Goal: Task Accomplishment & Management: Manage account settings

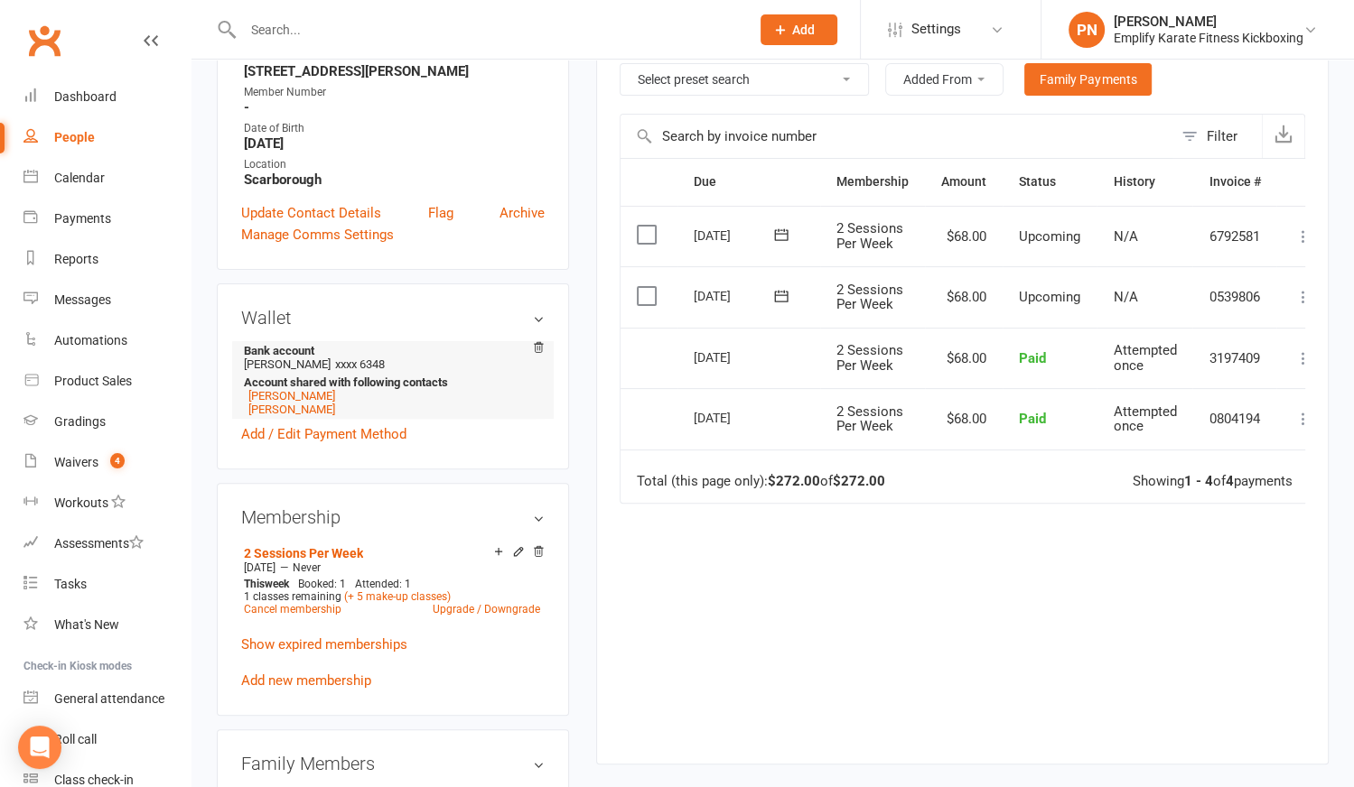
scroll to position [574, 0]
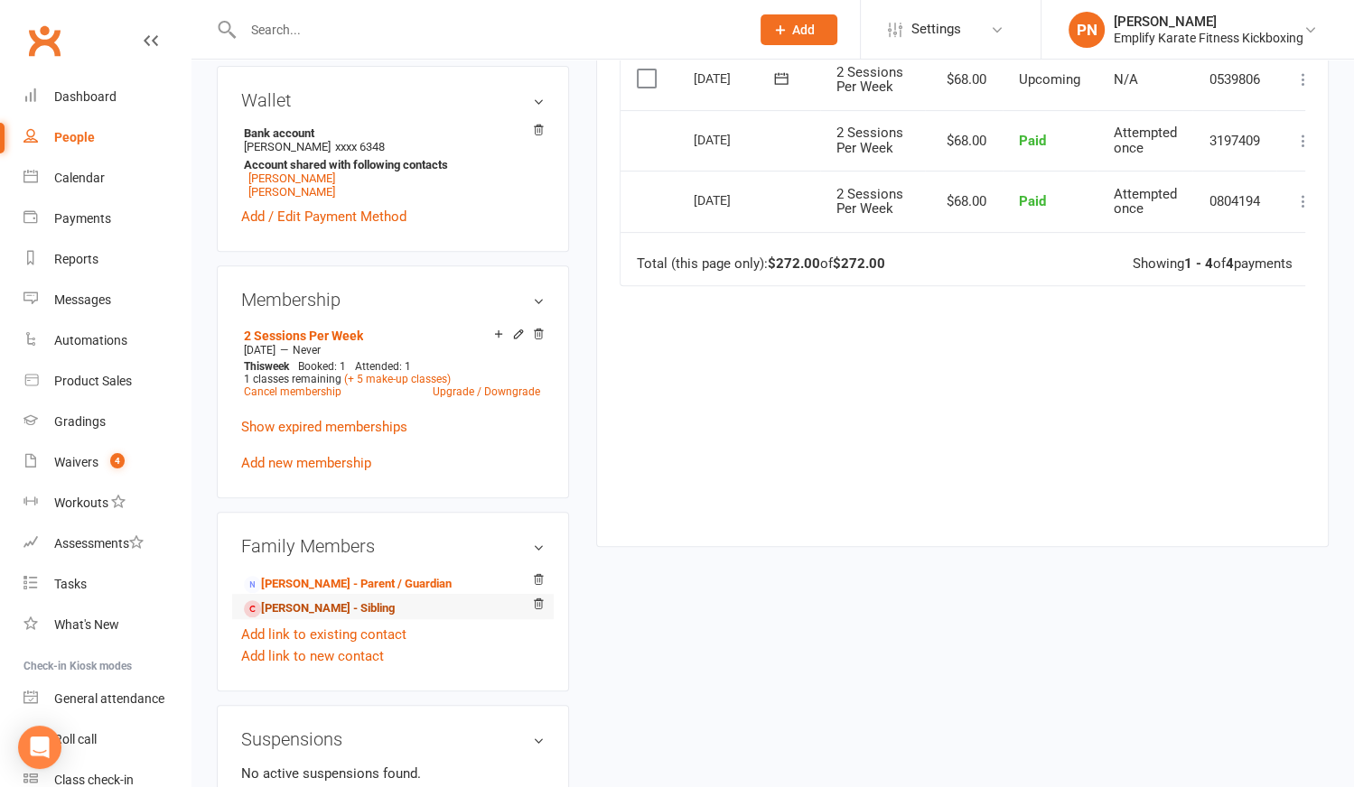
click at [321, 600] on link "Oliver Rourke - Sibling" at bounding box center [319, 609] width 151 height 19
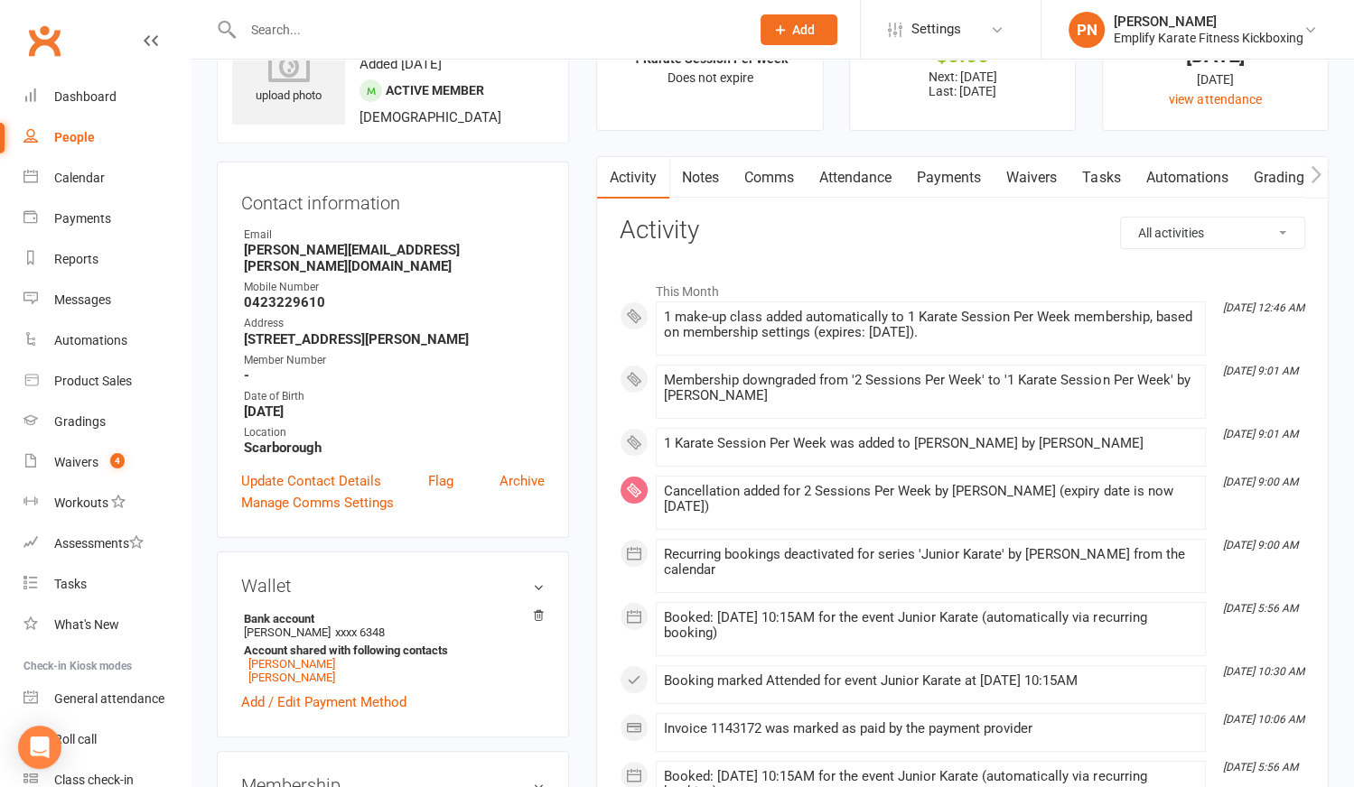
scroll to position [81, 0]
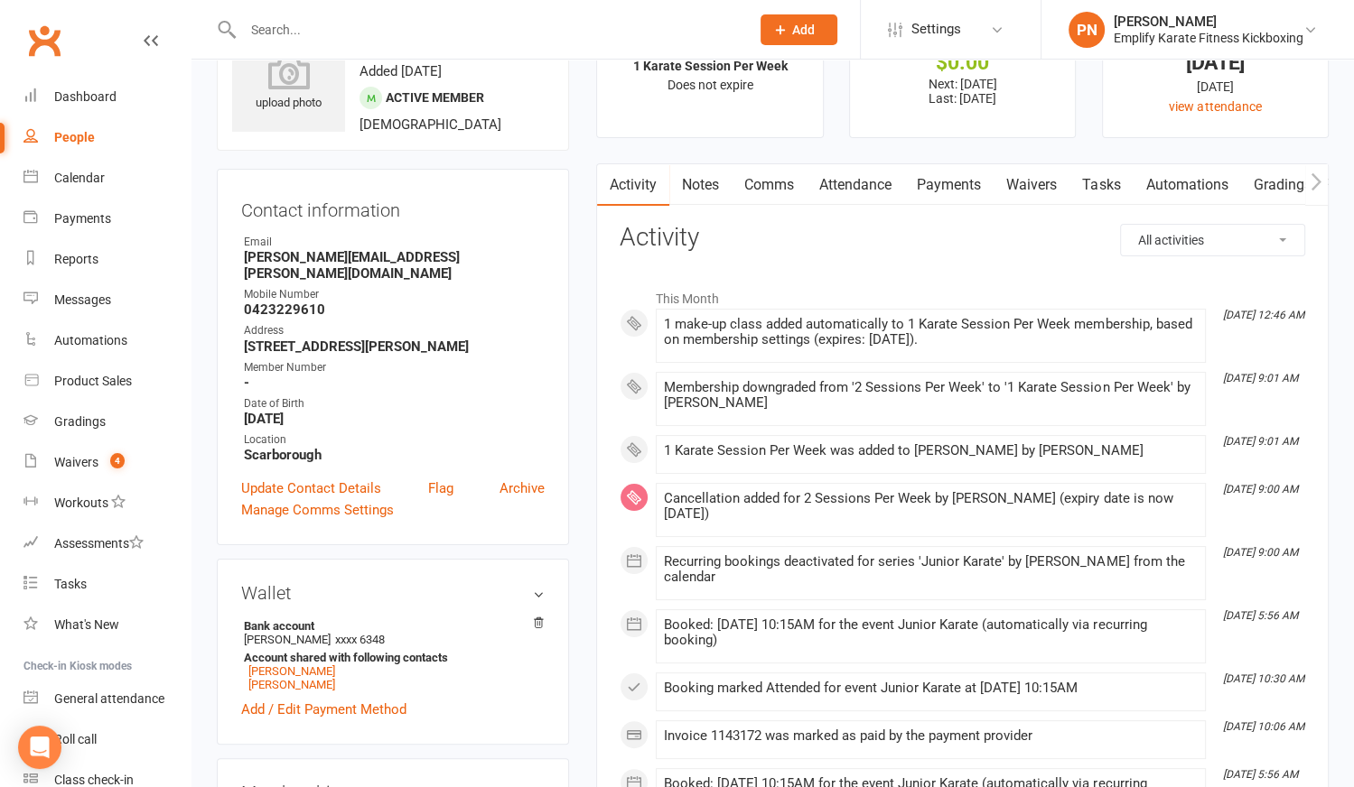
click at [424, 35] on input "text" at bounding box center [487, 29] width 499 height 25
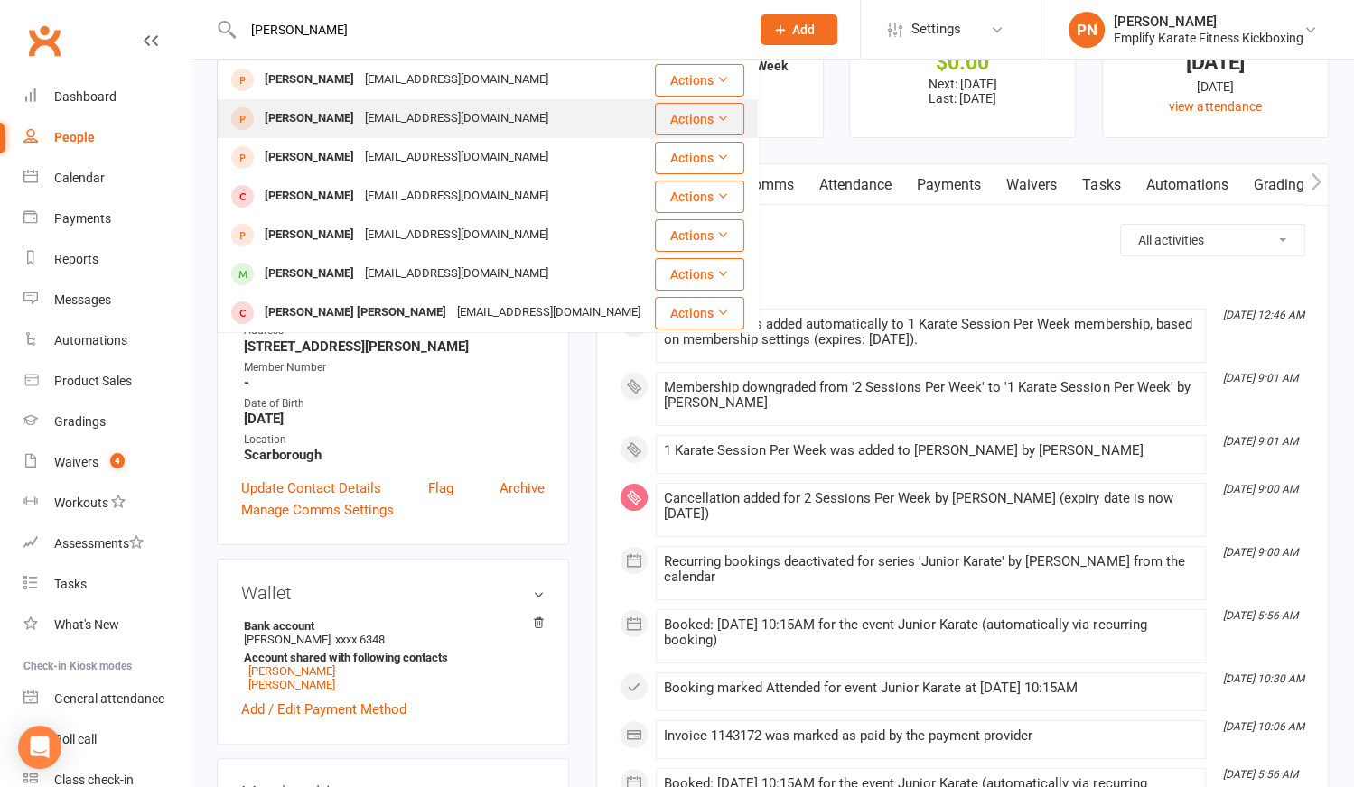
type input "owen"
click at [428, 121] on div "oatswest07@gmail.com" at bounding box center [456, 119] width 194 height 26
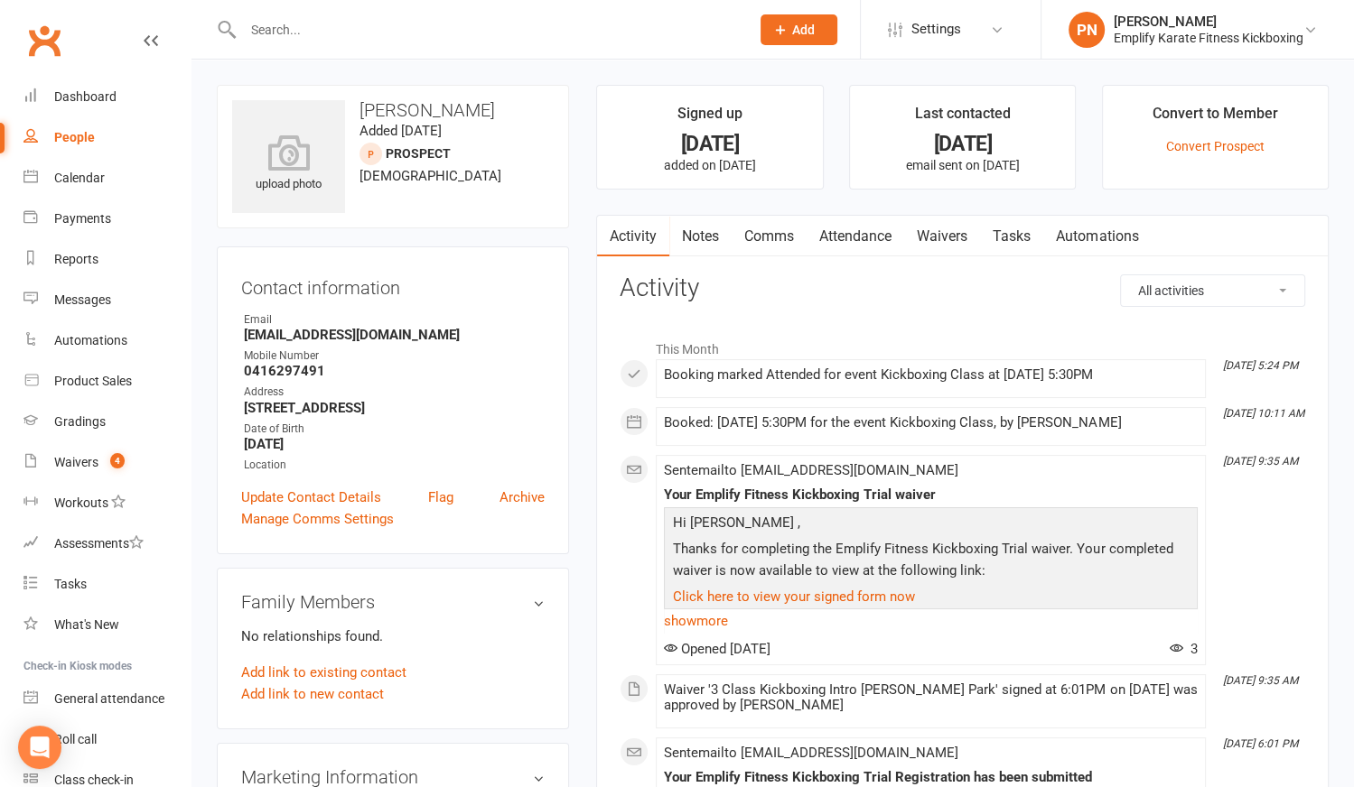
click at [842, 228] on link "Attendance" at bounding box center [855, 237] width 98 height 42
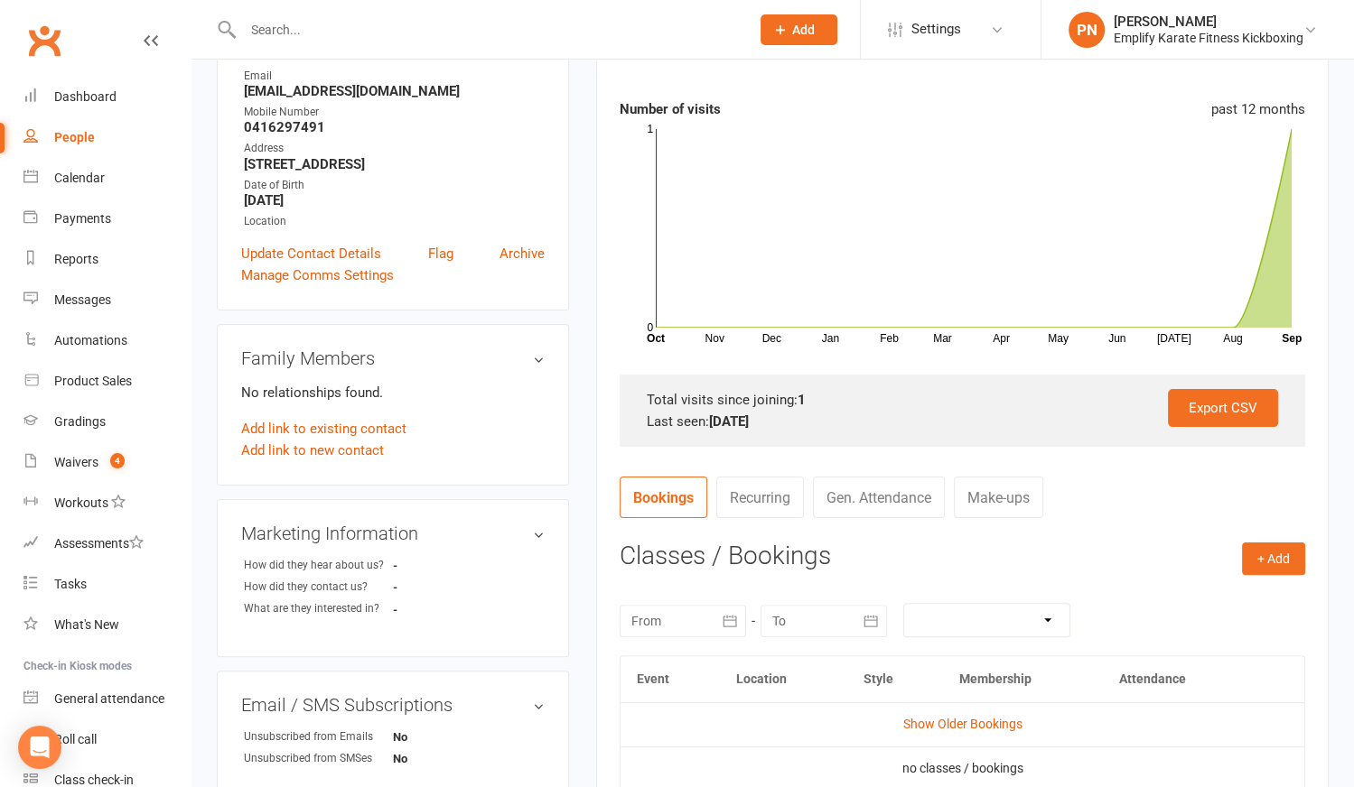
scroll to position [328, 0]
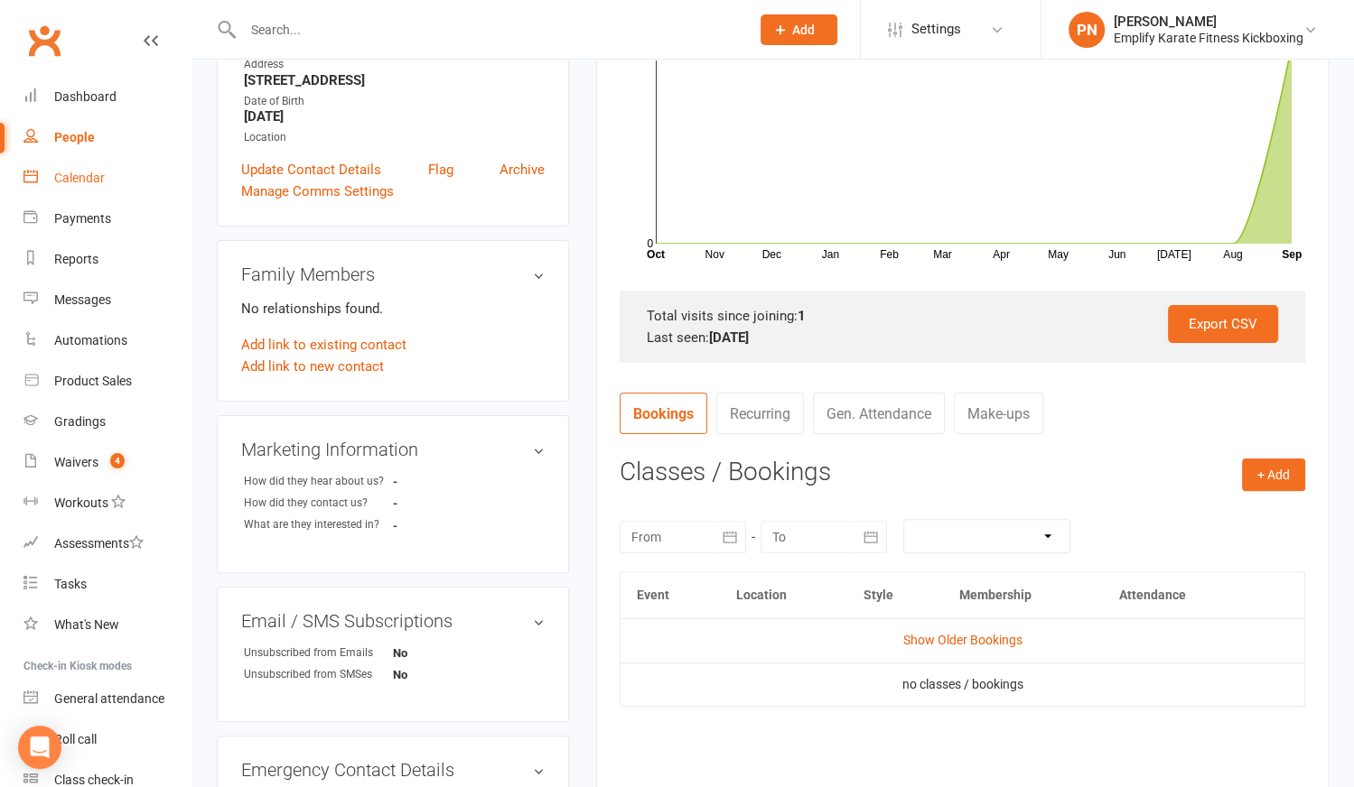
click at [83, 180] on div "Calendar" at bounding box center [79, 178] width 51 height 14
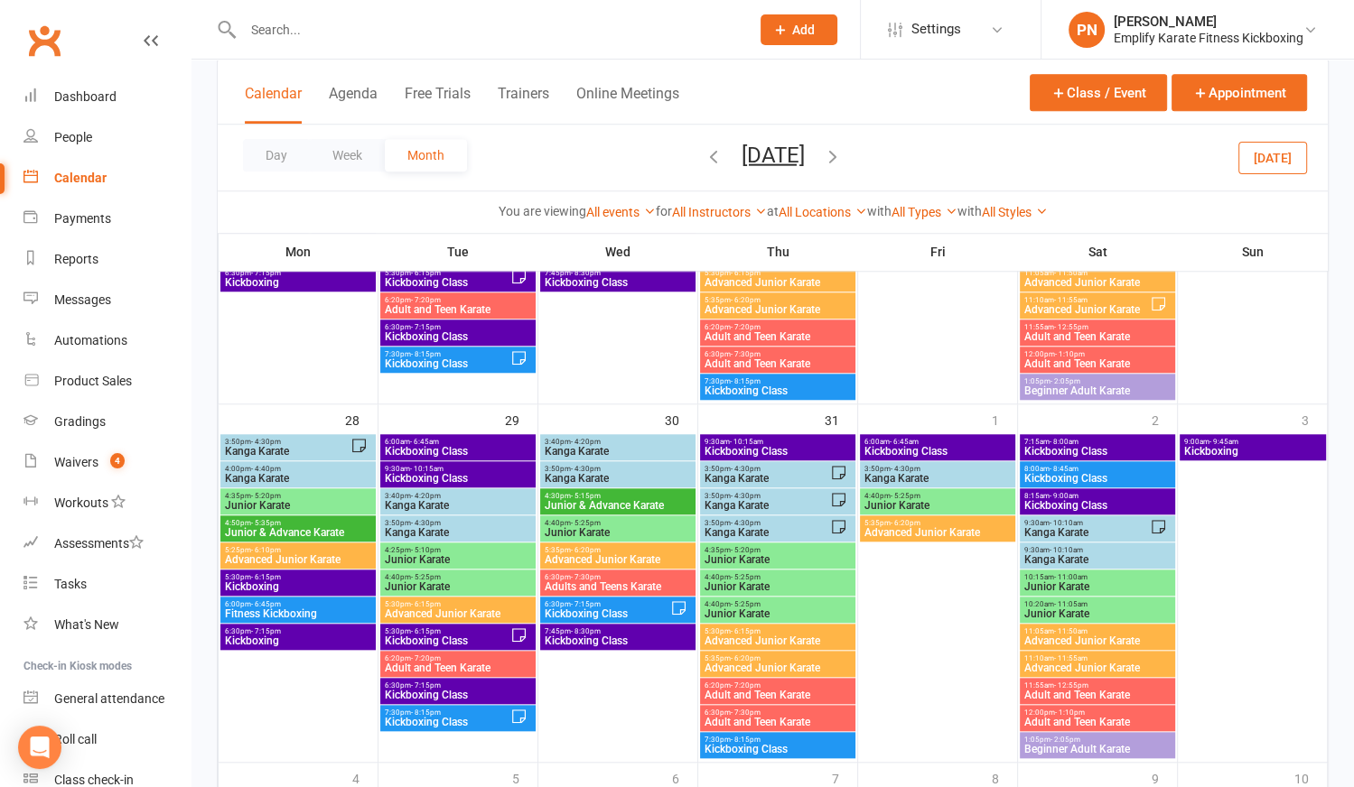
scroll to position [1477, 0]
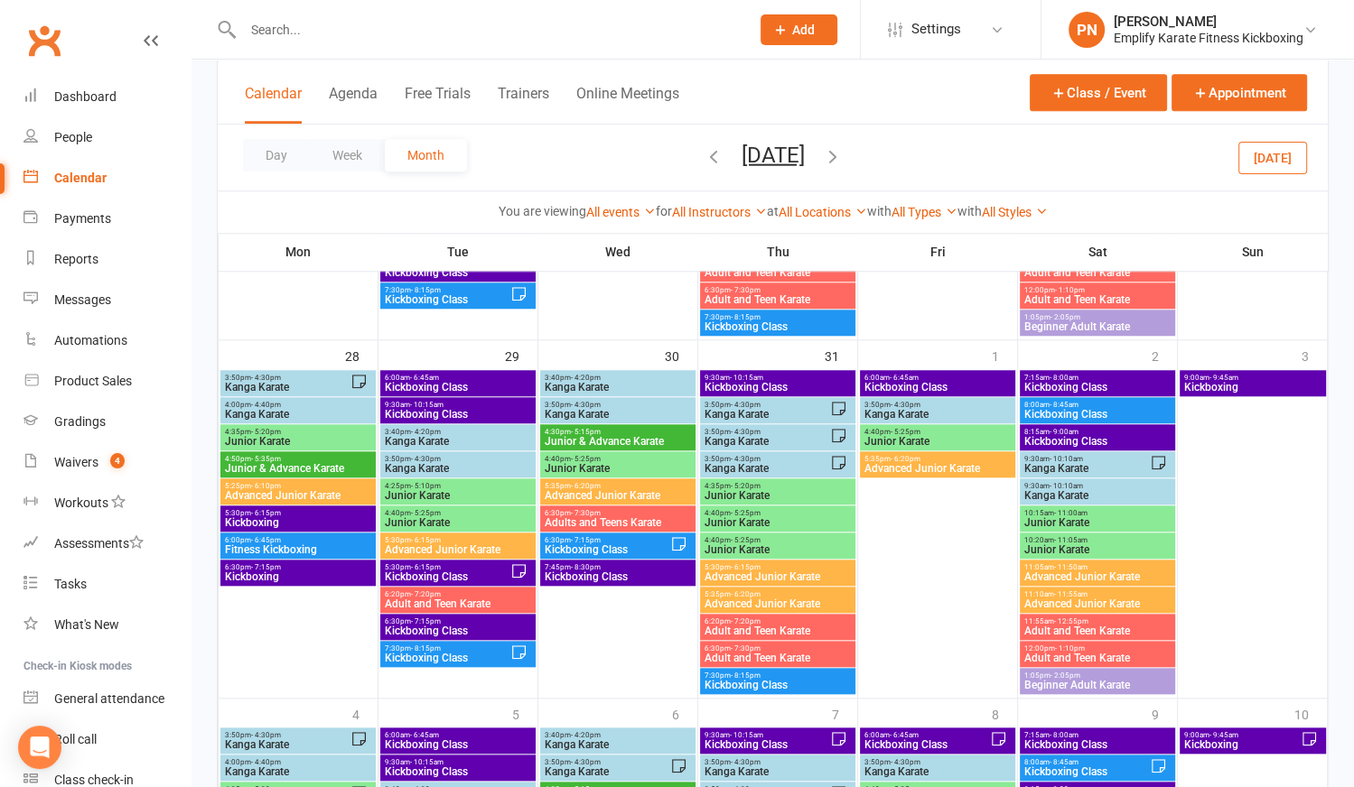
click at [843, 154] on icon "button" at bounding box center [833, 155] width 20 height 20
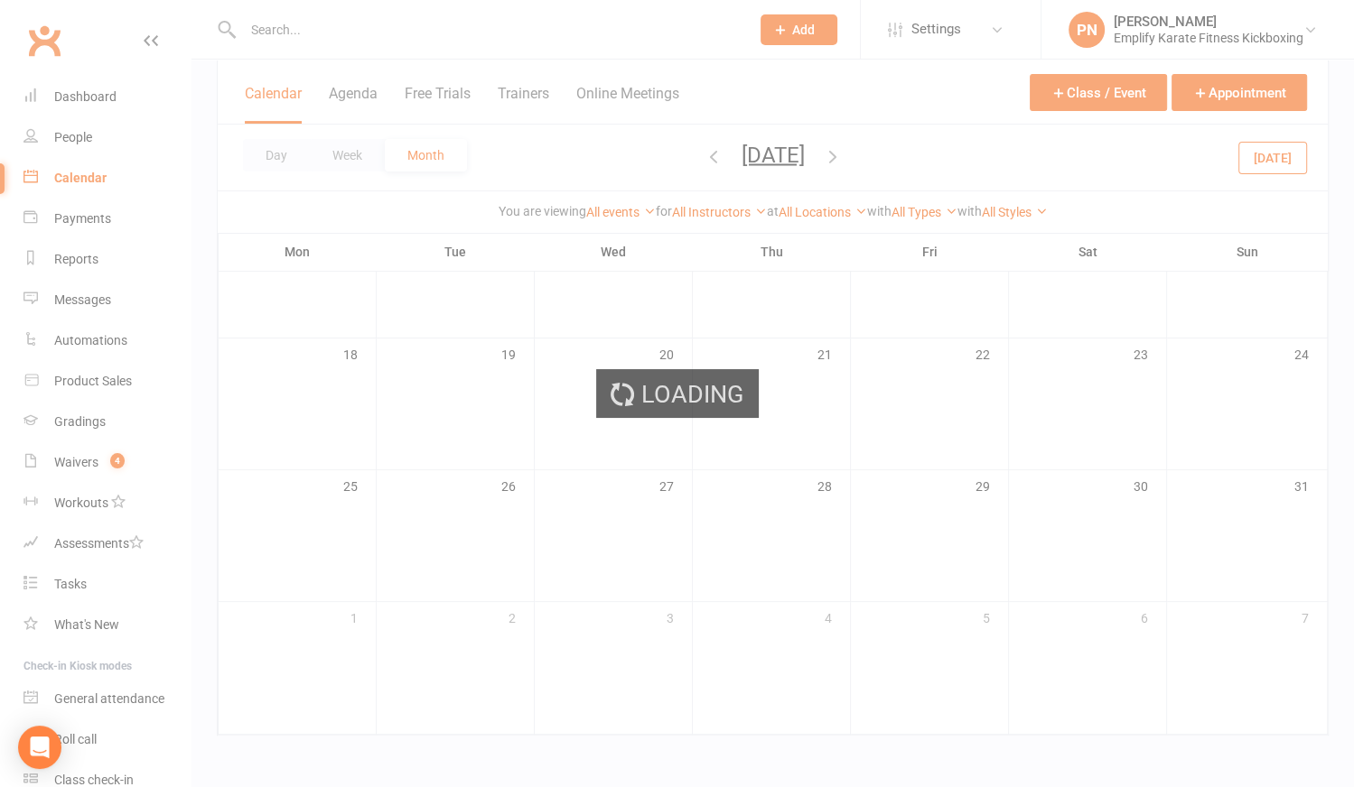
scroll to position [436, 0]
click at [845, 155] on div "Loading" at bounding box center [677, 393] width 1354 height 787
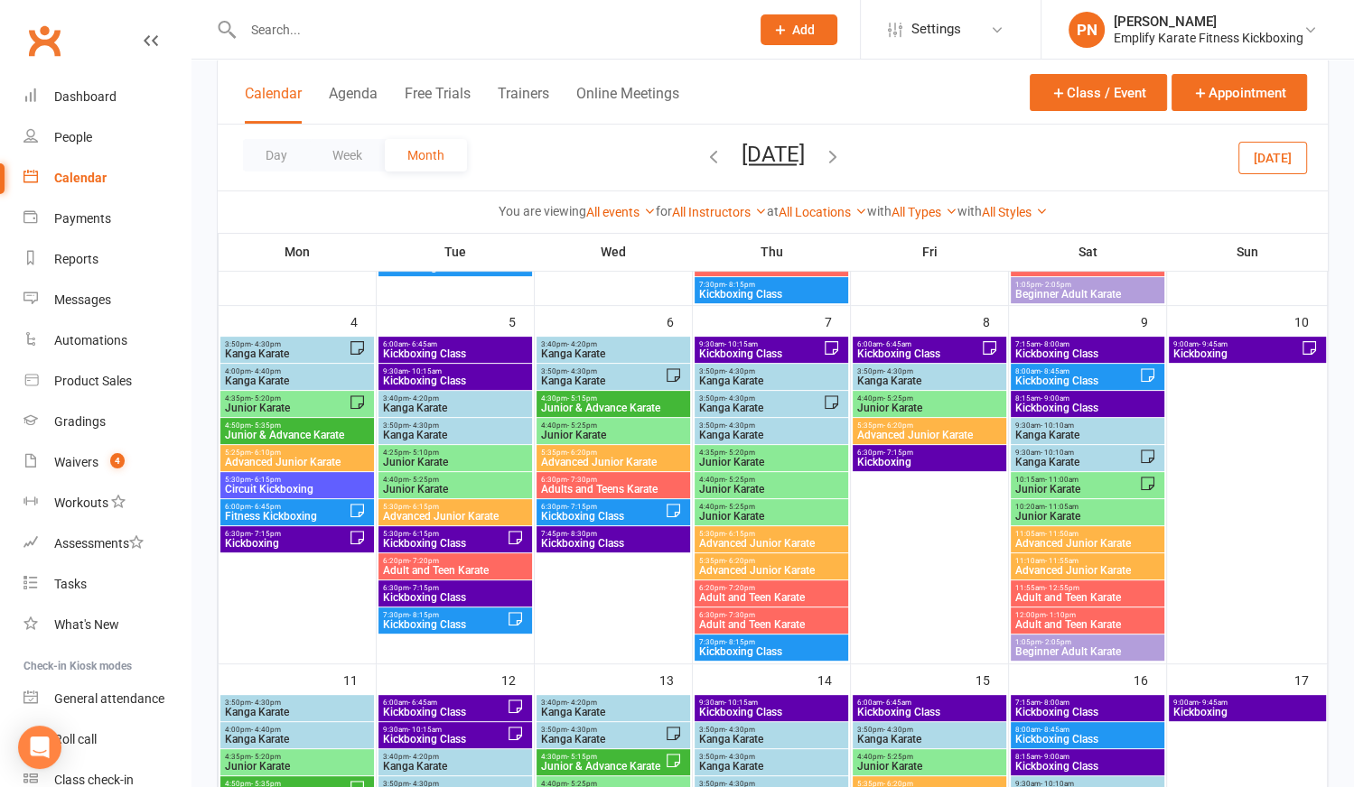
click at [843, 153] on icon "button" at bounding box center [833, 155] width 20 height 20
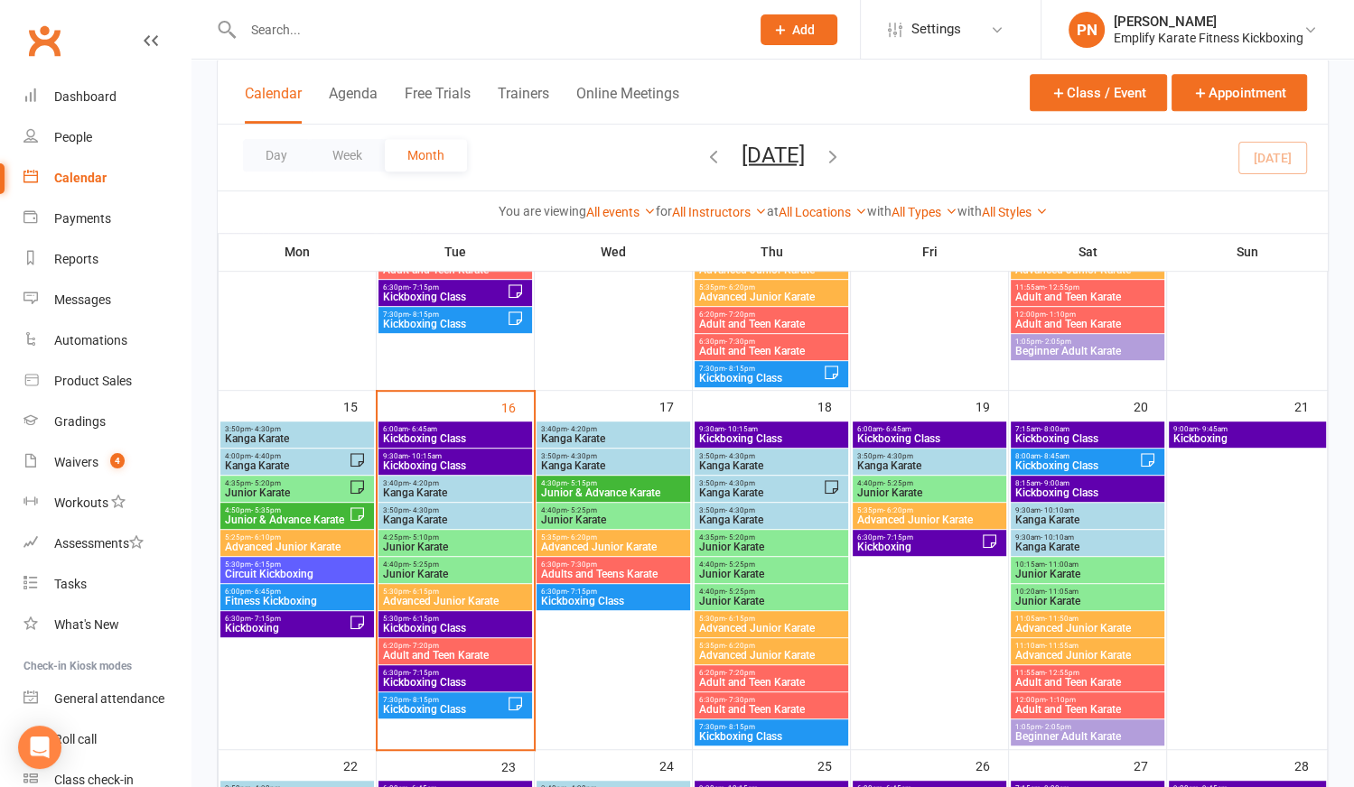
scroll to position [846, 0]
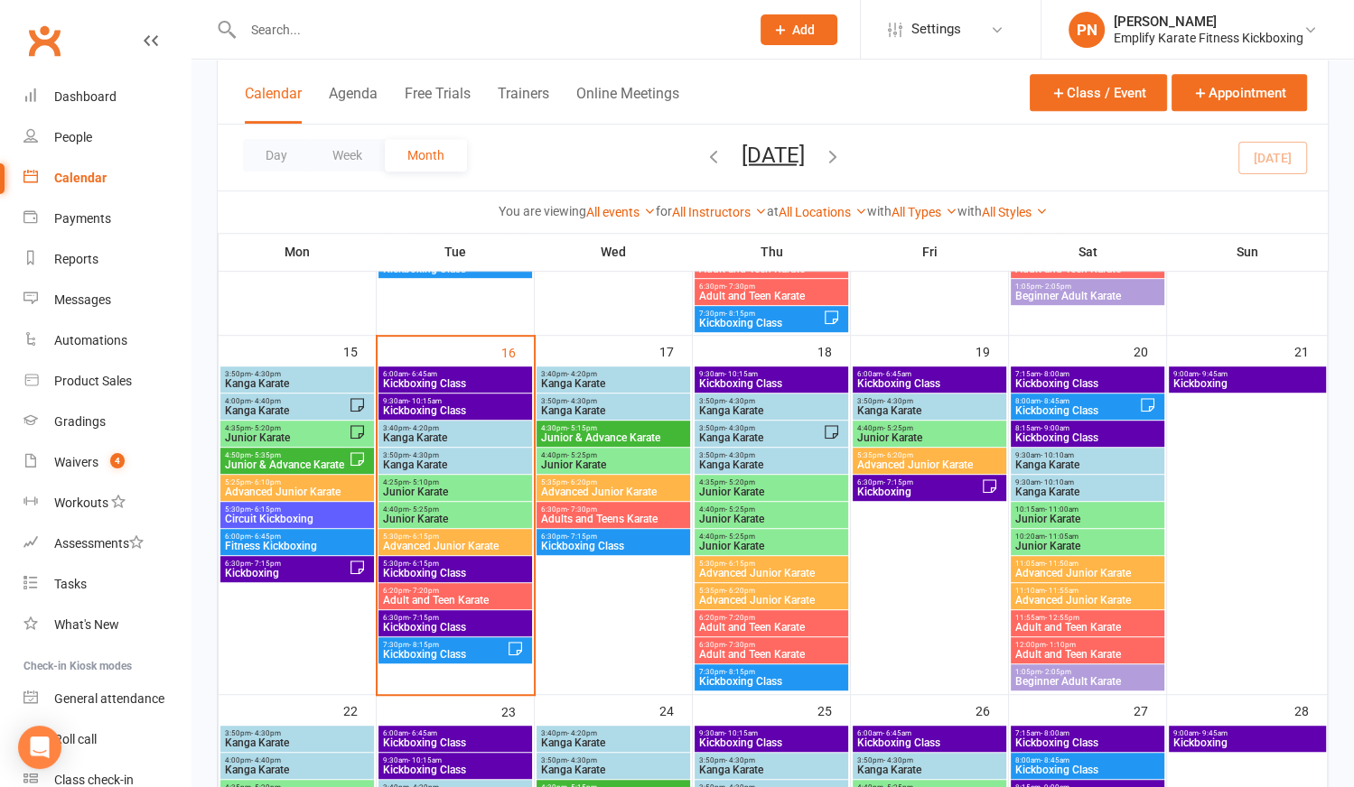
click at [437, 568] on span "Kickboxing Class" at bounding box center [455, 573] width 146 height 11
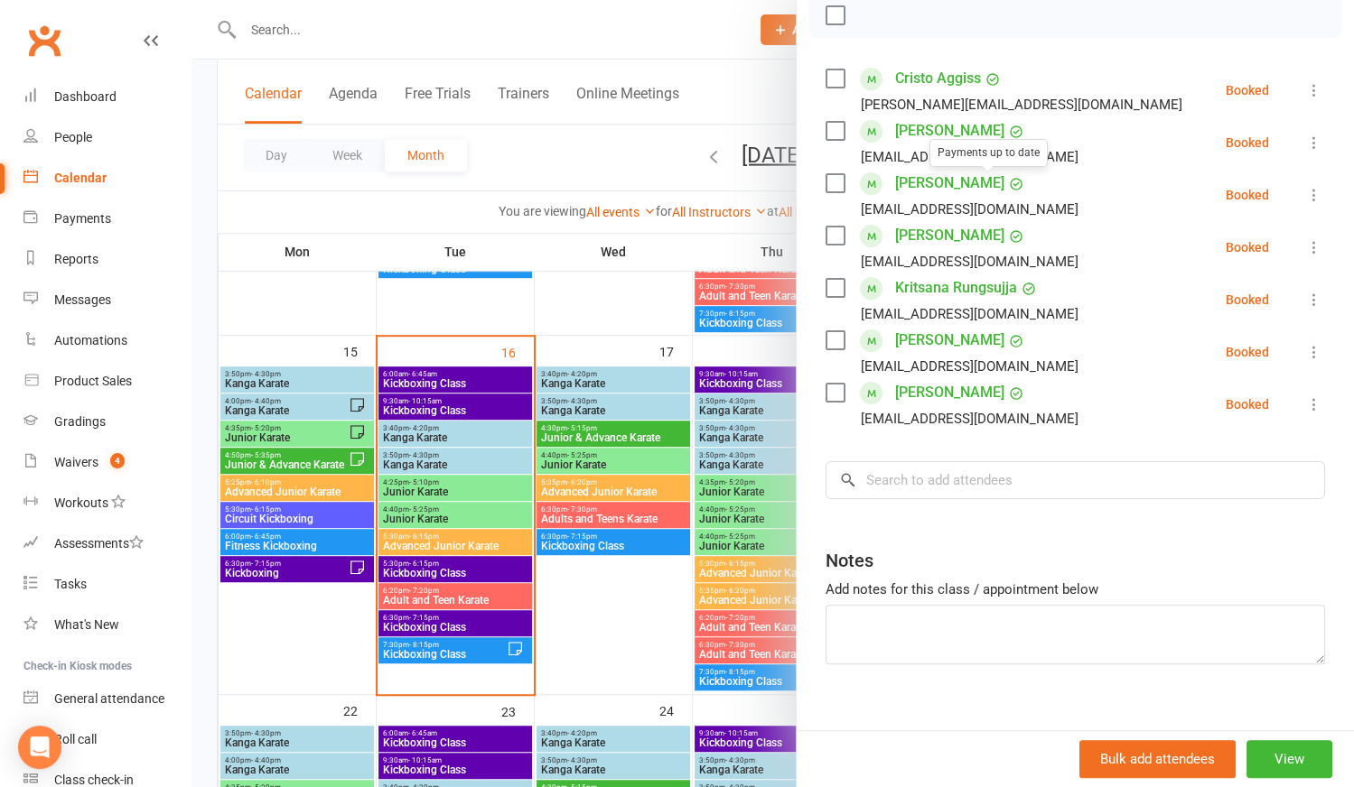
scroll to position [293, 0]
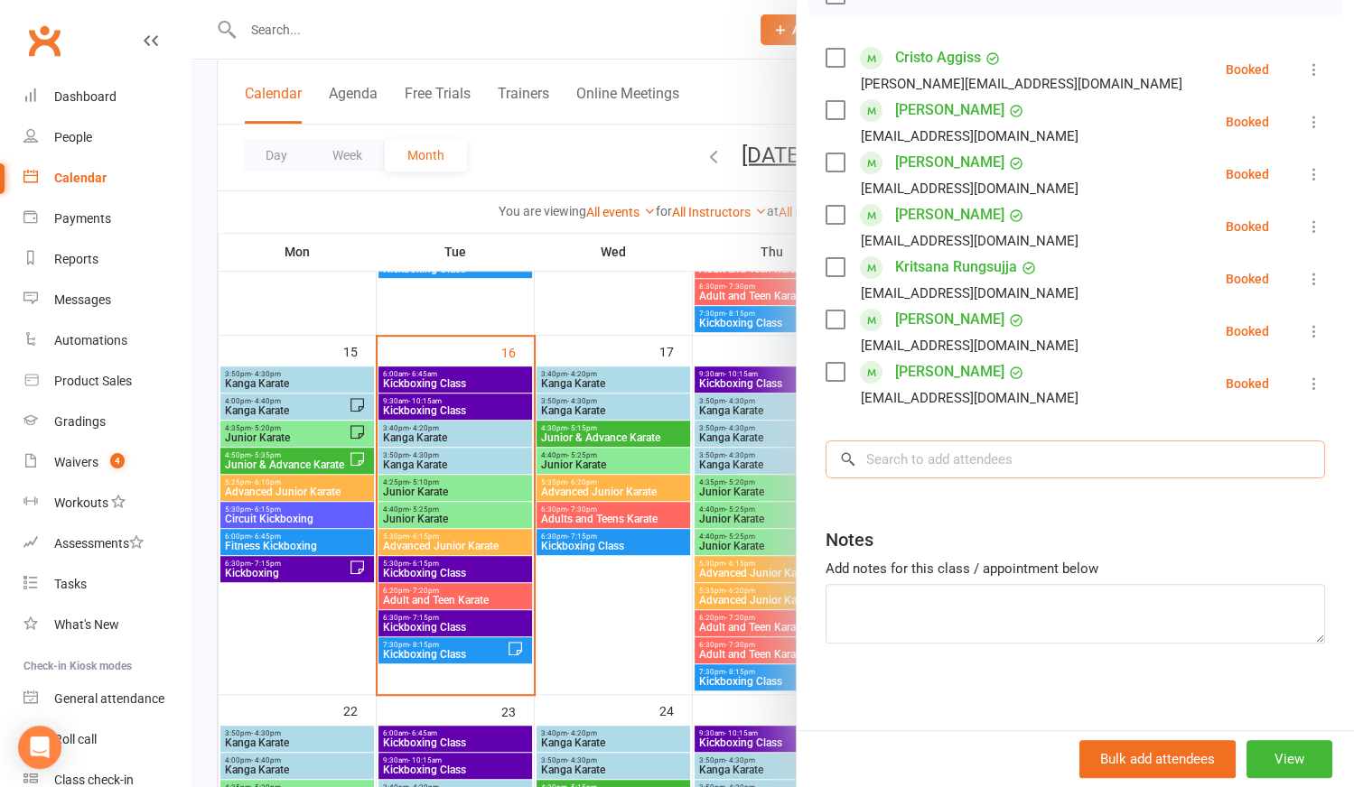
click at [931, 465] on input "search" at bounding box center [1074, 460] width 499 height 38
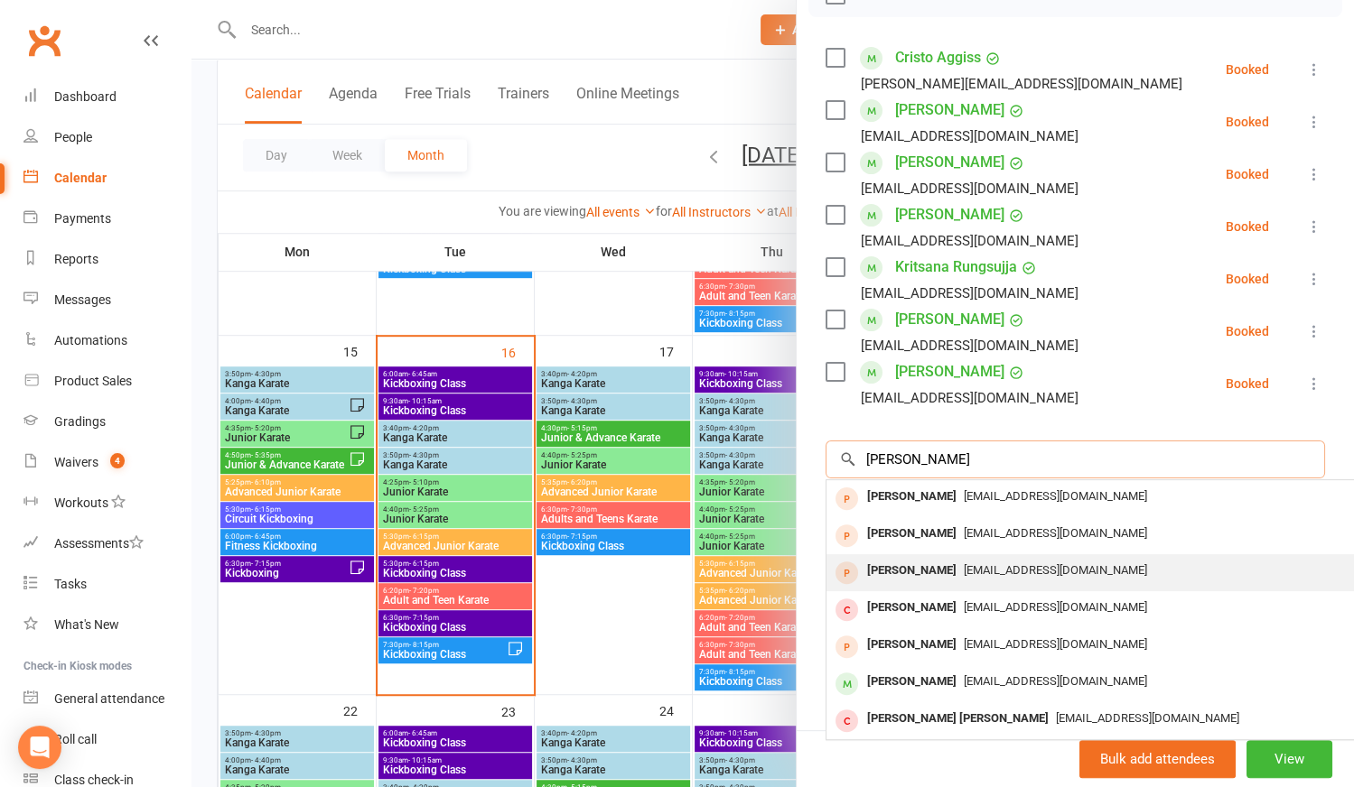
type input "owen"
click at [964, 568] on span "oatswest07@gmail.com" at bounding box center [1055, 571] width 183 height 14
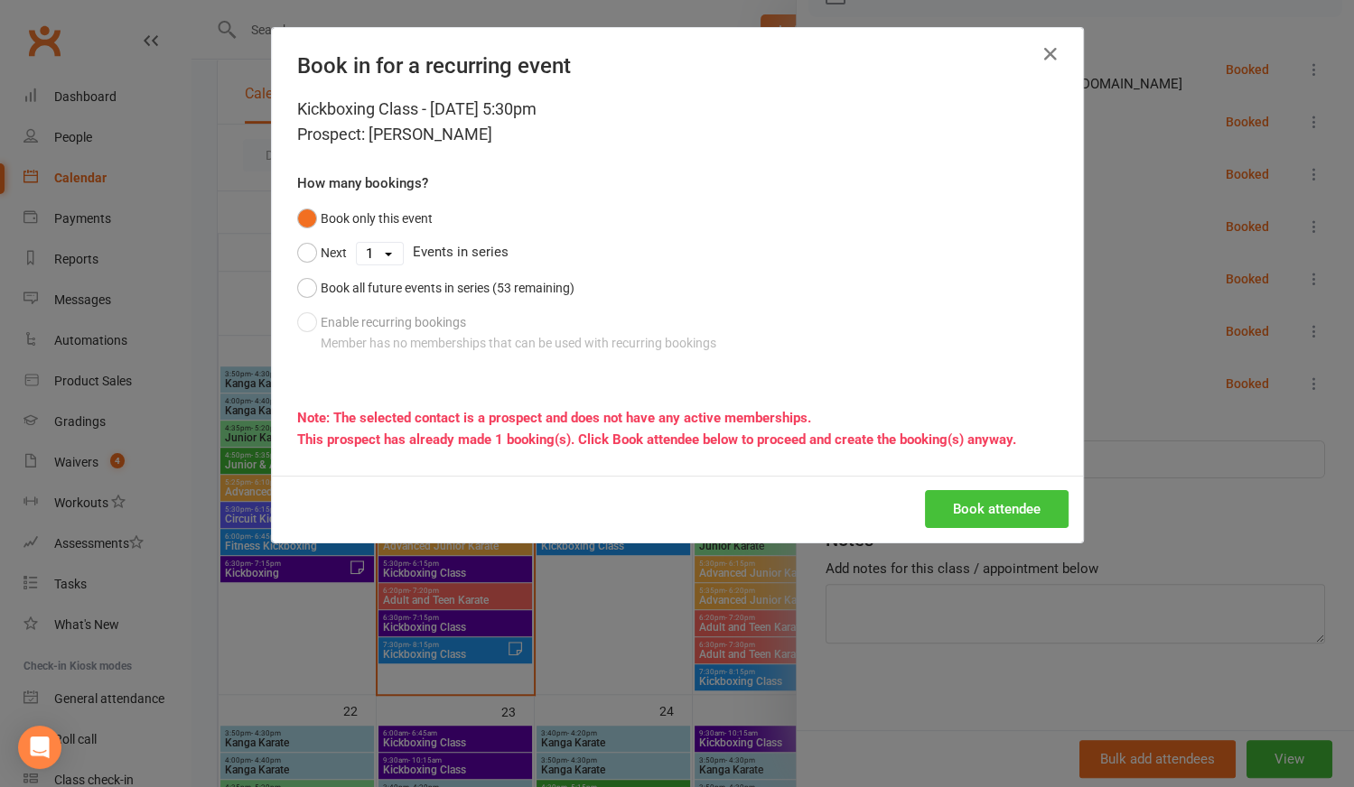
click at [983, 502] on button "Book attendee" at bounding box center [997, 509] width 144 height 38
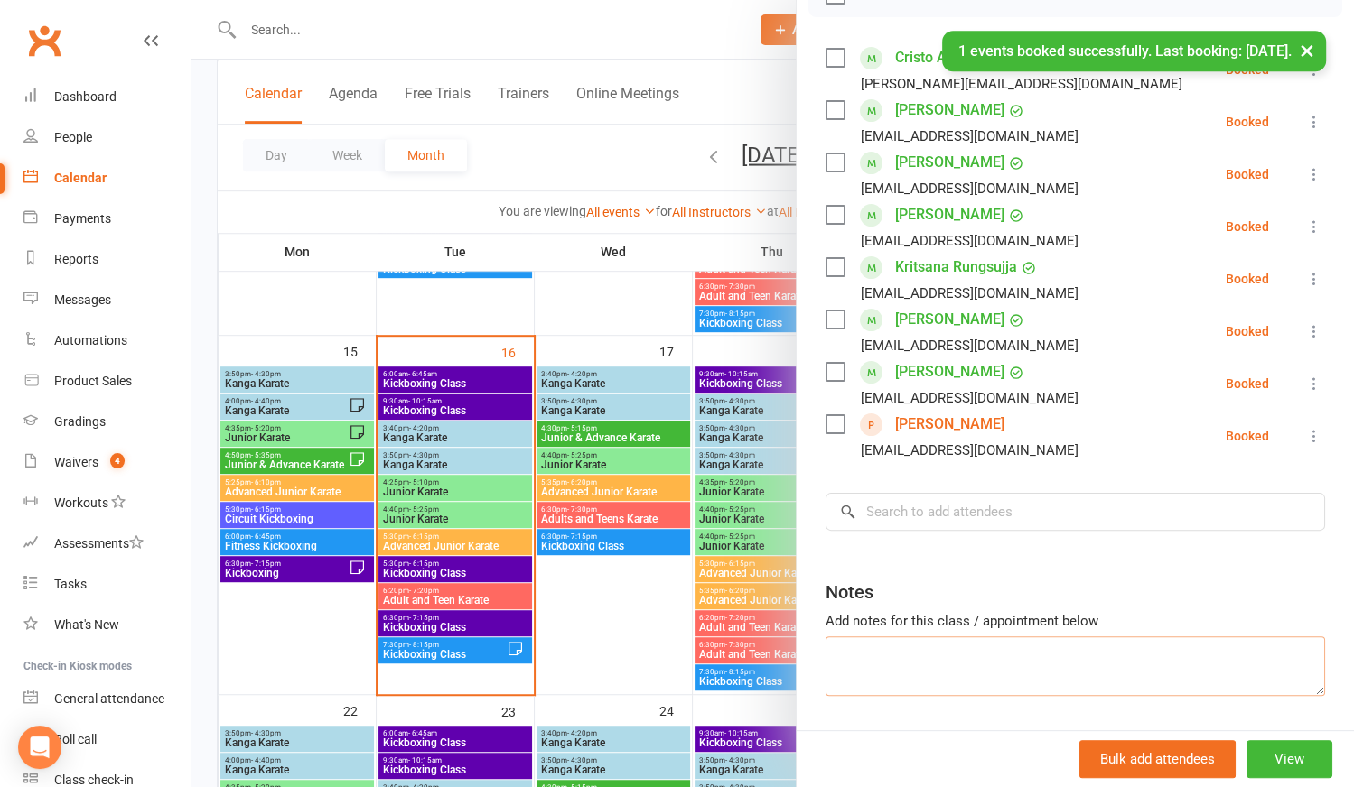
click at [872, 649] on textarea at bounding box center [1074, 667] width 499 height 60
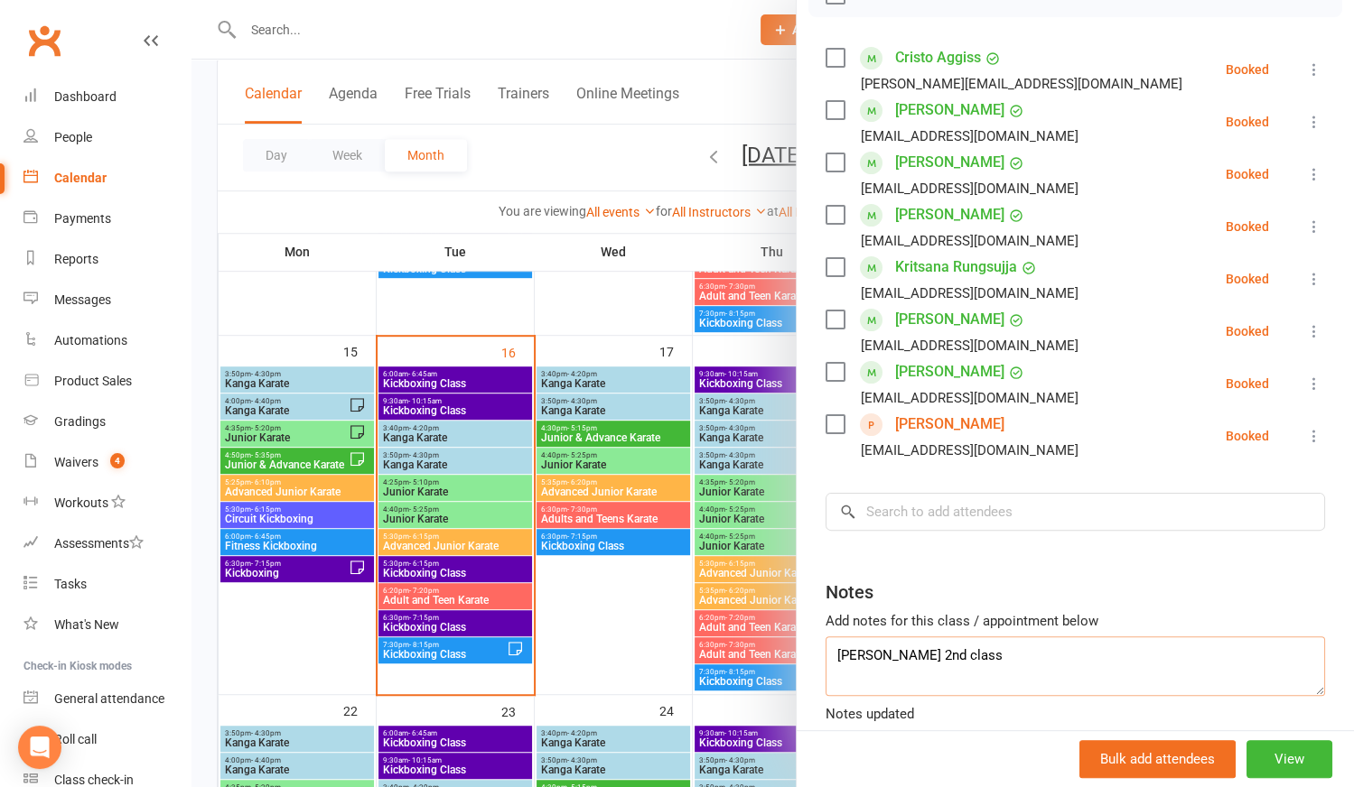
type textarea "Owen 2nd class"
click at [646, 636] on div at bounding box center [772, 393] width 1162 height 787
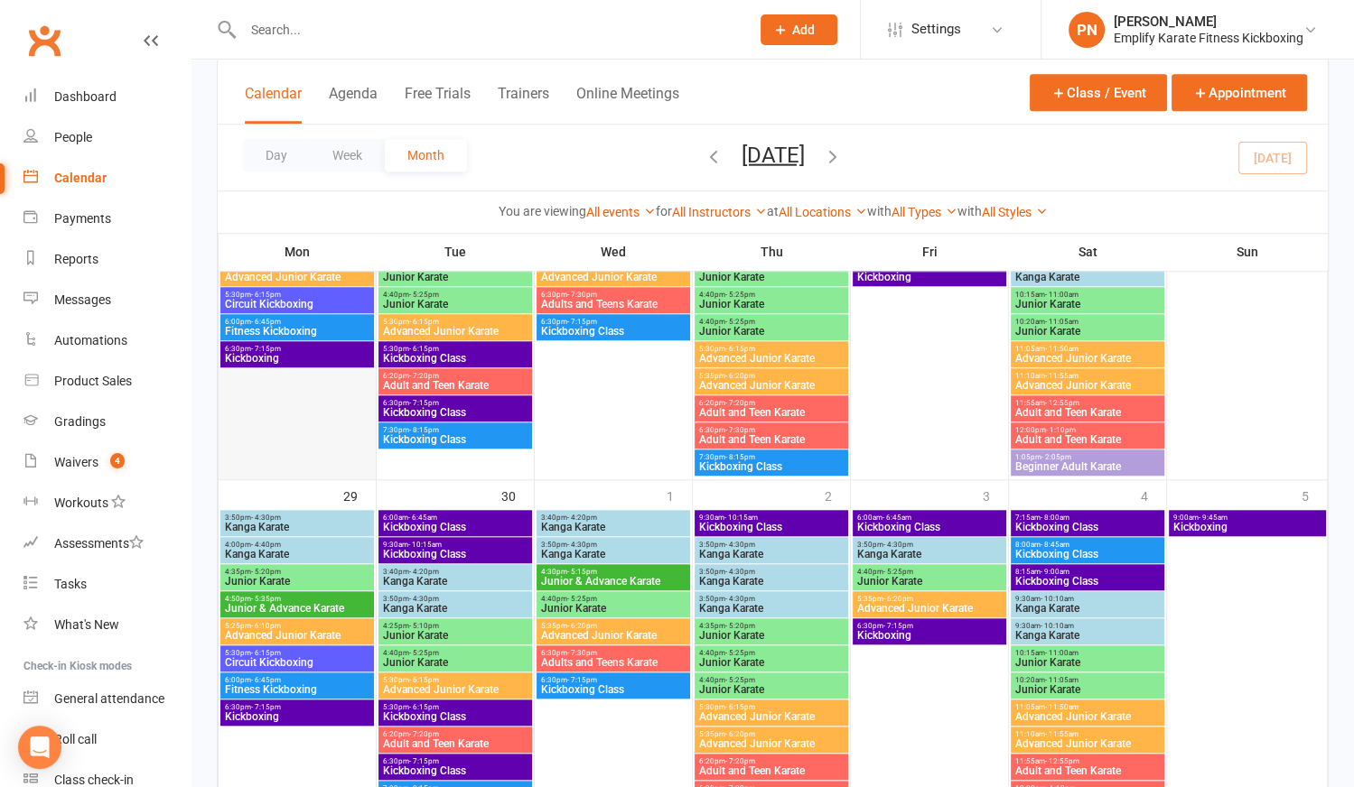
scroll to position [1421, 0]
click at [270, 649] on span "- 6:15pm" at bounding box center [266, 653] width 30 height 8
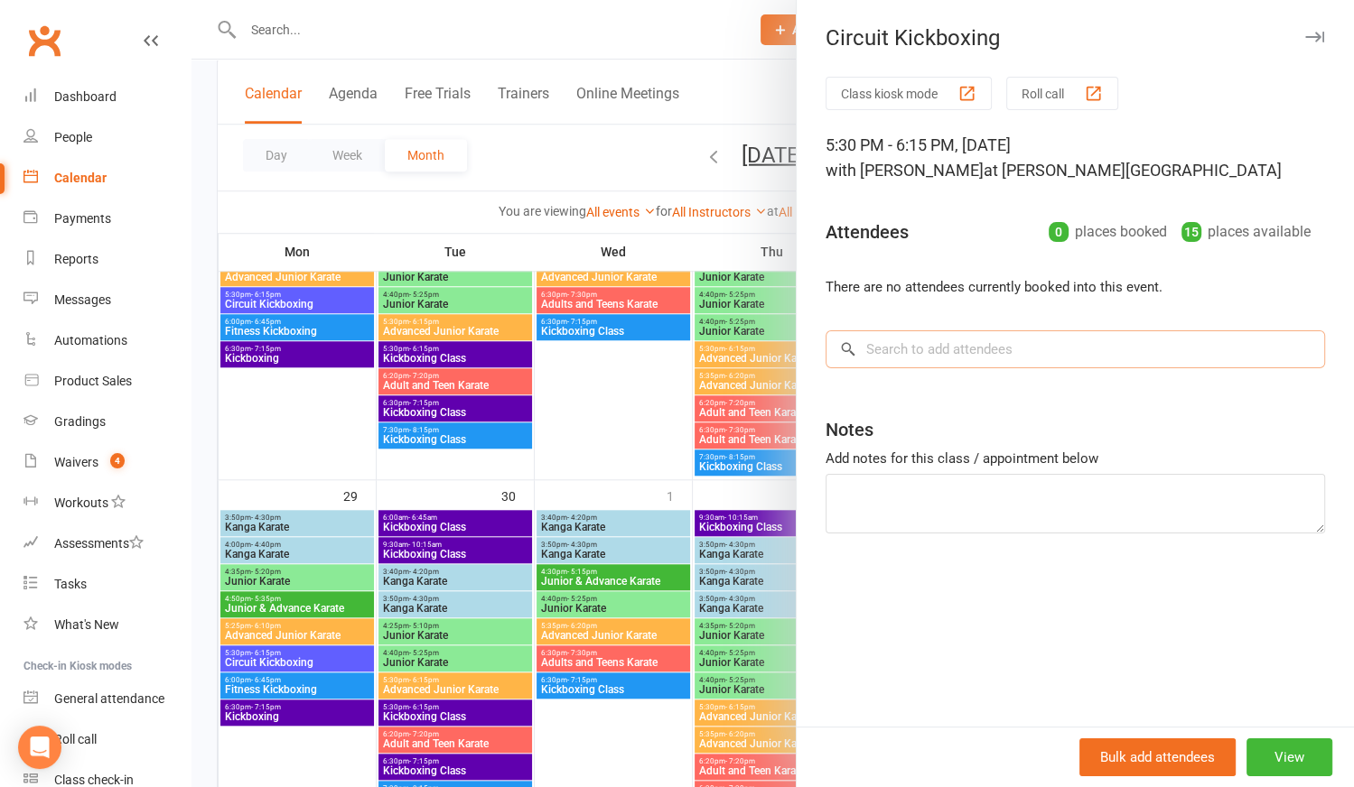
click at [903, 350] on input "search" at bounding box center [1074, 350] width 499 height 38
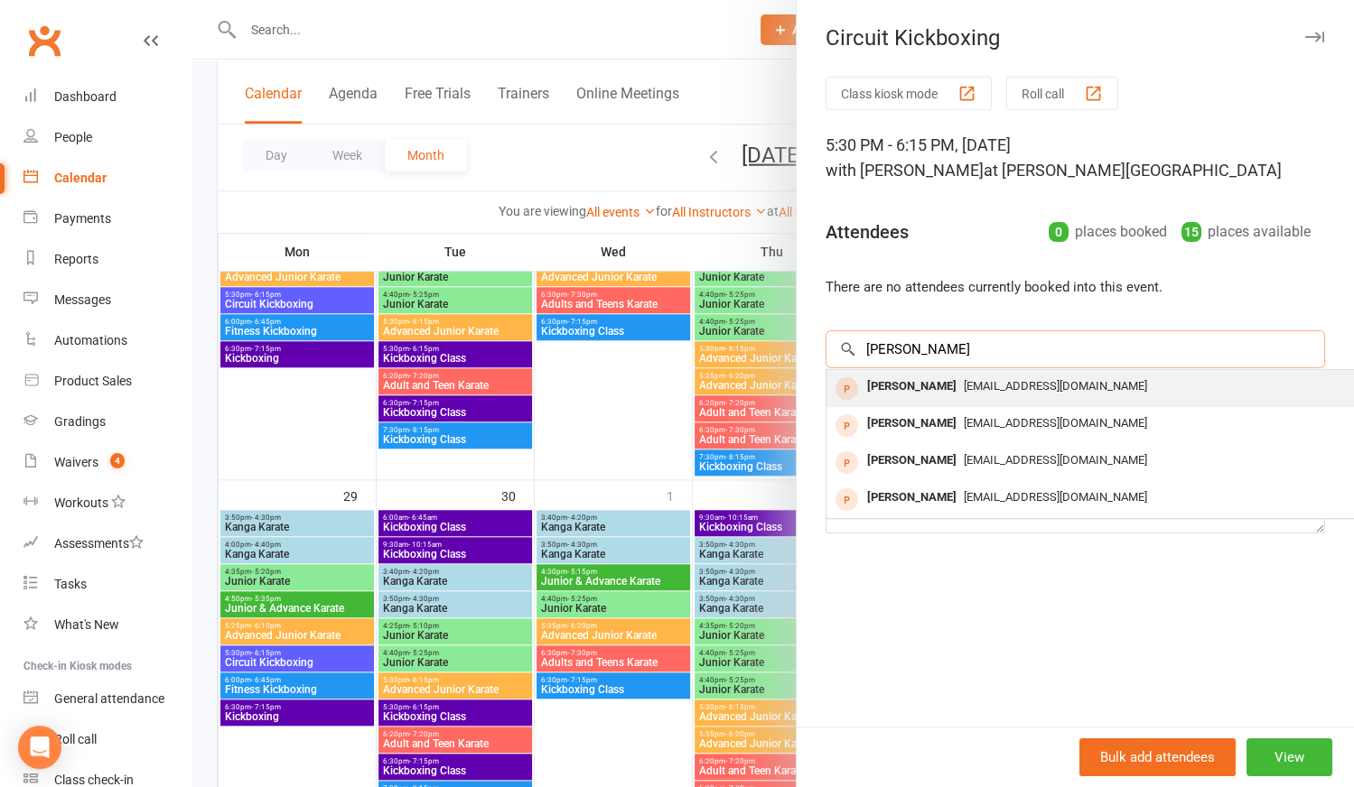
type input "gary"
click at [896, 385] on div "Gary O'Mahony" at bounding box center [912, 387] width 104 height 26
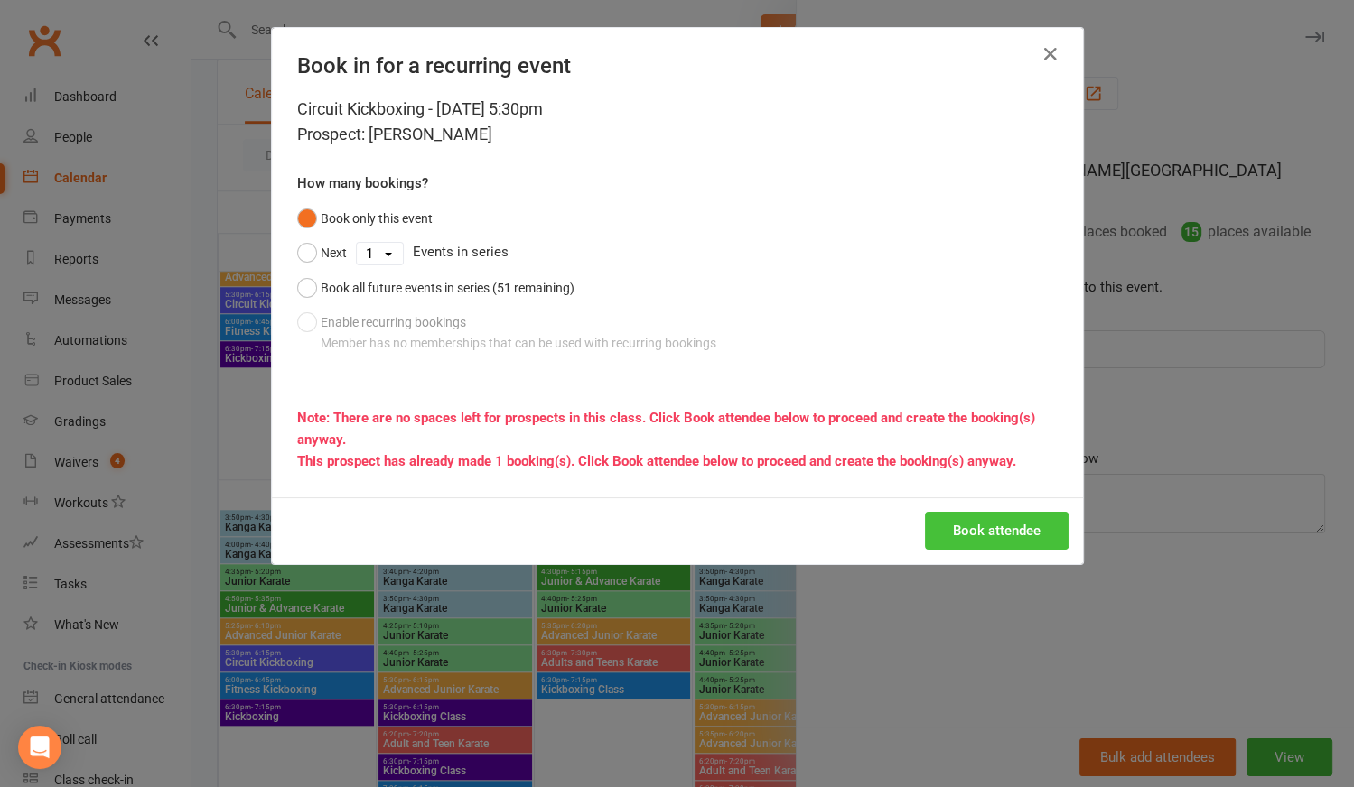
click at [960, 526] on button "Book attendee" at bounding box center [997, 531] width 144 height 38
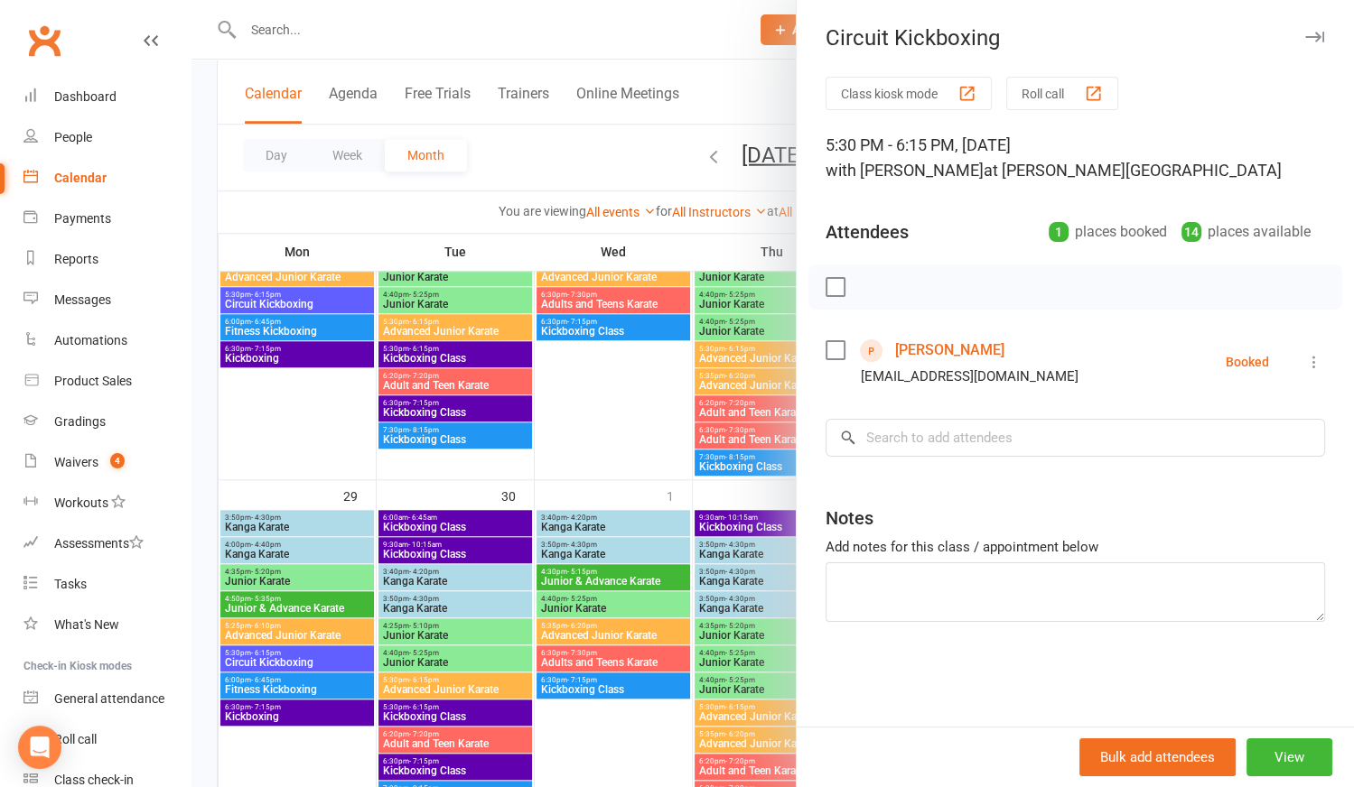
click at [609, 403] on div at bounding box center [772, 393] width 1162 height 787
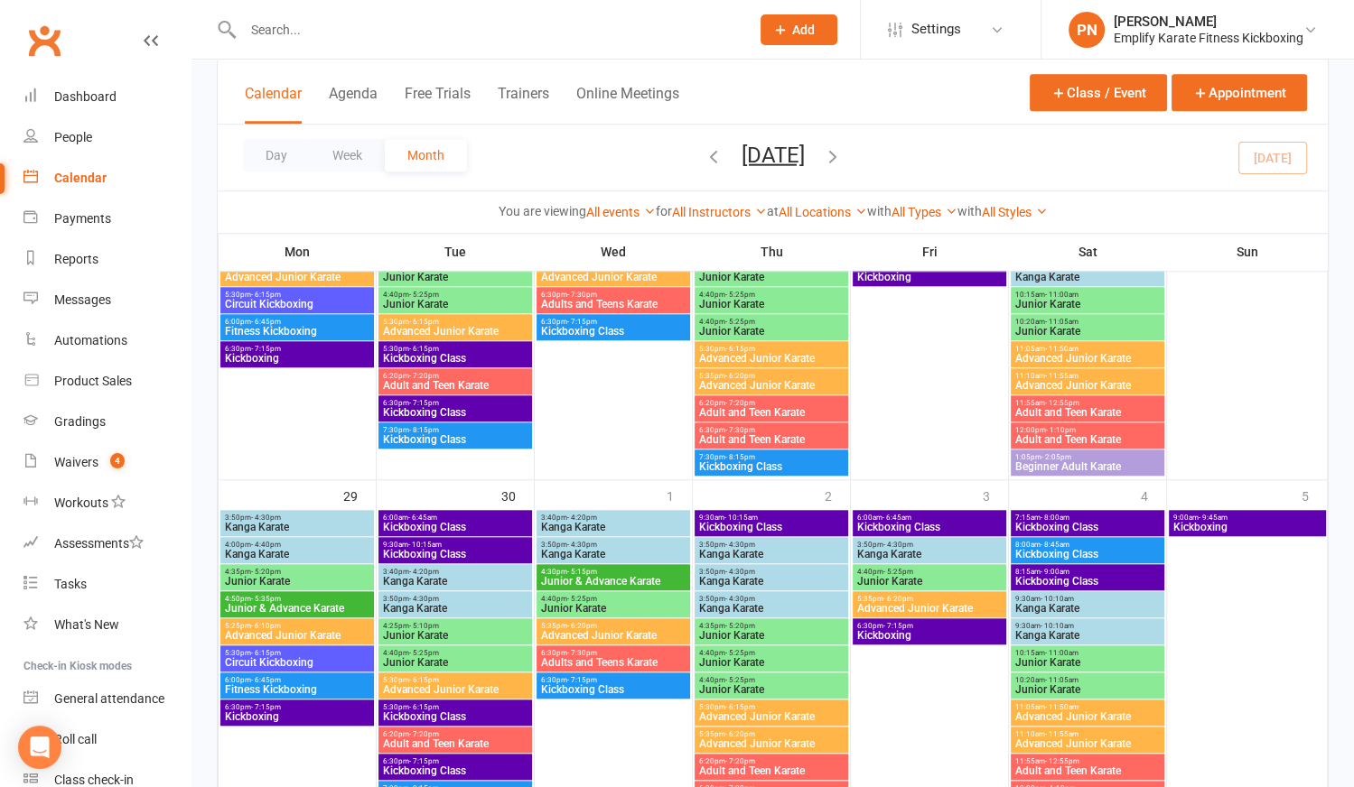
click at [297, 36] on input "text" at bounding box center [487, 29] width 499 height 25
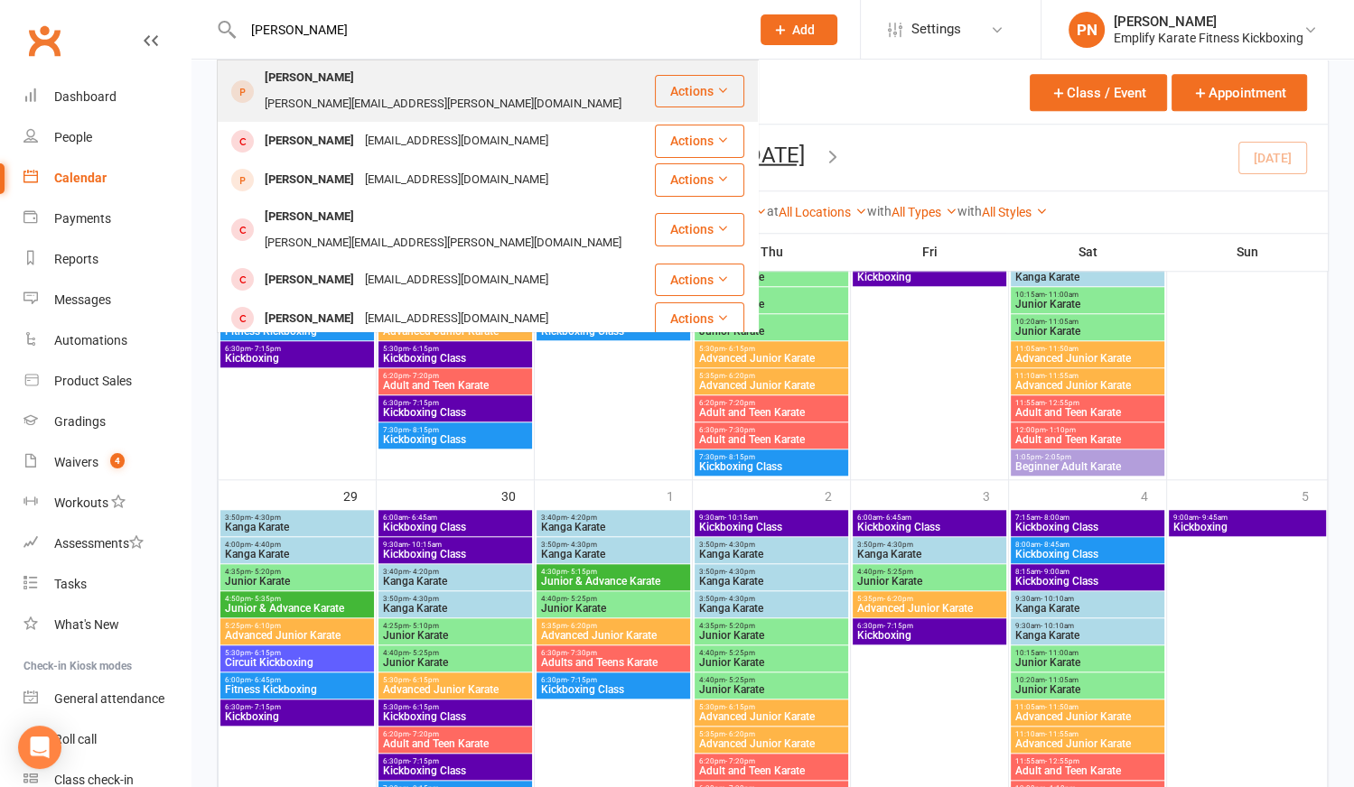
type input "olivia"
click at [321, 74] on div "[PERSON_NAME]" at bounding box center [309, 78] width 100 height 26
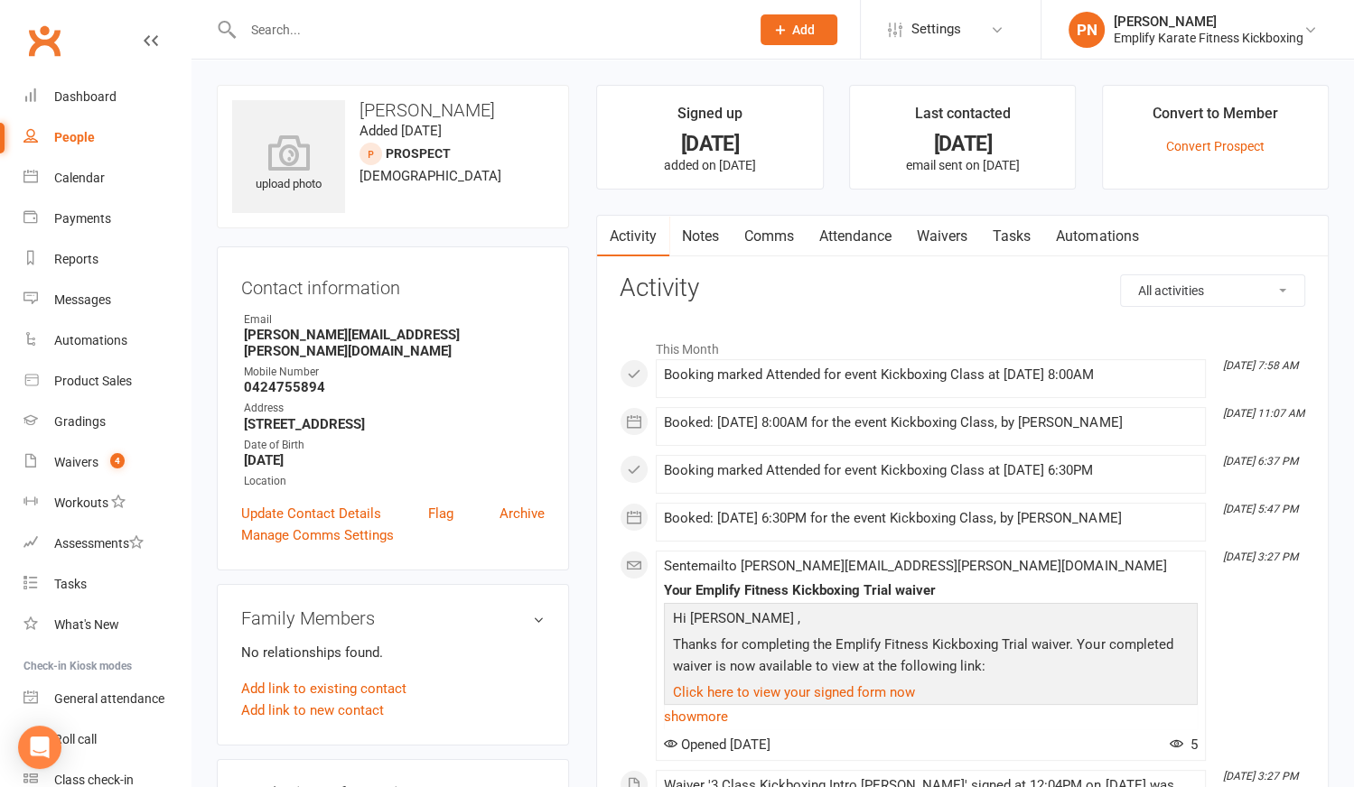
click at [932, 235] on link "Waivers" at bounding box center [942, 237] width 76 height 42
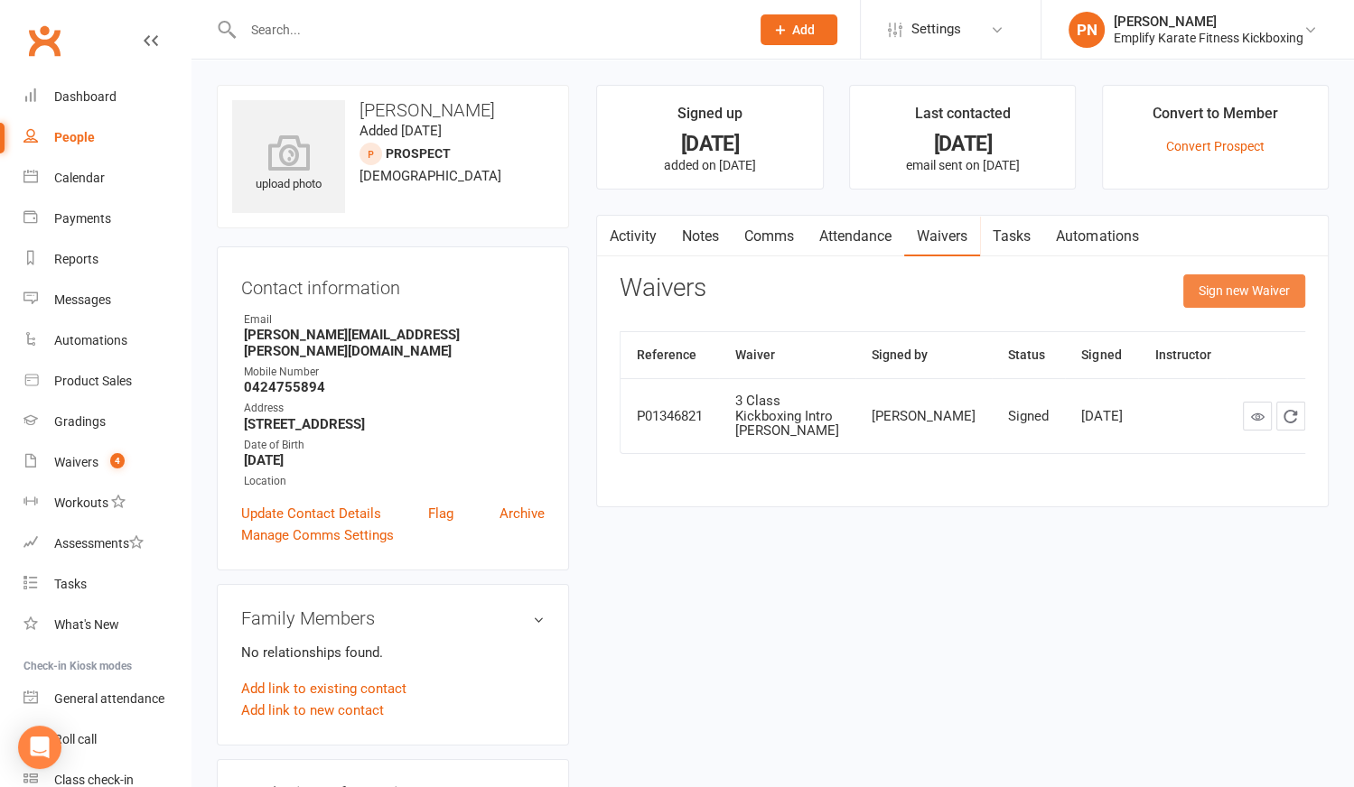
click at [1206, 294] on button "Sign new Waiver" at bounding box center [1244, 291] width 122 height 33
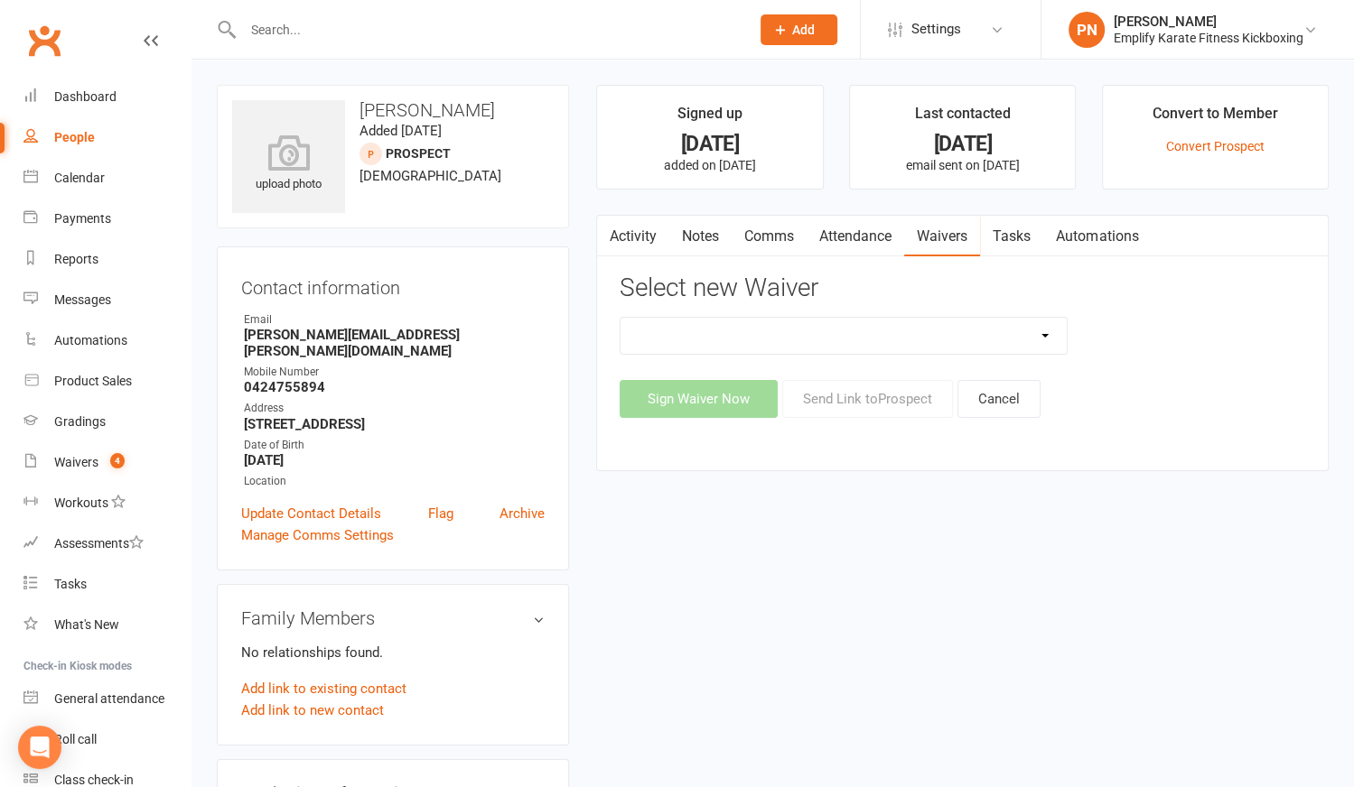
click at [1039, 335] on select "3 Class Kickboxing Intro Morley 3 Class Kickboxing Intro Osborne Park 5 Class K…" at bounding box center [843, 336] width 446 height 36
select select "10459"
click at [620, 318] on select "3 Class Kickboxing Intro Morley 3 Class Kickboxing Intro Osborne Park 5 Class K…" at bounding box center [843, 336] width 446 height 36
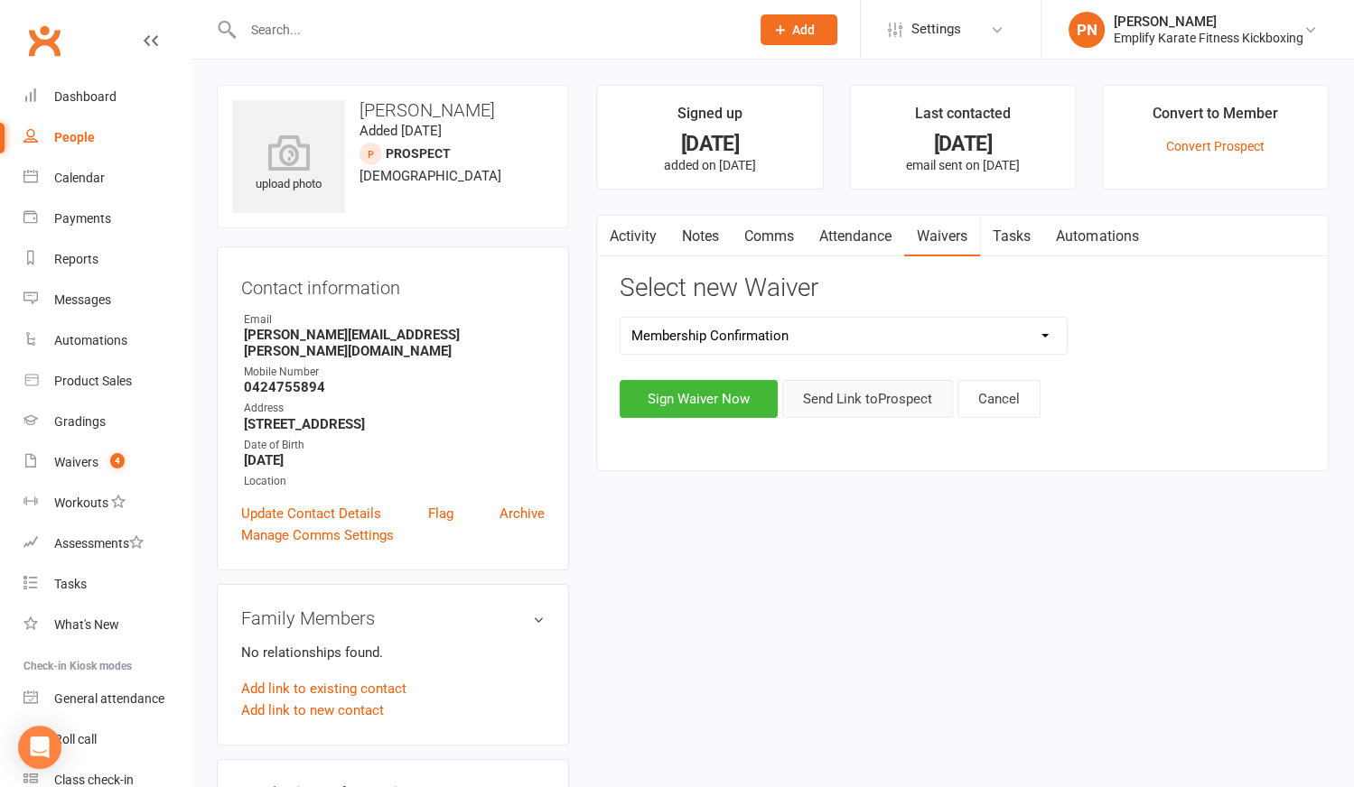
click at [862, 399] on button "Send Link to Prospect" at bounding box center [867, 399] width 171 height 38
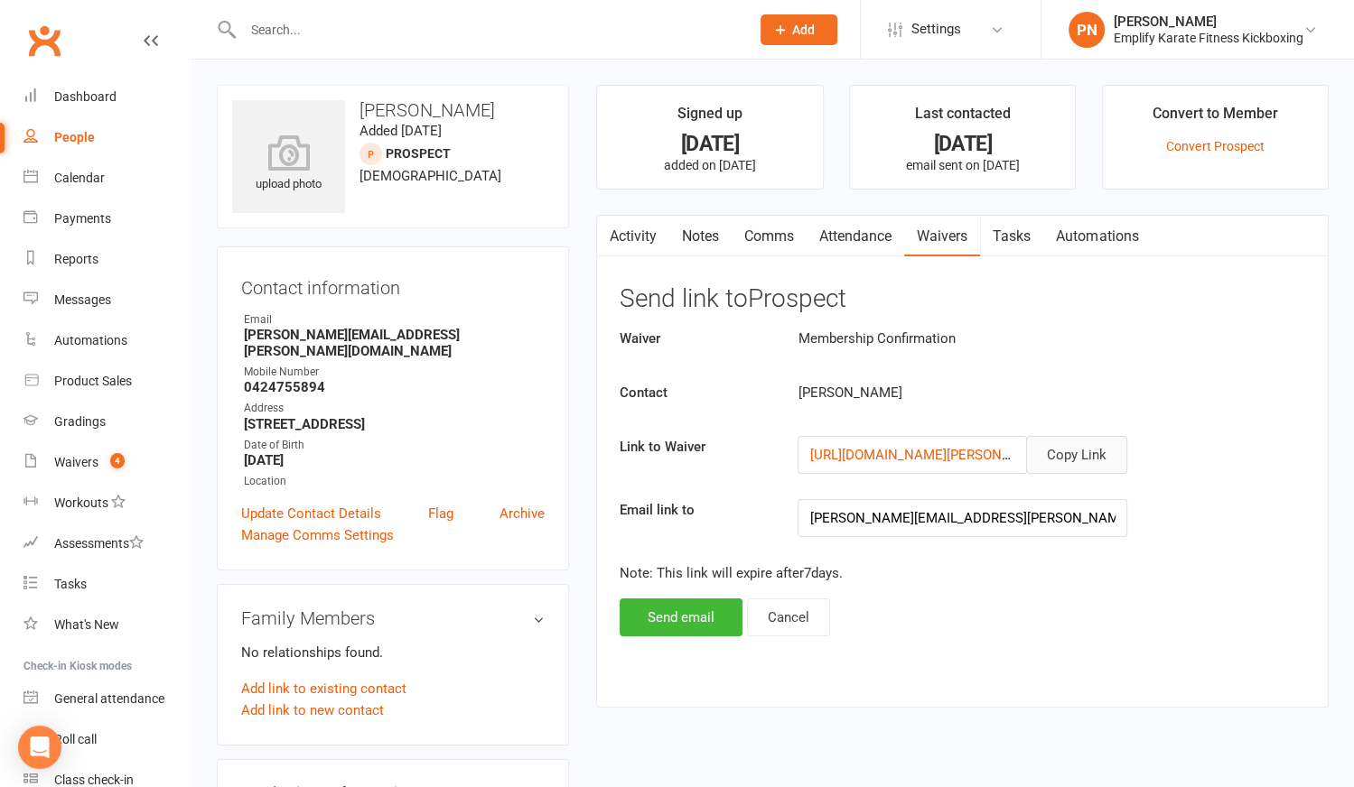
click at [1097, 448] on button "Copy Link" at bounding box center [1076, 455] width 101 height 38
click at [59, 457] on div "Waivers" at bounding box center [76, 462] width 44 height 14
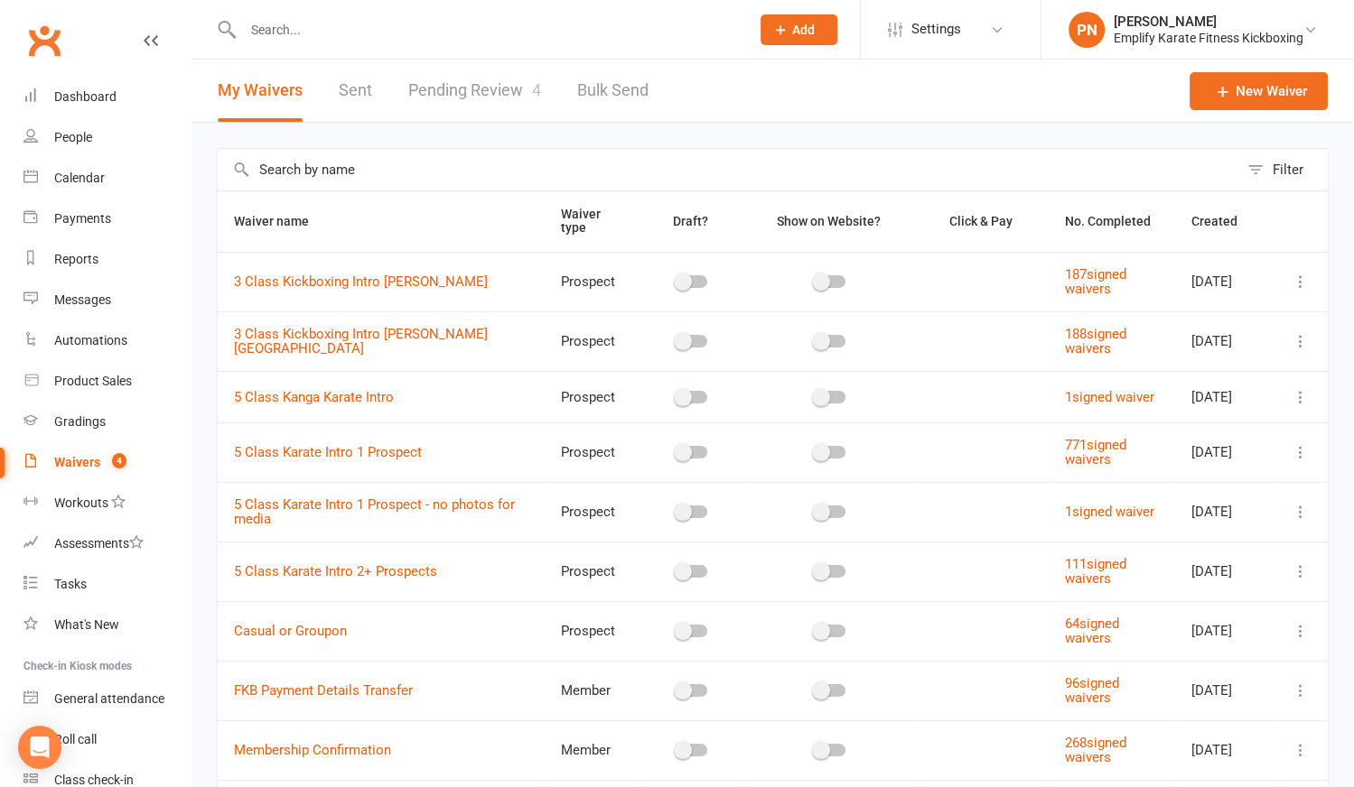
click at [487, 89] on link "Pending Review 4" at bounding box center [474, 91] width 133 height 62
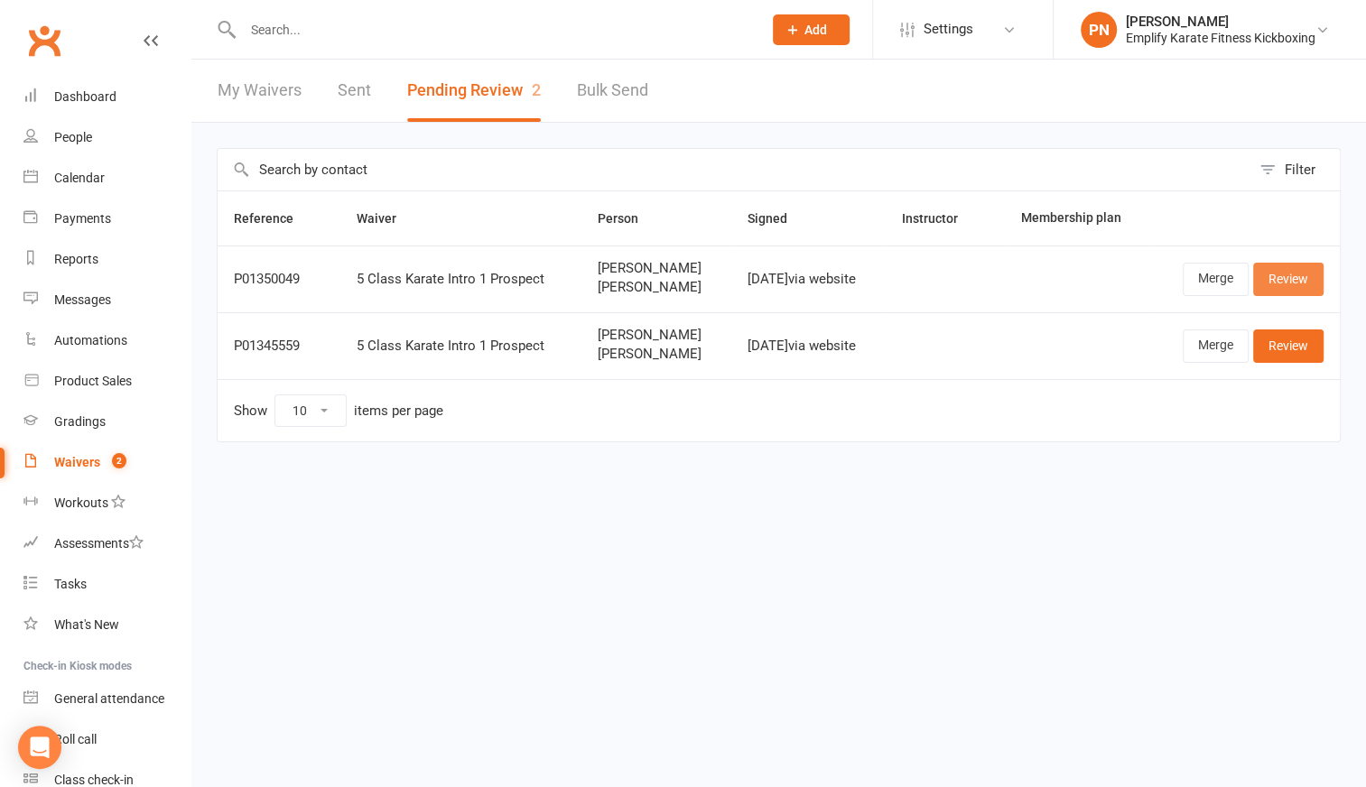
click at [1304, 272] on link "Review" at bounding box center [1288, 279] width 70 height 33
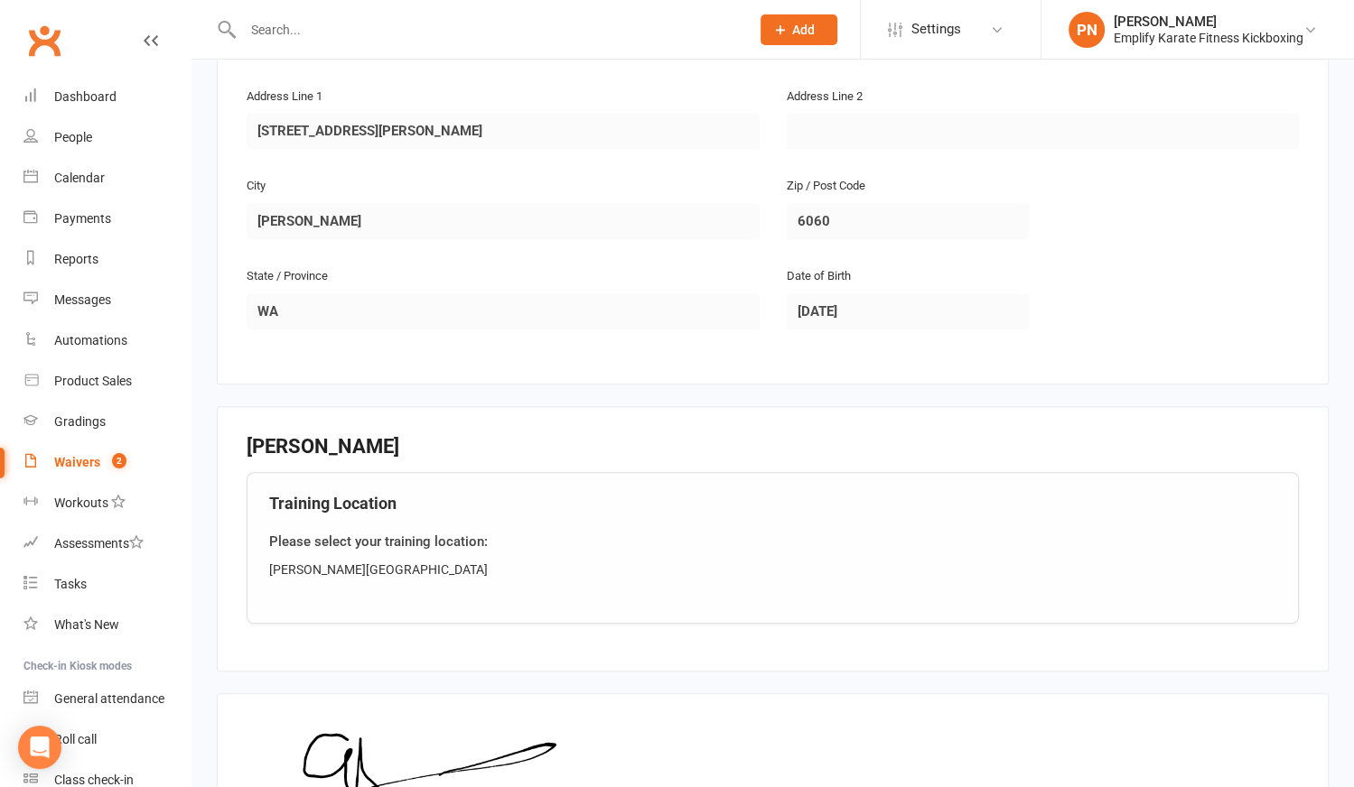
scroll to position [1384, 0]
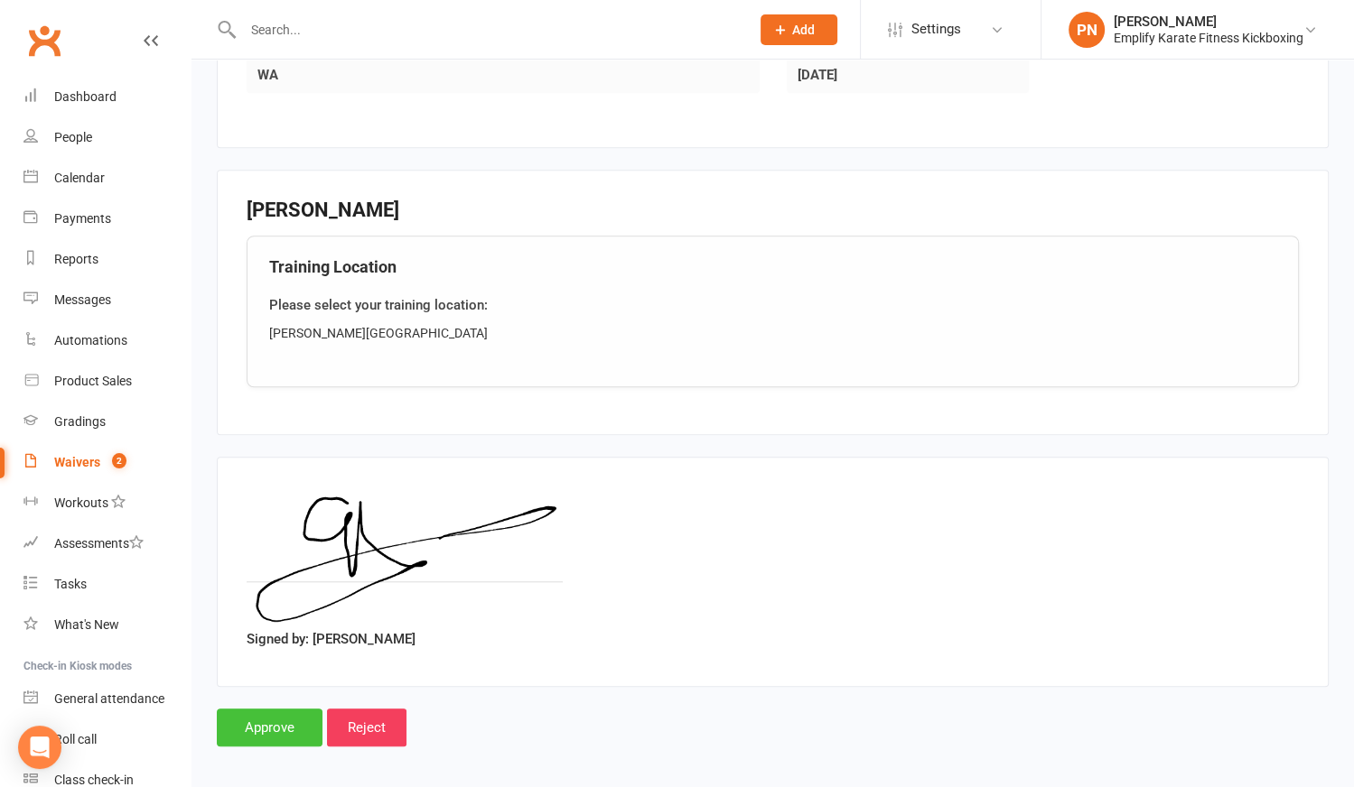
click at [302, 716] on input "Approve" at bounding box center [270, 728] width 106 height 38
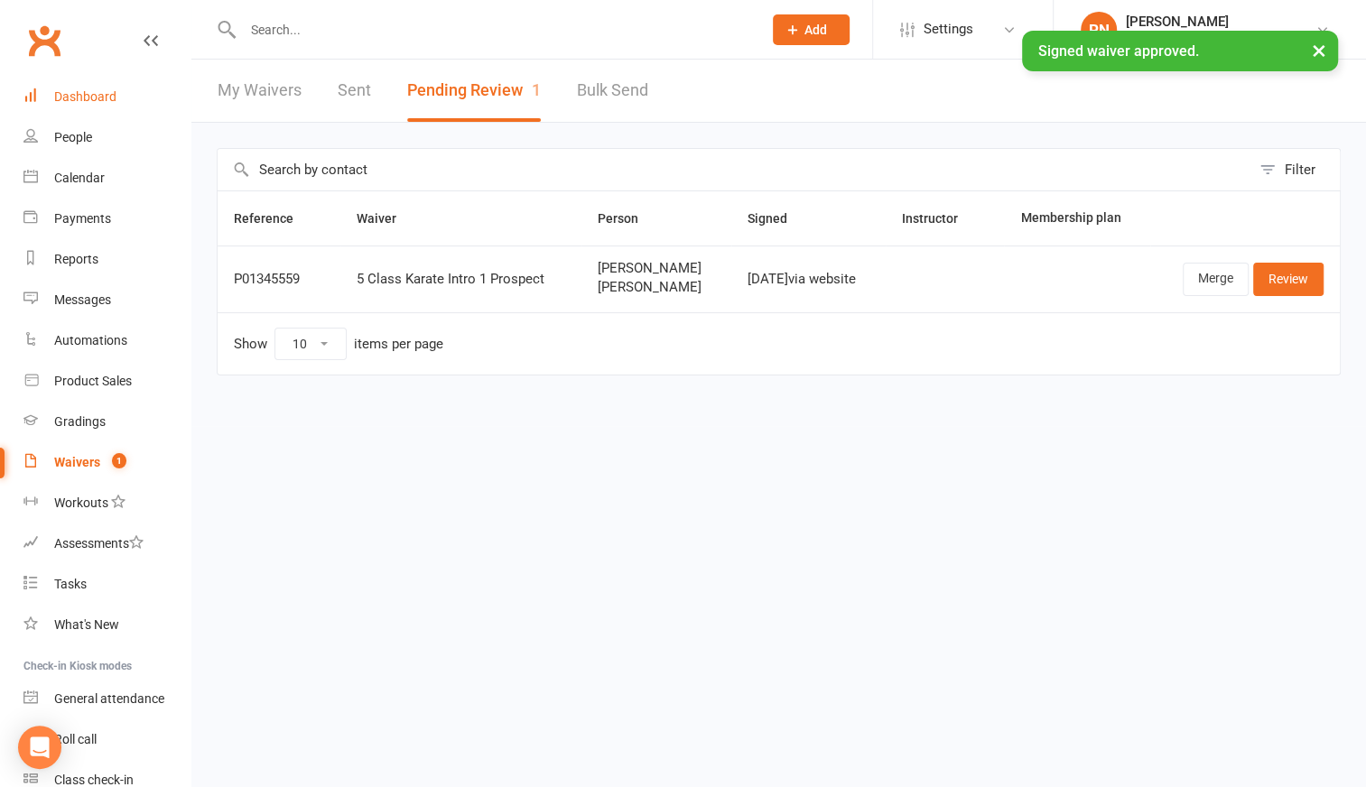
click at [98, 101] on div "Dashboard" at bounding box center [85, 96] width 62 height 14
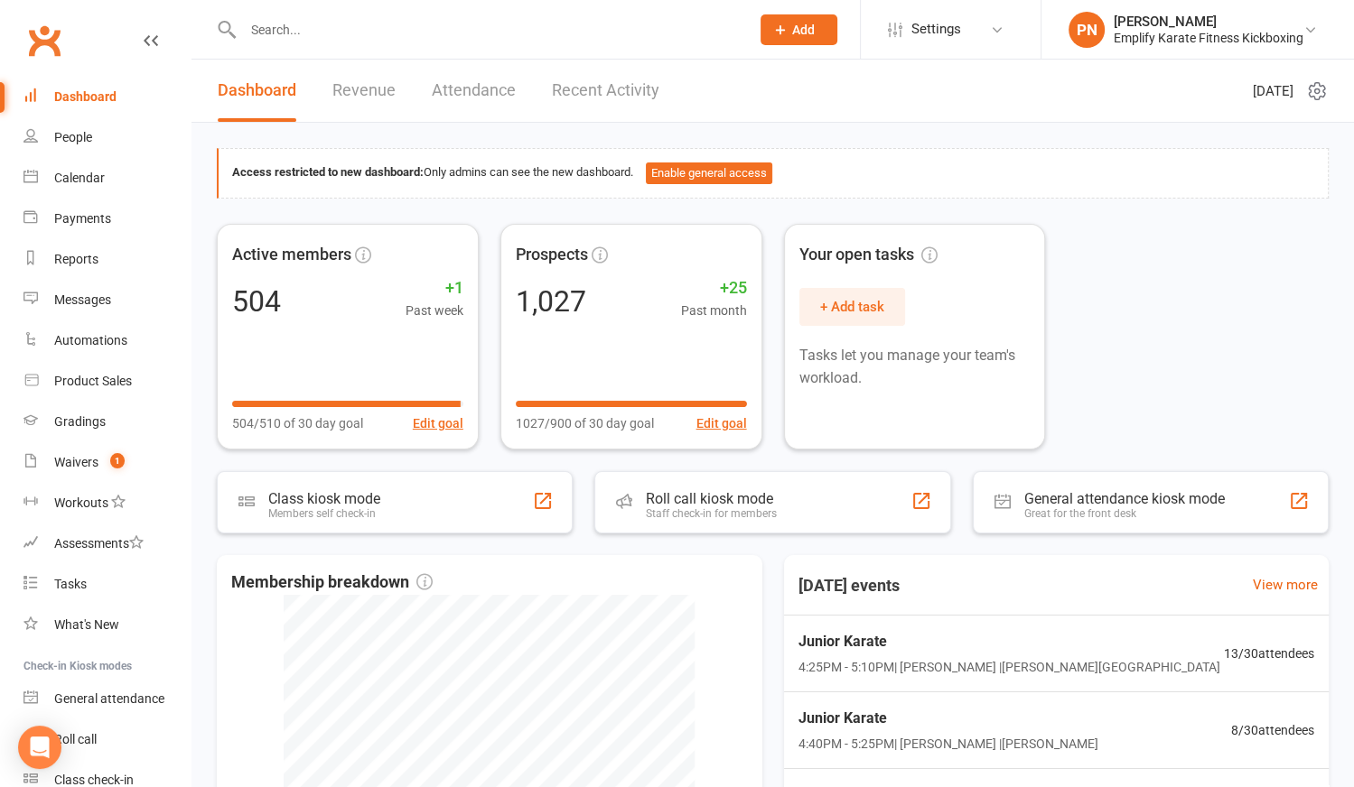
click at [639, 95] on link "Recent Activity" at bounding box center [605, 91] width 107 height 62
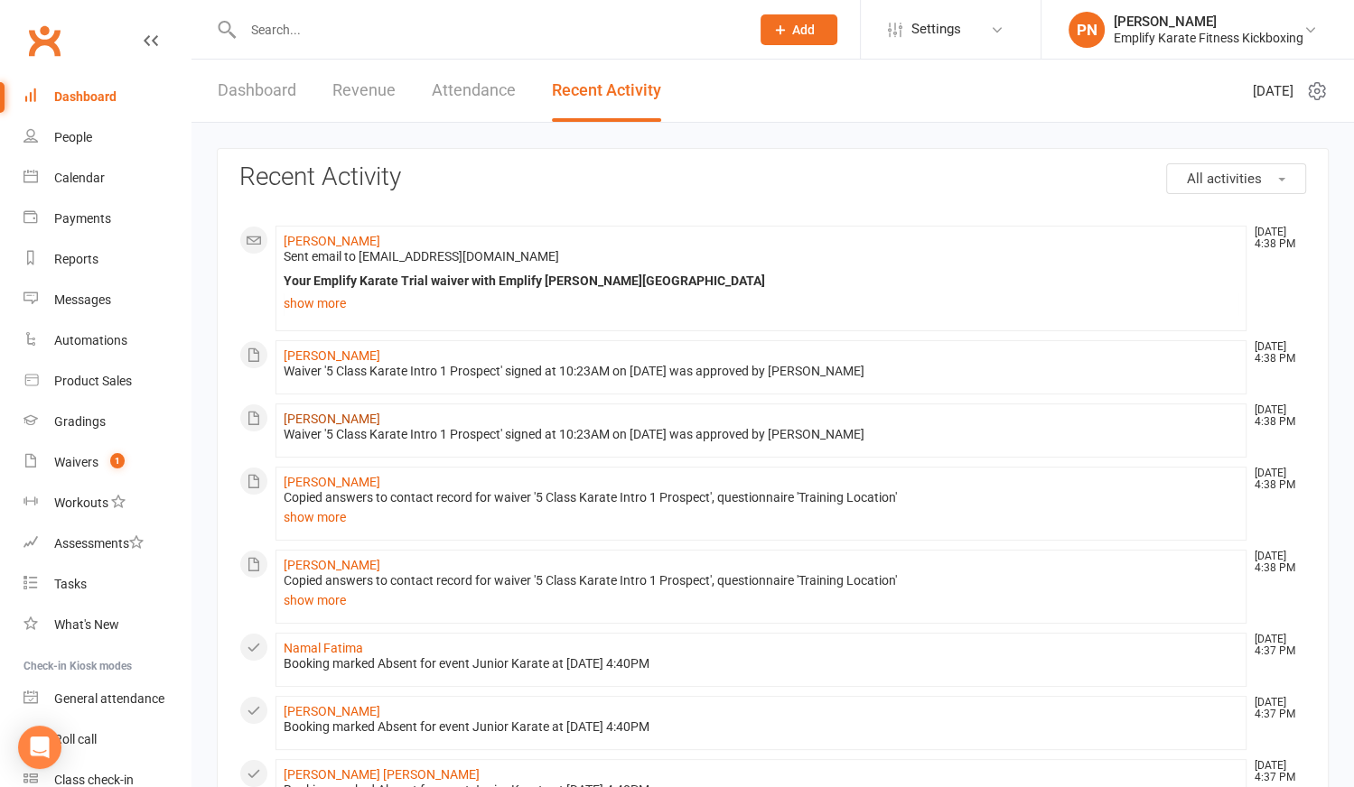
click at [324, 415] on link "[PERSON_NAME]" at bounding box center [332, 419] width 97 height 14
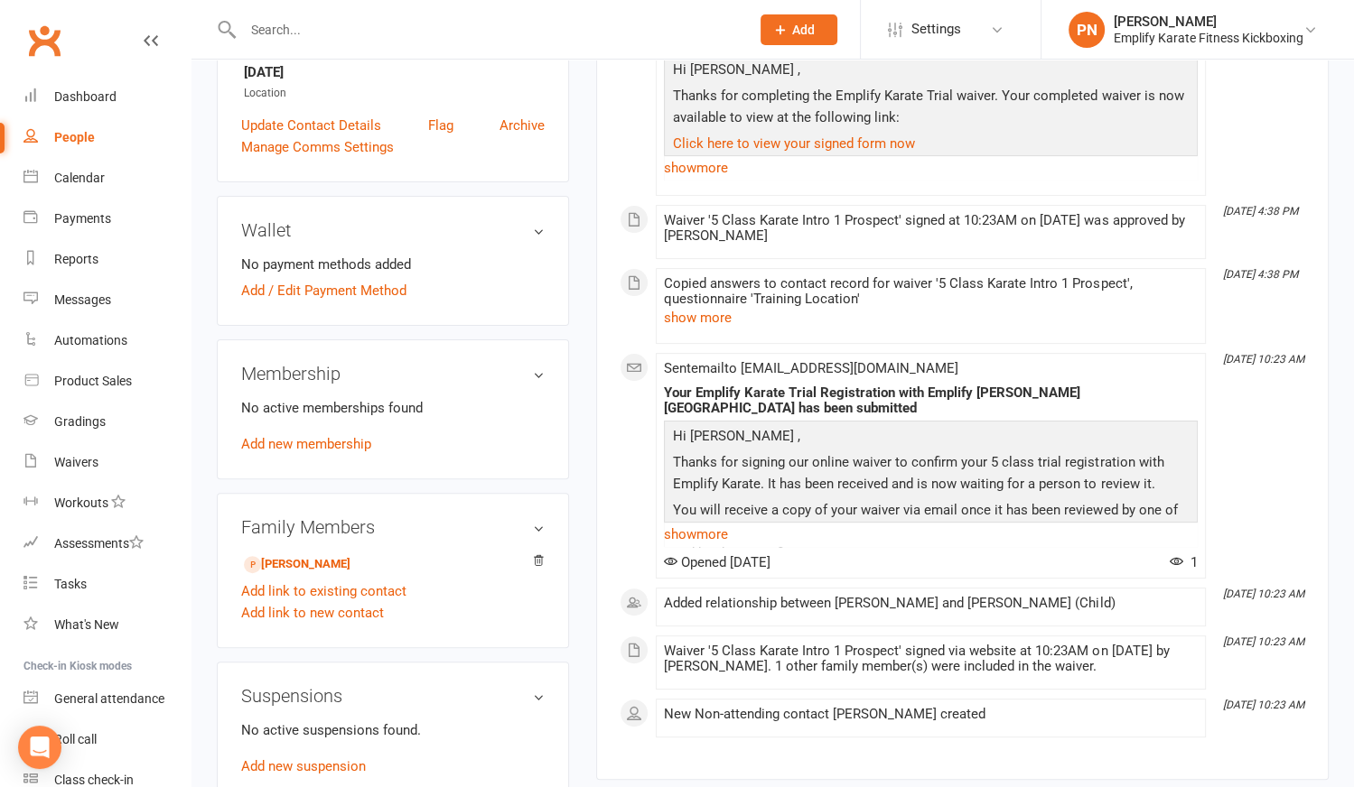
scroll to position [410, 0]
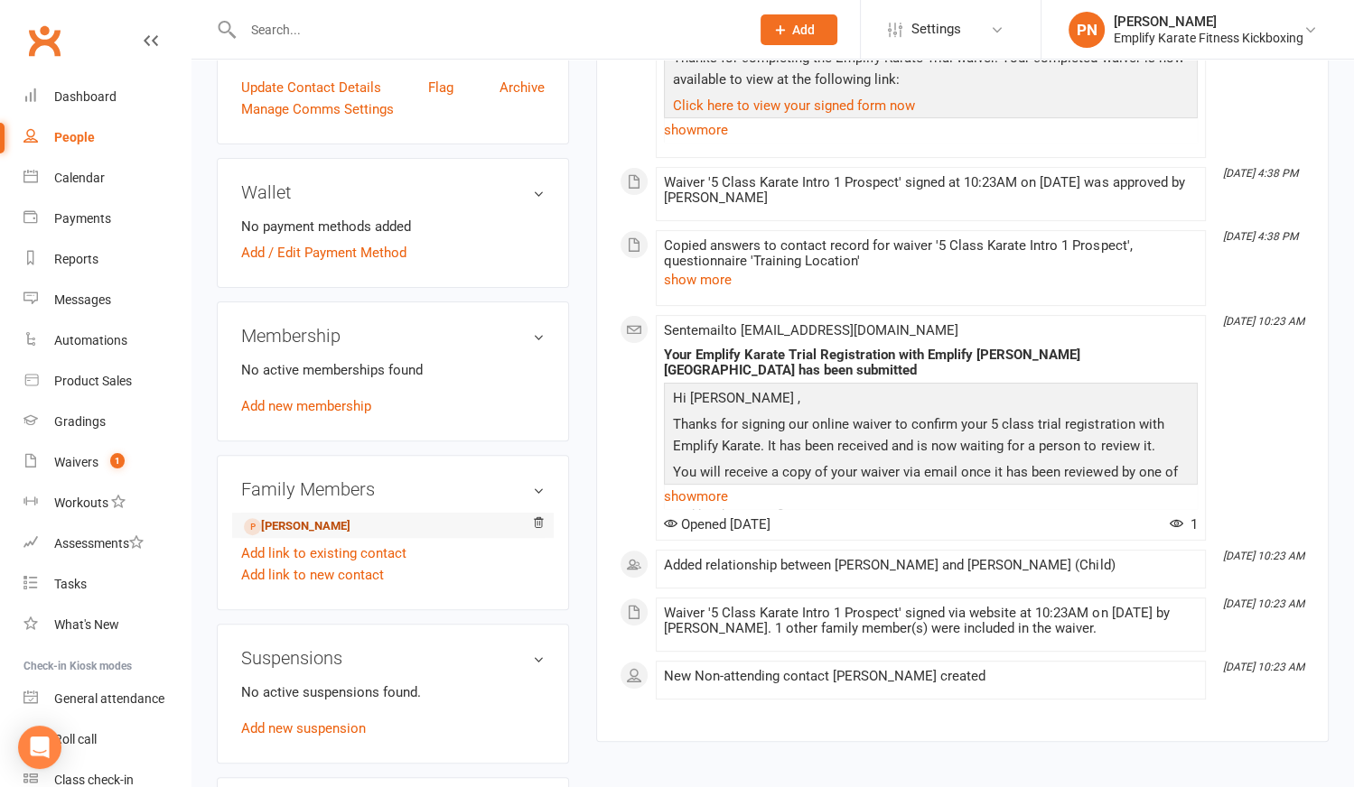
click at [302, 524] on link "[PERSON_NAME]" at bounding box center [297, 526] width 107 height 19
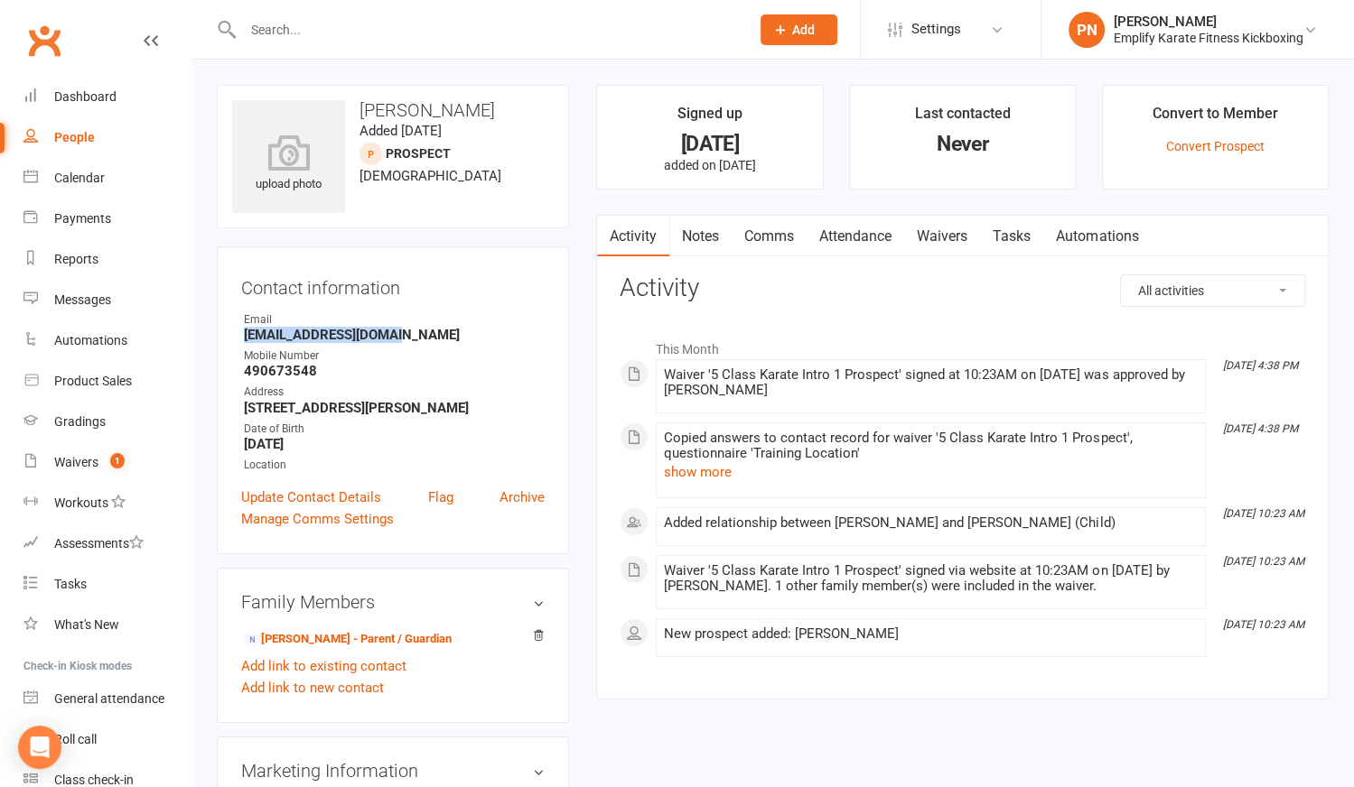
drag, startPoint x: 262, startPoint y: 337, endPoint x: 393, endPoint y: 332, distance: 131.0
click at [393, 332] on strong "[EMAIL_ADDRESS][DOMAIN_NAME]" at bounding box center [394, 335] width 301 height 16
click at [89, 458] on div "Waivers" at bounding box center [76, 462] width 44 height 14
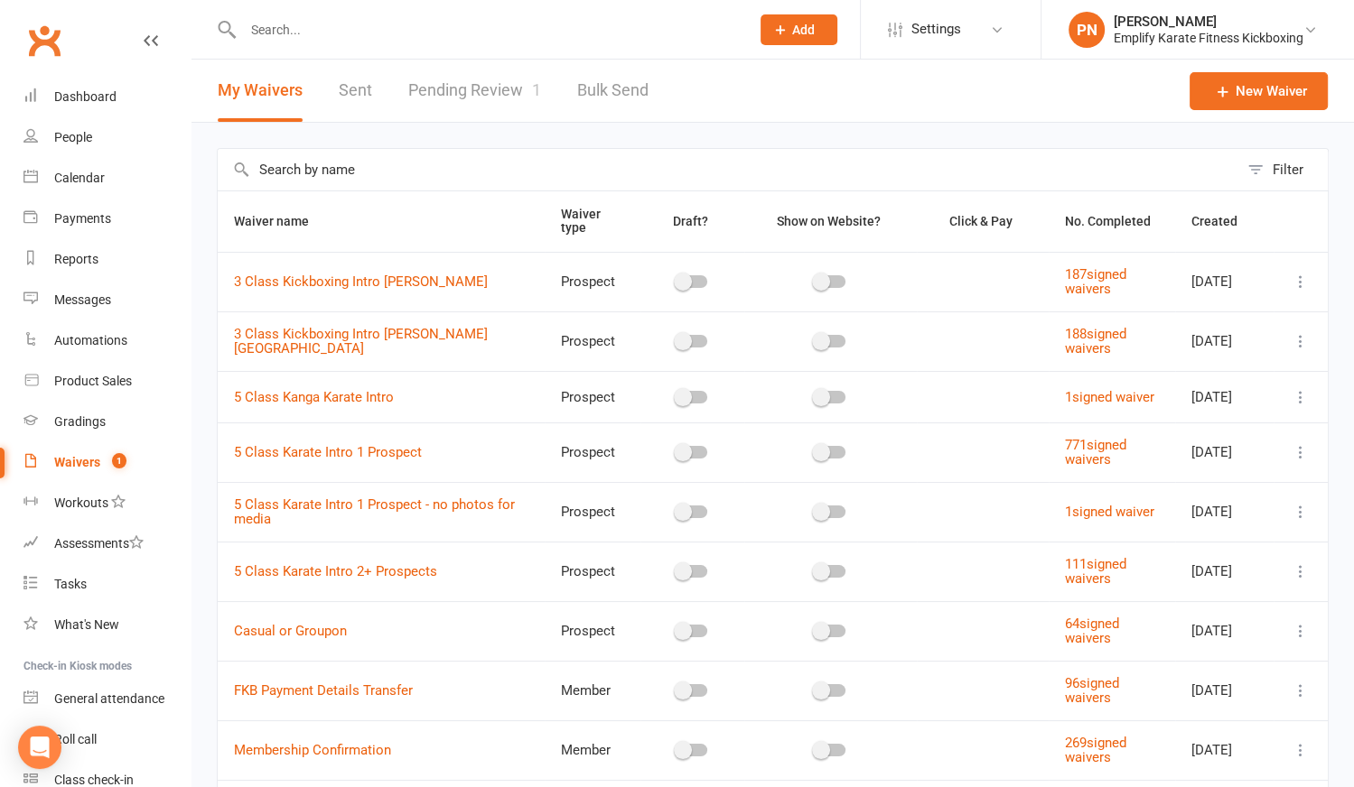
click at [492, 89] on link "Pending Review 1" at bounding box center [474, 91] width 133 height 62
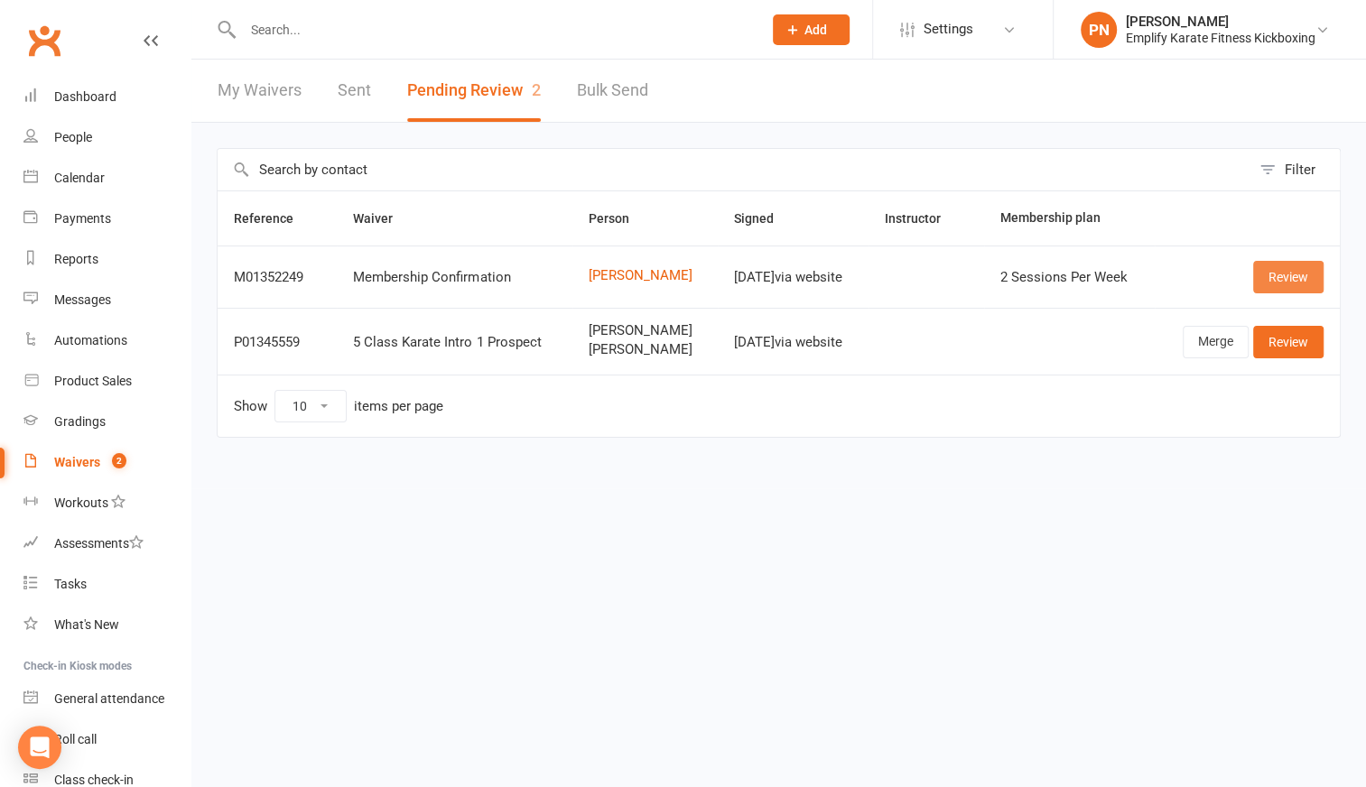
click at [1281, 275] on link "Review" at bounding box center [1288, 277] width 70 height 33
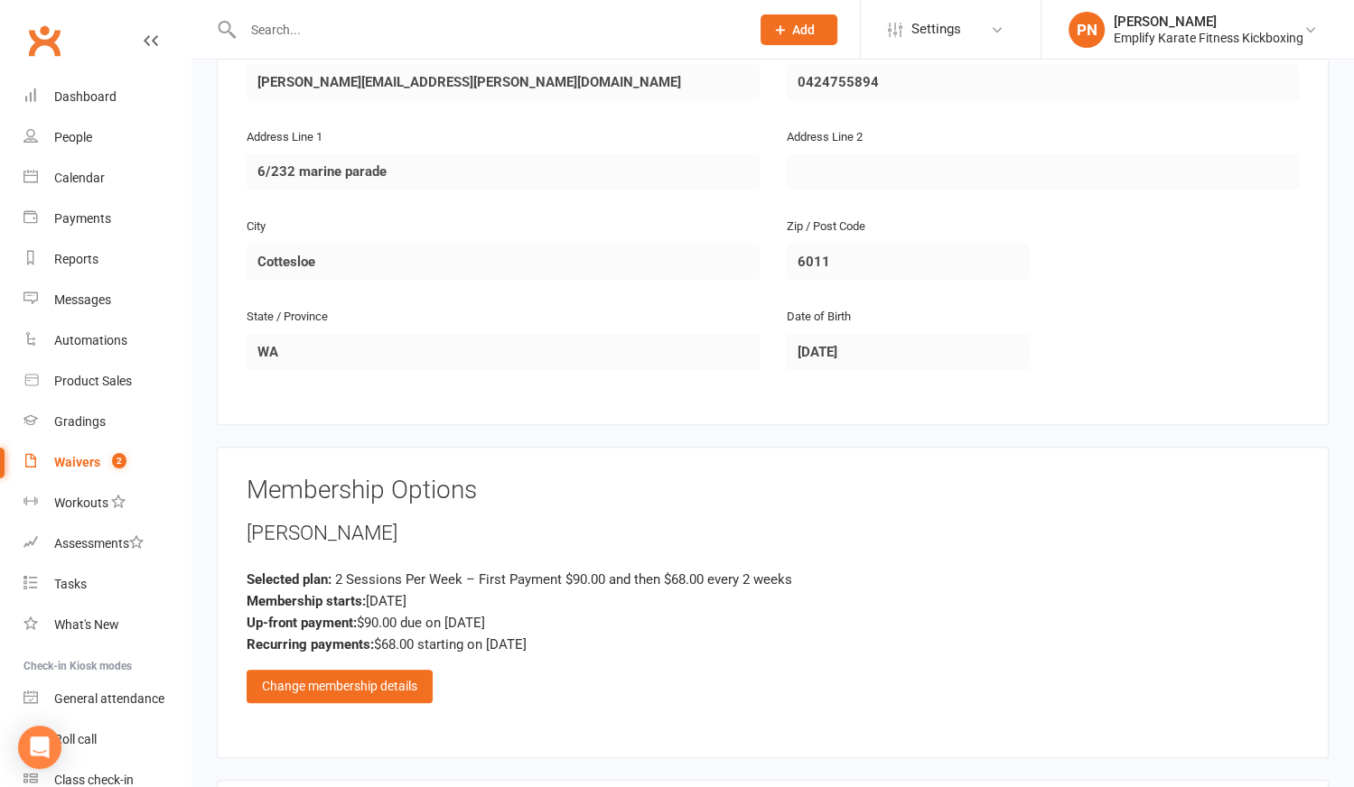
scroll to position [657, 0]
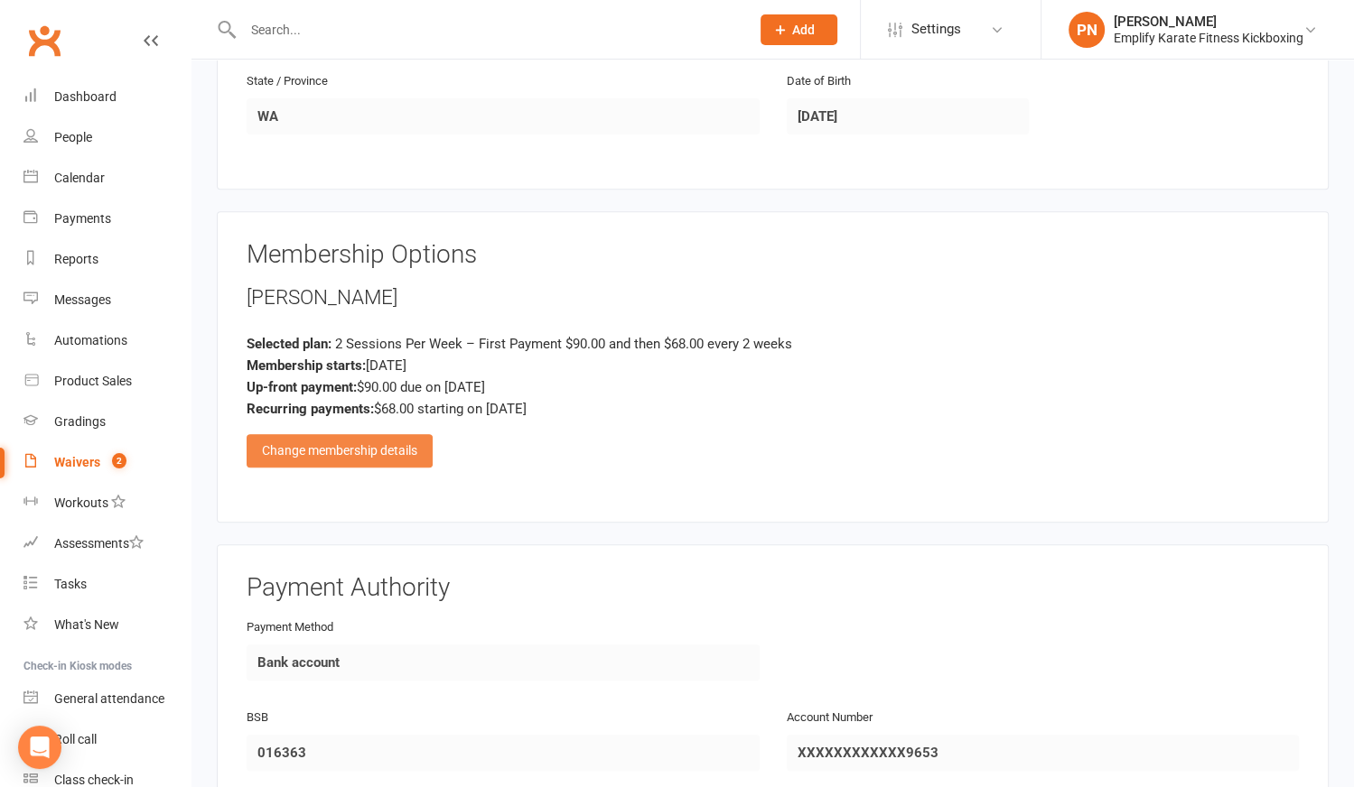
click at [323, 443] on div "Change membership details" at bounding box center [340, 450] width 186 height 33
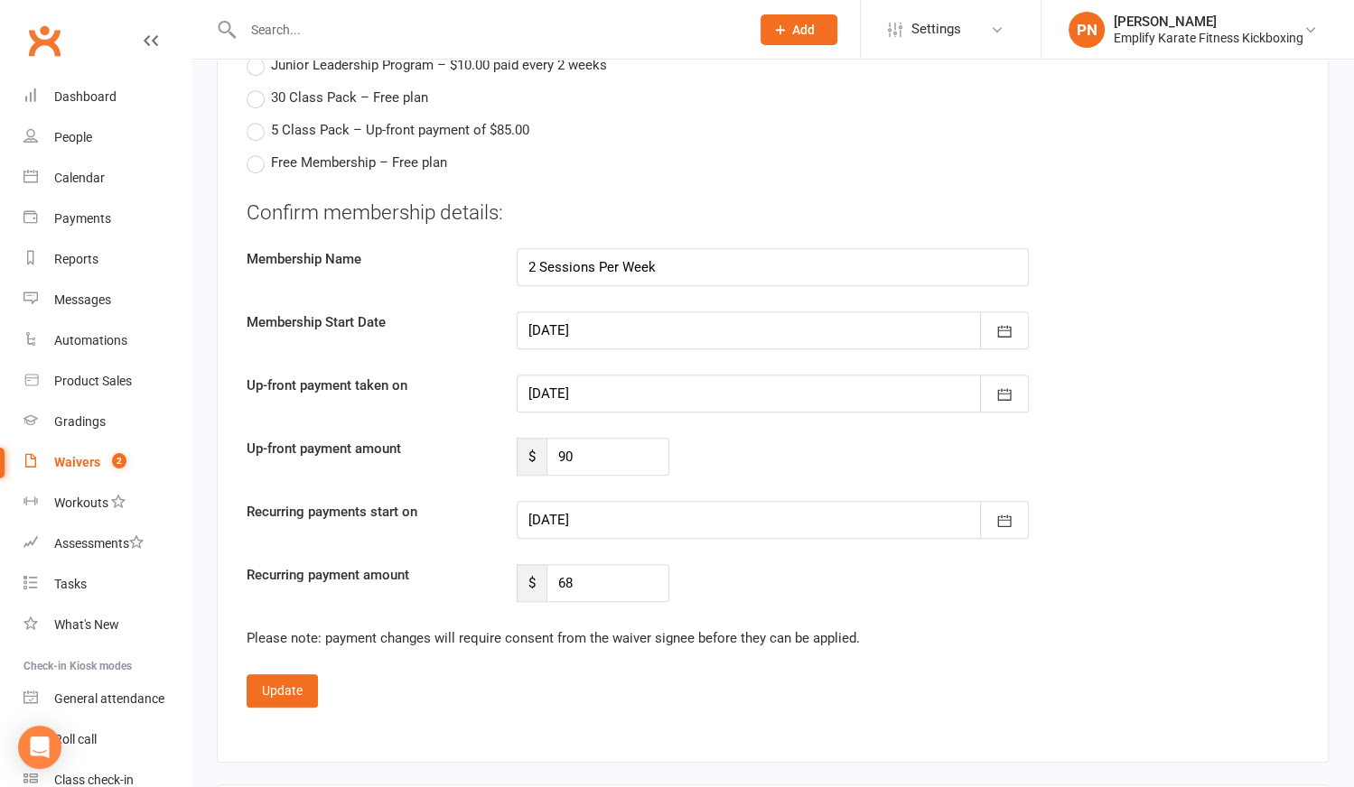
scroll to position [1149, 0]
click at [592, 448] on input "90" at bounding box center [607, 454] width 123 height 38
type input "9"
type input "45"
click at [568, 503] on div at bounding box center [773, 517] width 513 height 38
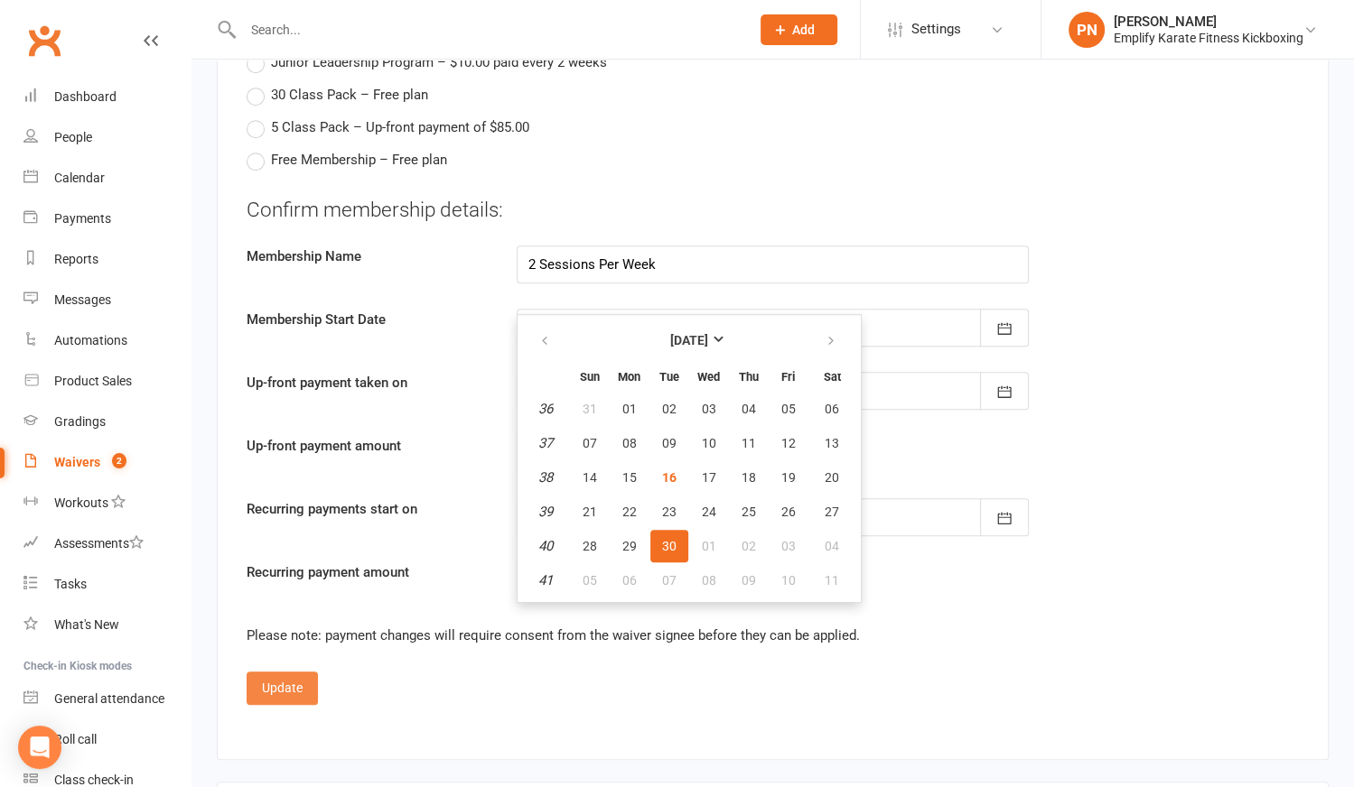
click at [293, 675] on button "Update" at bounding box center [282, 688] width 71 height 33
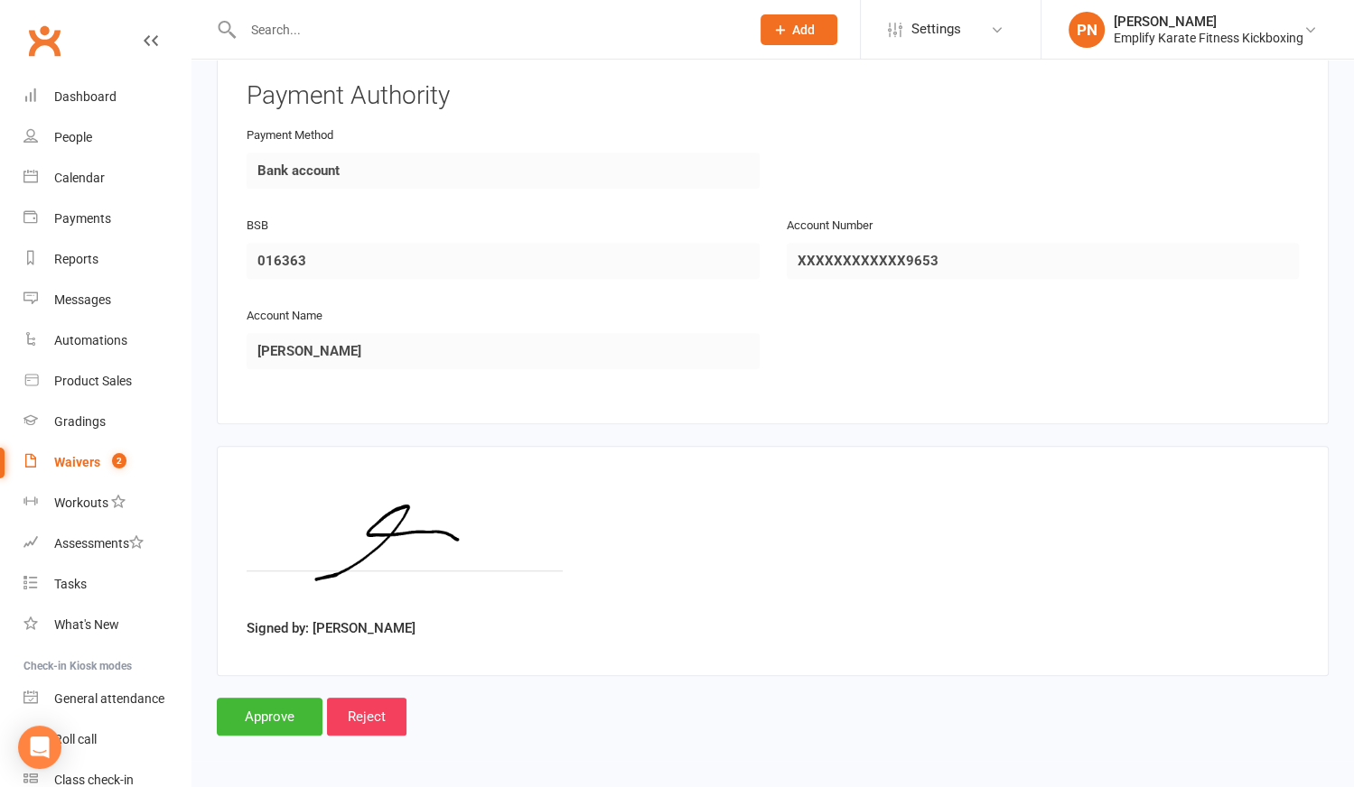
scroll to position [1138, 0]
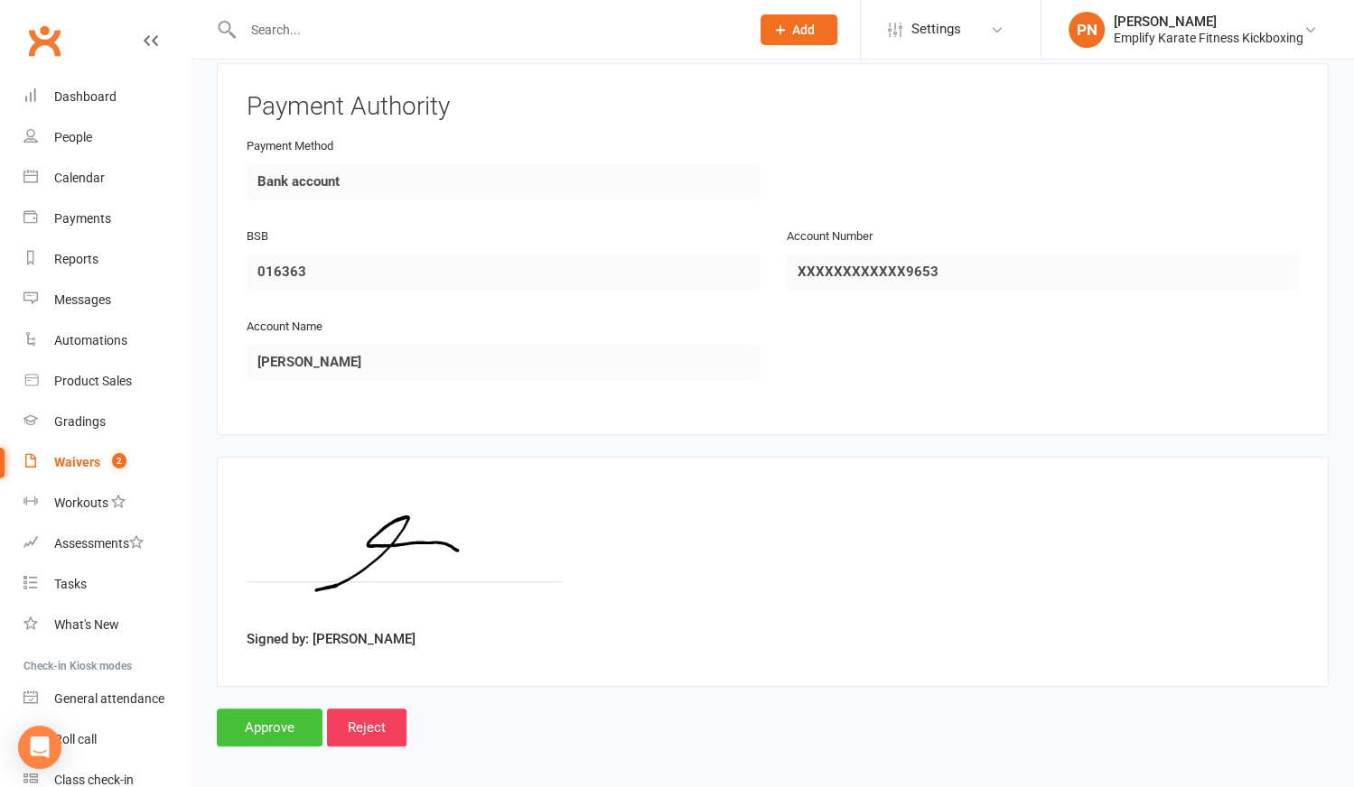
click at [264, 709] on input "Approve" at bounding box center [270, 728] width 106 height 38
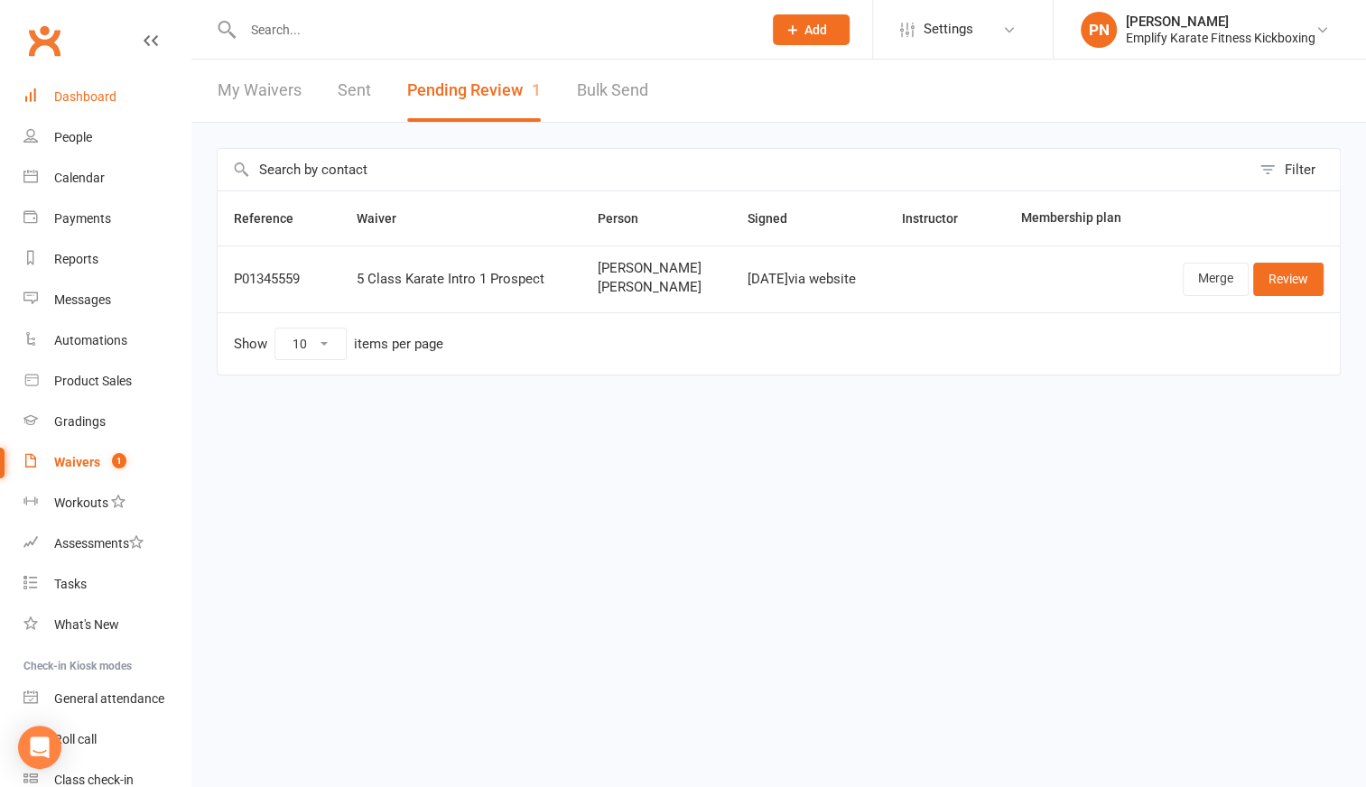
click at [83, 98] on div "Dashboard" at bounding box center [85, 96] width 62 height 14
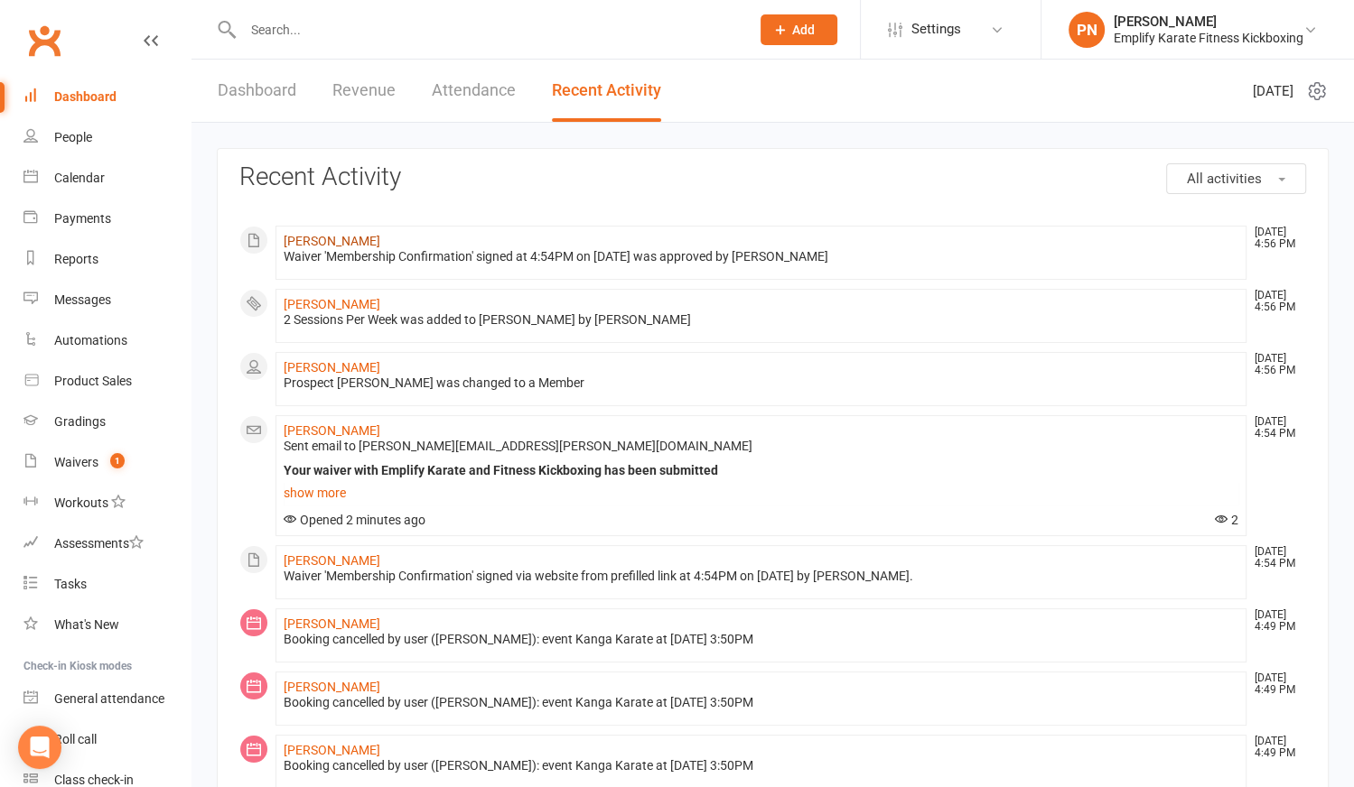
click at [296, 242] on link "[PERSON_NAME]" at bounding box center [332, 241] width 97 height 14
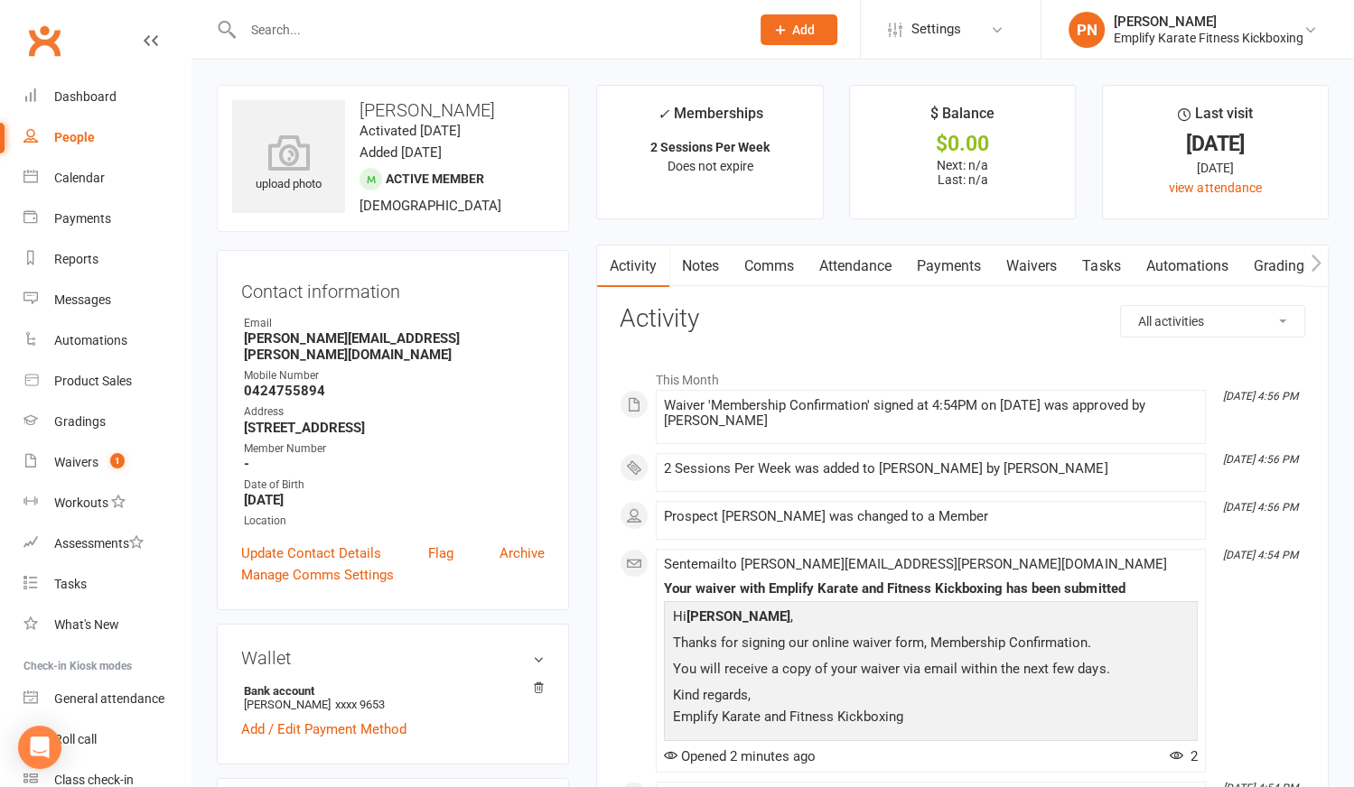
click at [1035, 268] on link "Waivers" at bounding box center [1031, 267] width 76 height 42
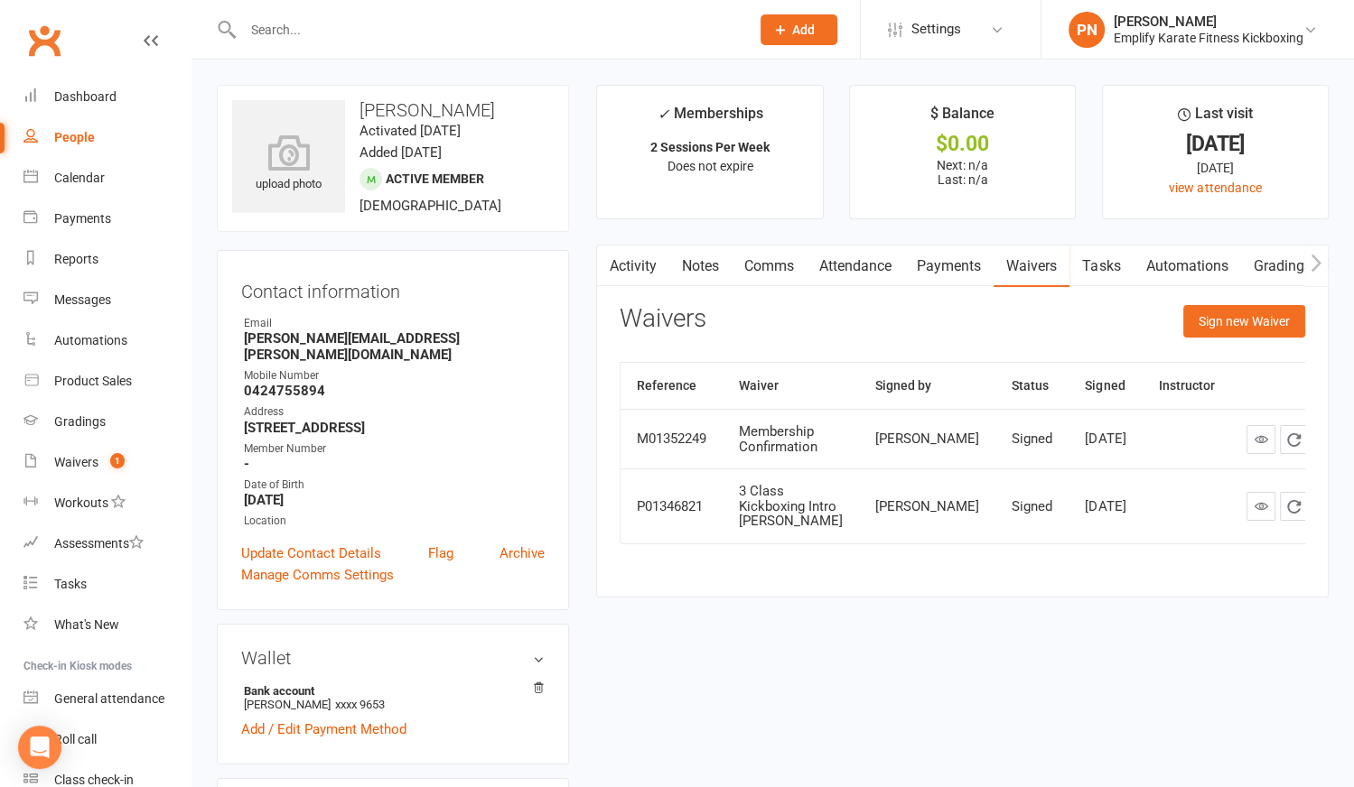
click at [1317, 261] on icon "button" at bounding box center [1315, 263] width 11 height 19
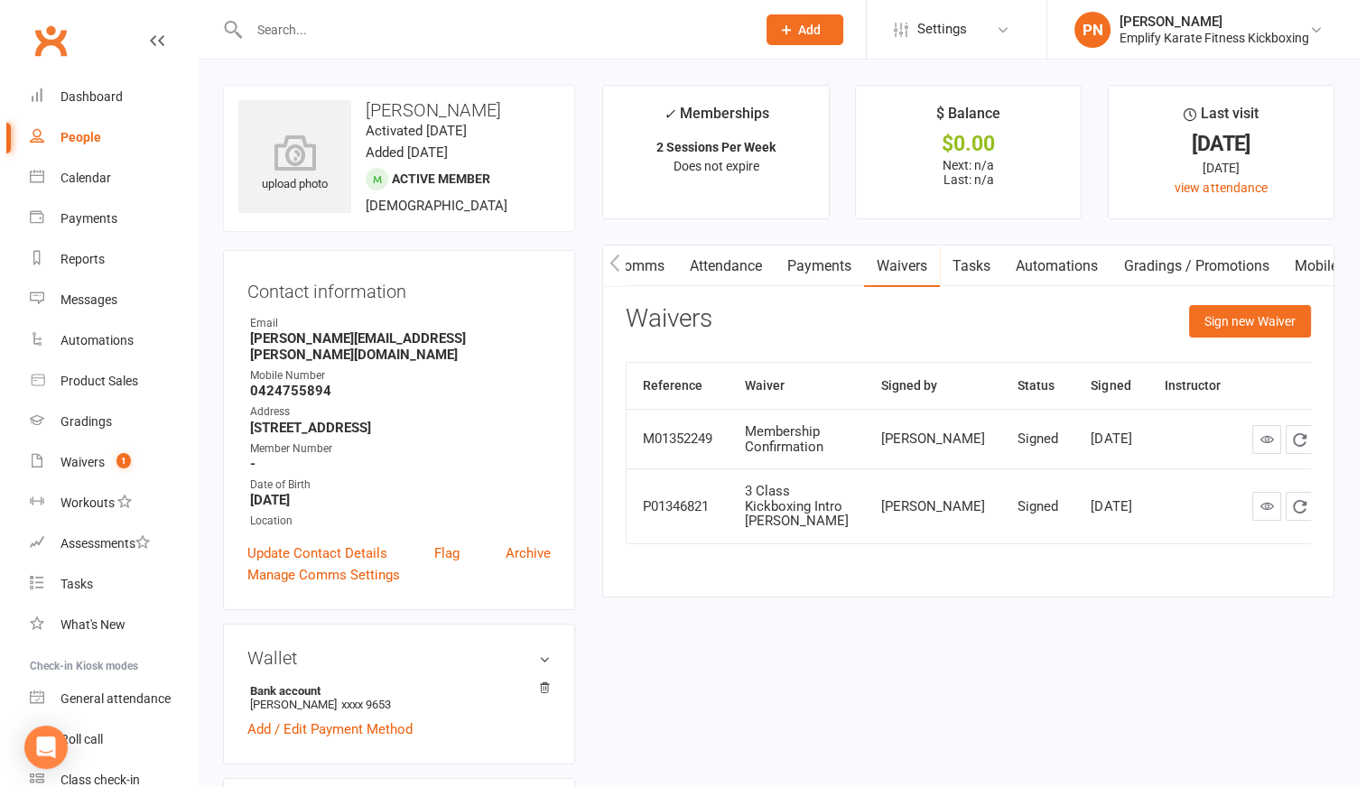
scroll to position [0, 303]
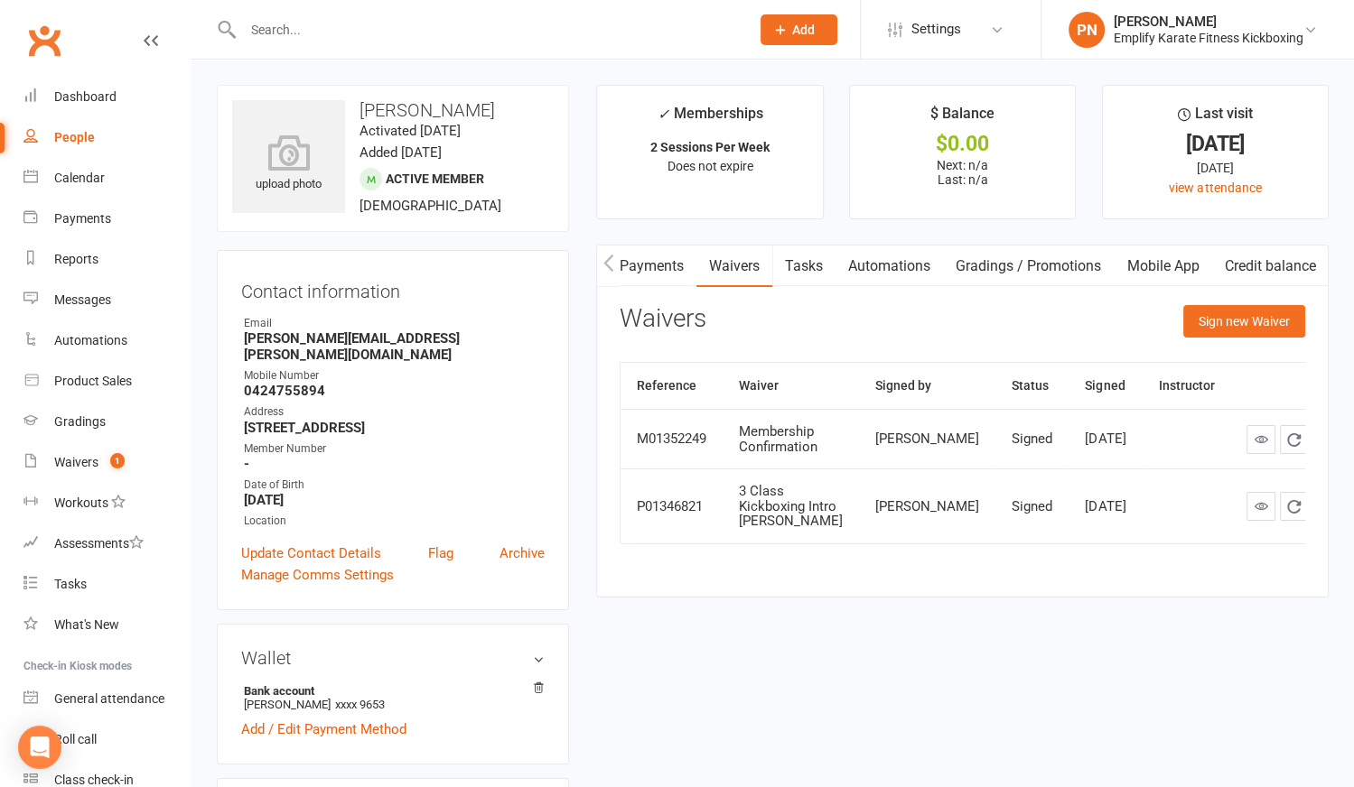
click at [1148, 267] on link "Mobile App" at bounding box center [1162, 267] width 98 height 42
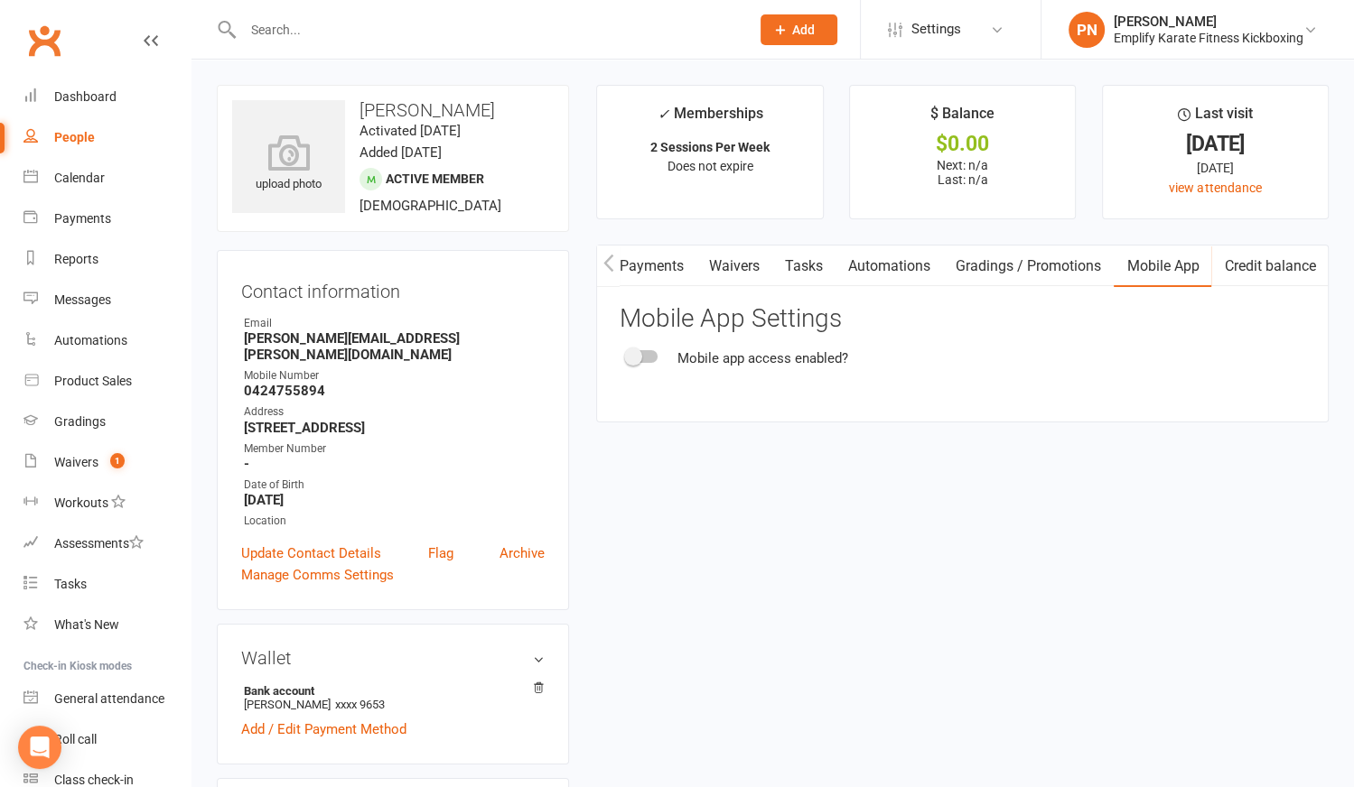
click at [641, 355] on span at bounding box center [633, 357] width 18 height 18
click at [627, 354] on input "checkbox" at bounding box center [627, 354] width 0 height 0
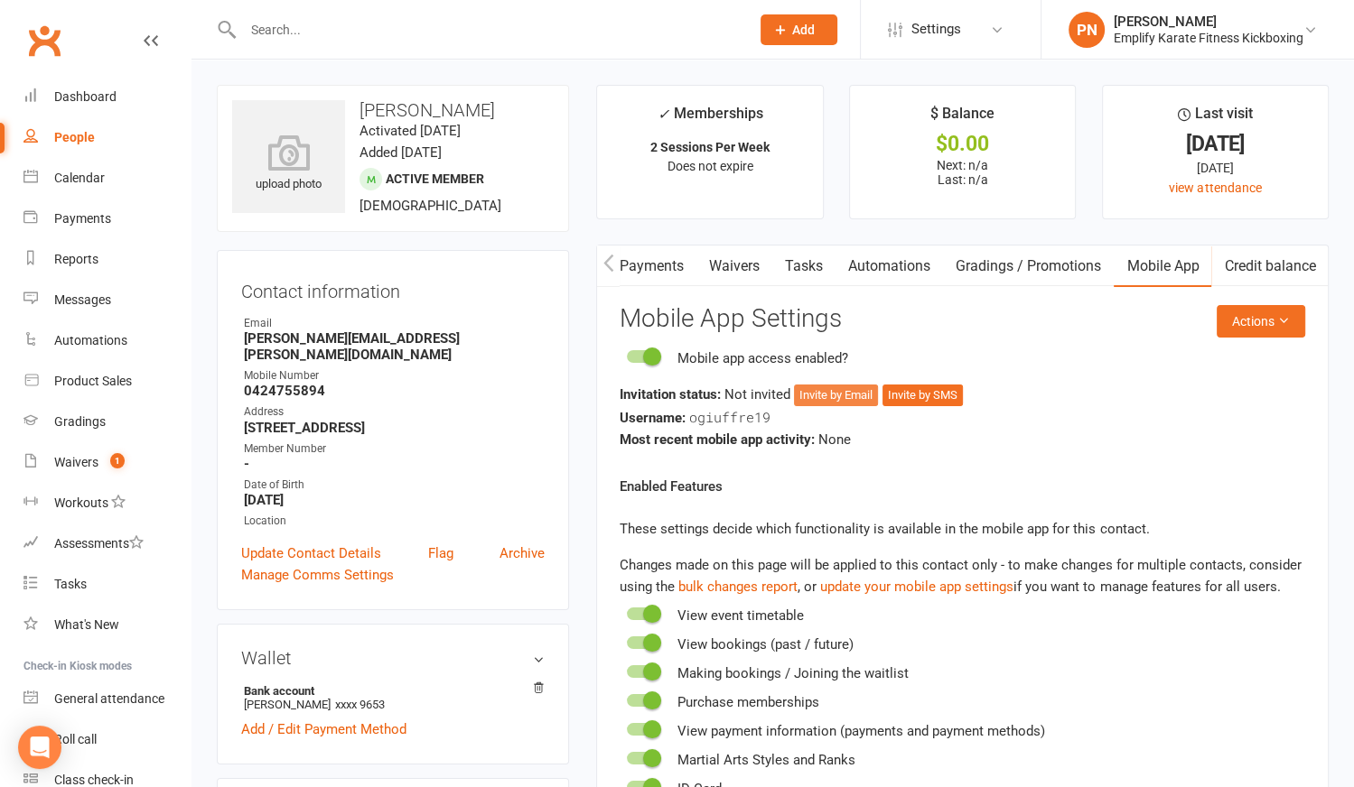
click at [847, 396] on button "Invite by Email" at bounding box center [836, 396] width 84 height 22
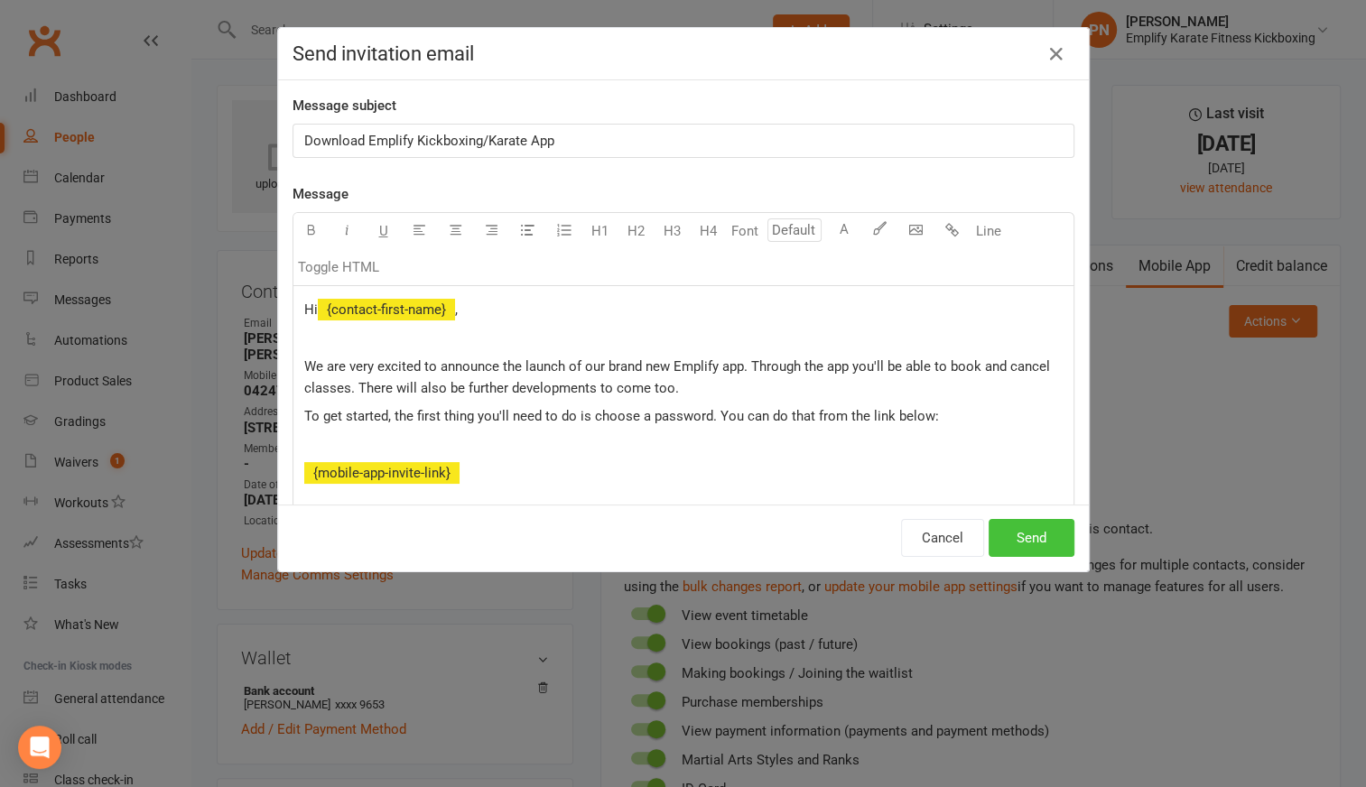
click at [1035, 526] on button "Send" at bounding box center [1032, 538] width 86 height 38
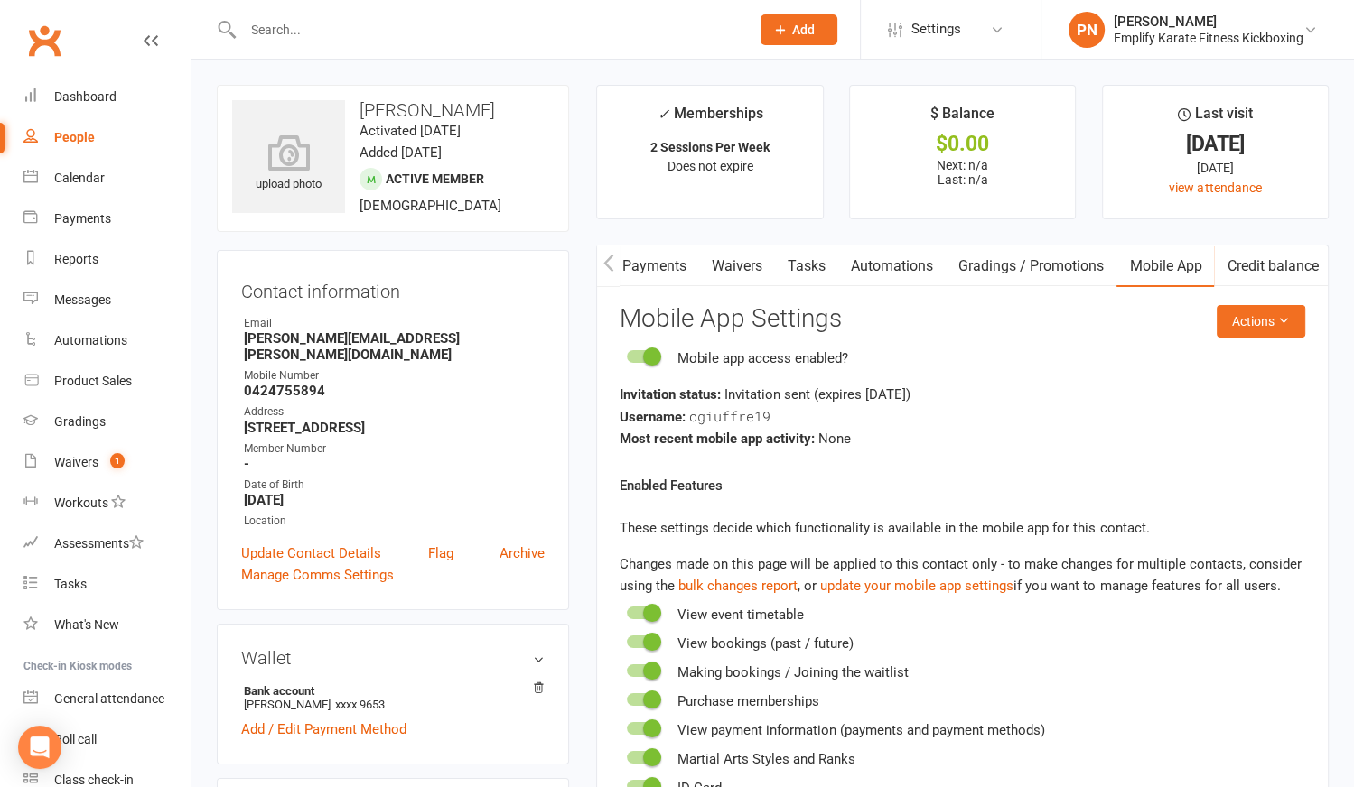
click at [646, 257] on link "Payments" at bounding box center [654, 267] width 89 height 42
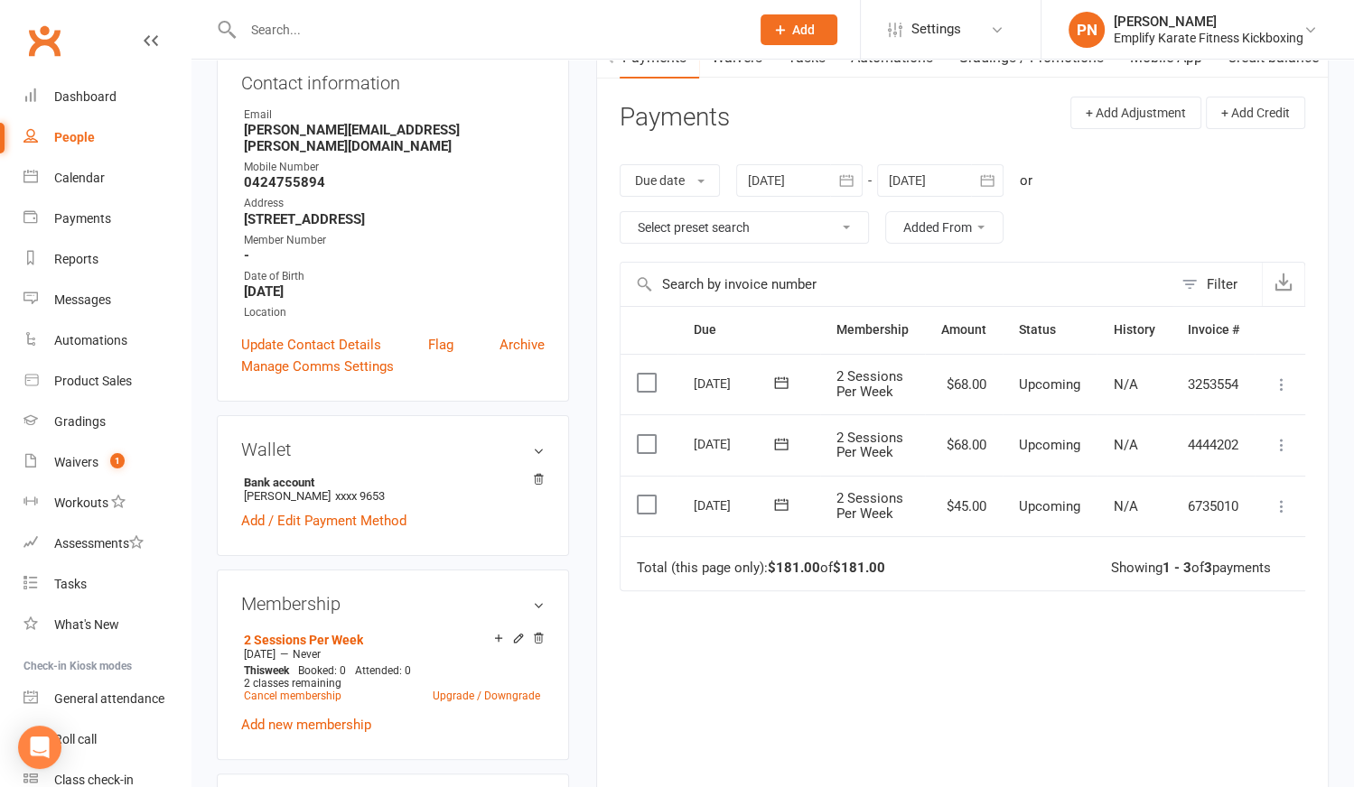
scroll to position [246, 0]
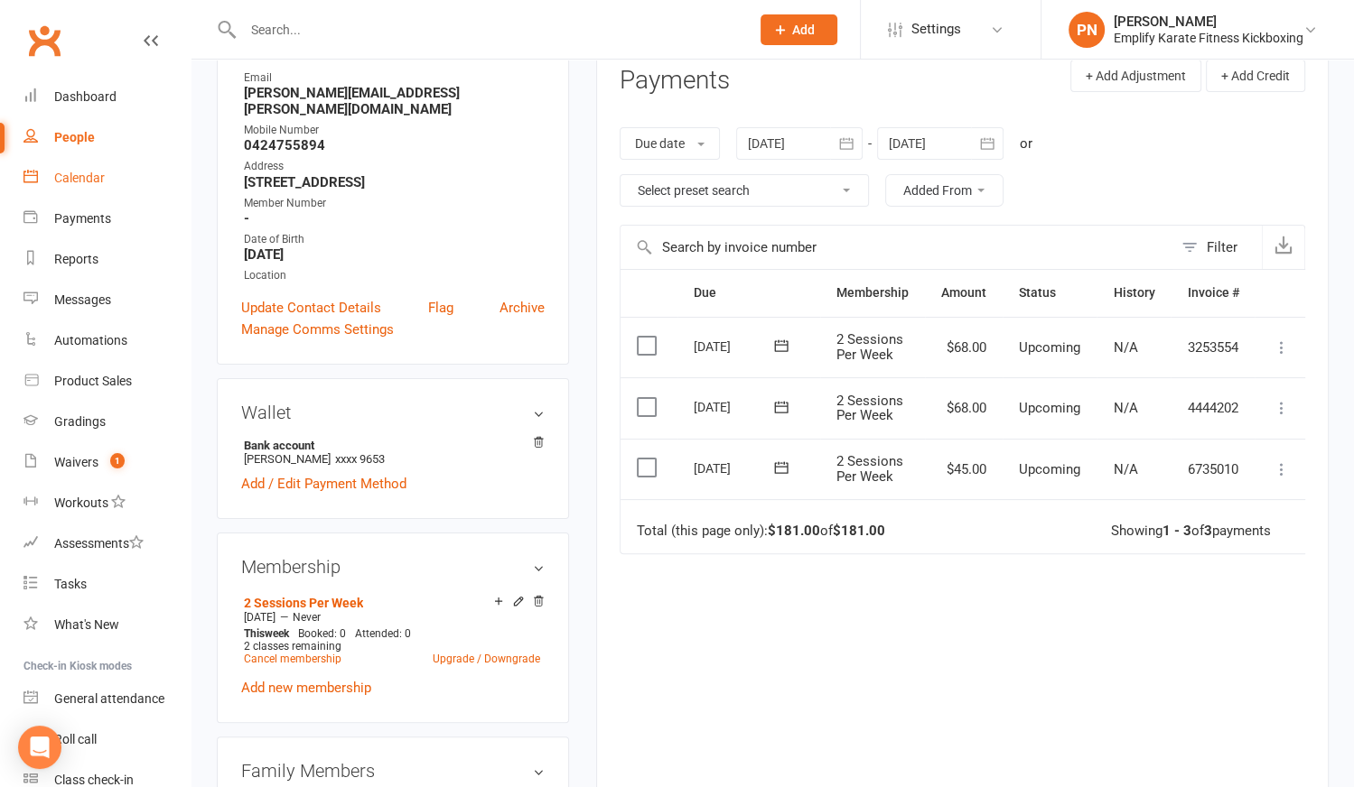
click at [69, 178] on div "Calendar" at bounding box center [79, 178] width 51 height 14
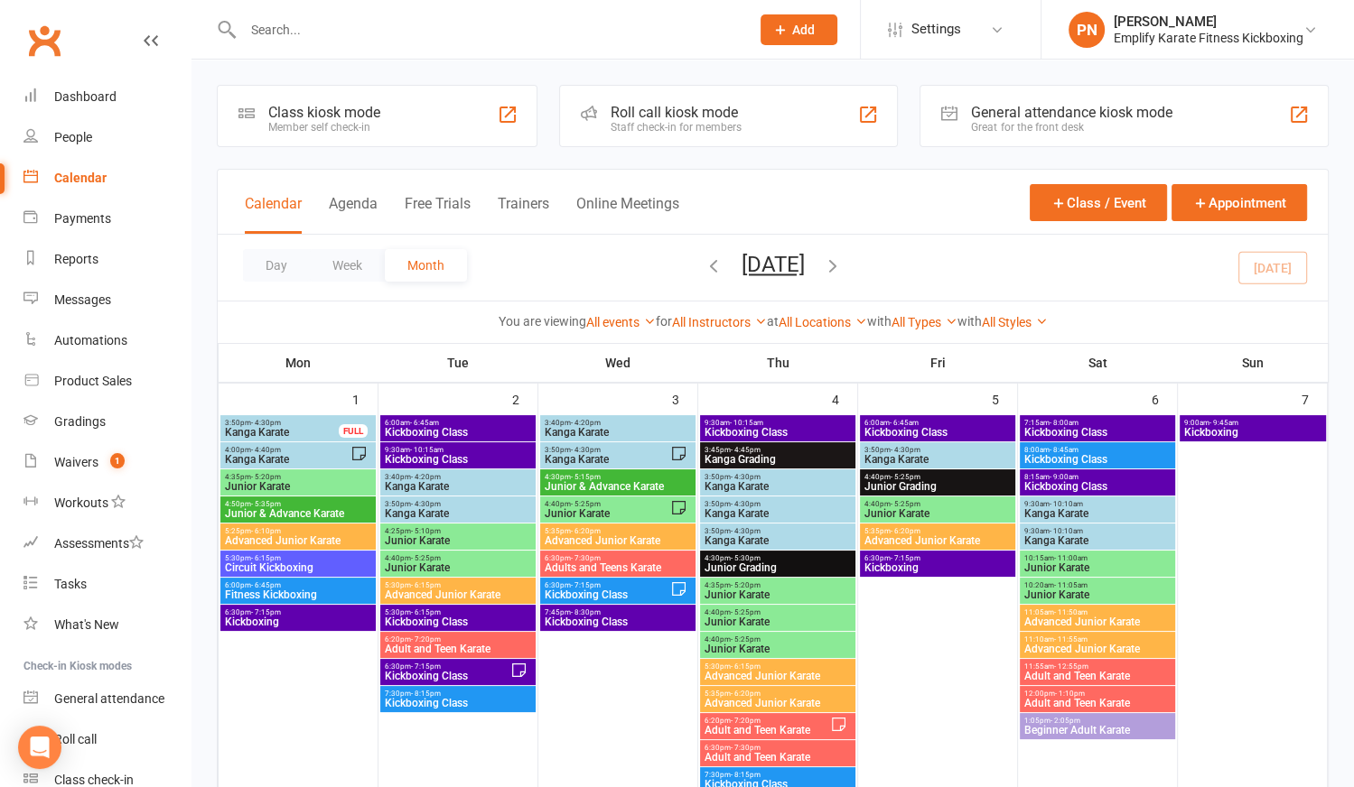
click at [816, 312] on div "All Locations [PERSON_NAME][GEOGRAPHIC_DATA] [PERSON_NAME]" at bounding box center [822, 322] width 88 height 20
click at [814, 318] on link "All Locations" at bounding box center [822, 322] width 88 height 14
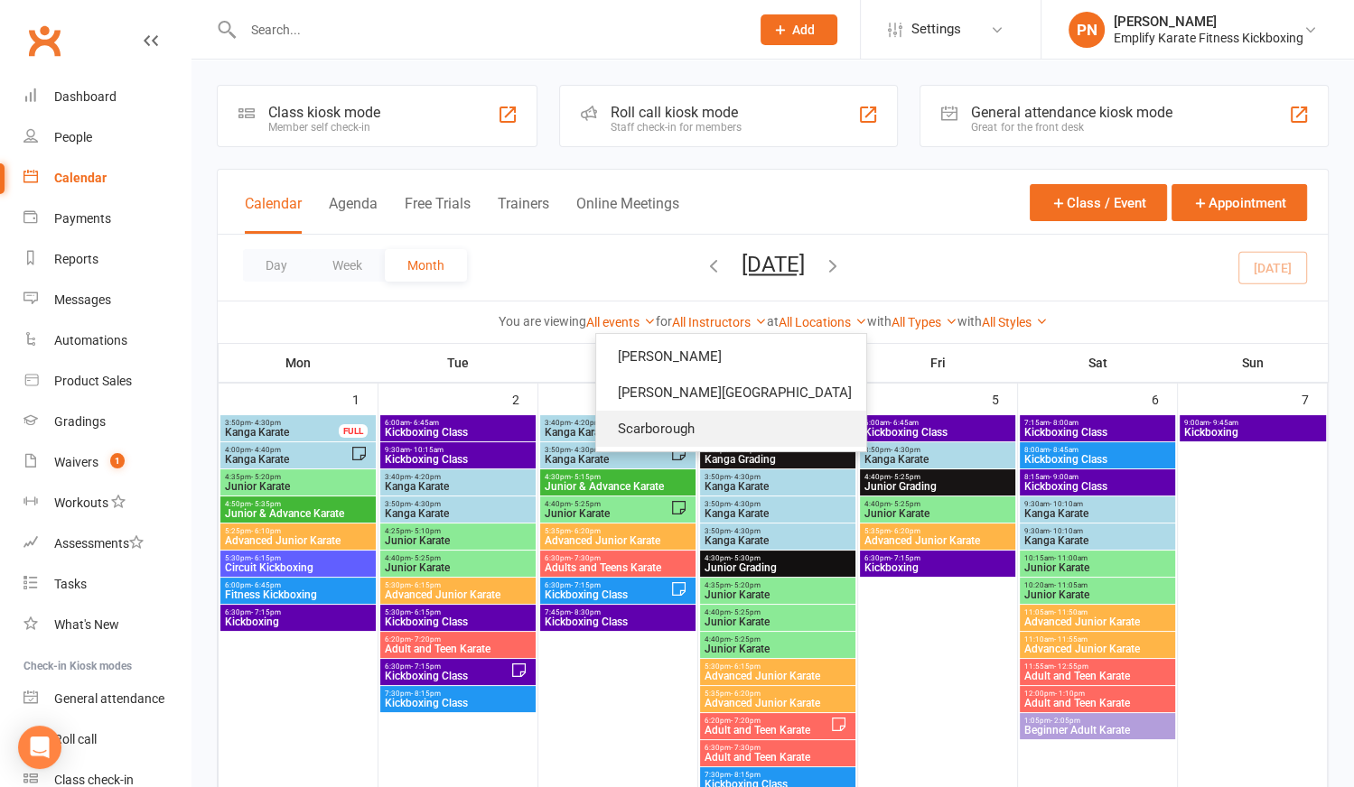
click at [746, 425] on link "Scarborough" at bounding box center [731, 429] width 270 height 36
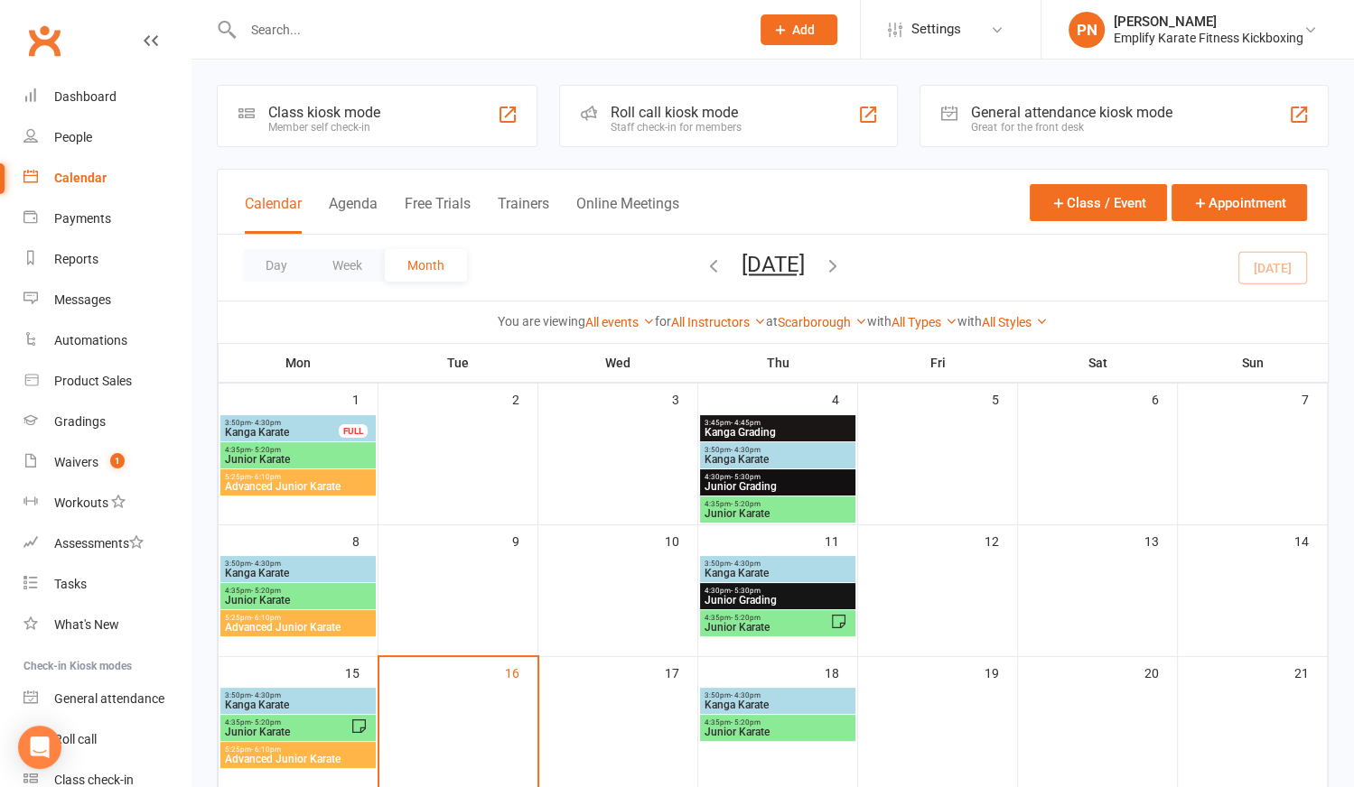
click at [309, 702] on span "Kanga Karate" at bounding box center [298, 705] width 148 height 11
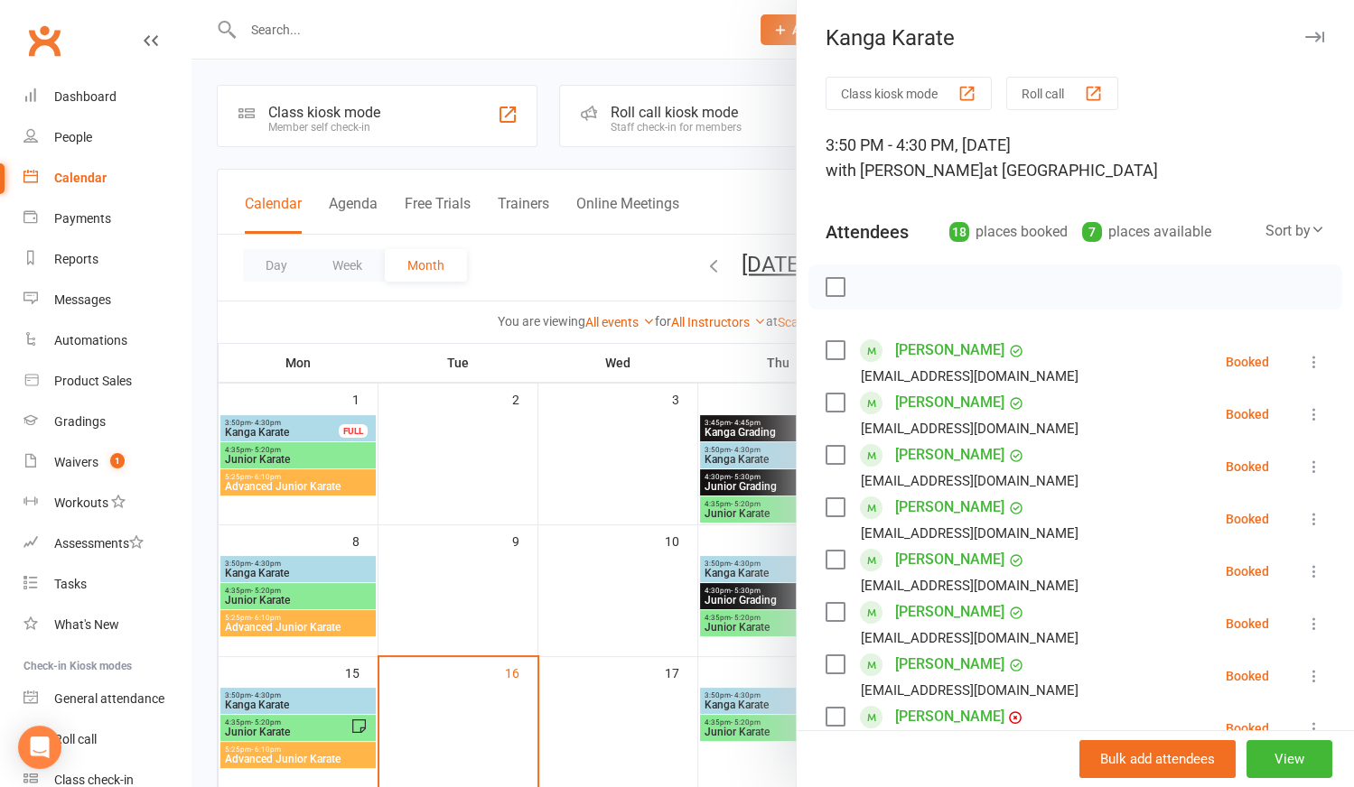
click at [827, 343] on label at bounding box center [834, 350] width 18 height 18
click at [825, 396] on label at bounding box center [834, 403] width 18 height 18
click at [830, 452] on label at bounding box center [834, 455] width 18 height 18
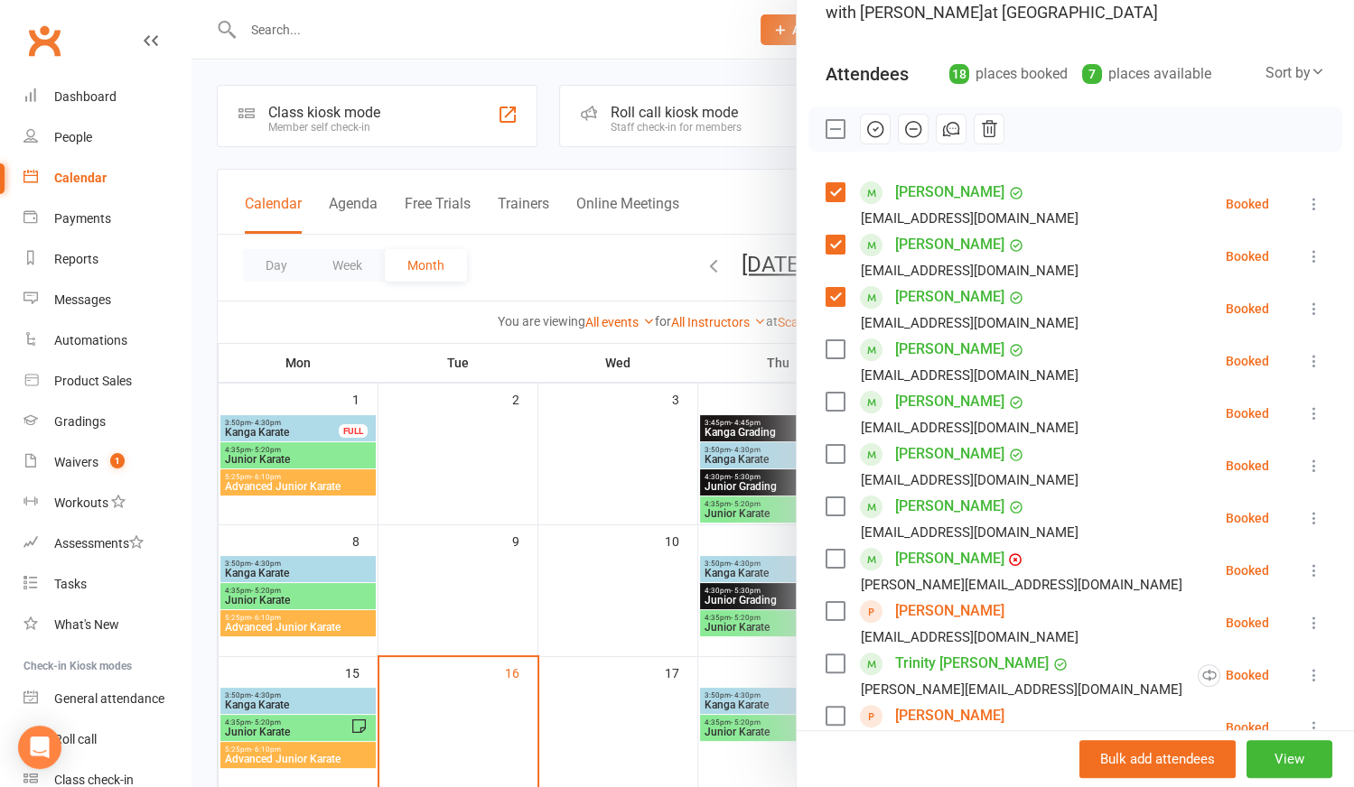
scroll to position [163, 0]
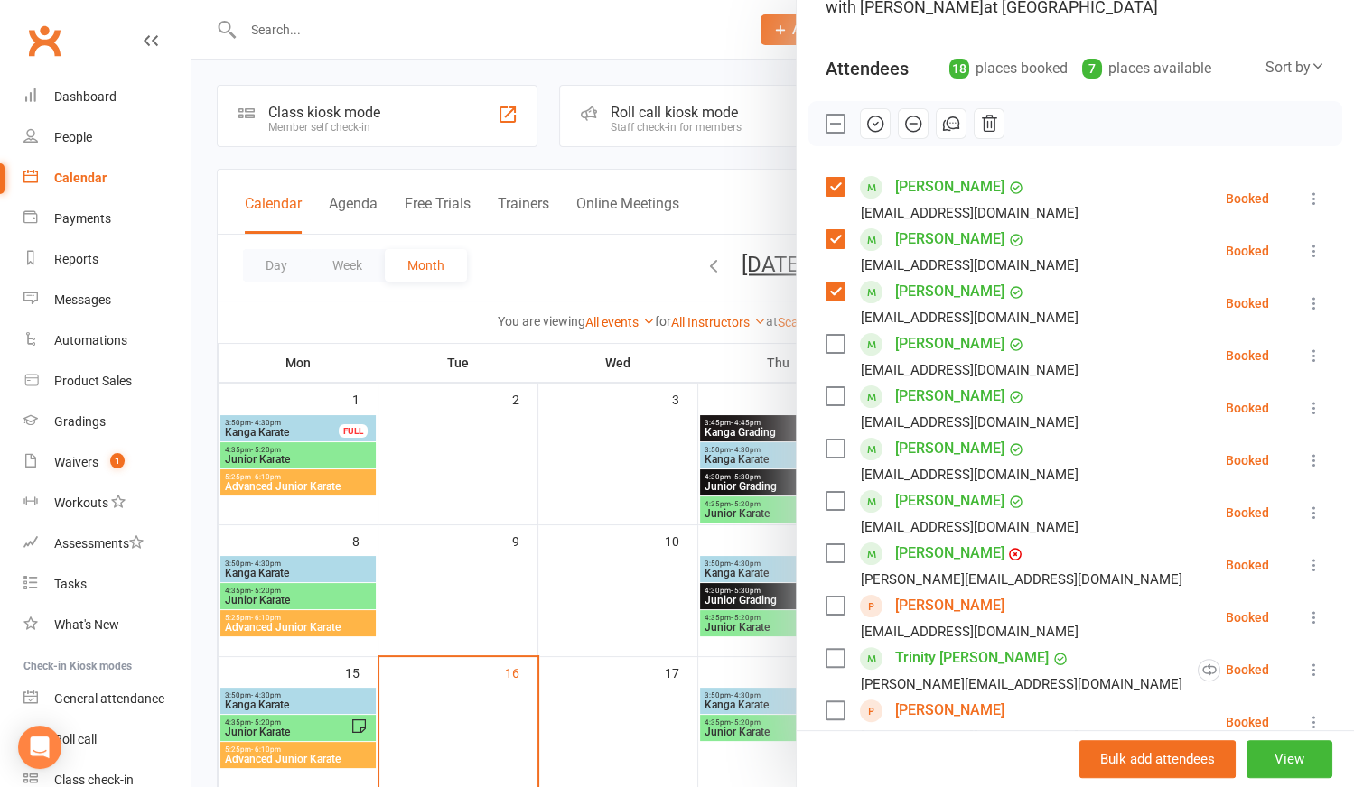
click at [829, 396] on label at bounding box center [834, 396] width 18 height 18
click at [825, 451] on label at bounding box center [834, 449] width 18 height 18
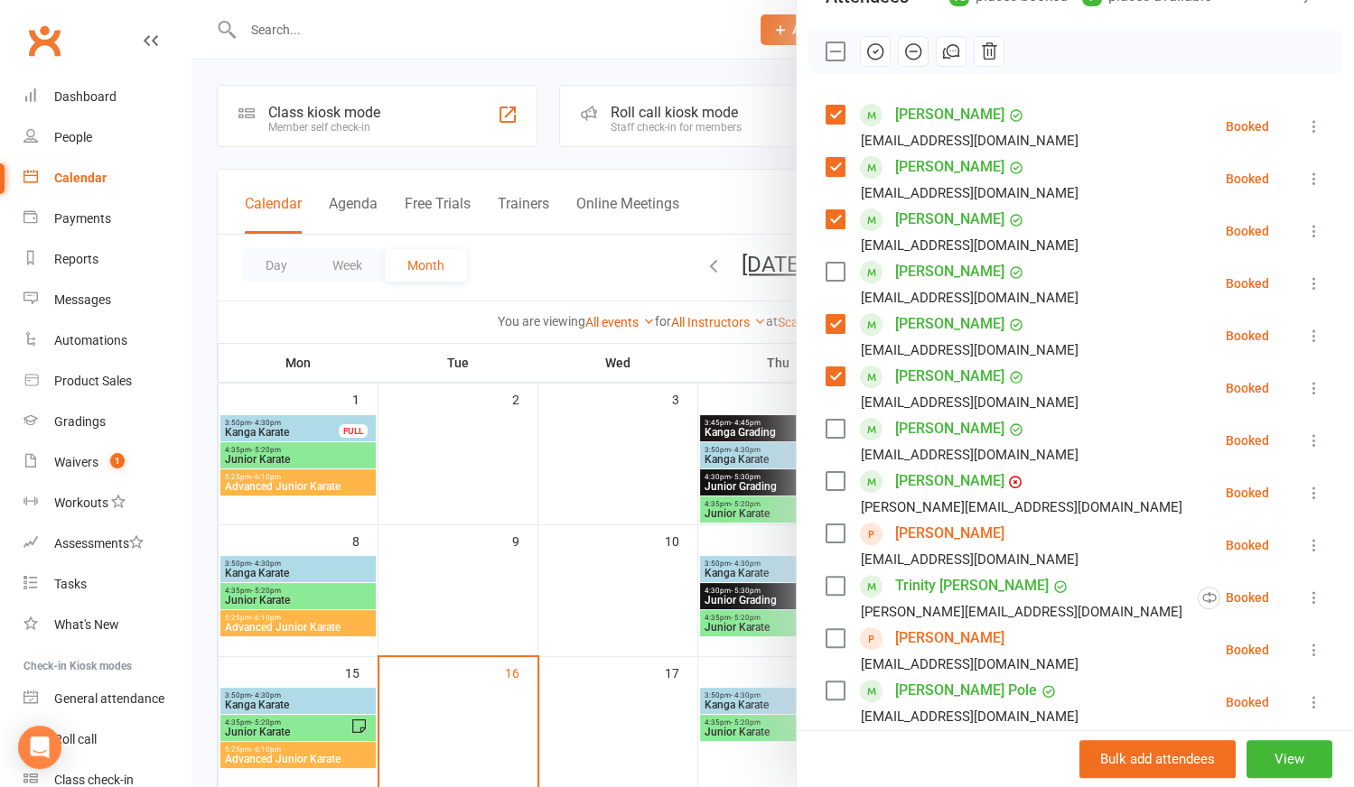
scroll to position [328, 0]
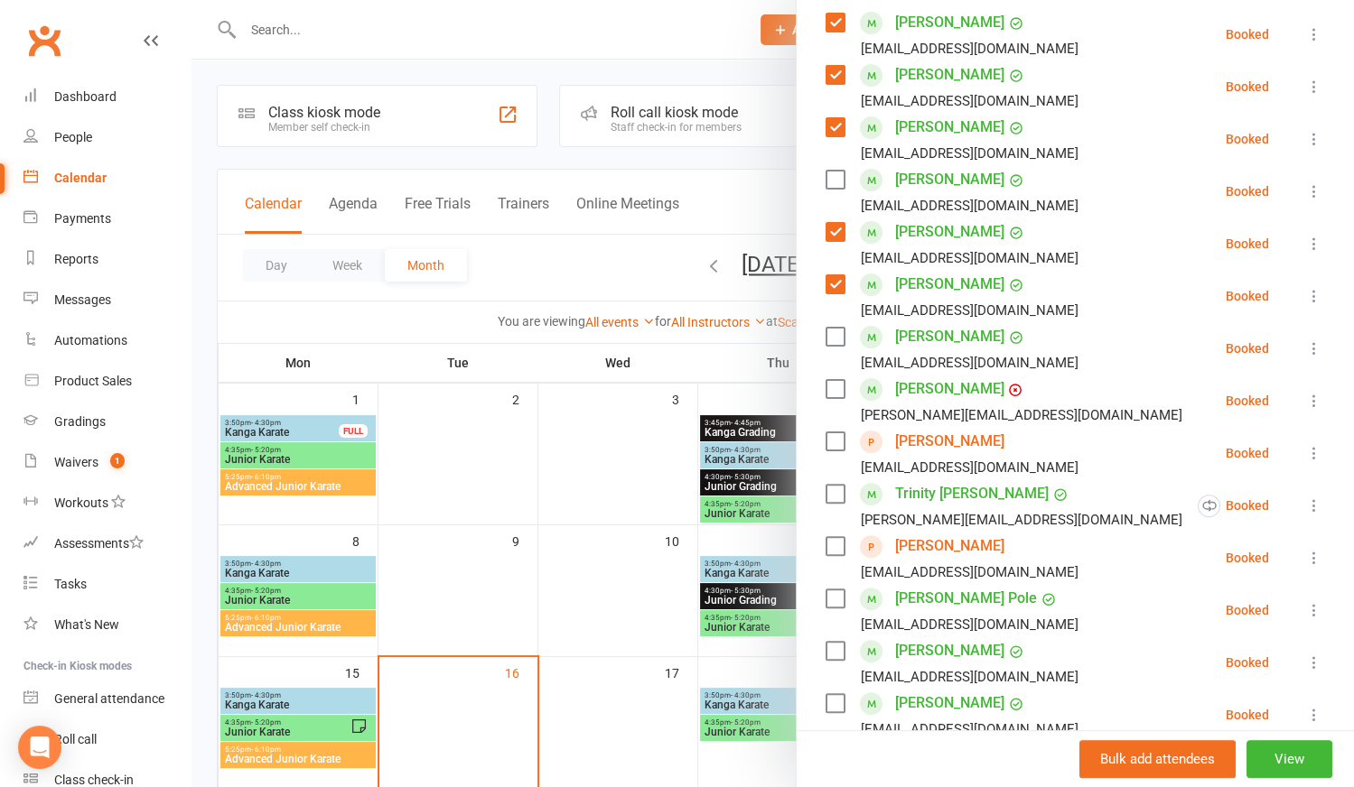
click at [834, 387] on label at bounding box center [834, 389] width 18 height 18
click at [830, 496] on label at bounding box center [834, 494] width 18 height 18
click at [828, 538] on label at bounding box center [834, 546] width 18 height 18
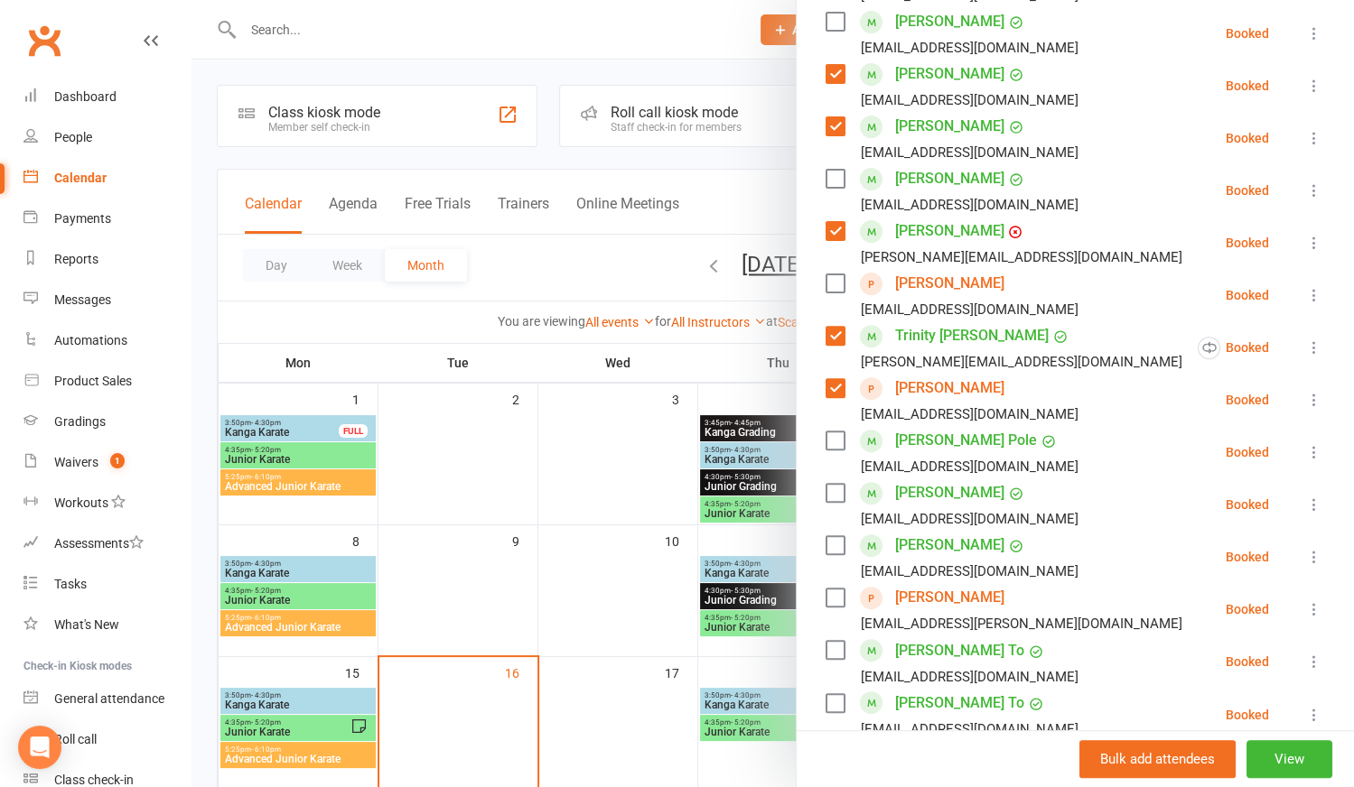
scroll to position [492, 0]
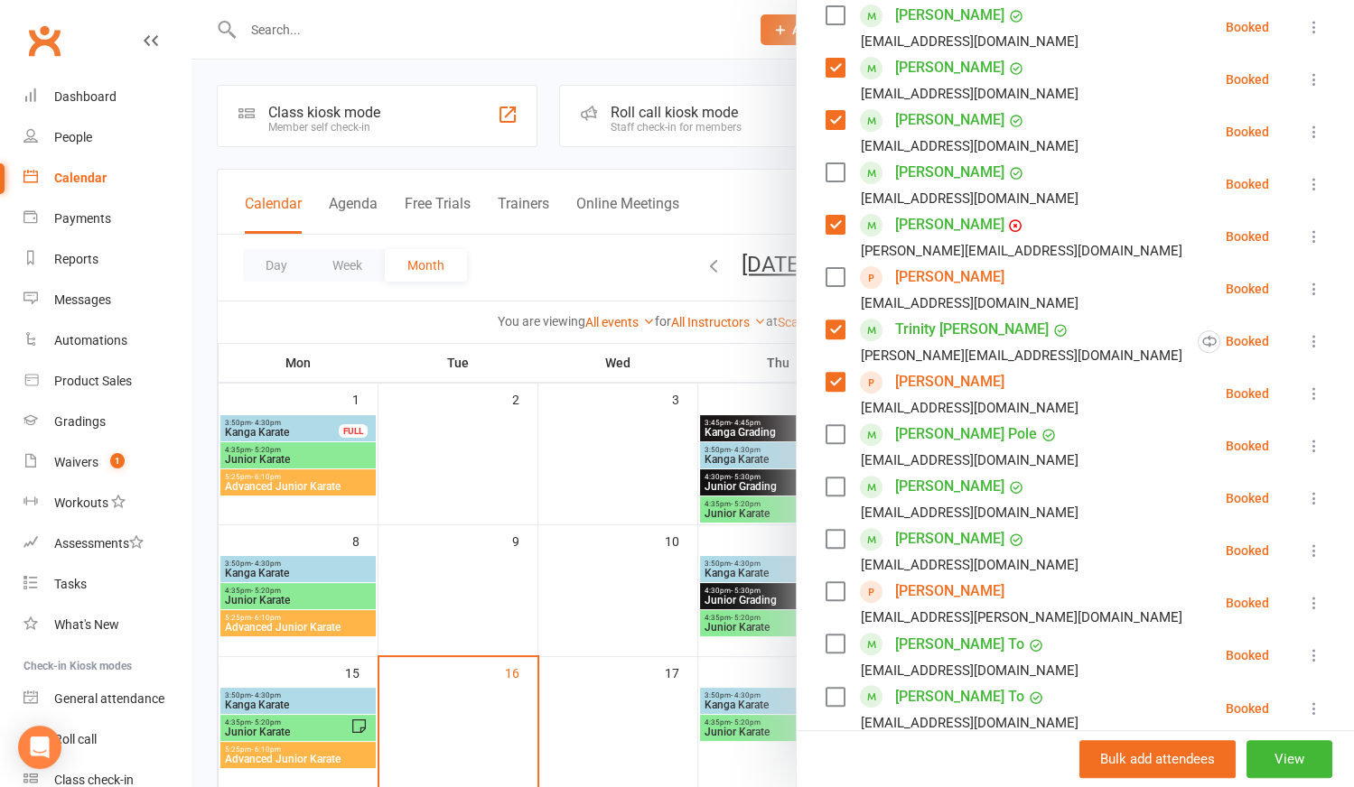
click at [832, 435] on label at bounding box center [834, 434] width 18 height 18
click at [830, 483] on label at bounding box center [834, 487] width 18 height 18
click at [835, 539] on label at bounding box center [834, 539] width 18 height 18
click at [831, 587] on label at bounding box center [834, 591] width 18 height 18
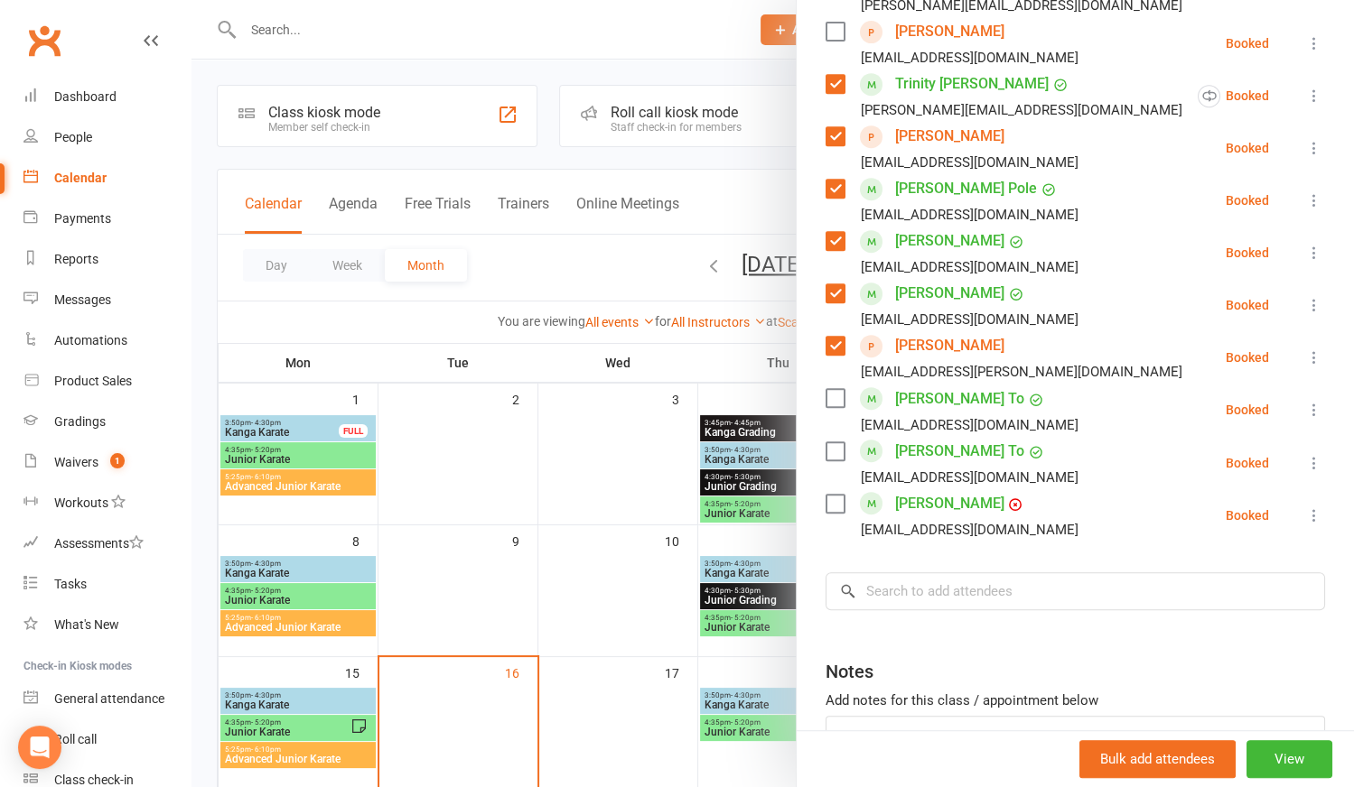
scroll to position [739, 0]
click at [831, 399] on label at bounding box center [834, 397] width 18 height 18
click at [834, 448] on label at bounding box center [834, 451] width 18 height 18
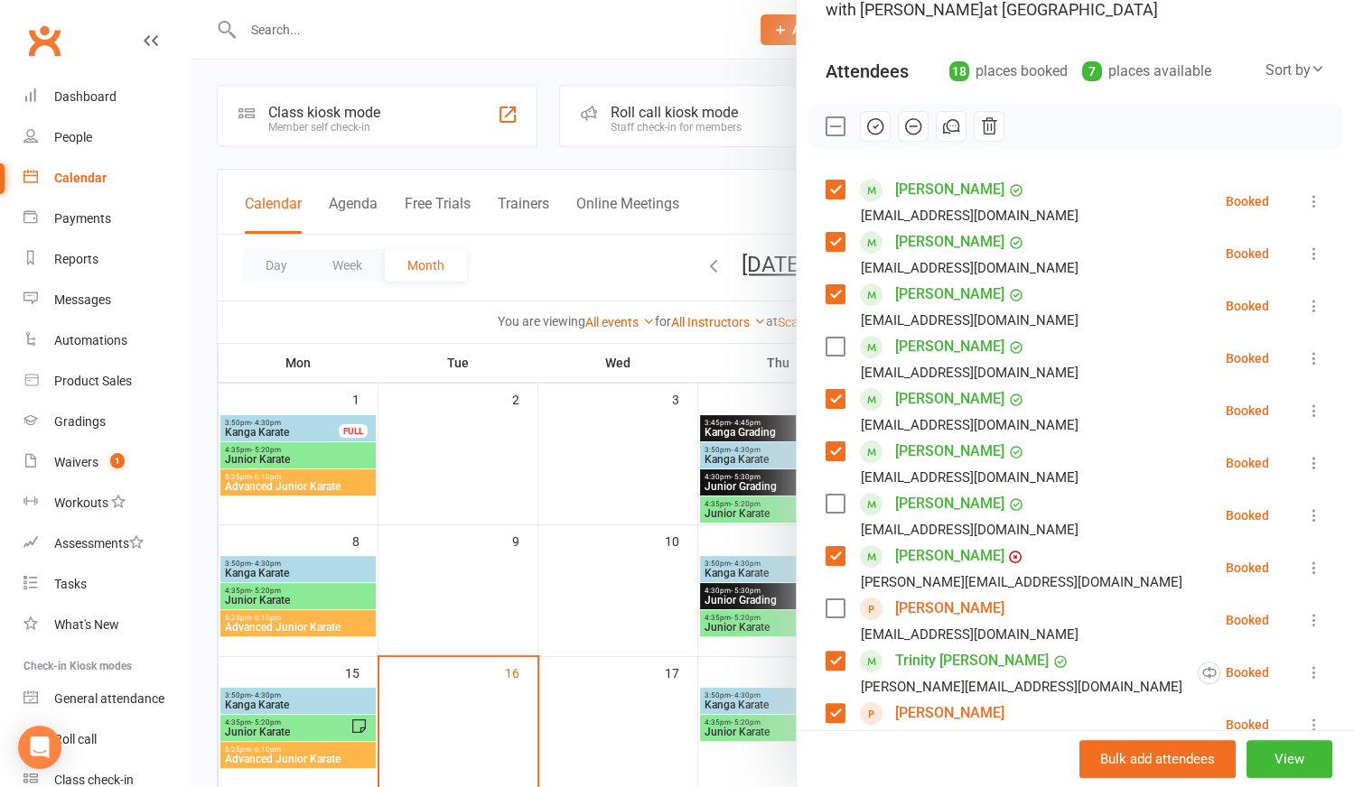
scroll to position [81, 0]
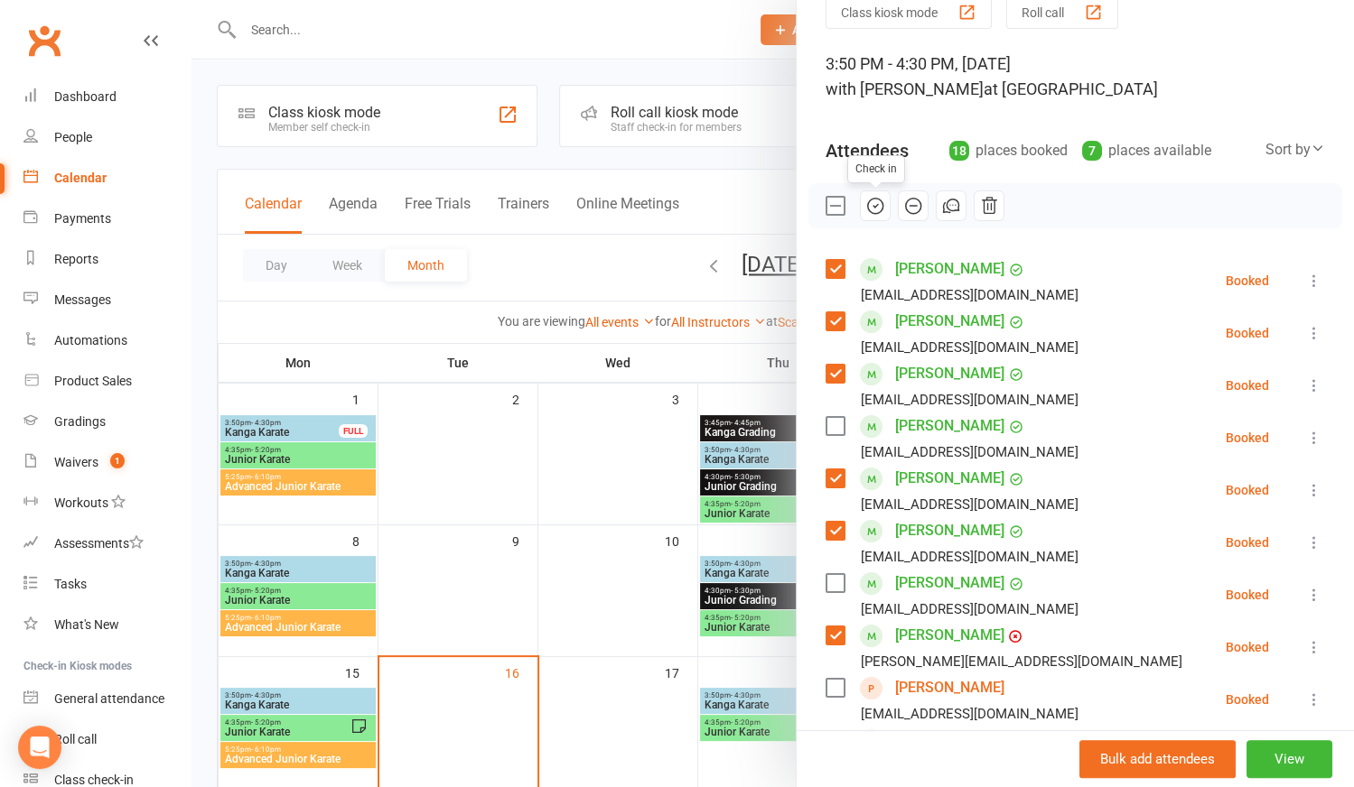
click at [871, 204] on icon "button" at bounding box center [875, 206] width 20 height 20
click at [825, 198] on label at bounding box center [834, 206] width 18 height 18
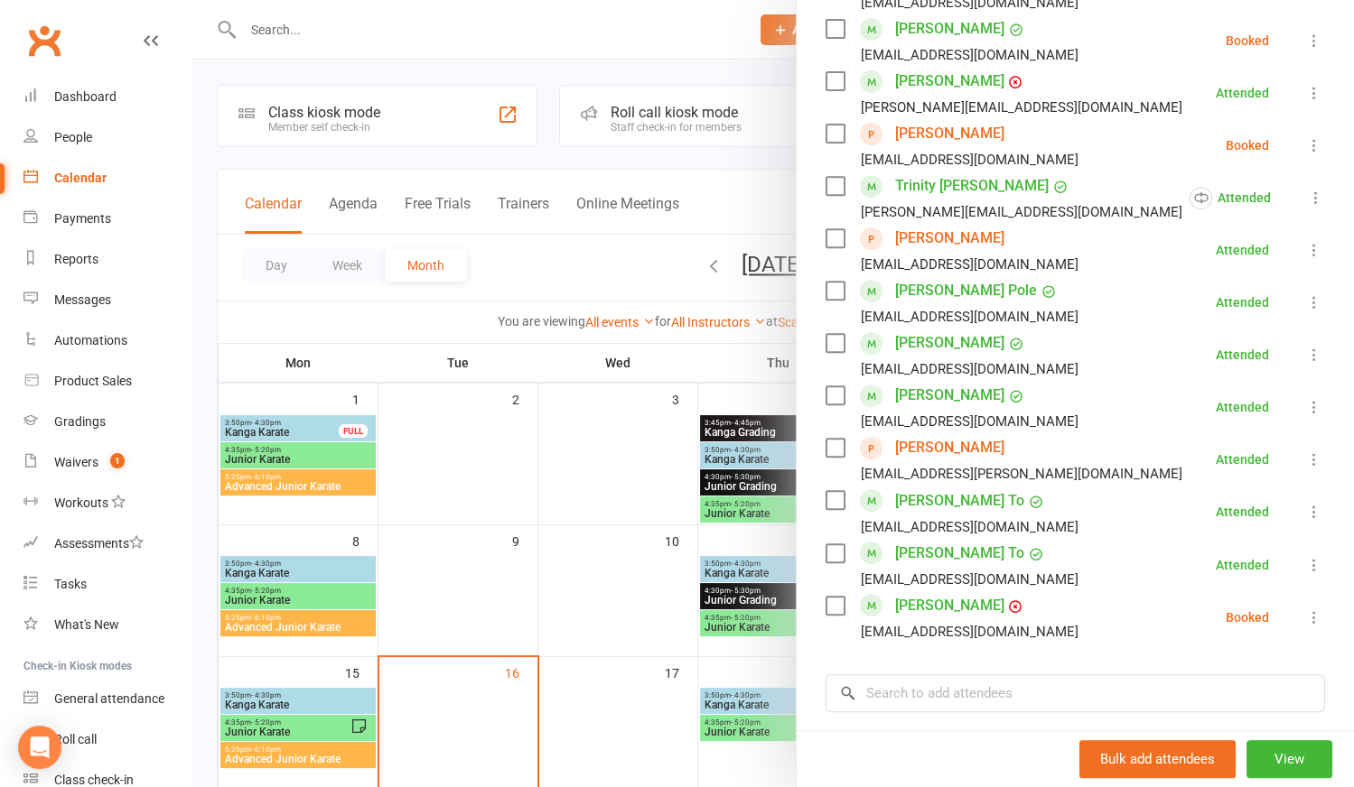
scroll to position [739, 0]
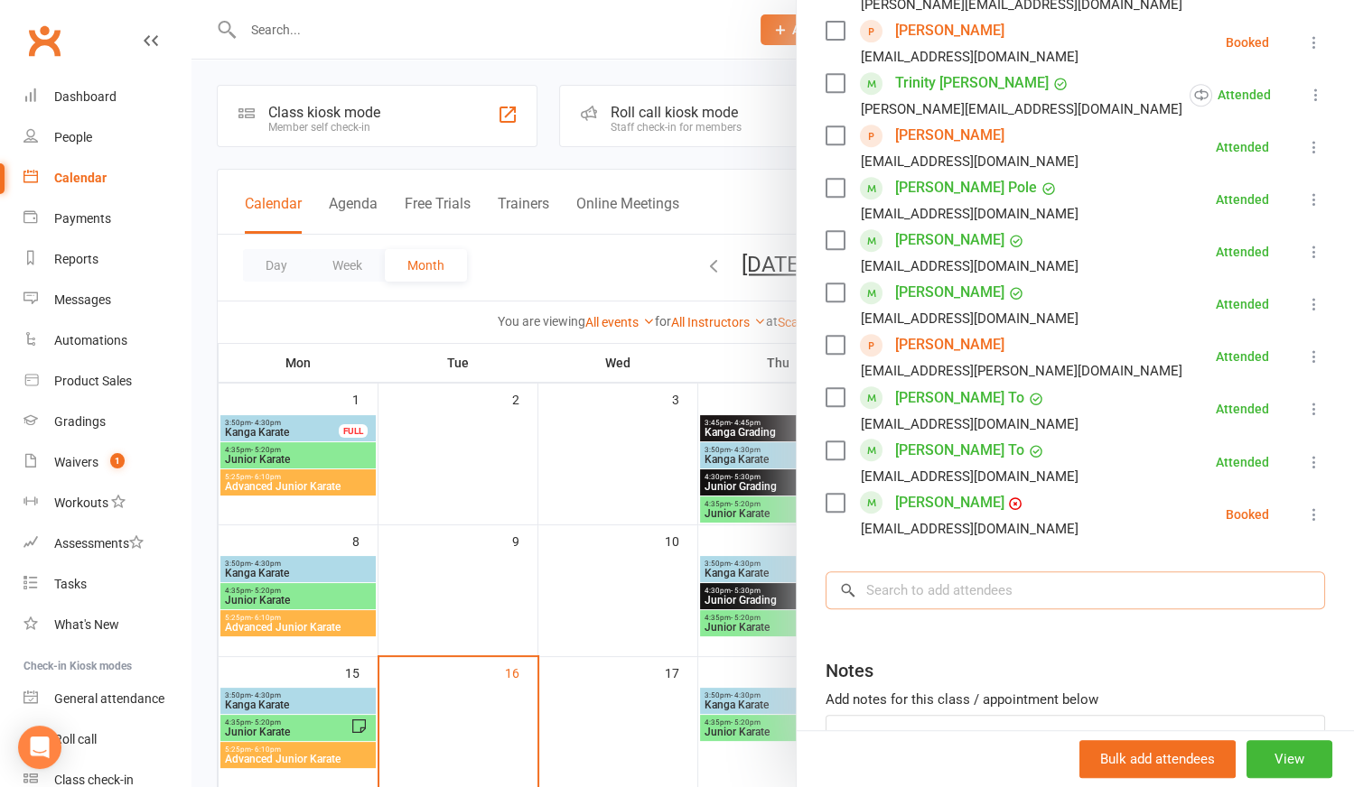
click at [893, 593] on input "search" at bounding box center [1074, 591] width 499 height 38
click at [769, 704] on div at bounding box center [772, 393] width 1162 height 787
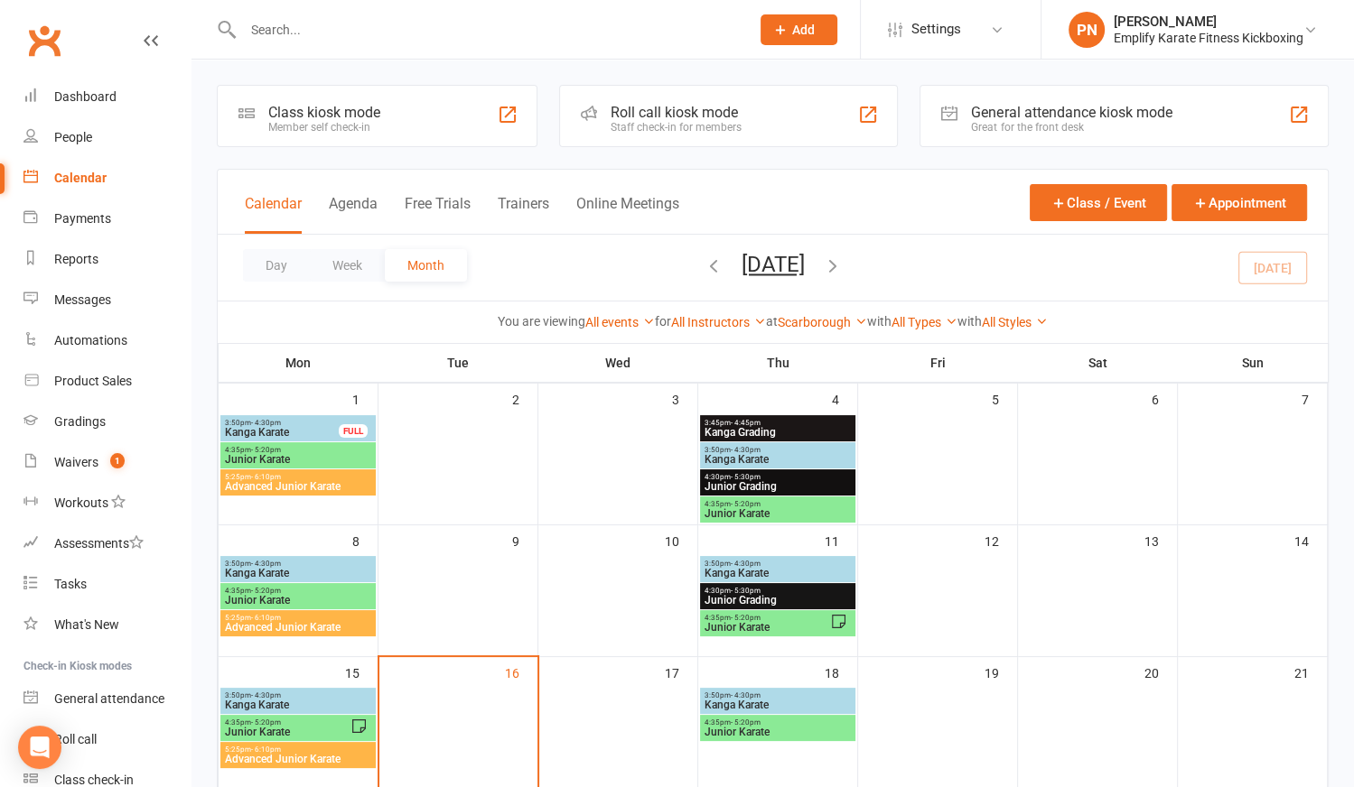
click at [769, 704] on span "Kanga Karate" at bounding box center [777, 705] width 148 height 11
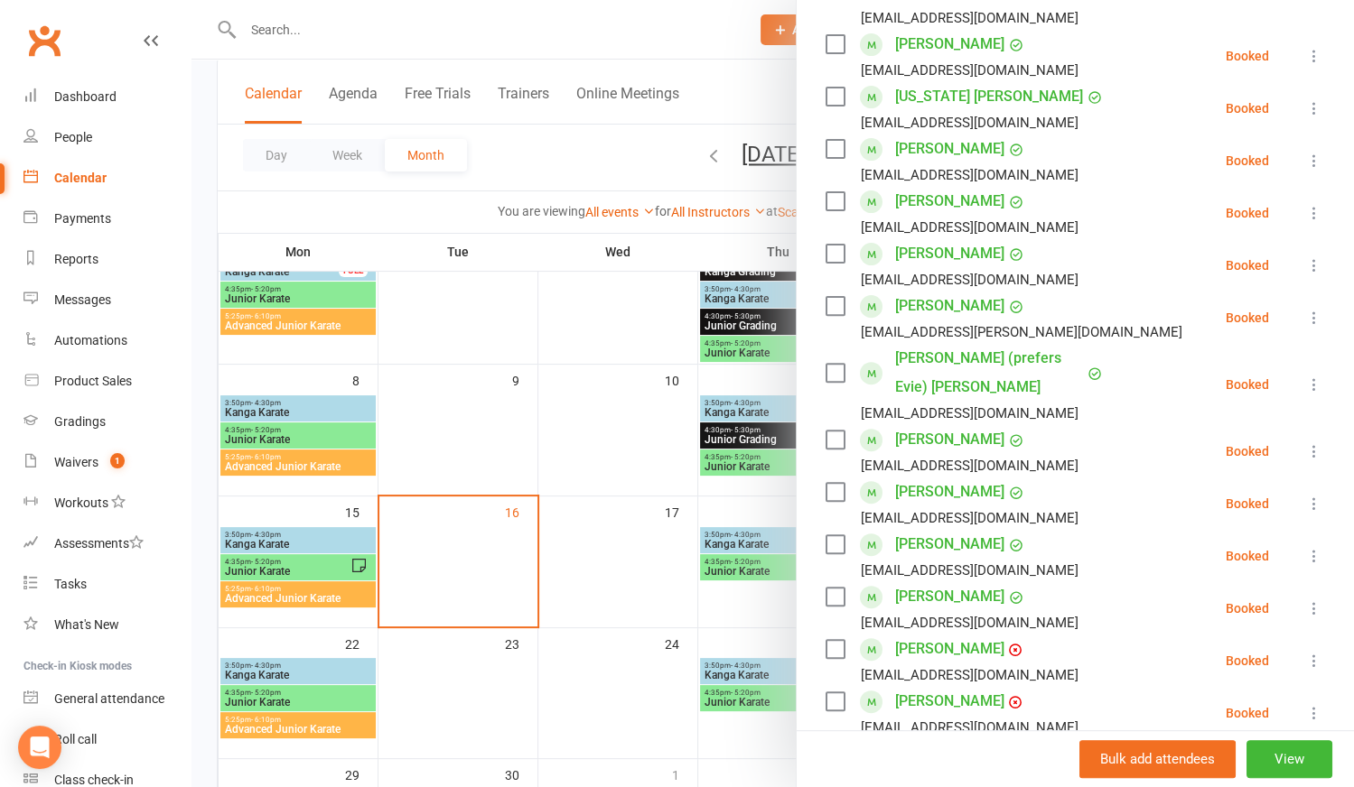
scroll to position [163, 0]
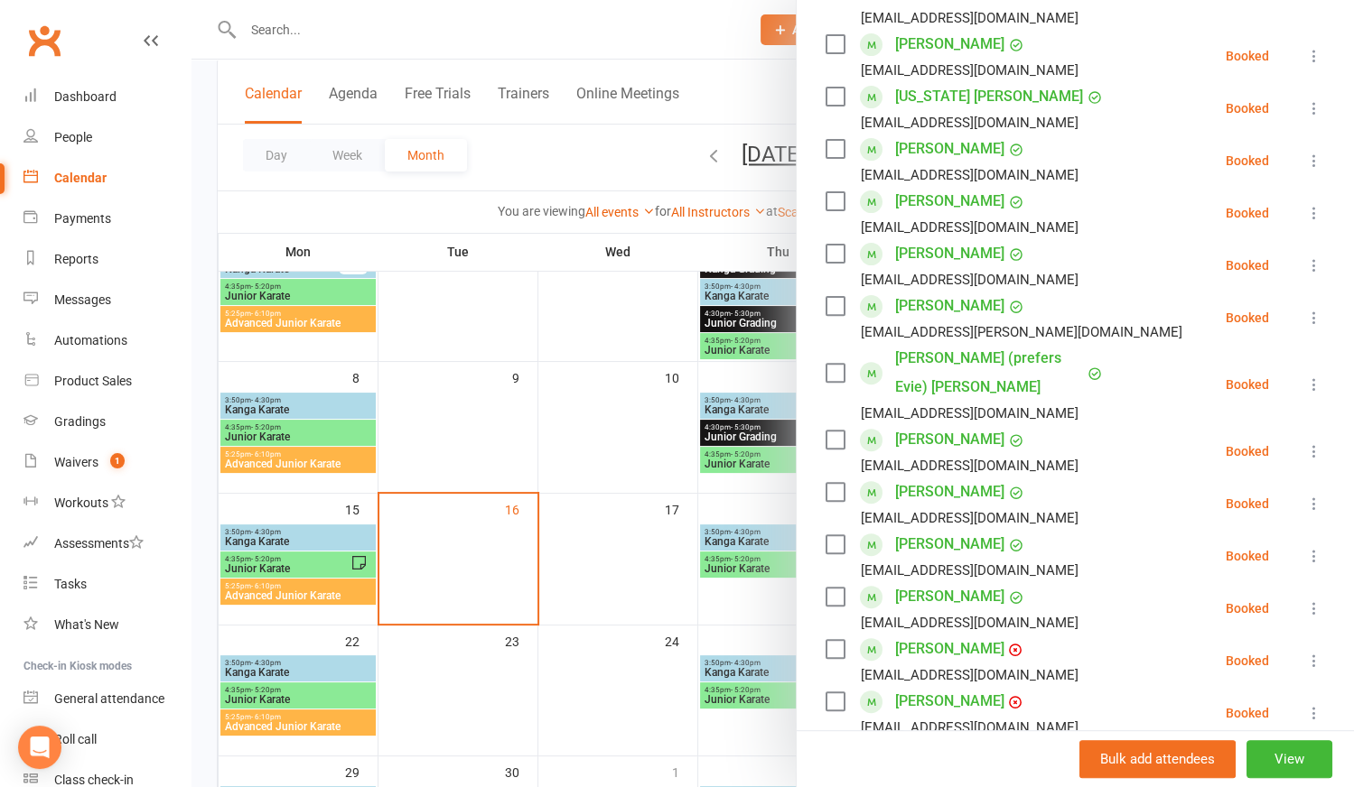
click at [295, 404] on div at bounding box center [772, 393] width 1162 height 787
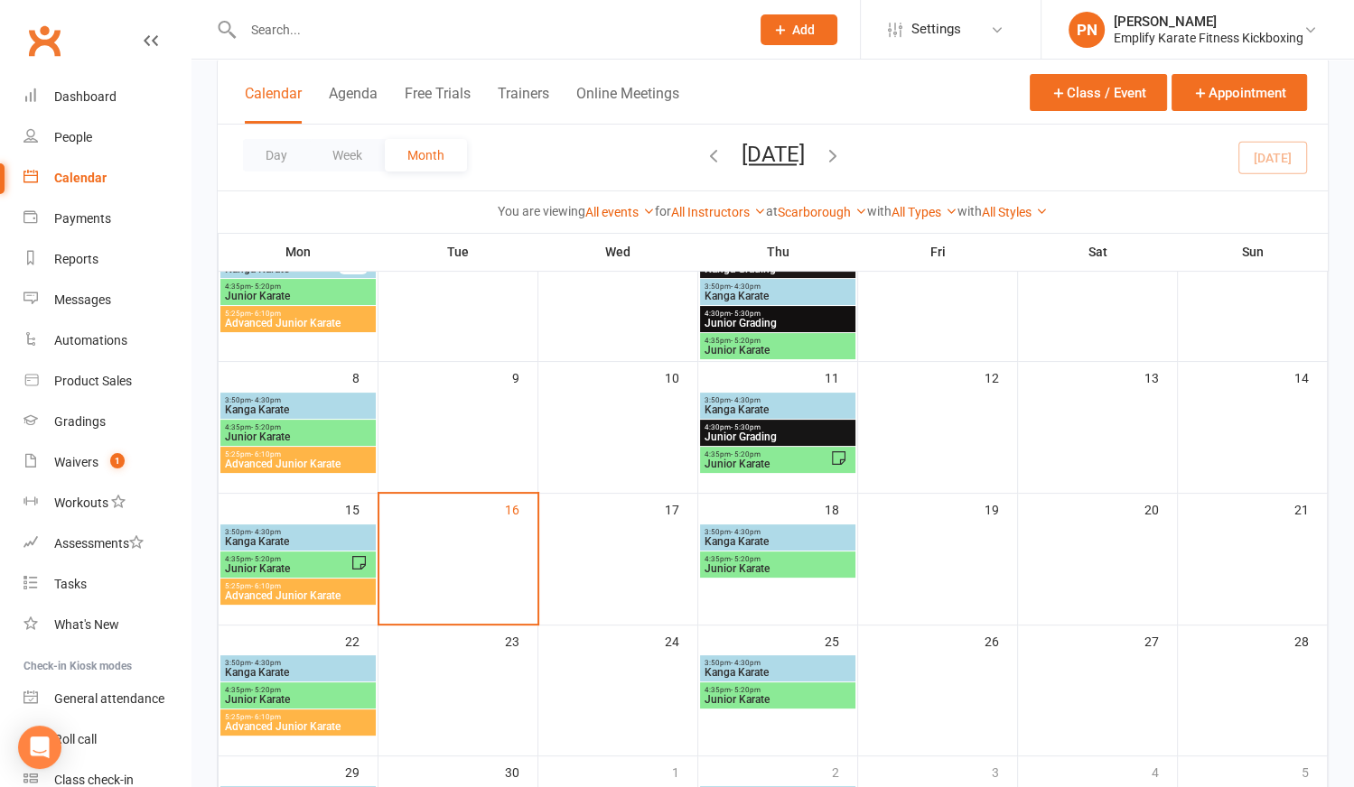
click at [295, 405] on span "Kanga Karate" at bounding box center [298, 410] width 148 height 11
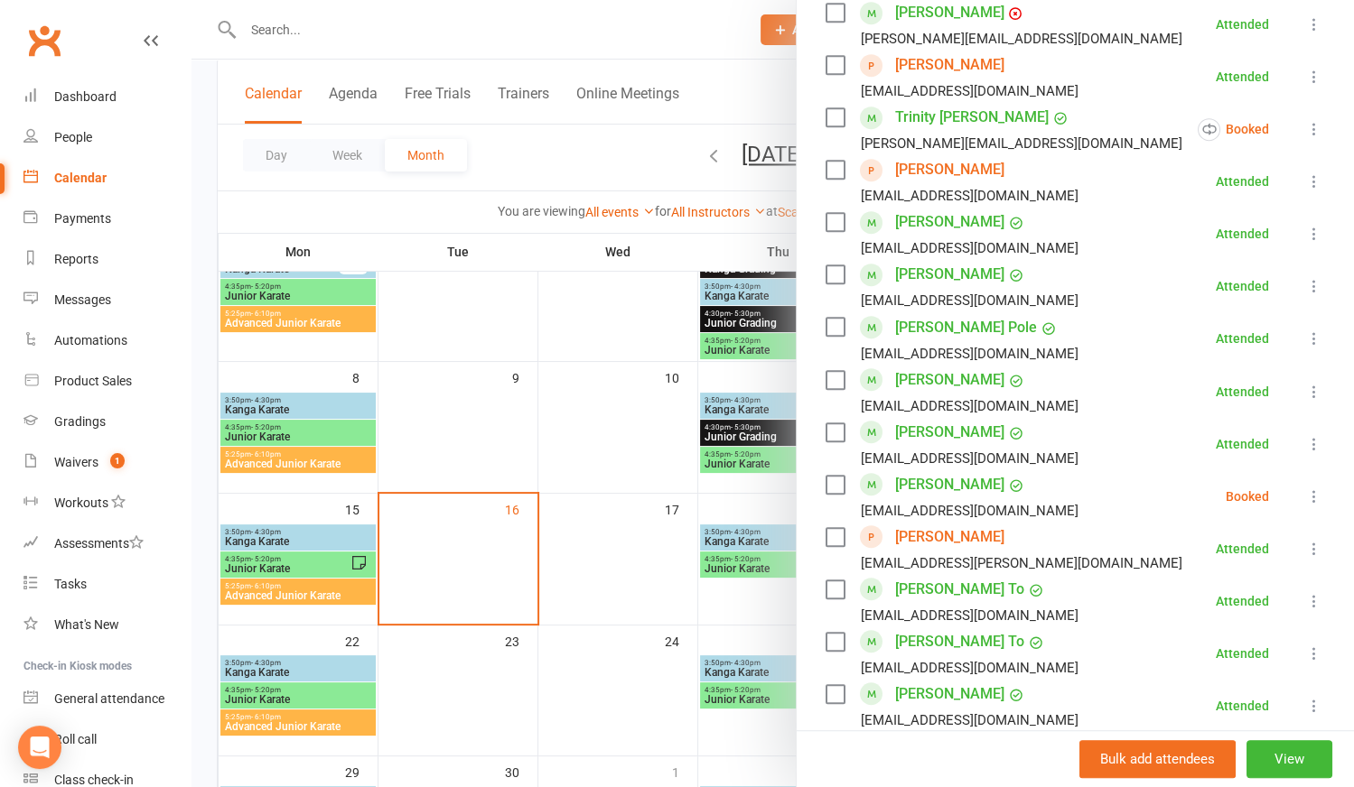
scroll to position [821, 0]
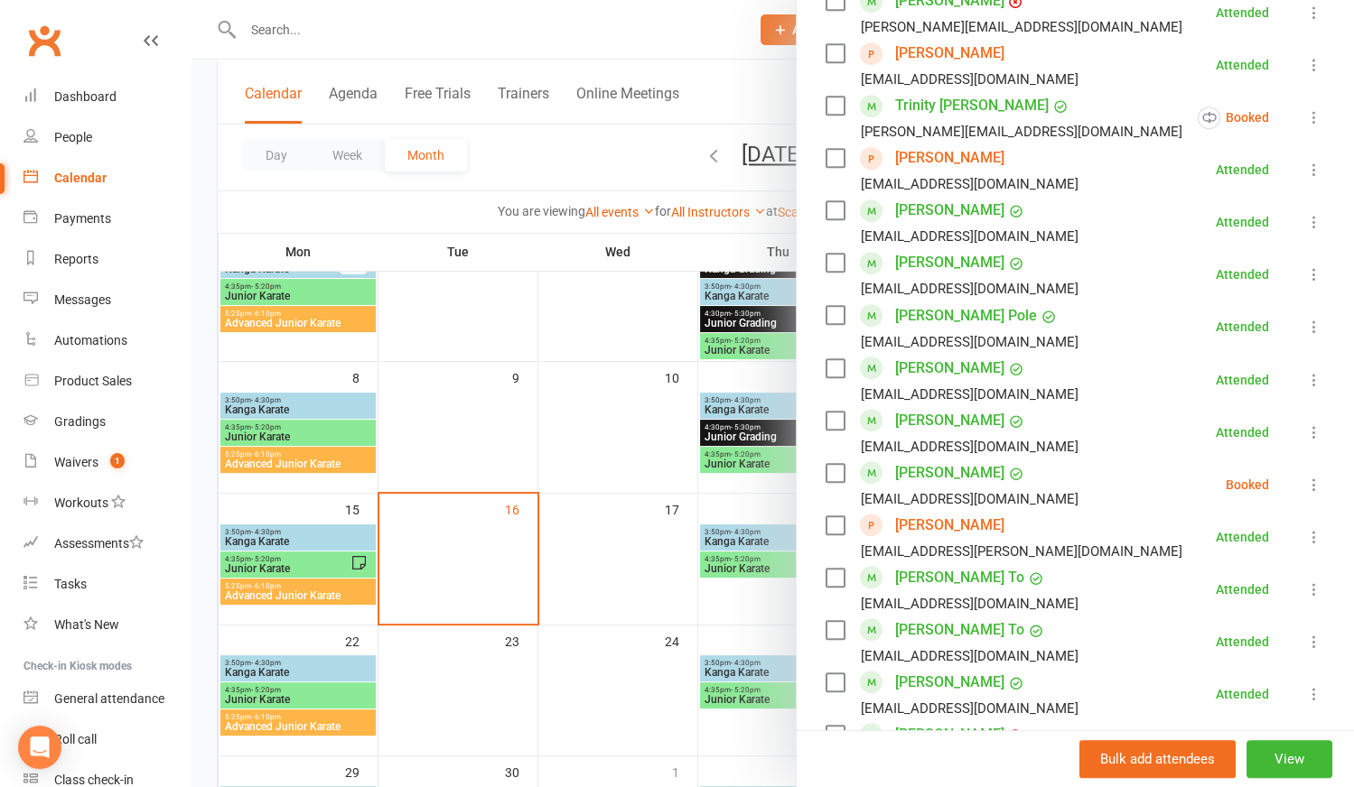
click at [291, 532] on div at bounding box center [772, 393] width 1162 height 787
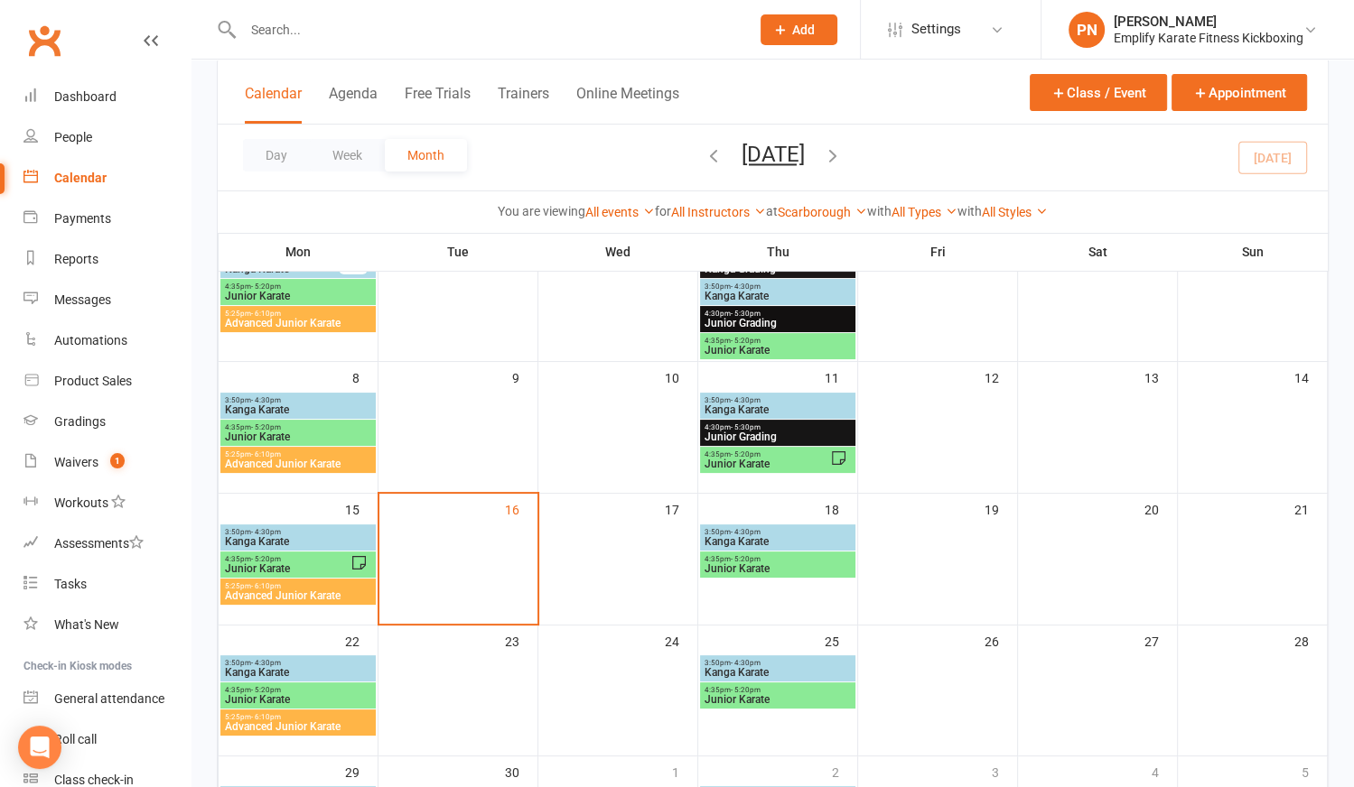
click at [291, 532] on span "3:50pm - 4:30pm" at bounding box center [298, 532] width 148 height 8
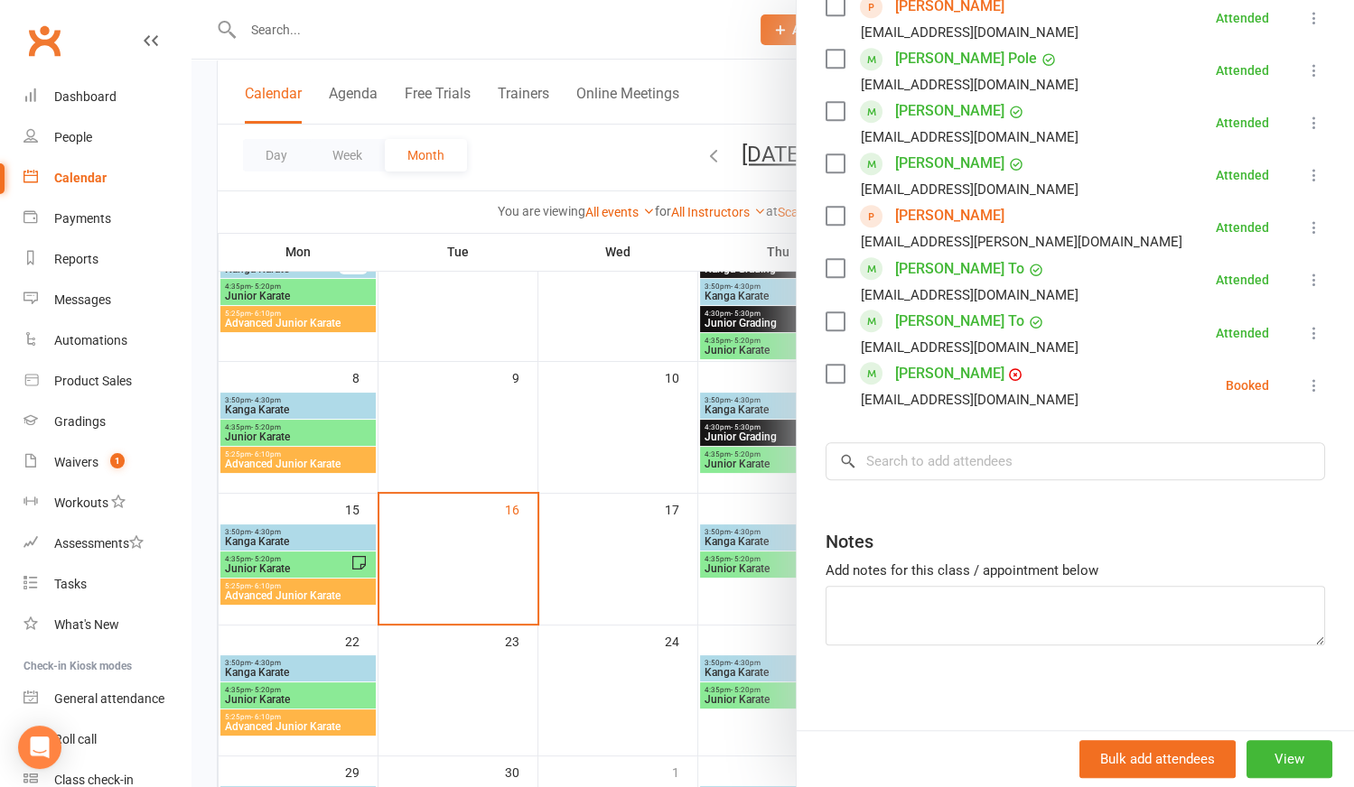
scroll to position [870, 0]
click at [886, 460] on input "search" at bounding box center [1074, 460] width 499 height 38
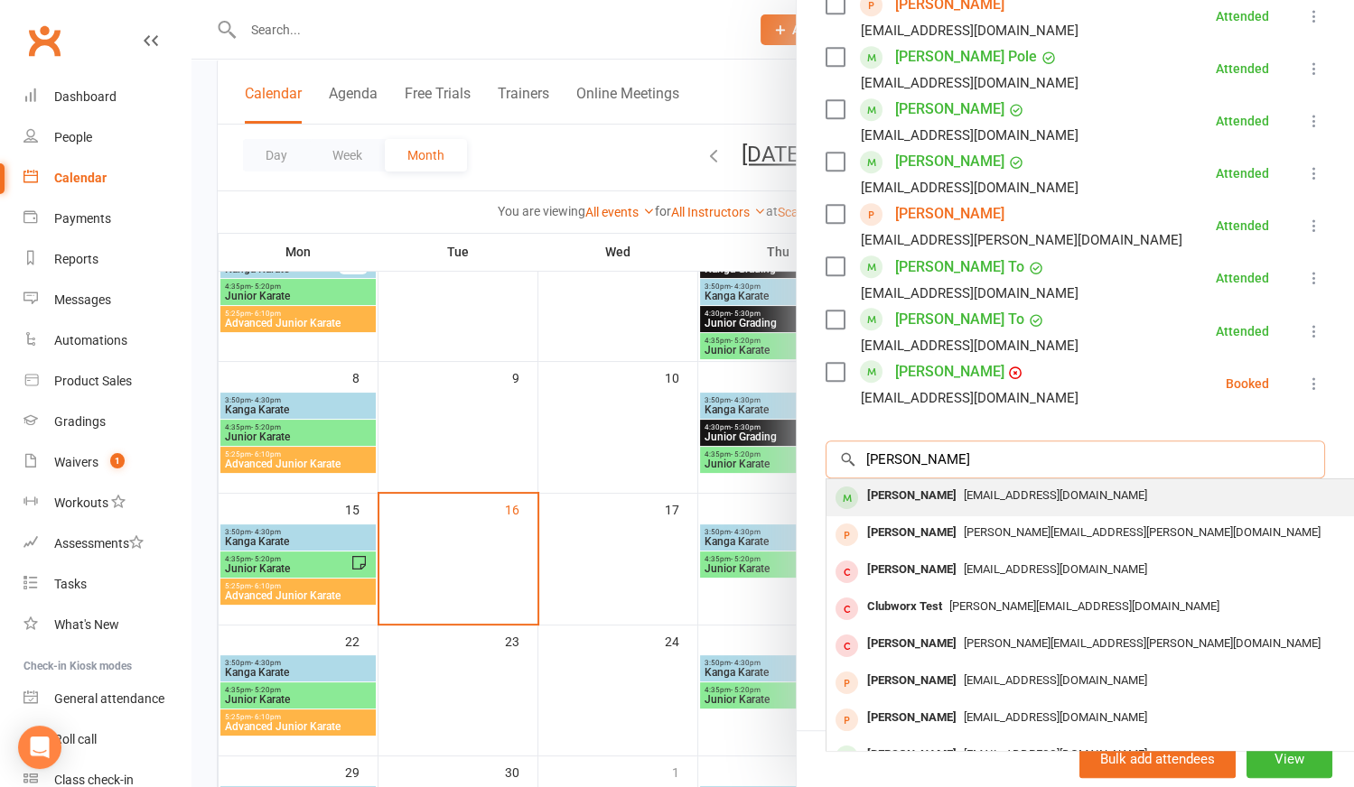
type input "[PERSON_NAME]"
click at [907, 498] on div "[PERSON_NAME]" at bounding box center [912, 496] width 104 height 26
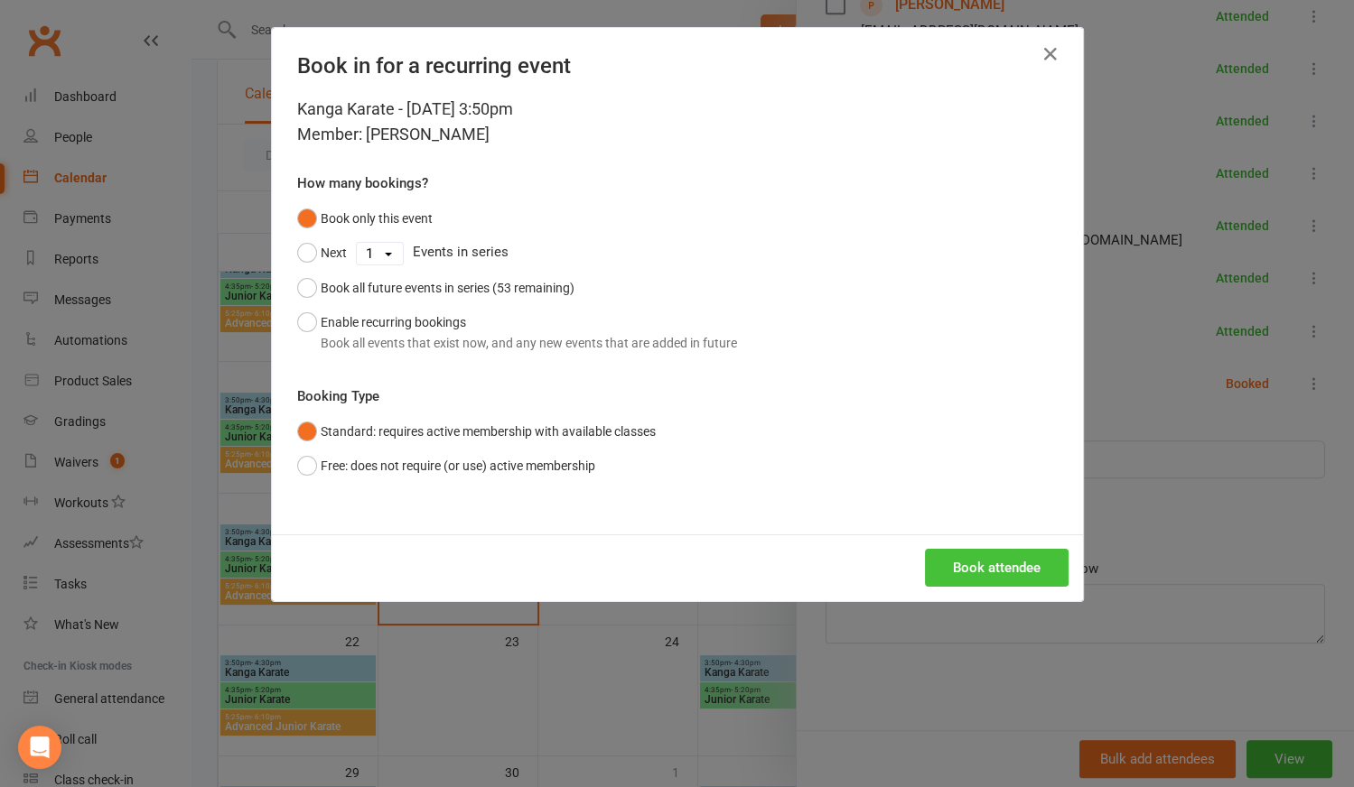
click at [981, 567] on button "Book attendee" at bounding box center [997, 568] width 144 height 38
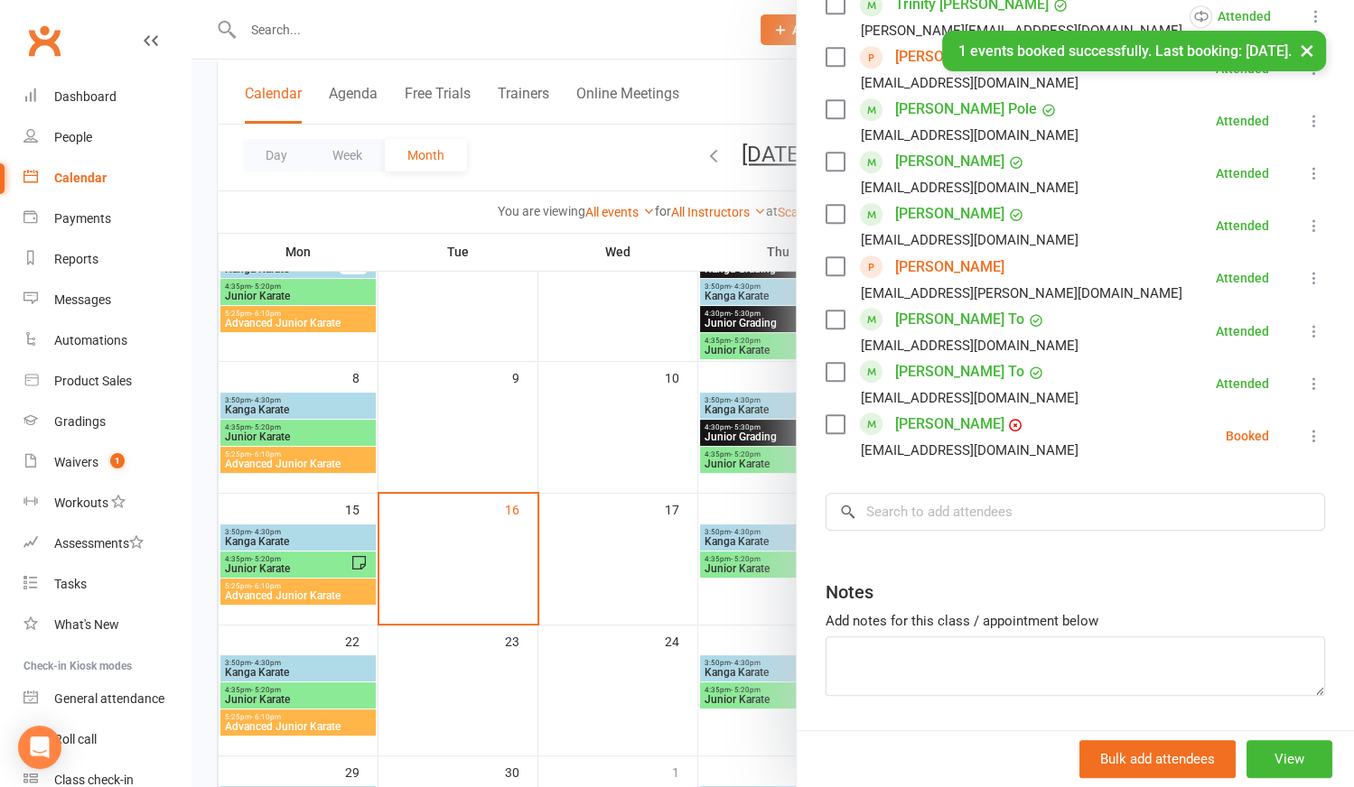
scroll to position [921, 0]
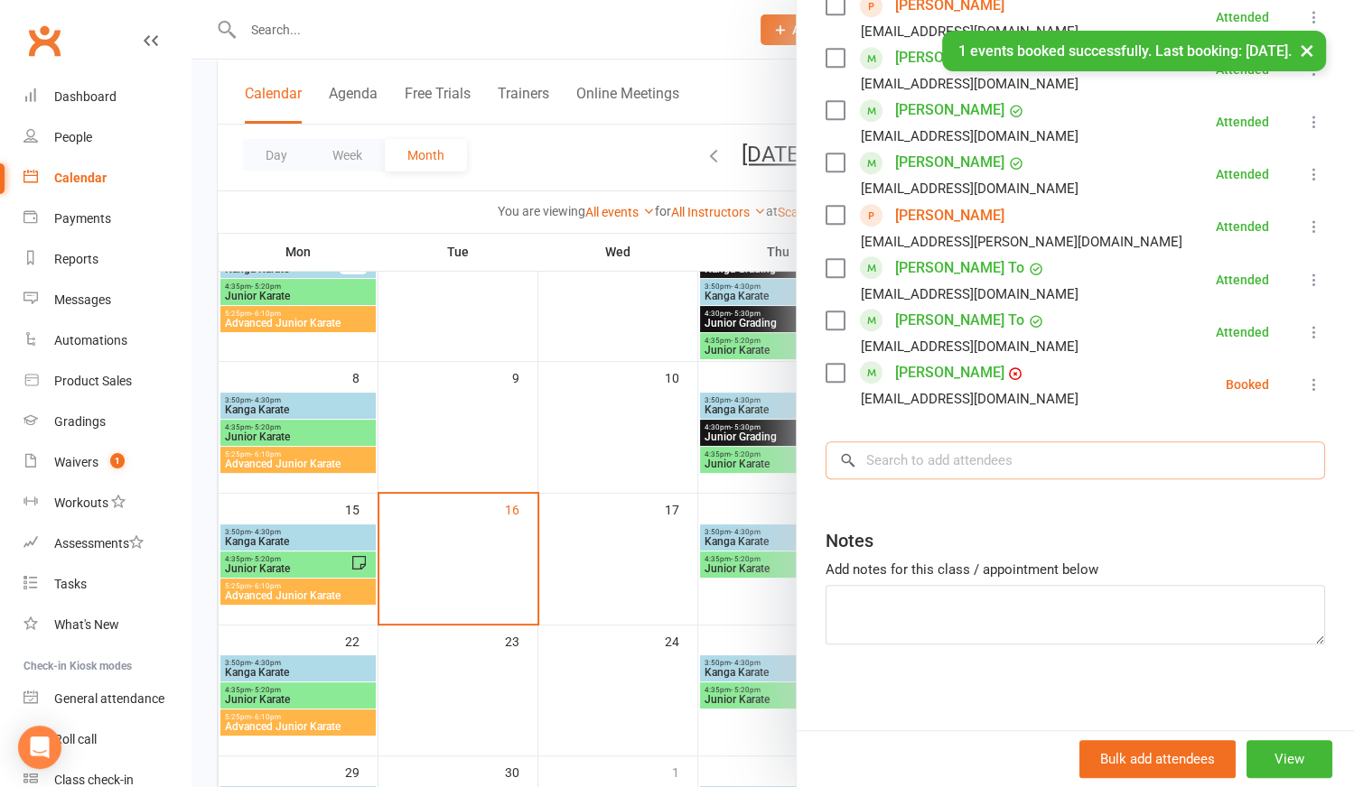
click at [952, 470] on input "search" at bounding box center [1074, 461] width 499 height 38
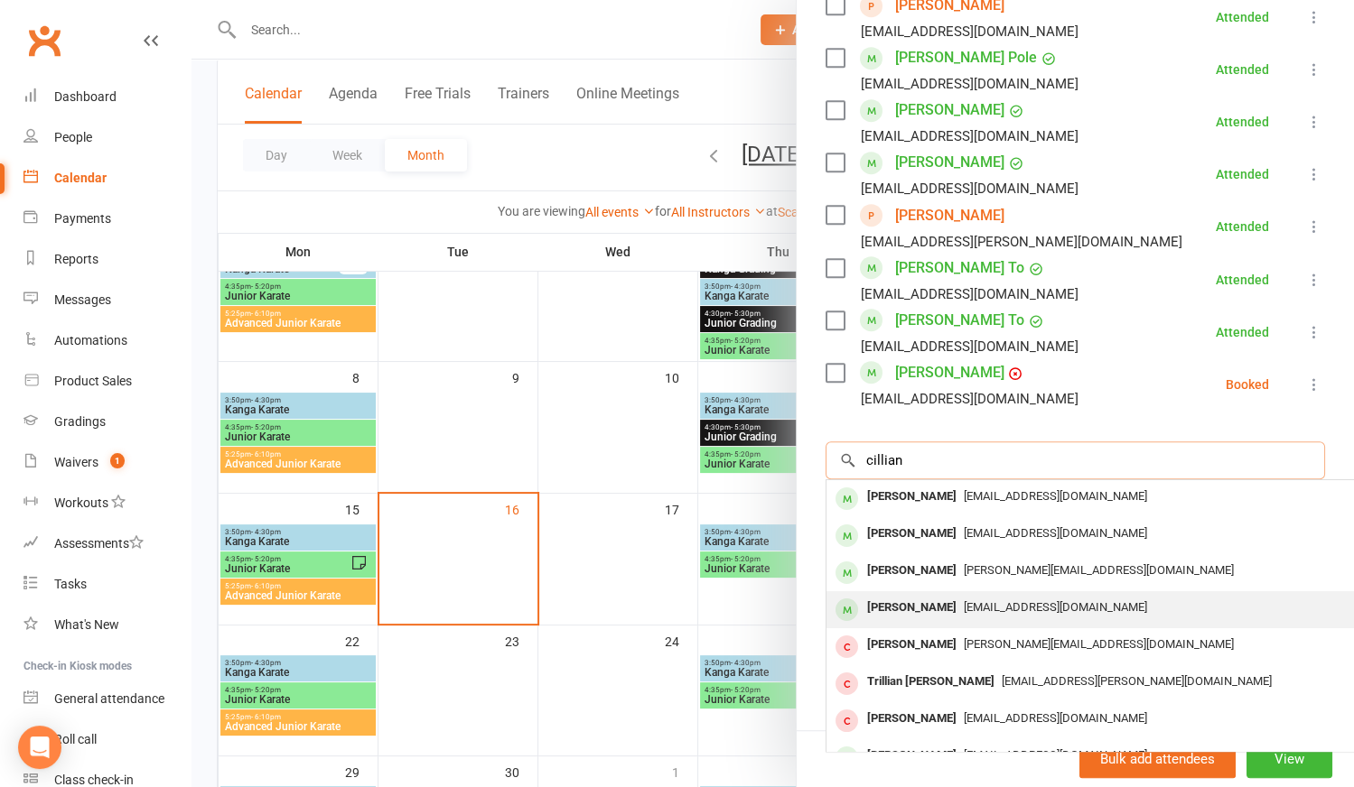
type input "cillian"
click at [964, 603] on span "[EMAIL_ADDRESS][DOMAIN_NAME]" at bounding box center [1055, 608] width 183 height 14
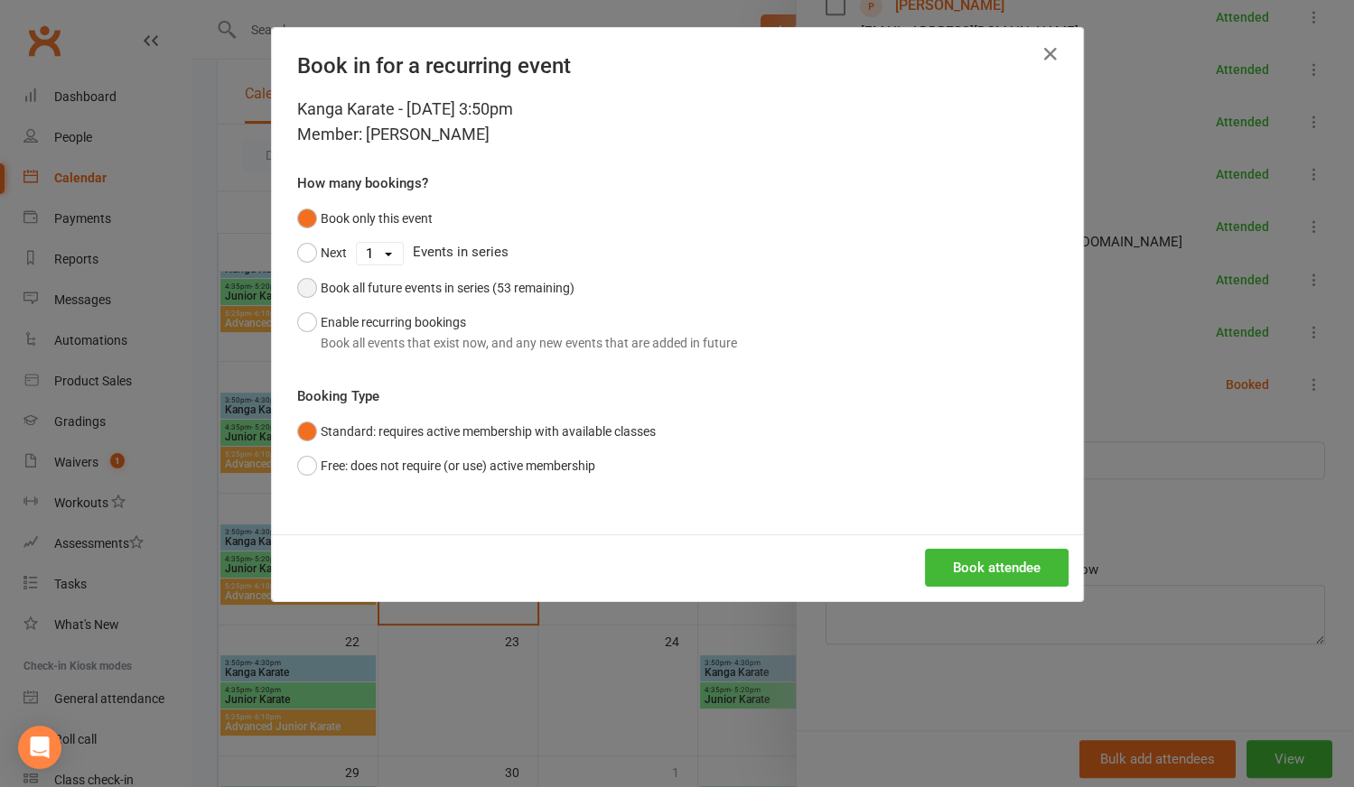
click at [297, 289] on button "Book all future events in series (53 remaining)" at bounding box center [435, 288] width 277 height 34
click at [976, 577] on button "Book attendee" at bounding box center [997, 568] width 144 height 38
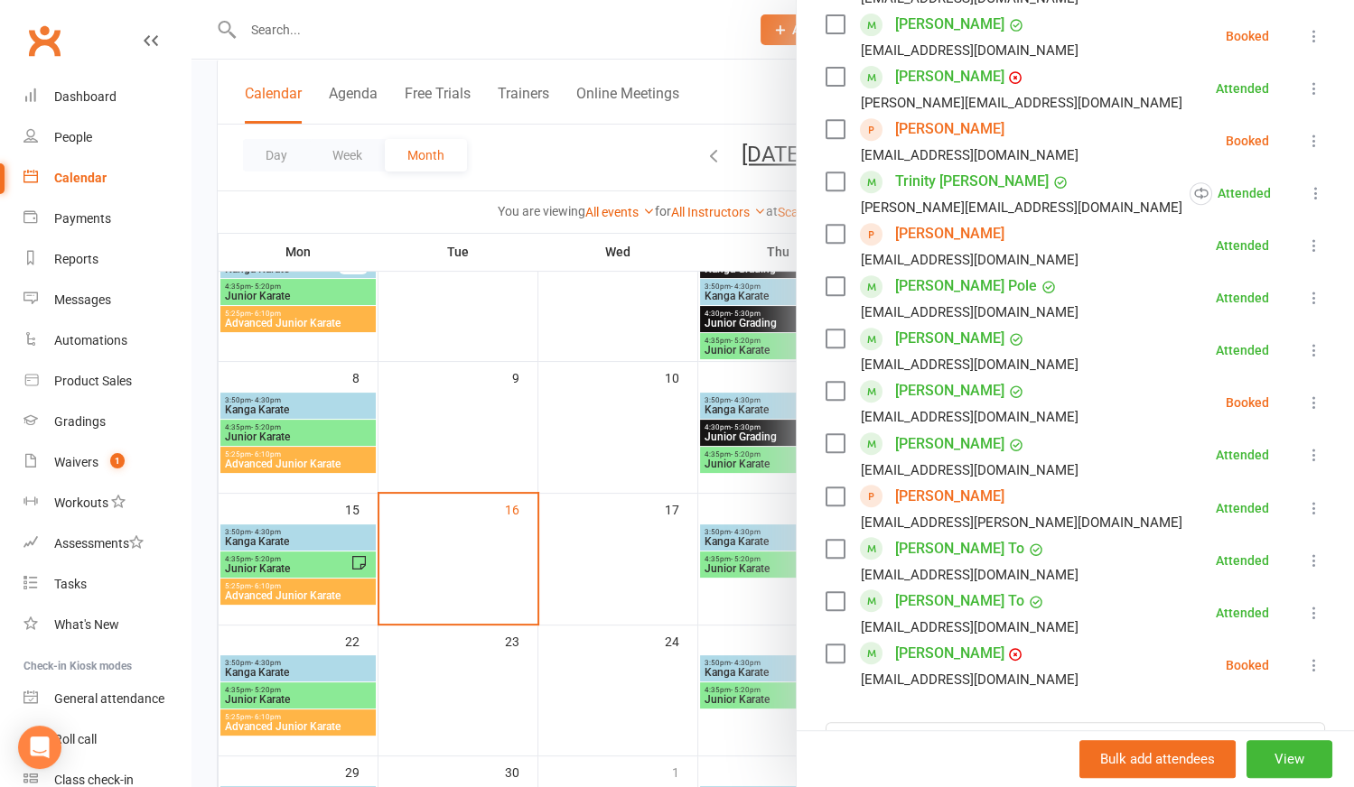
scroll to position [675, 0]
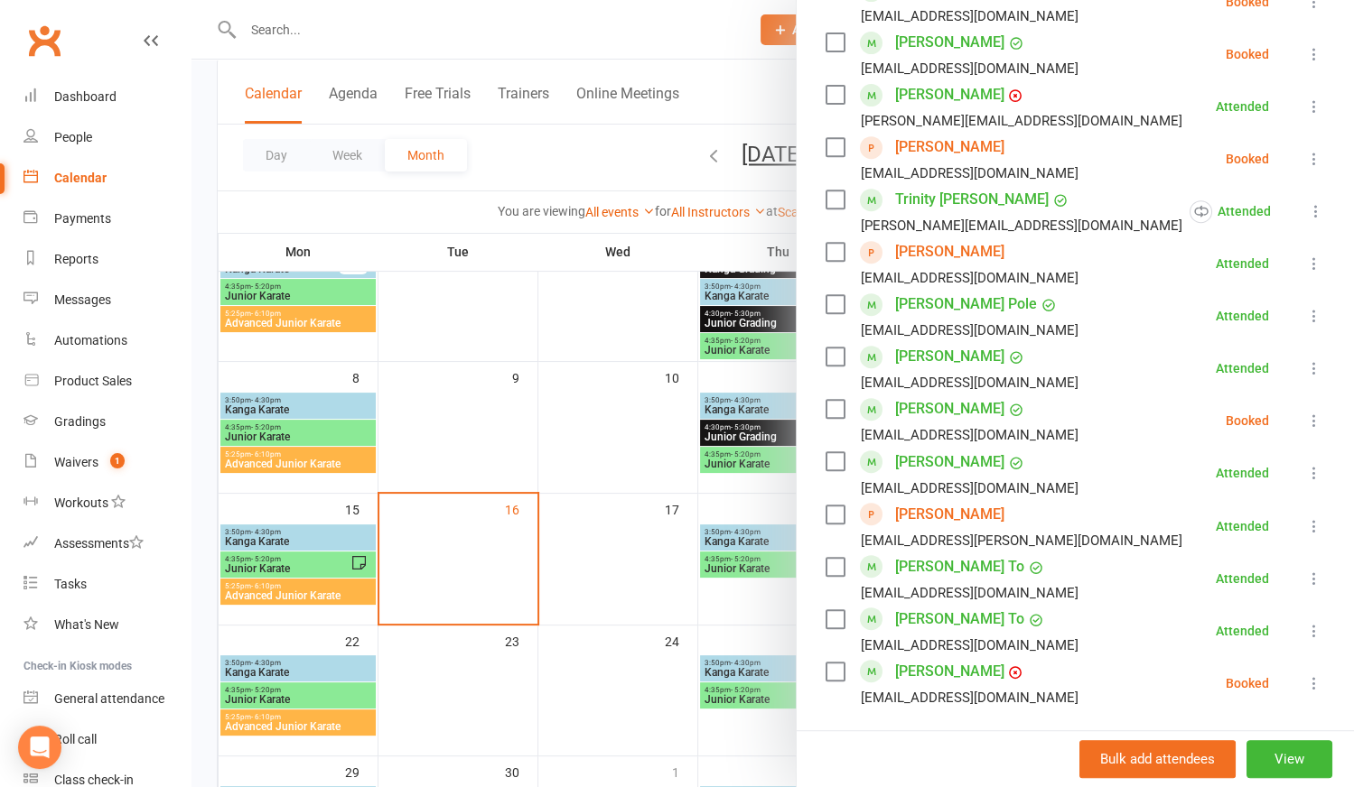
click at [1305, 423] on icon at bounding box center [1314, 421] width 18 height 18
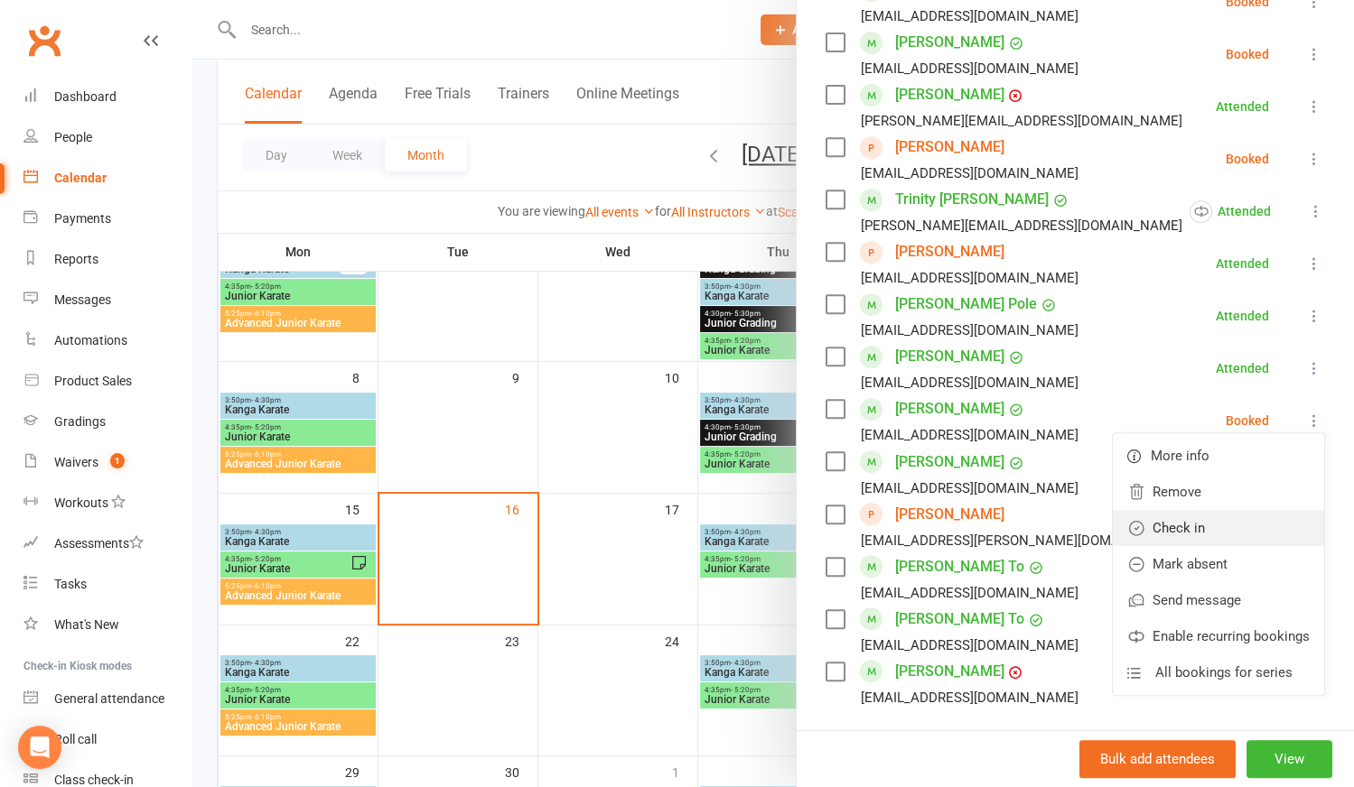
click at [1160, 529] on link "Check in" at bounding box center [1218, 528] width 211 height 36
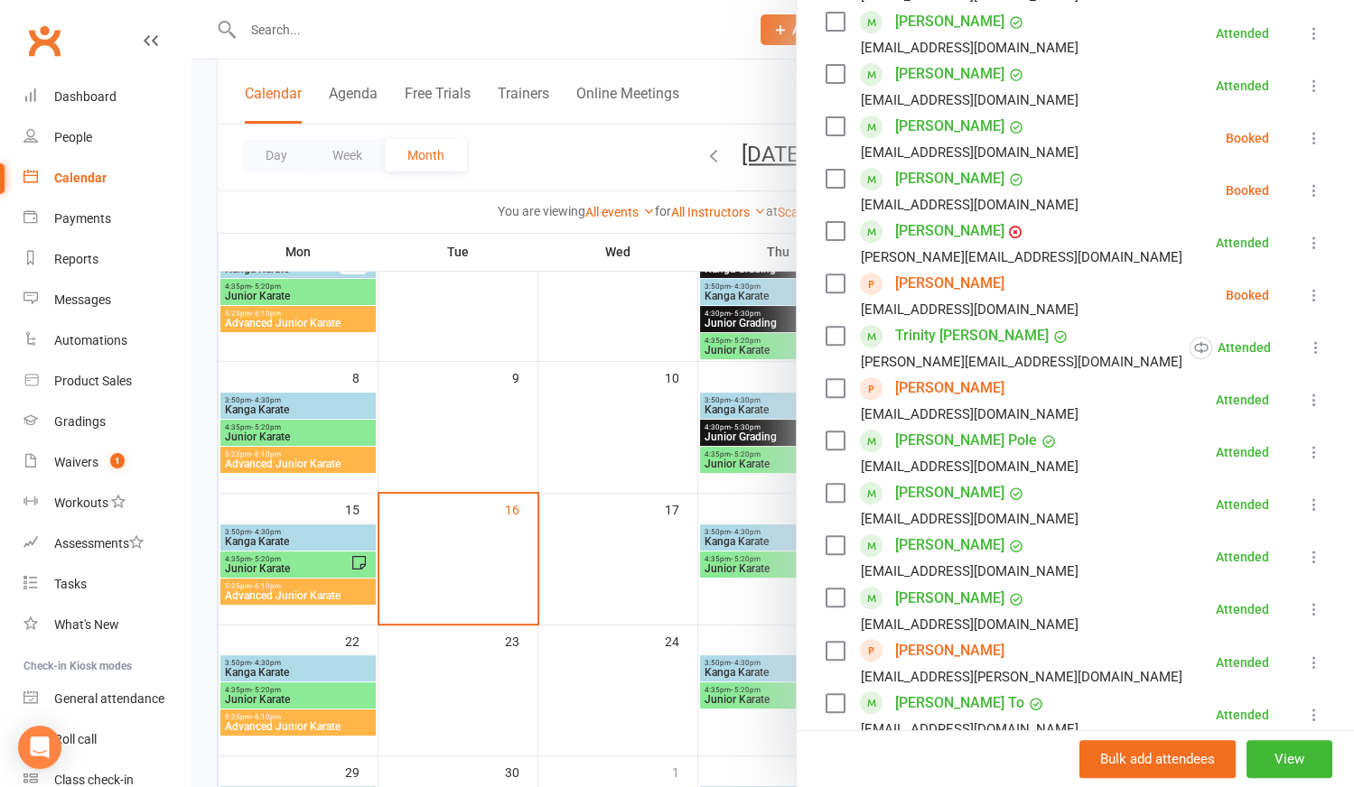
scroll to position [511, 0]
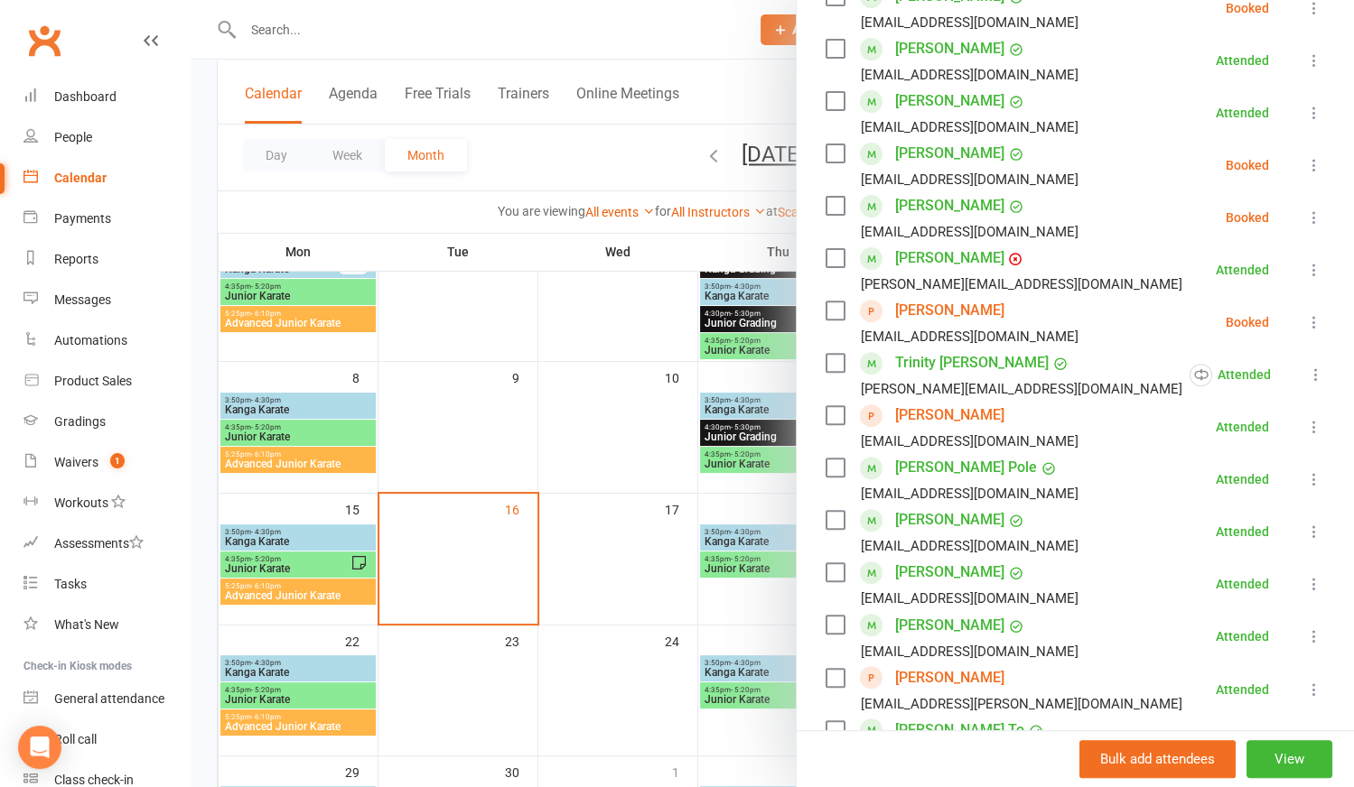
click at [1305, 213] on icon at bounding box center [1314, 218] width 18 height 18
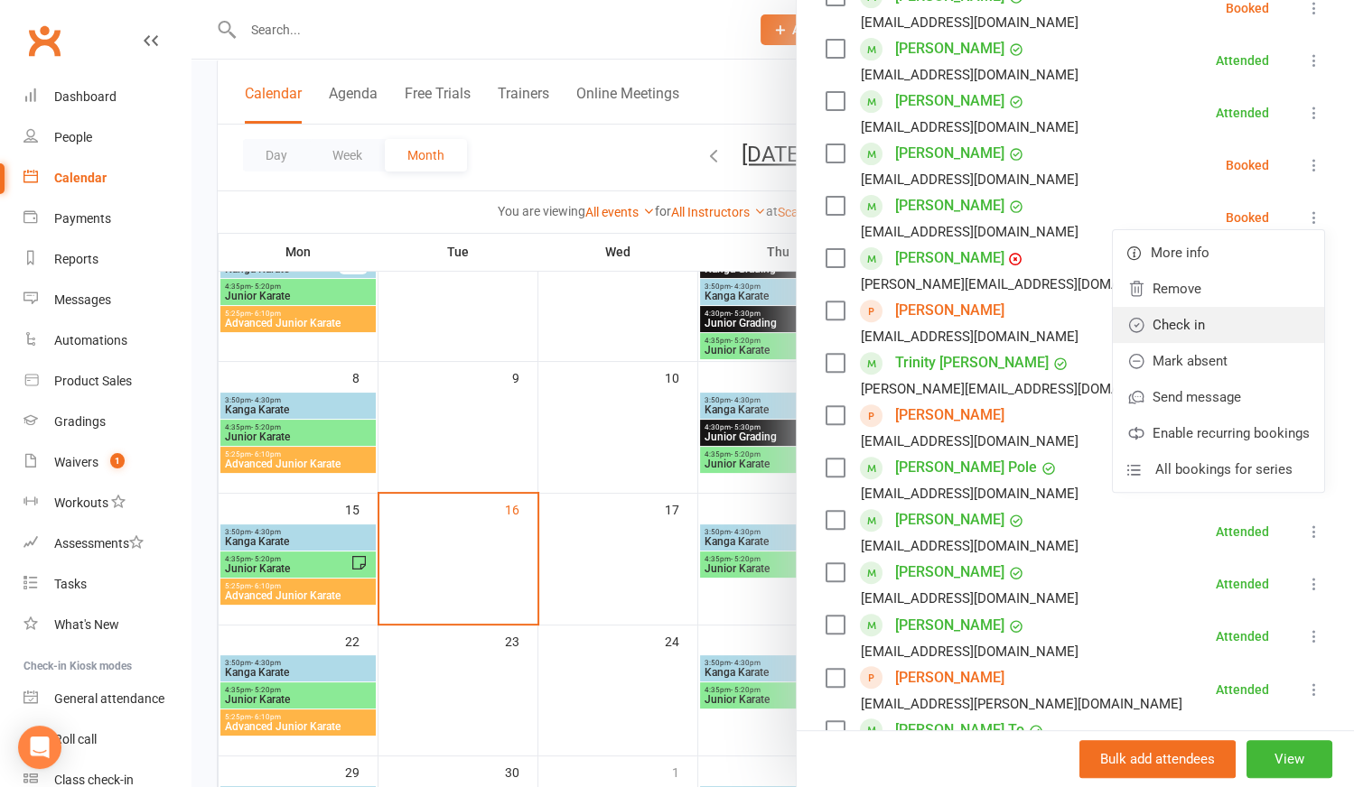
click at [1163, 325] on link "Check in" at bounding box center [1218, 325] width 211 height 36
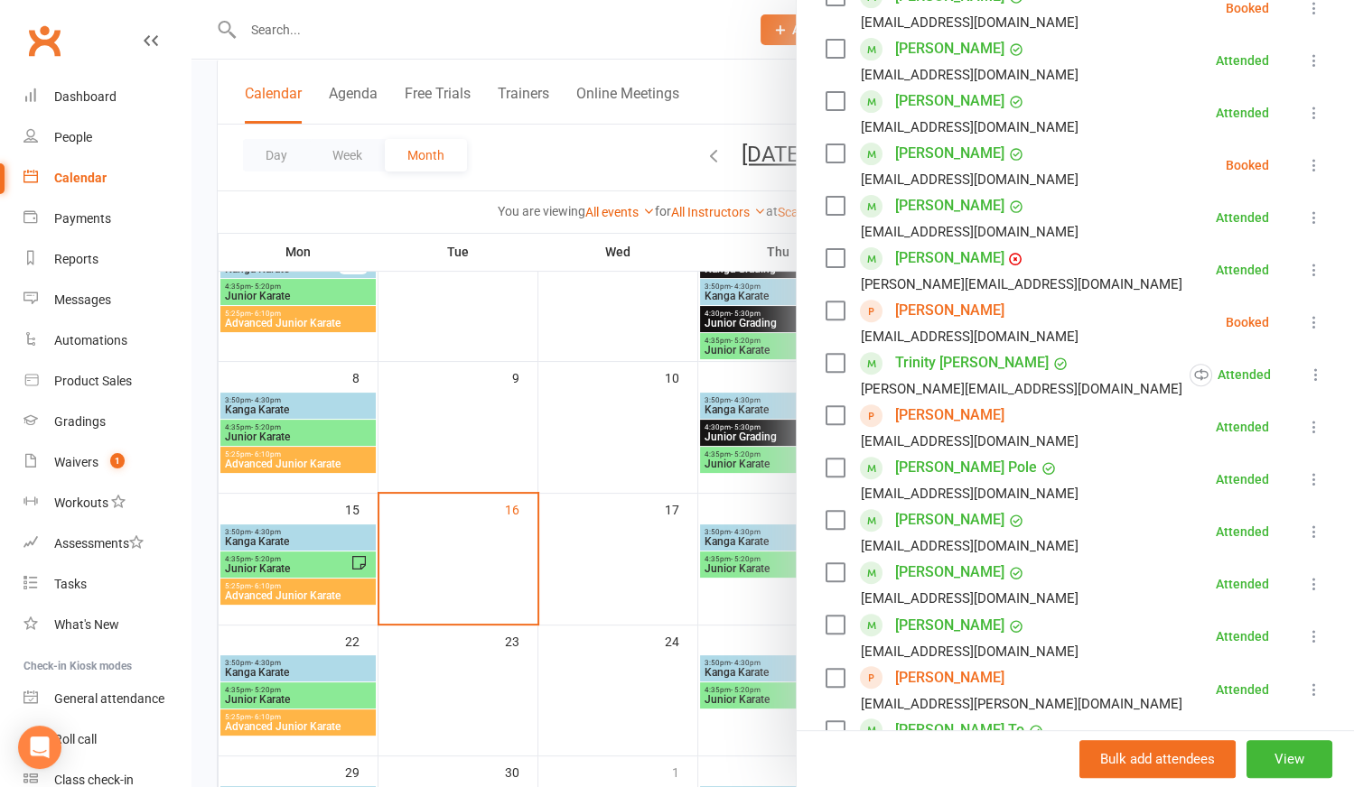
click at [462, 575] on div at bounding box center [772, 393] width 1162 height 787
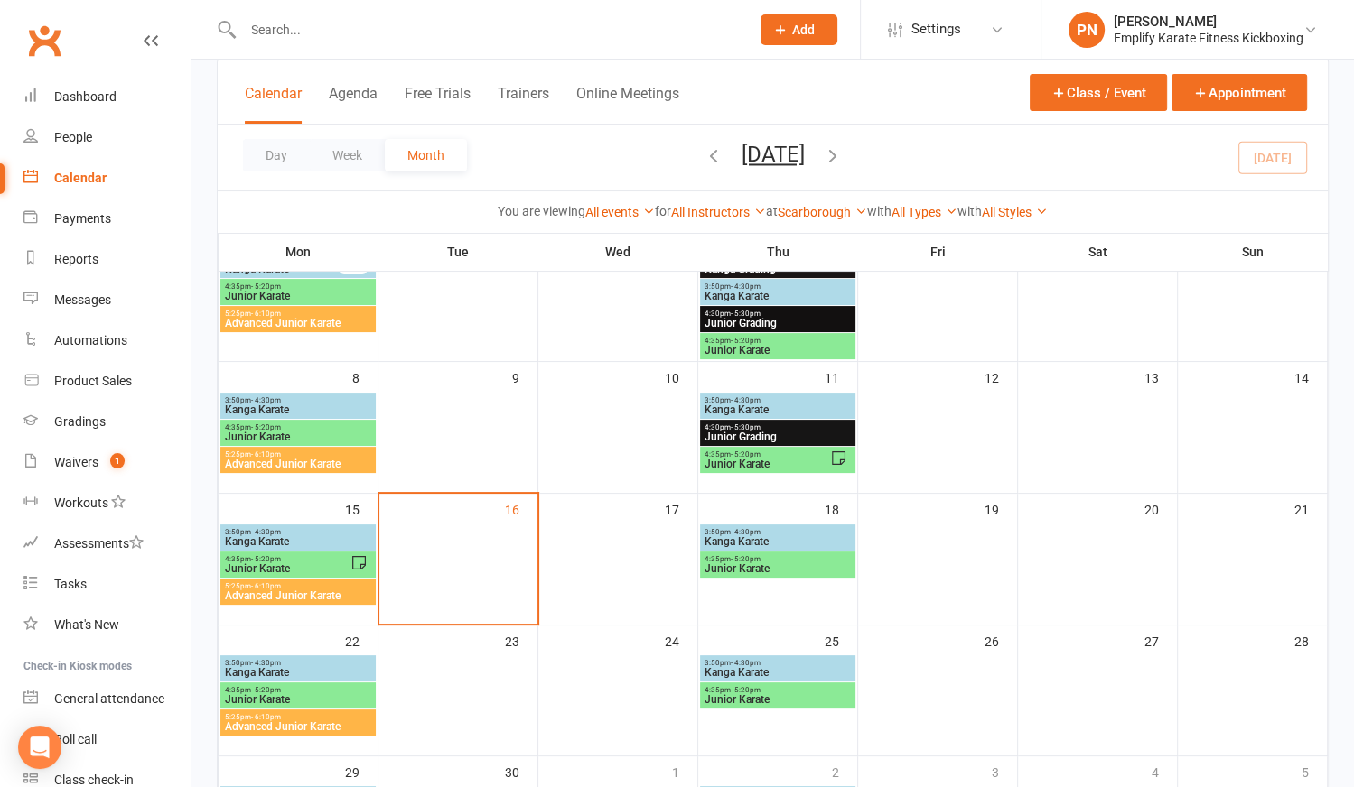
click at [294, 536] on span "Kanga Karate" at bounding box center [298, 541] width 148 height 11
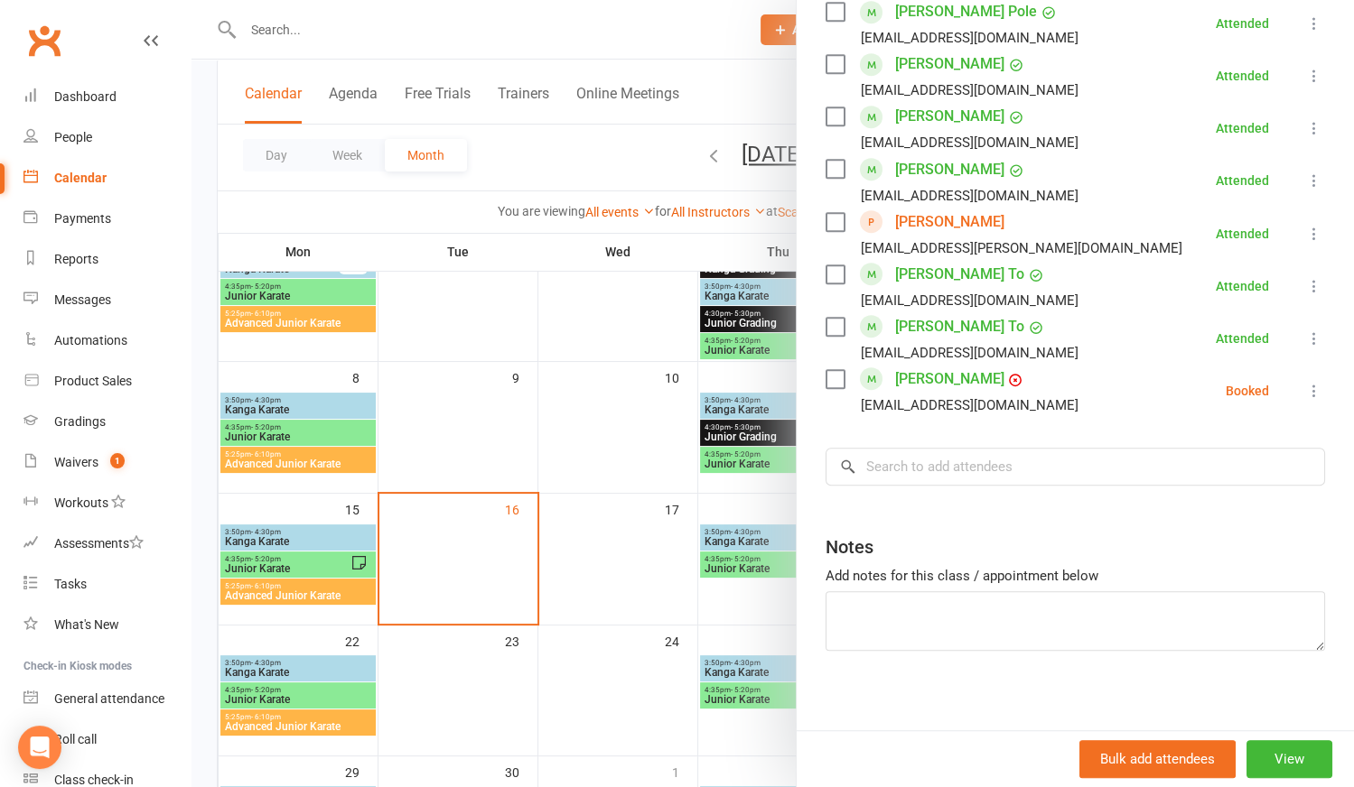
scroll to position [973, 0]
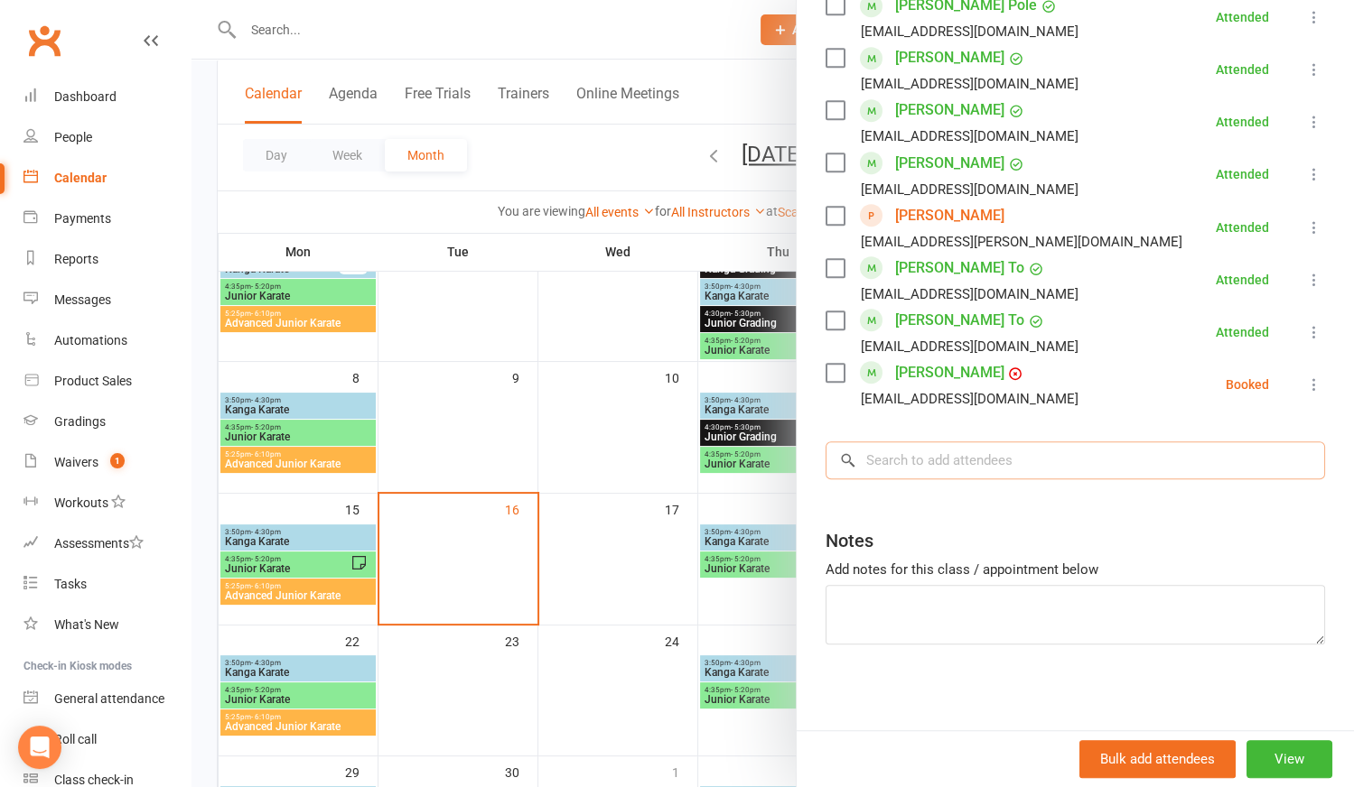
click at [932, 459] on input "search" at bounding box center [1074, 461] width 499 height 38
type input "t"
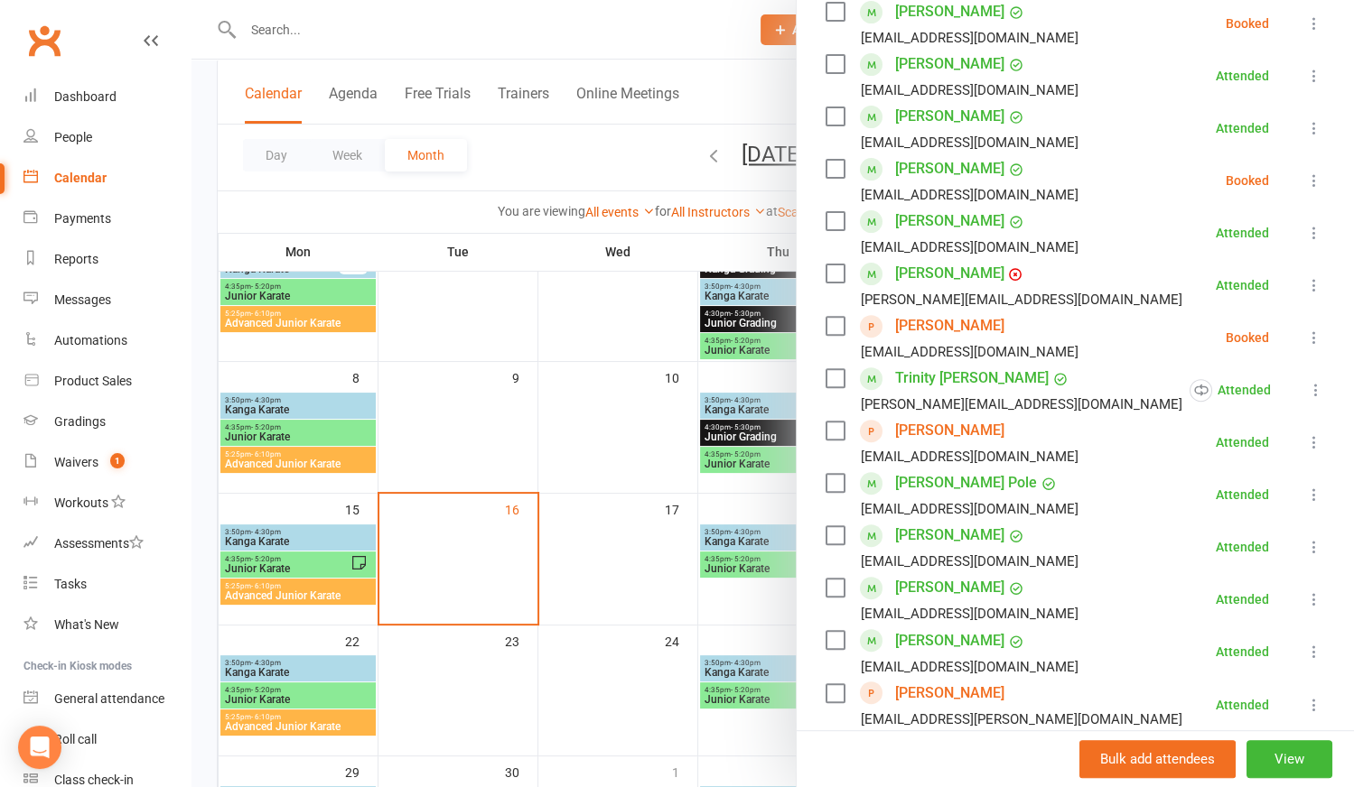
scroll to position [481, 0]
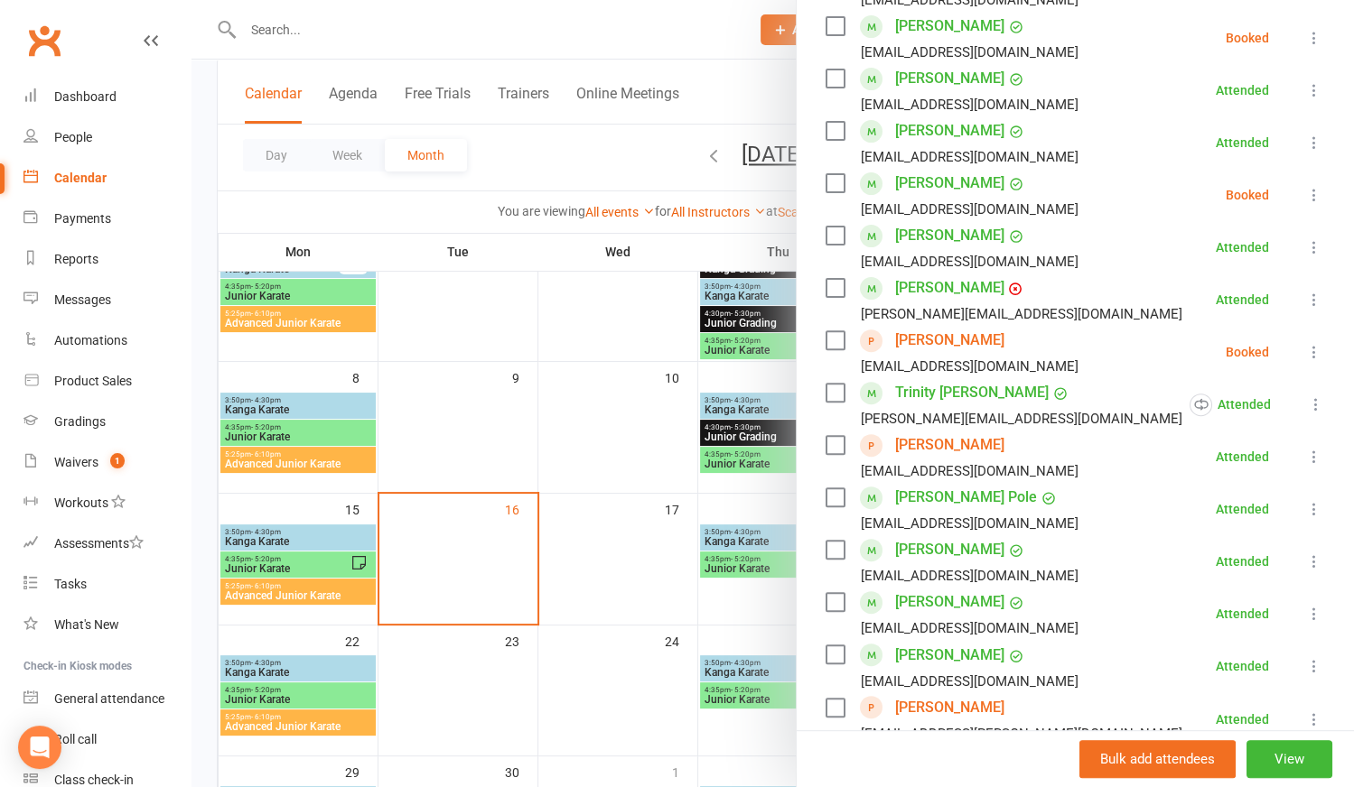
click at [759, 407] on div at bounding box center [772, 393] width 1162 height 787
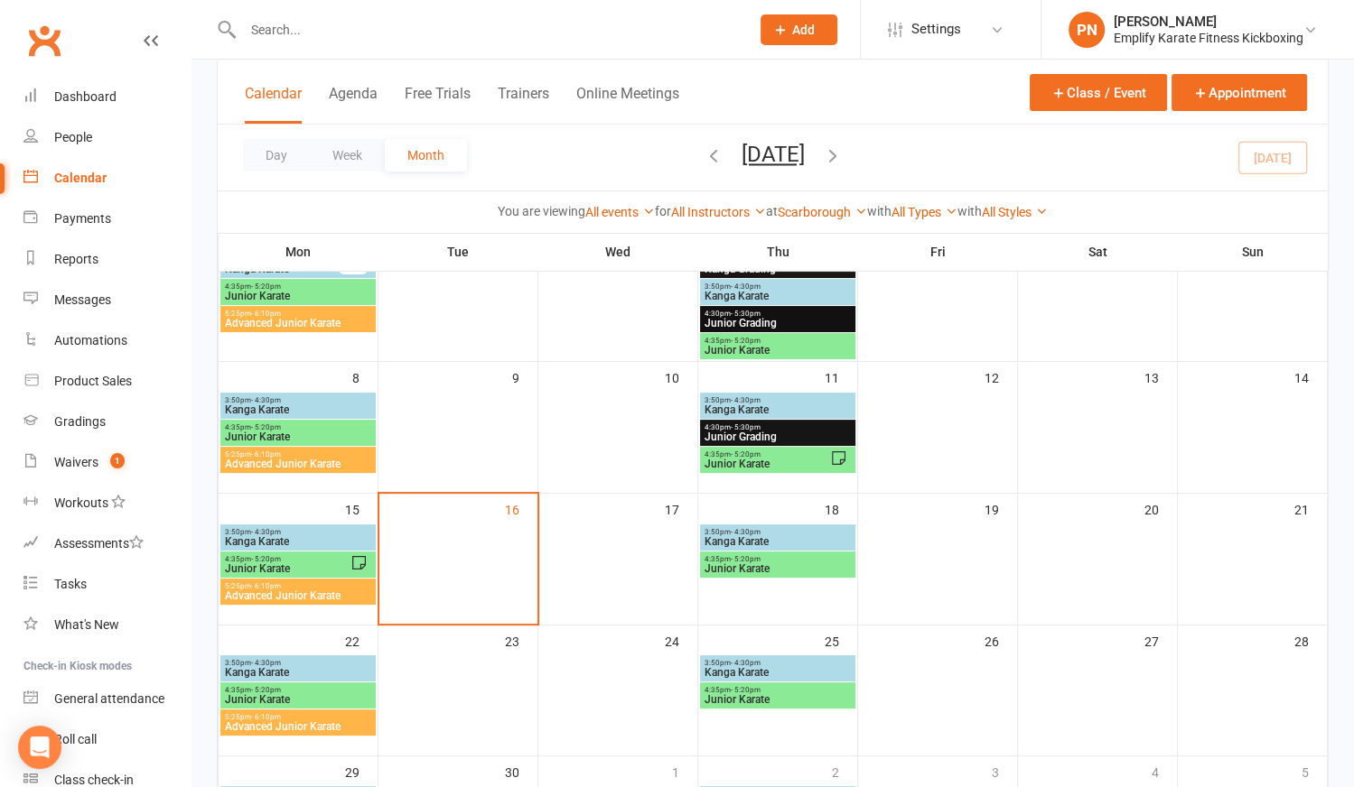
click at [759, 406] on span "Kanga Karate" at bounding box center [777, 410] width 148 height 11
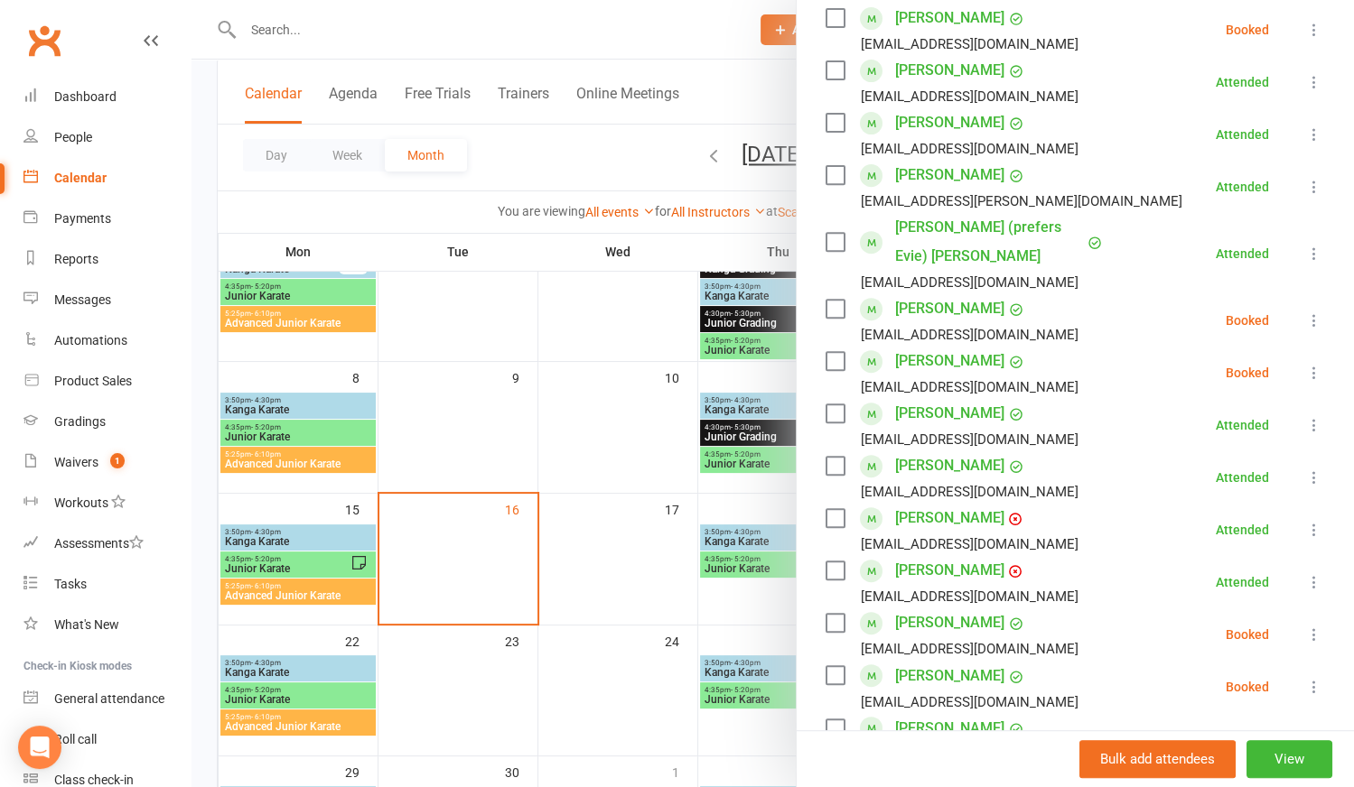
scroll to position [657, 0]
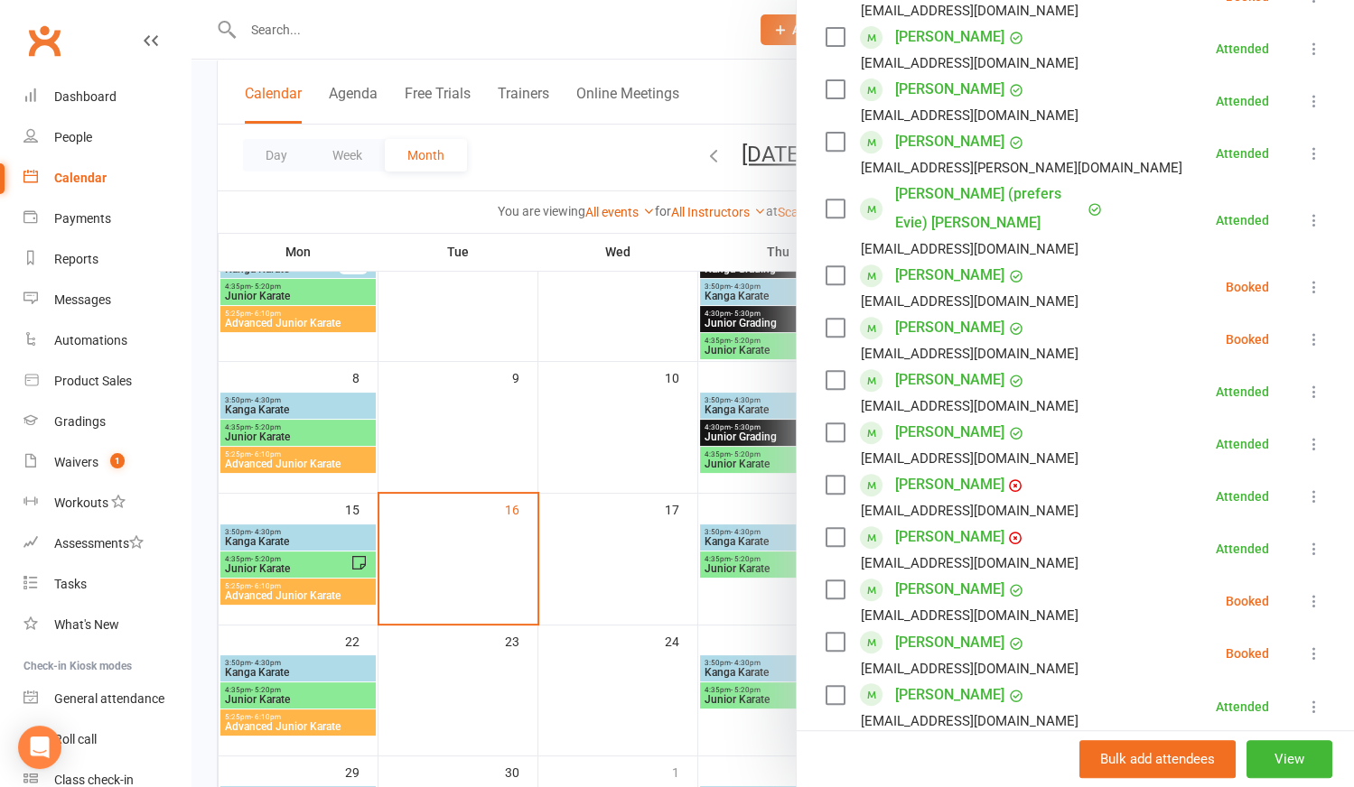
click at [330, 537] on div at bounding box center [772, 393] width 1162 height 787
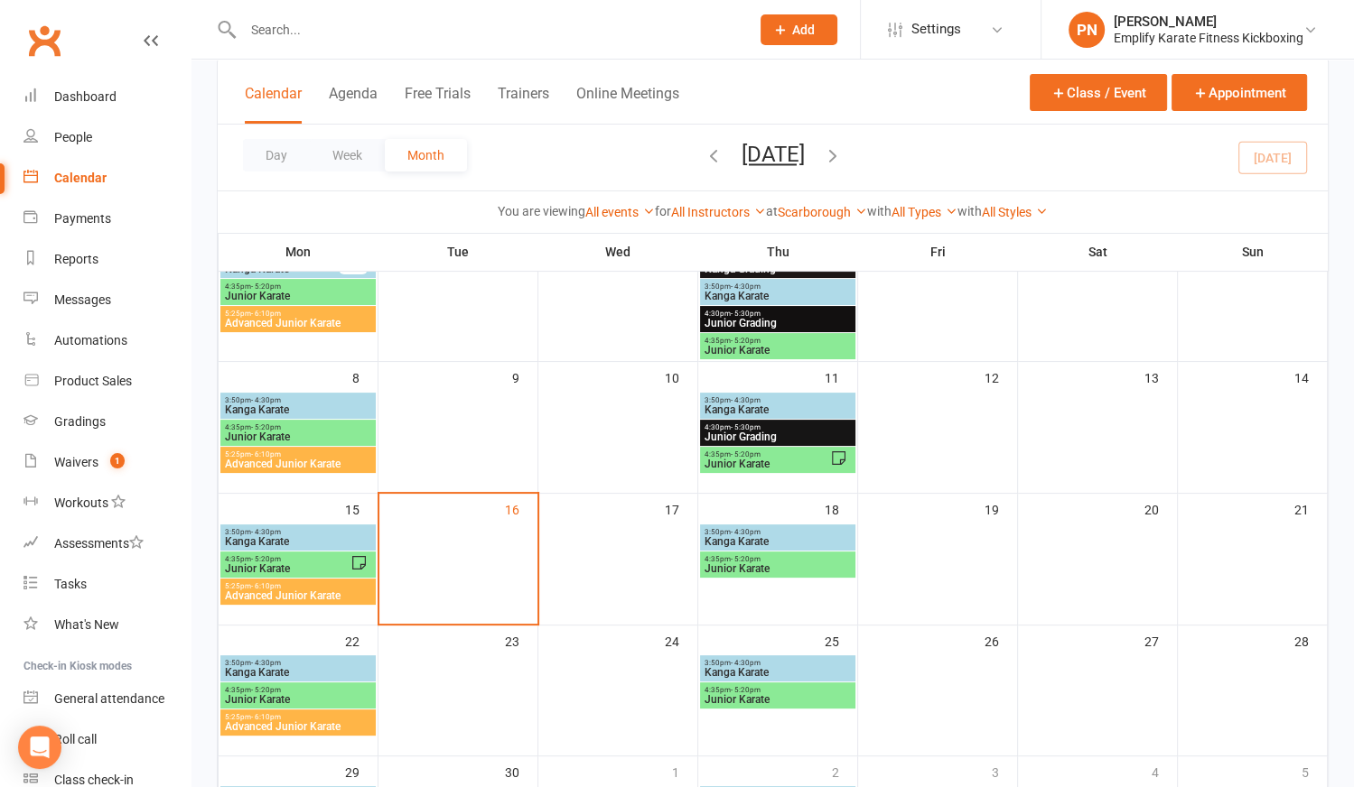
click at [331, 536] on span "Kanga Karate" at bounding box center [298, 541] width 148 height 11
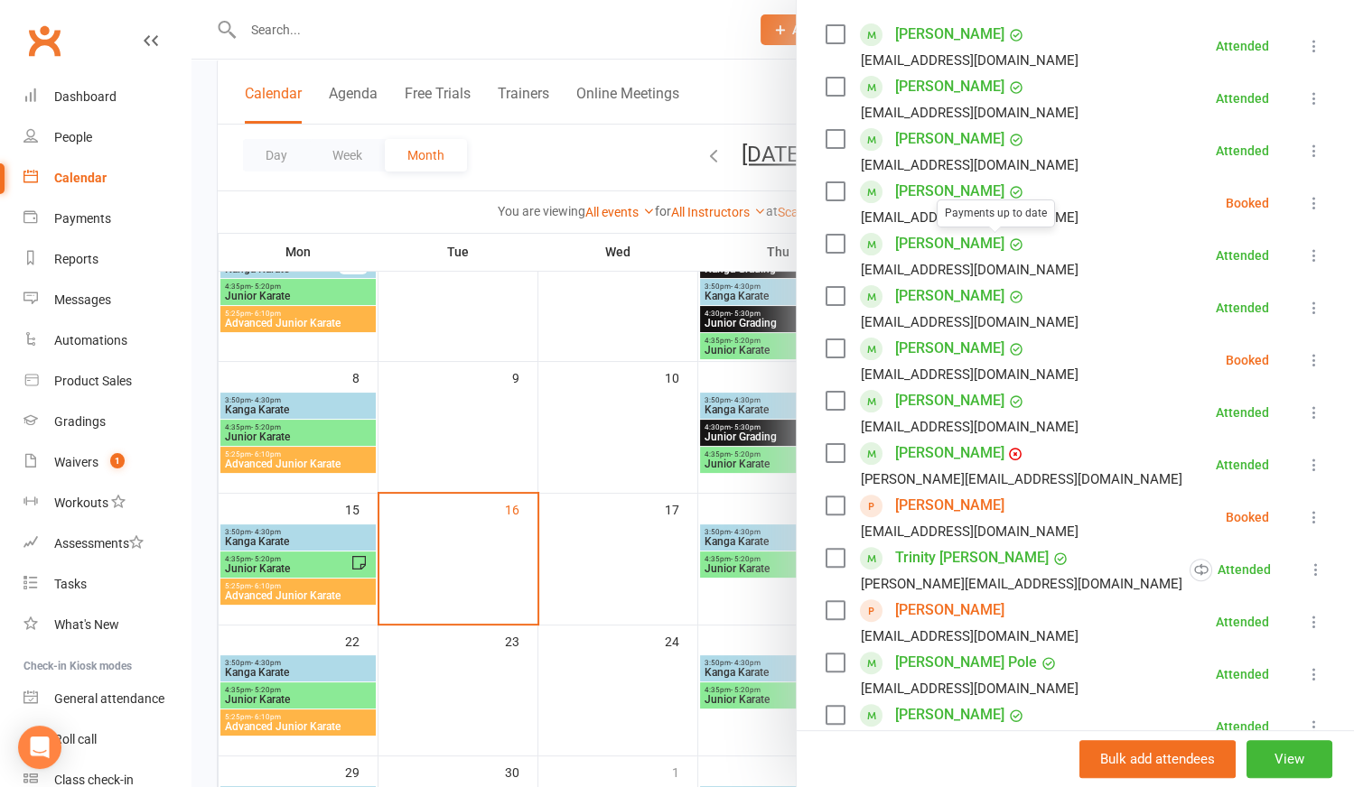
scroll to position [410, 0]
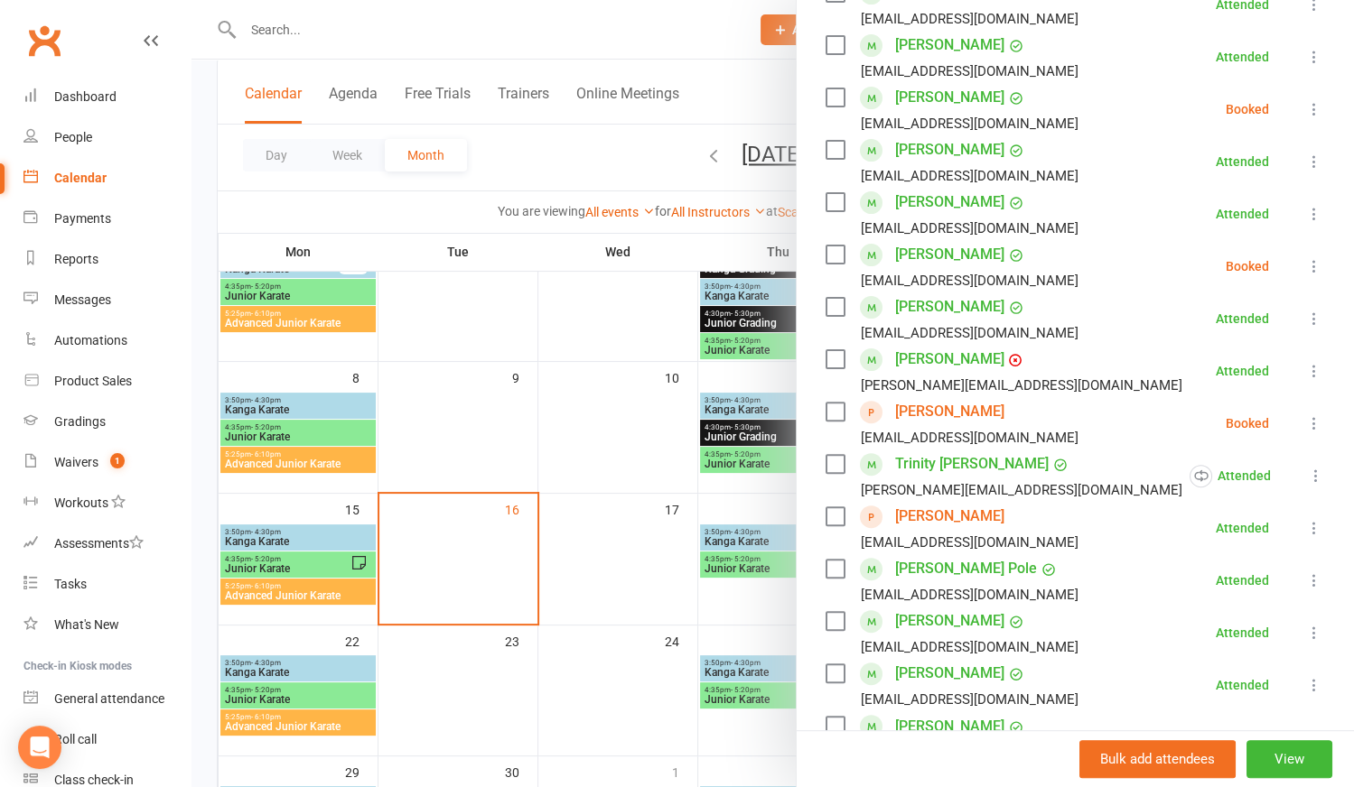
click at [281, 555] on div at bounding box center [772, 393] width 1162 height 787
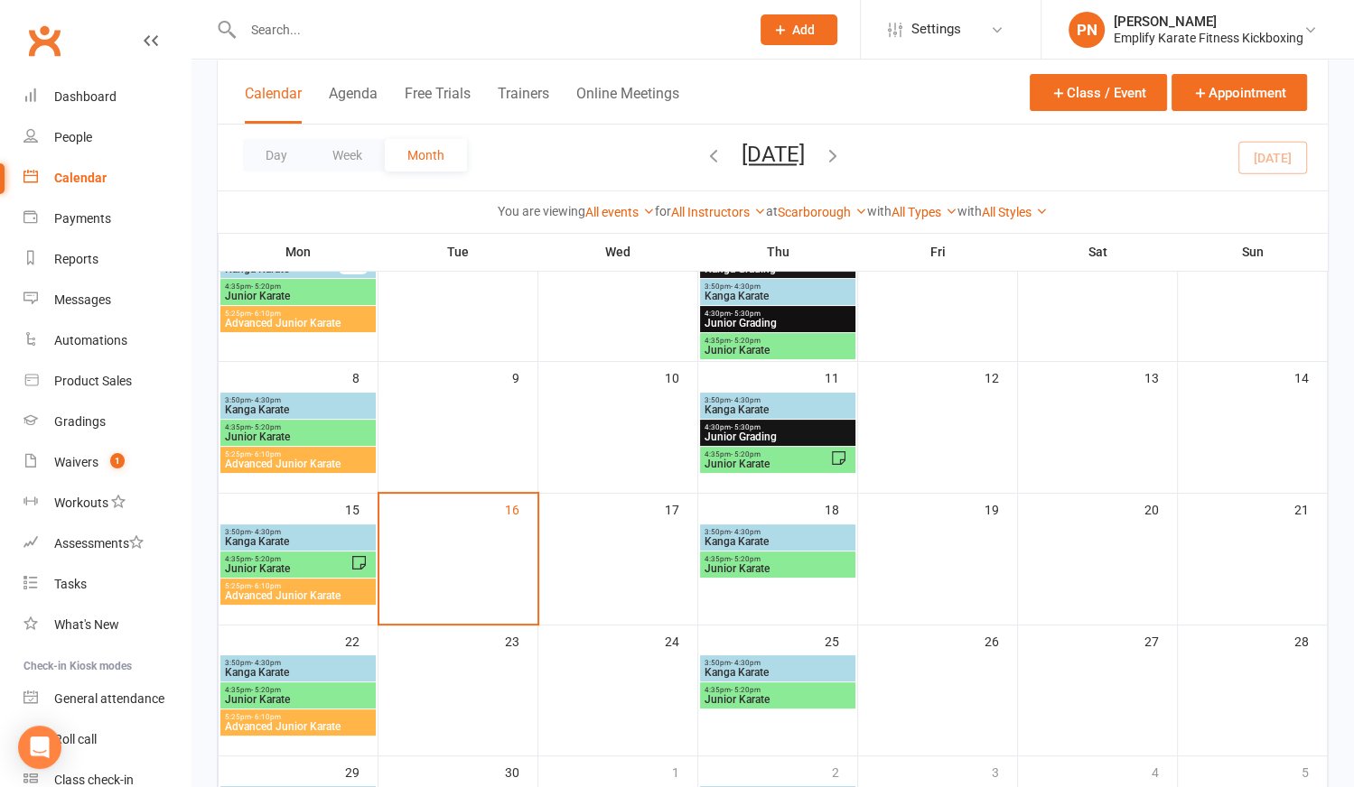
click at [281, 564] on span "Junior Karate" at bounding box center [287, 569] width 126 height 11
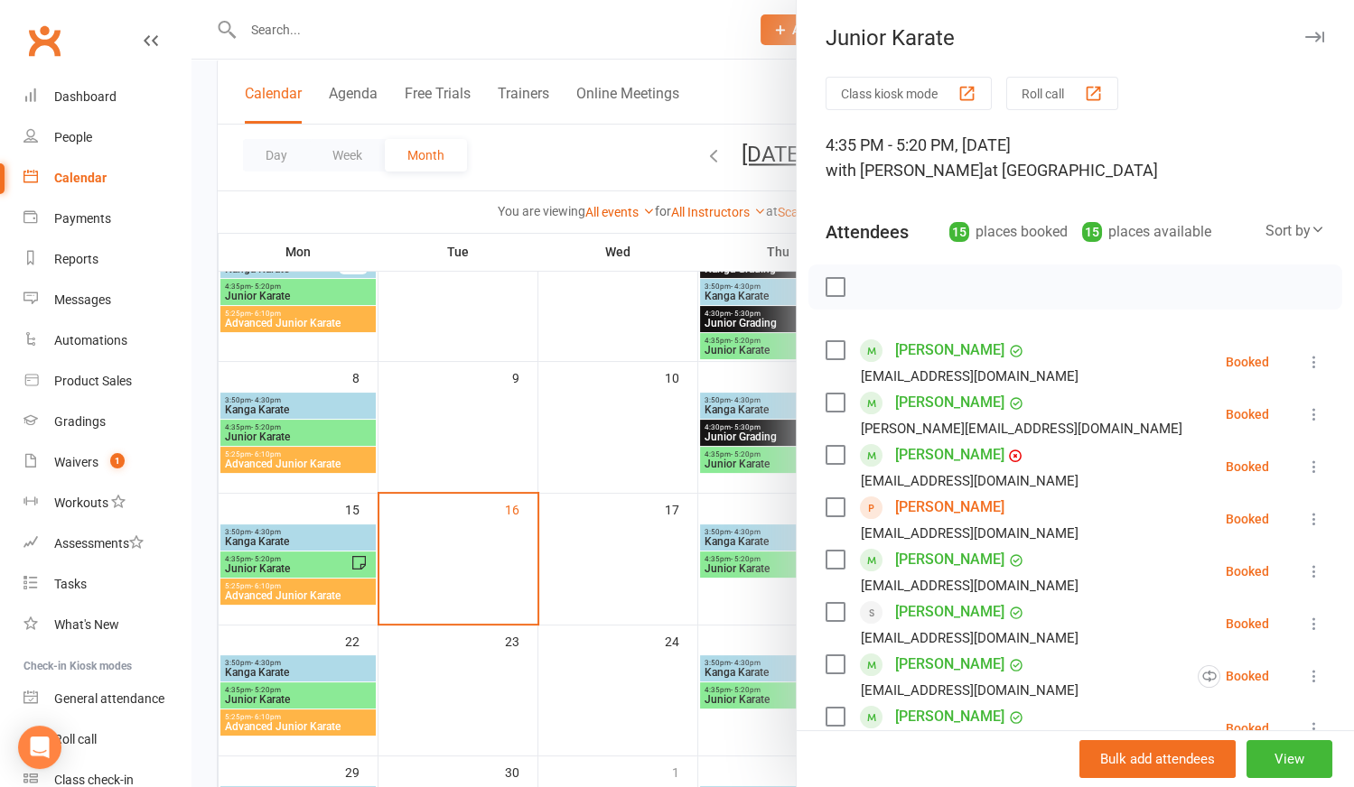
click at [826, 351] on label at bounding box center [834, 350] width 18 height 18
drag, startPoint x: 825, startPoint y: 449, endPoint x: 829, endPoint y: 467, distance: 18.4
click at [826, 450] on label at bounding box center [834, 455] width 18 height 18
click at [829, 509] on label at bounding box center [834, 507] width 18 height 18
click at [830, 555] on label at bounding box center [834, 560] width 18 height 18
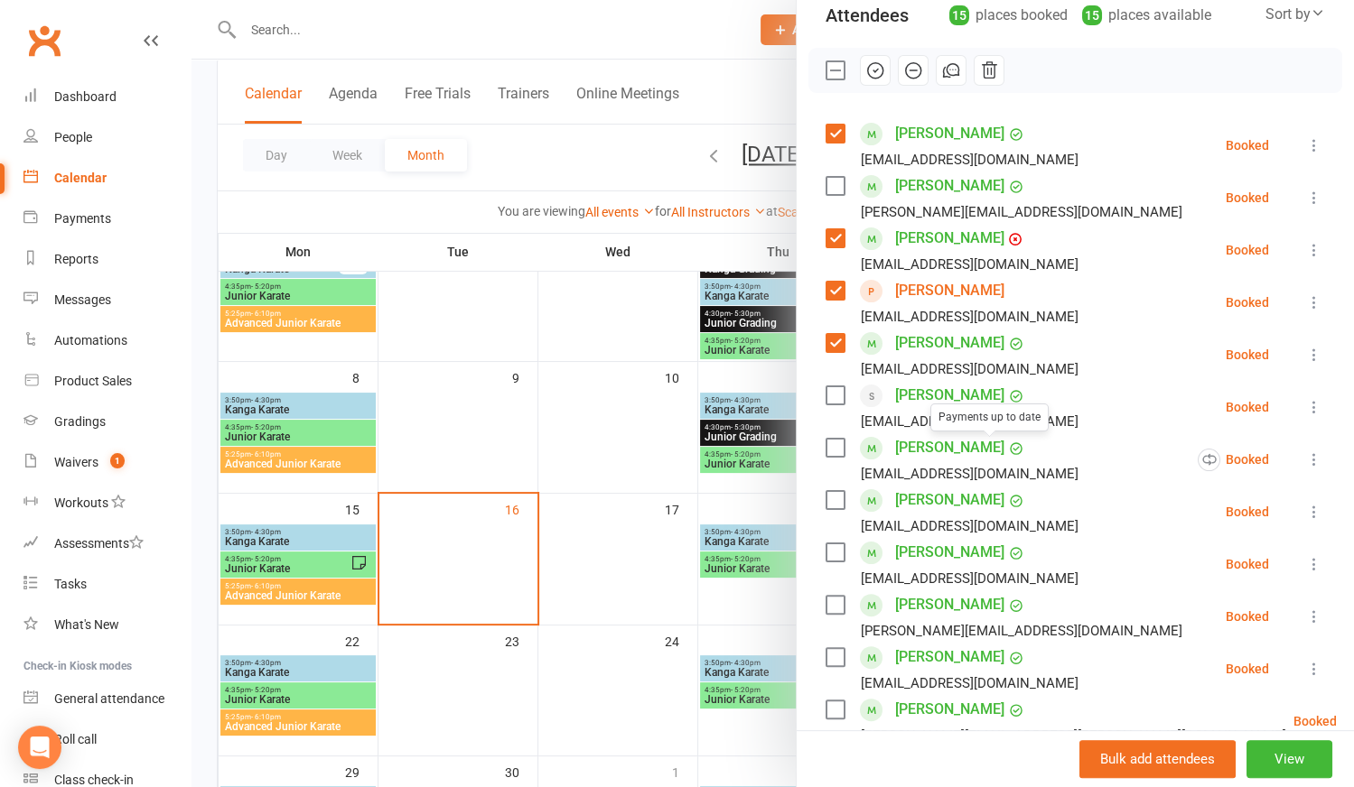
scroll to position [246, 0]
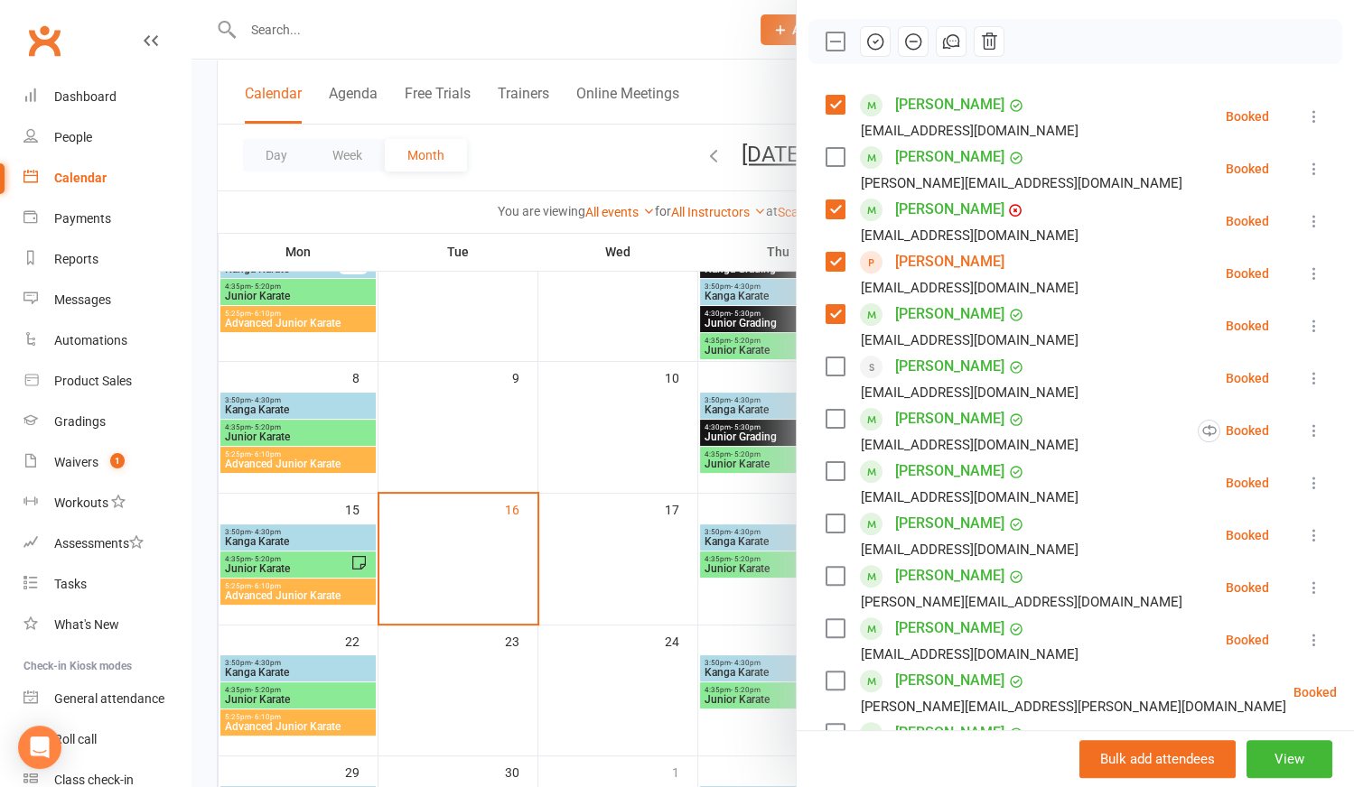
click at [832, 420] on label at bounding box center [834, 419] width 18 height 18
click at [825, 468] on label at bounding box center [834, 471] width 18 height 18
click at [834, 517] on label at bounding box center [834, 524] width 18 height 18
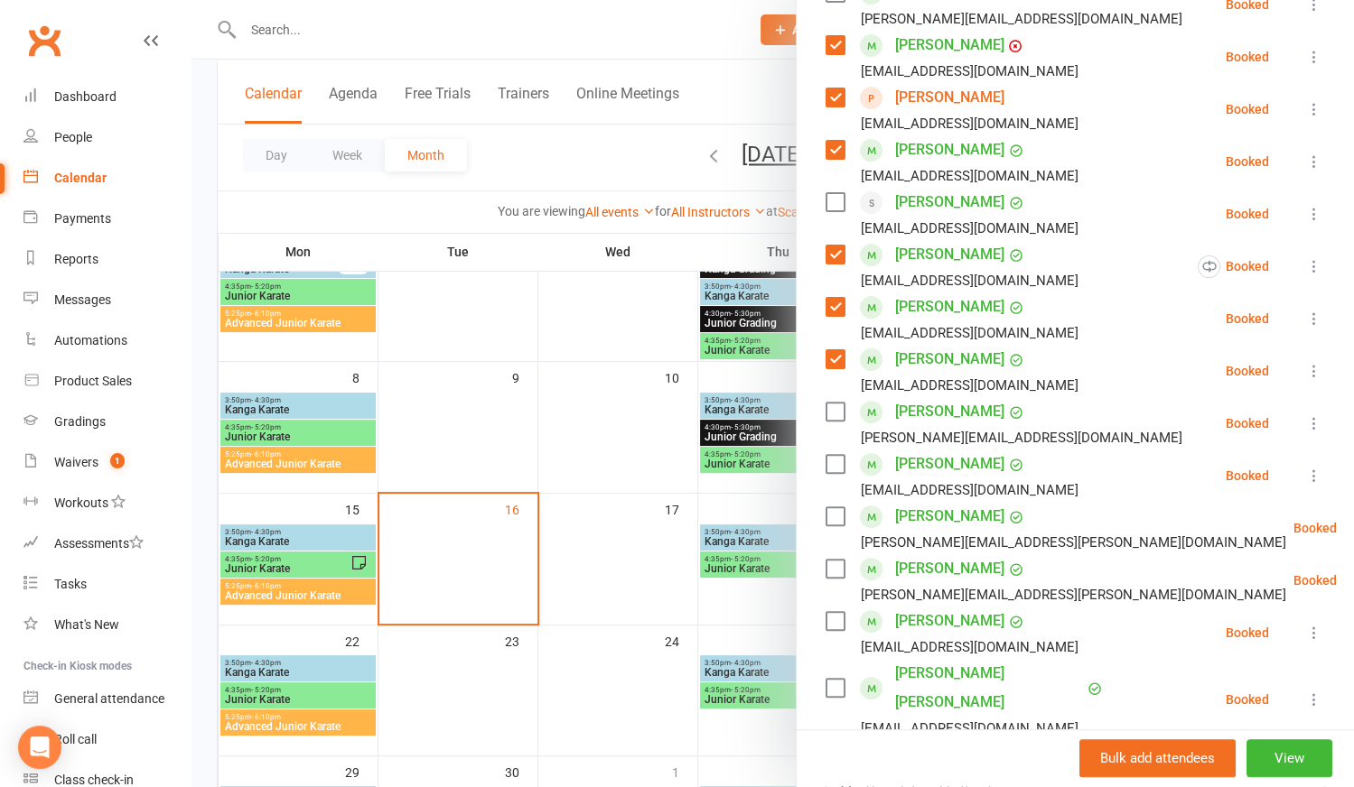
click at [830, 469] on label at bounding box center [834, 464] width 18 height 18
click at [829, 517] on label at bounding box center [834, 517] width 18 height 18
click at [828, 564] on label at bounding box center [834, 569] width 18 height 18
click at [833, 618] on label at bounding box center [834, 621] width 18 height 18
click at [832, 679] on label at bounding box center [834, 688] width 18 height 18
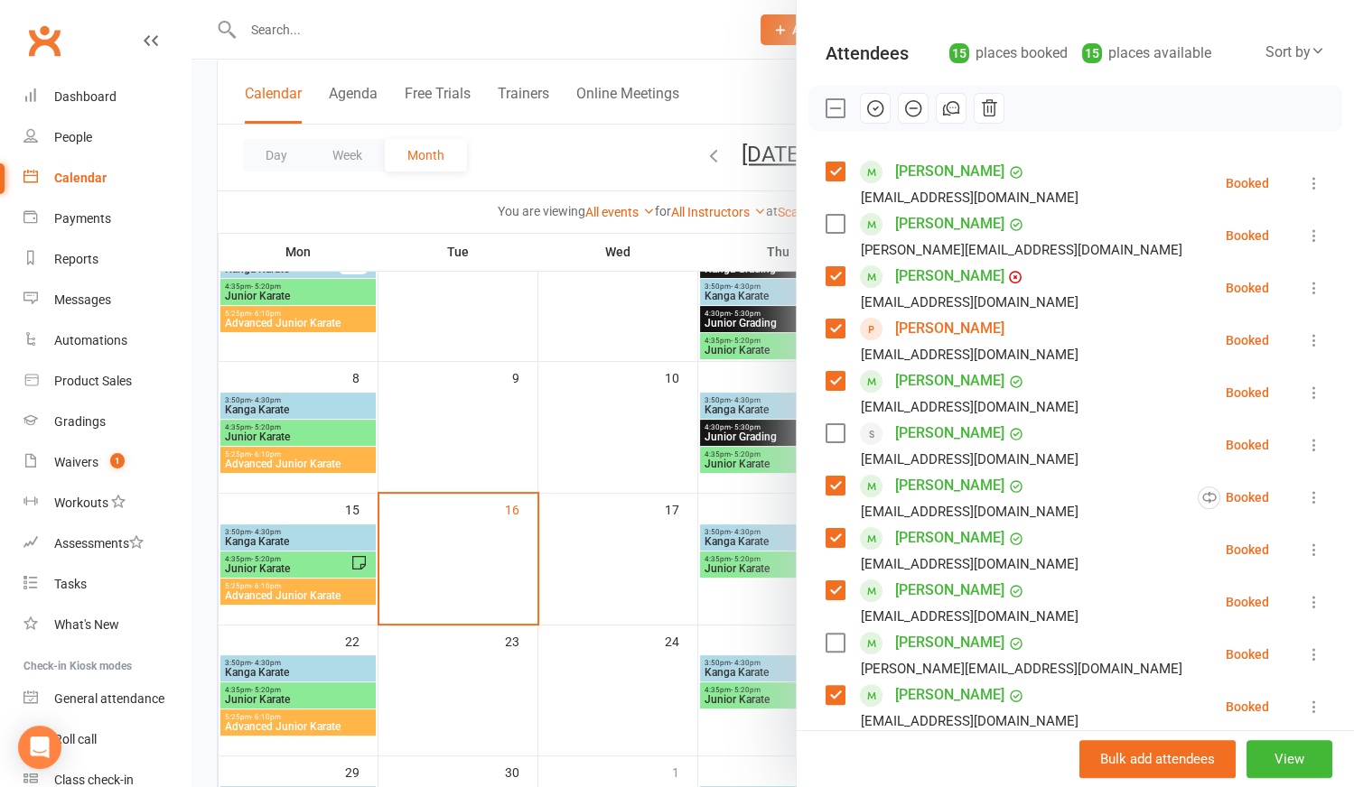
scroll to position [163, 0]
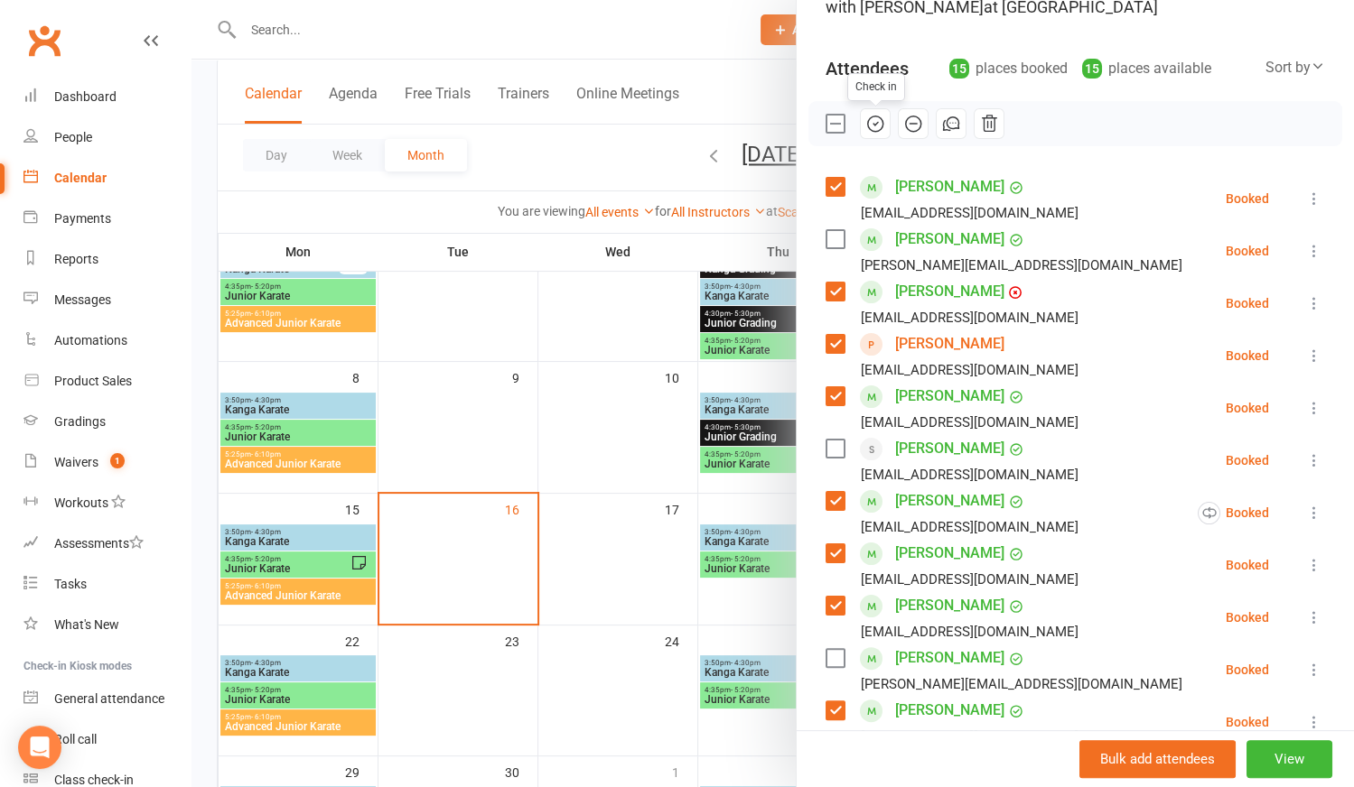
click at [875, 122] on icon "button" at bounding box center [875, 124] width 20 height 20
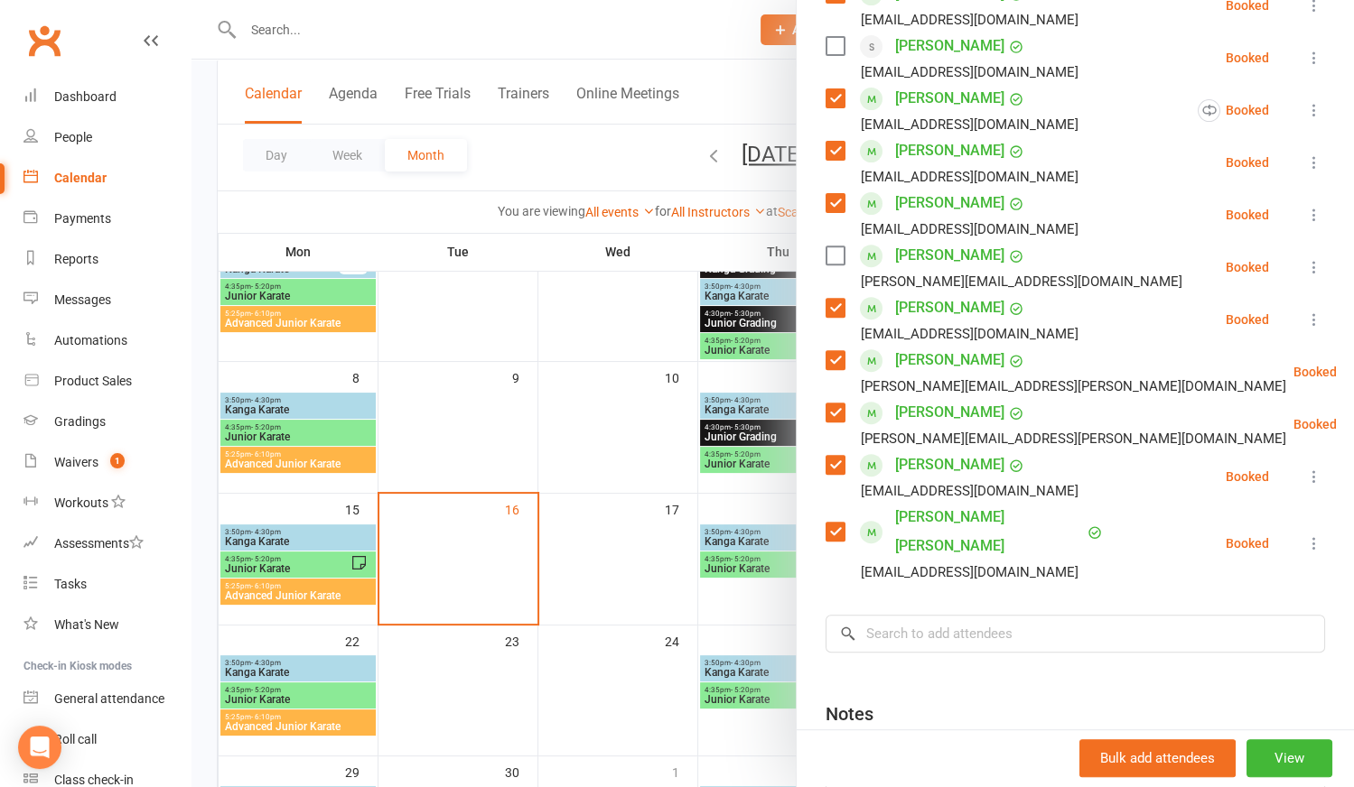
scroll to position [574, 0]
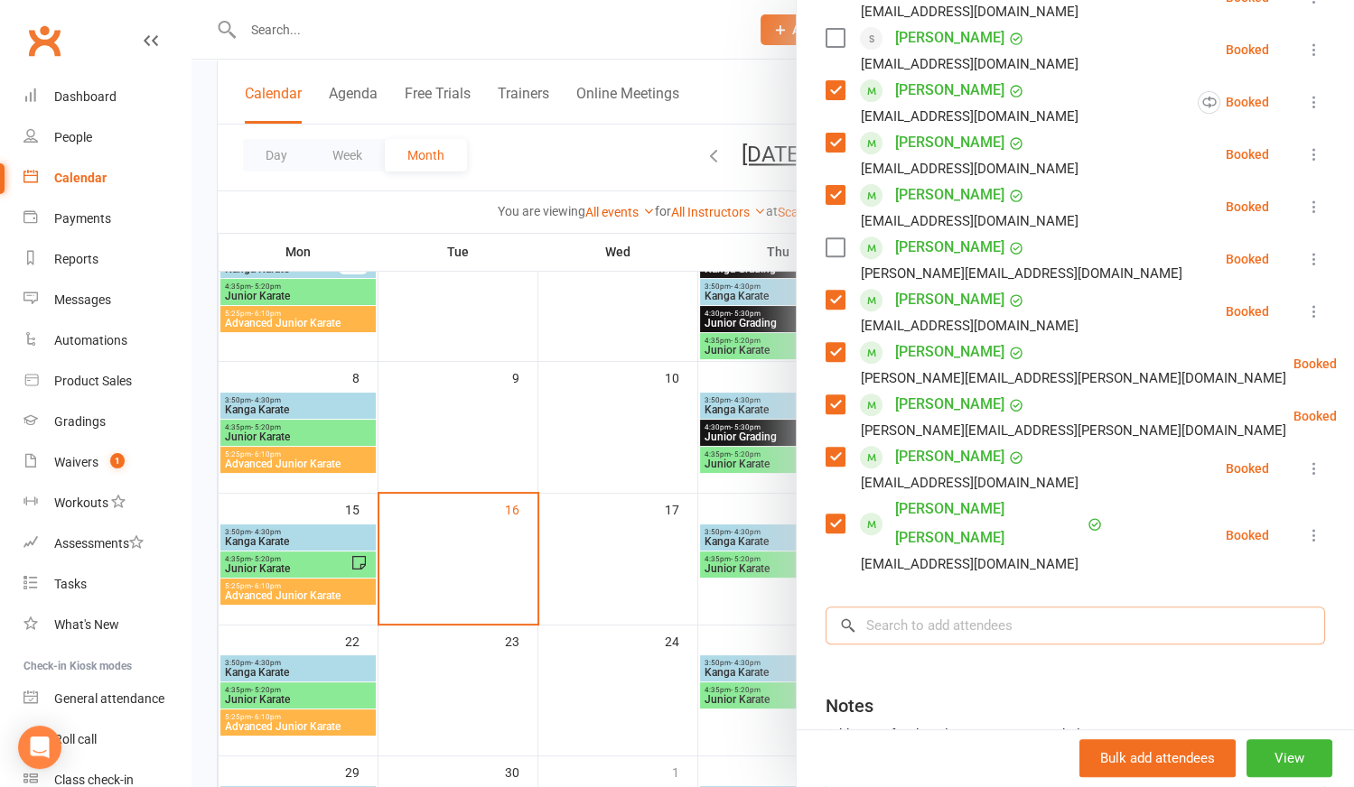
click at [935, 607] on input "search" at bounding box center [1074, 626] width 499 height 38
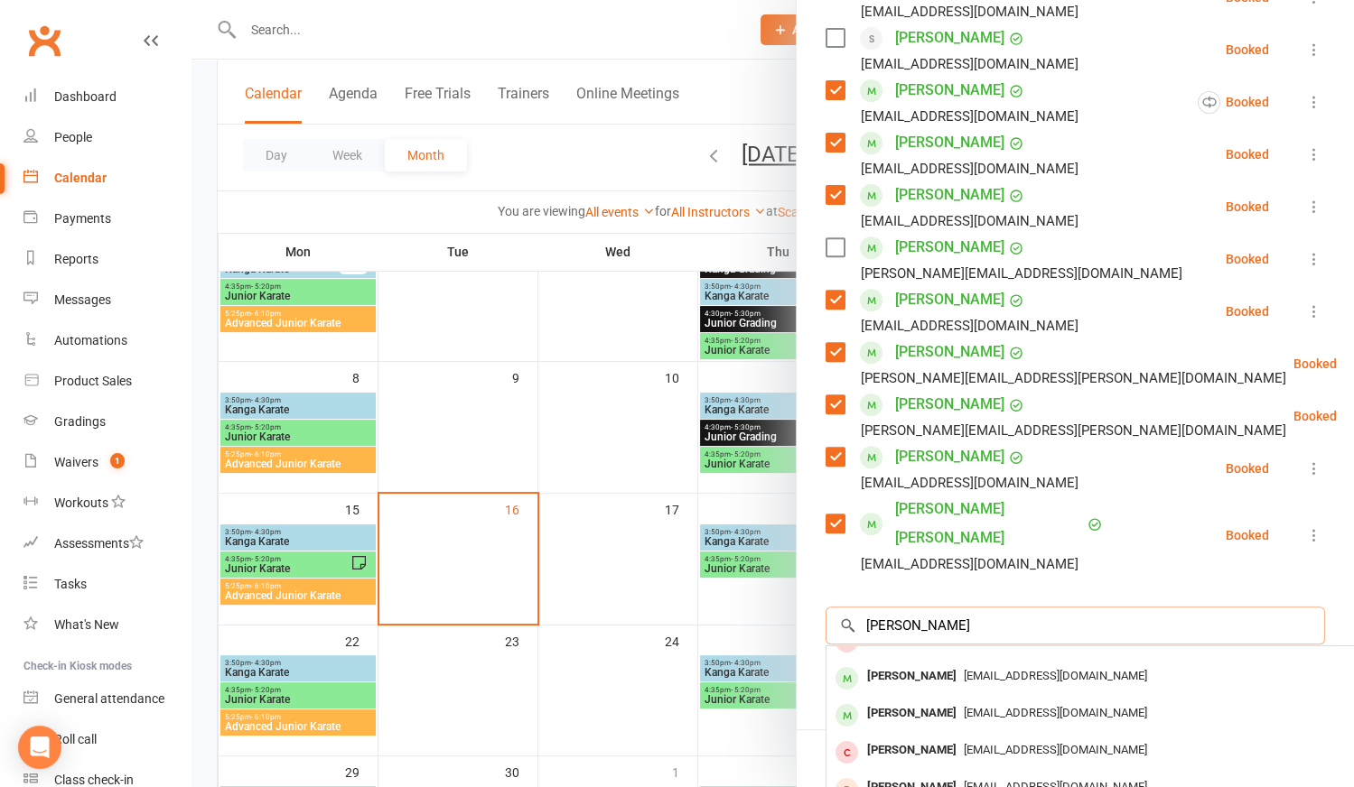
scroll to position [98, 0]
type input "[PERSON_NAME]"
click at [924, 700] on div "[PERSON_NAME]" at bounding box center [912, 713] width 104 height 26
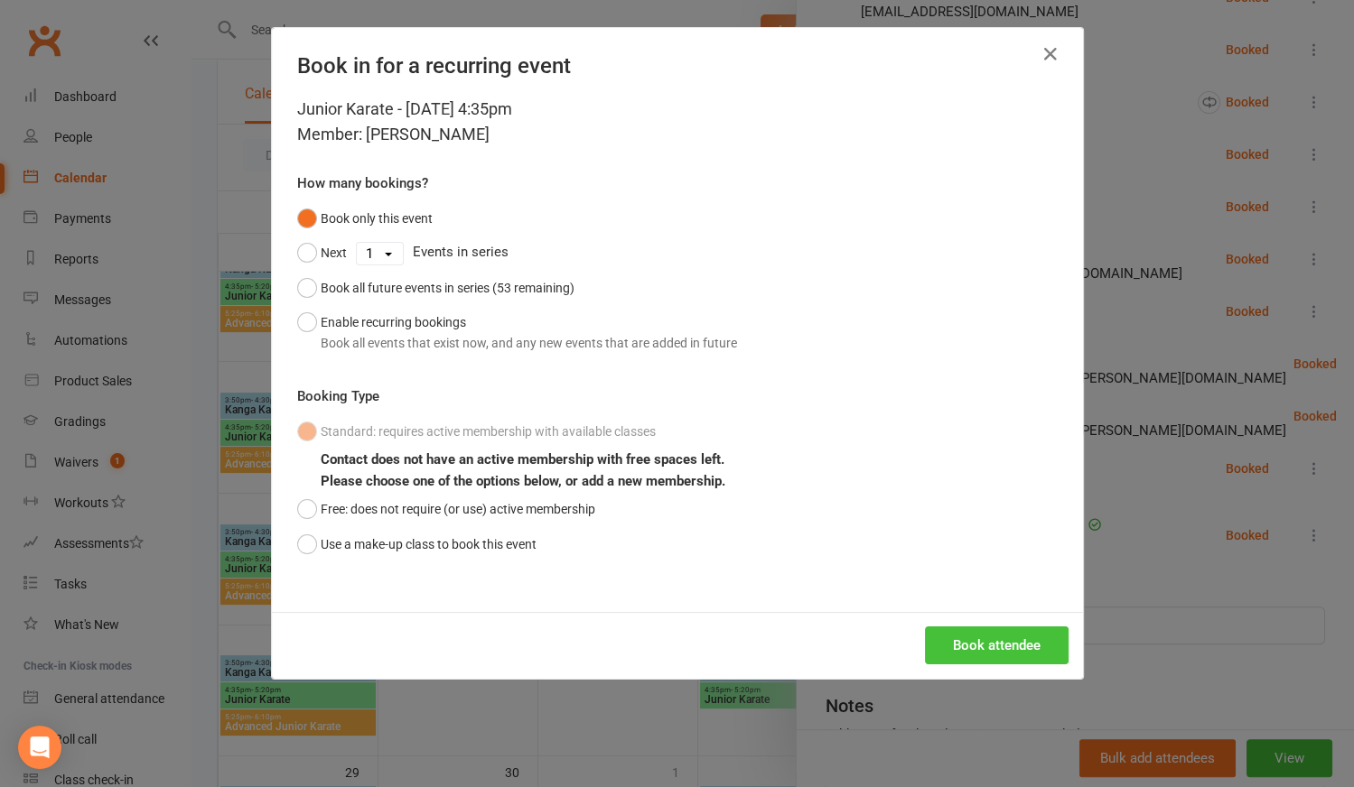
click at [955, 648] on button "Book attendee" at bounding box center [997, 646] width 144 height 38
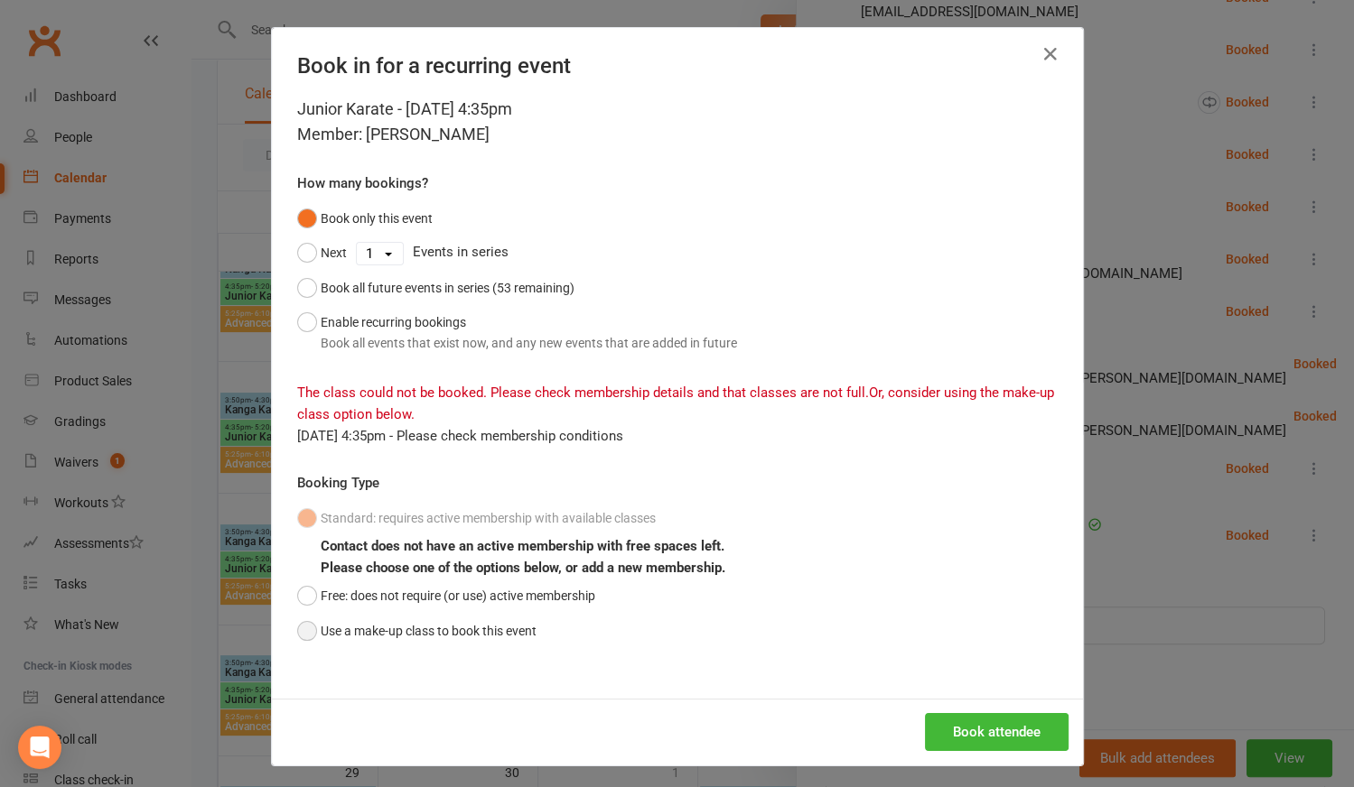
click at [298, 632] on button "Use a make-up class to book this event" at bounding box center [416, 631] width 239 height 34
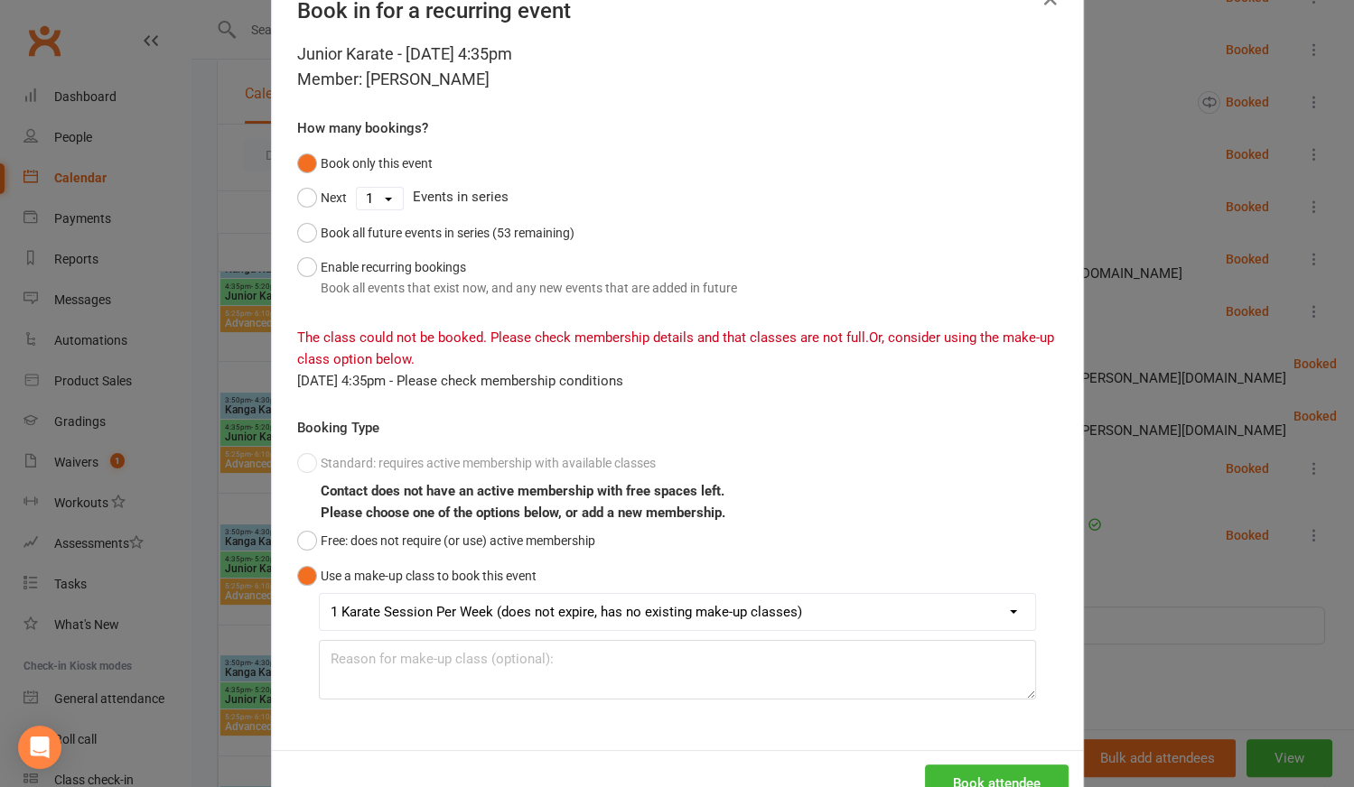
scroll to position [109, 0]
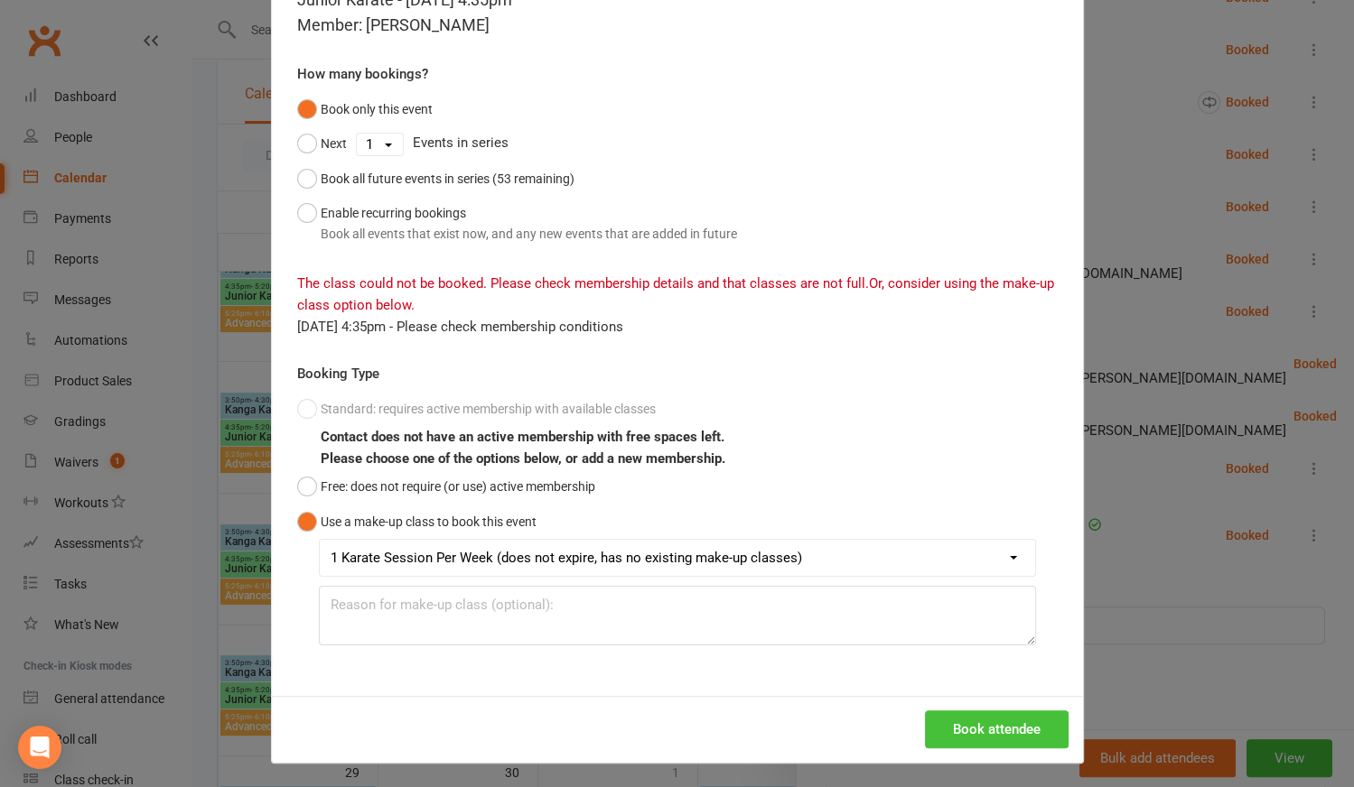
click at [947, 717] on button "Book attendee" at bounding box center [997, 730] width 144 height 38
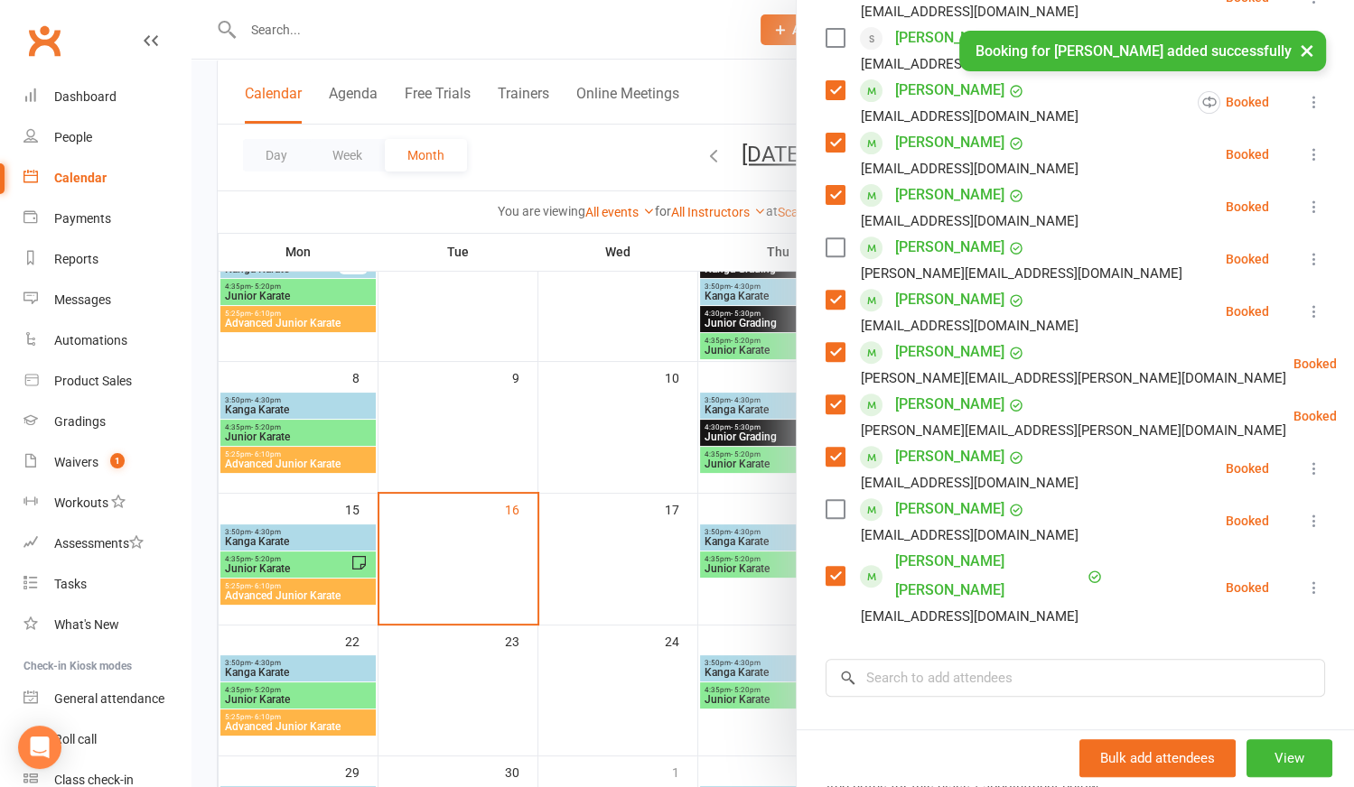
click at [832, 514] on label at bounding box center [834, 509] width 18 height 18
click at [900, 659] on input "search" at bounding box center [1074, 678] width 499 height 38
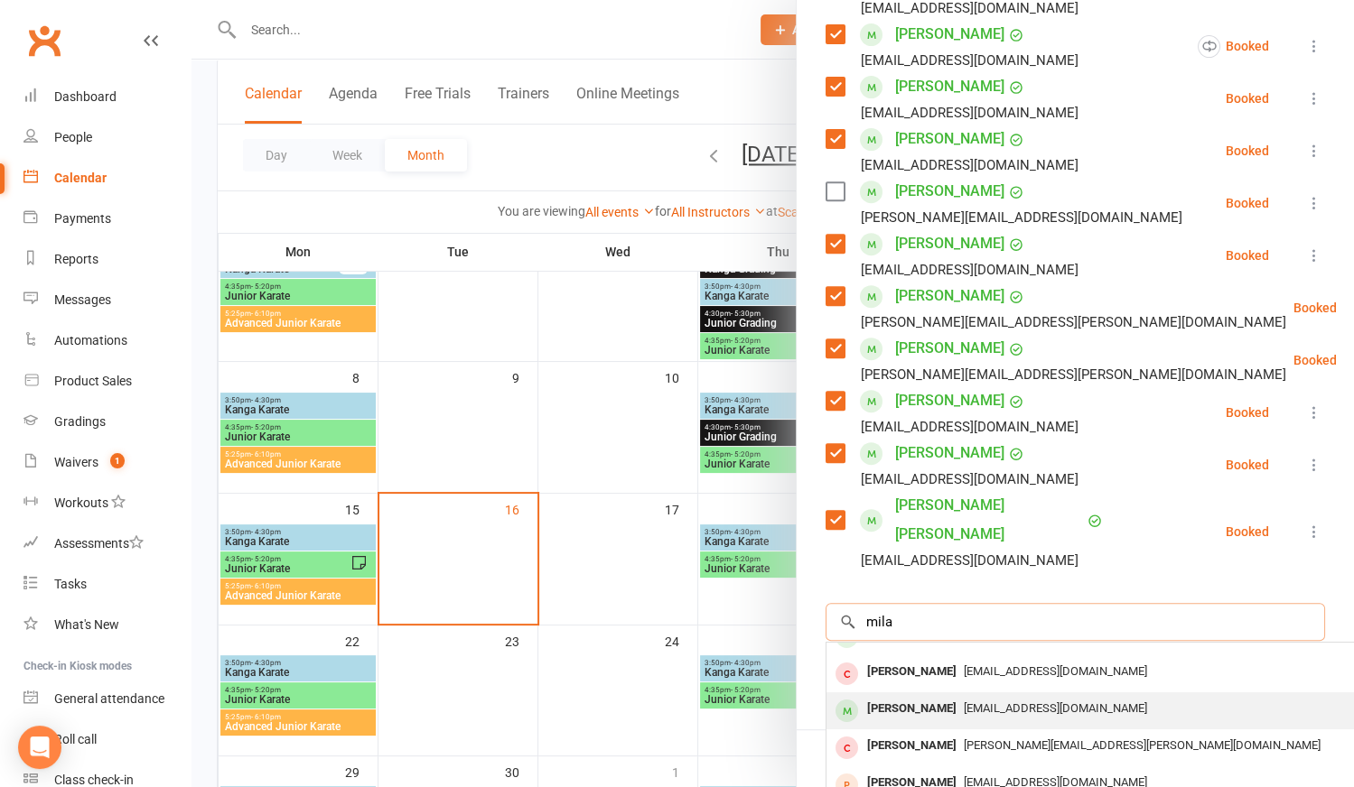
scroll to position [657, 0]
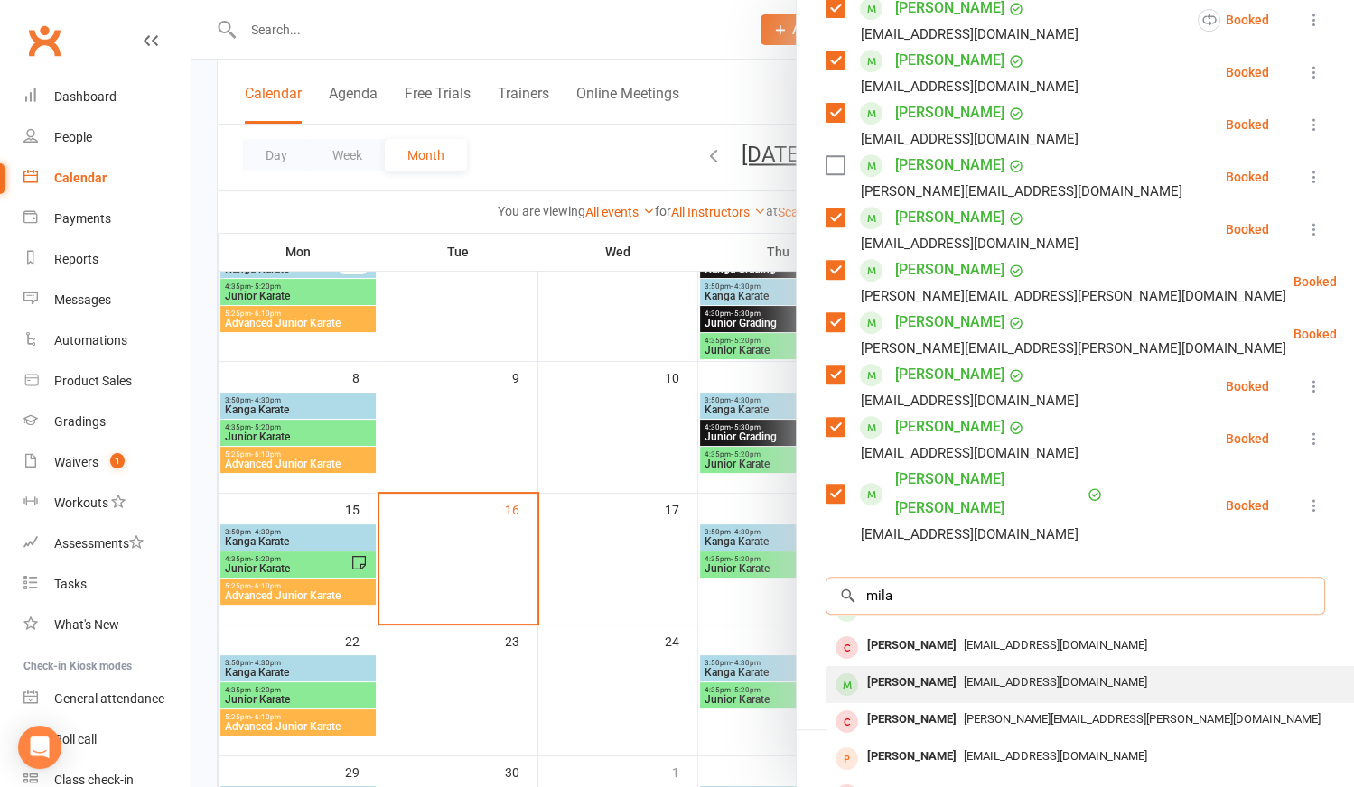
type input "mila"
click at [966, 675] on span "[EMAIL_ADDRESS][DOMAIN_NAME]" at bounding box center [1055, 682] width 183 height 14
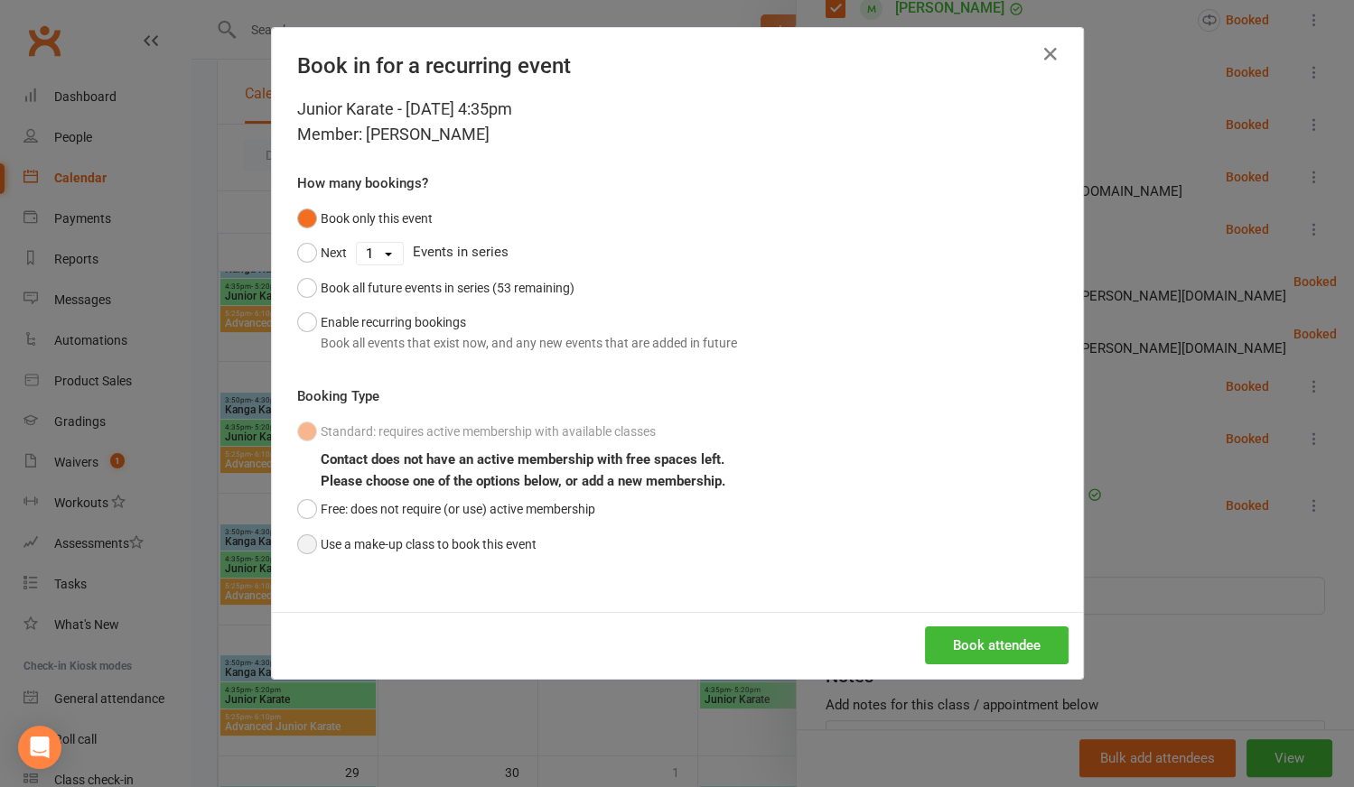
click at [297, 544] on button "Use a make-up class to book this event" at bounding box center [416, 544] width 239 height 34
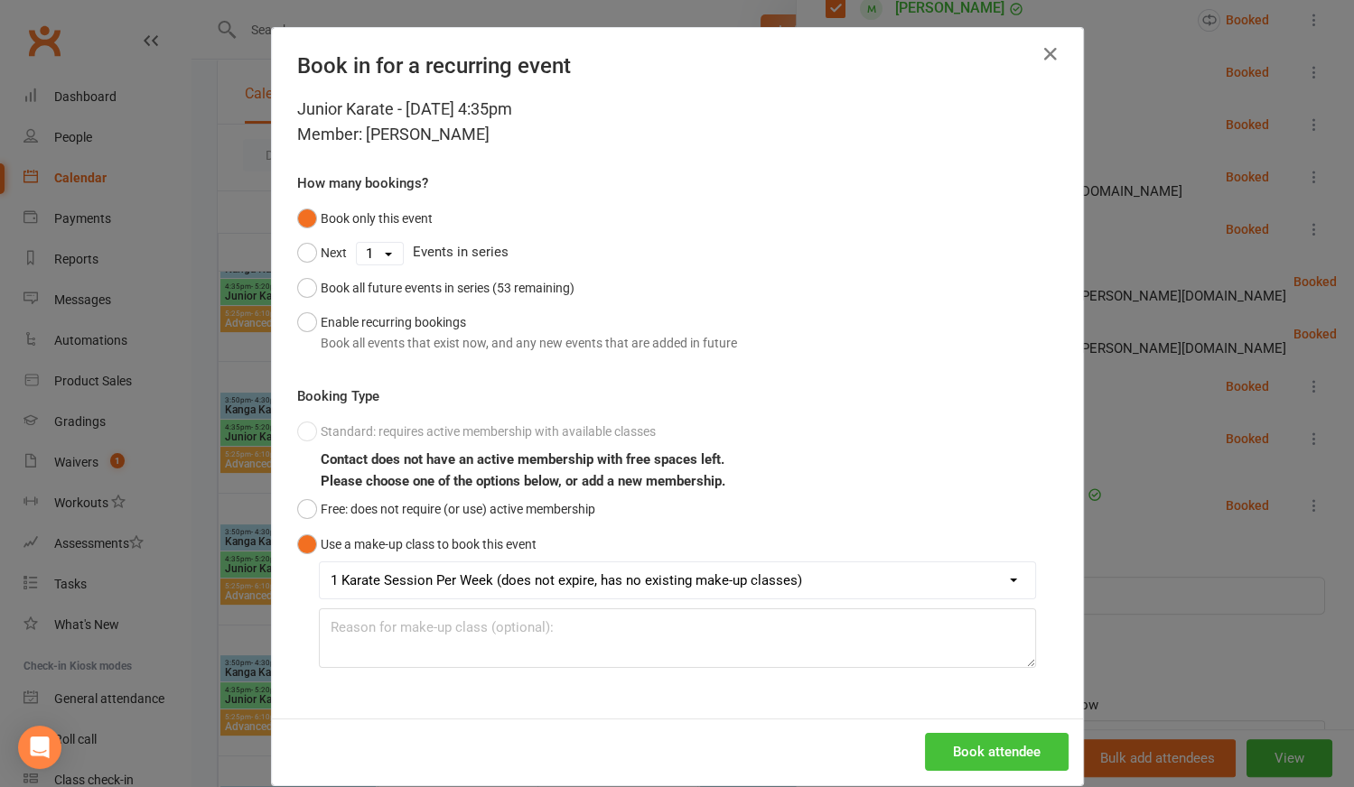
click at [946, 764] on button "Book attendee" at bounding box center [997, 752] width 144 height 38
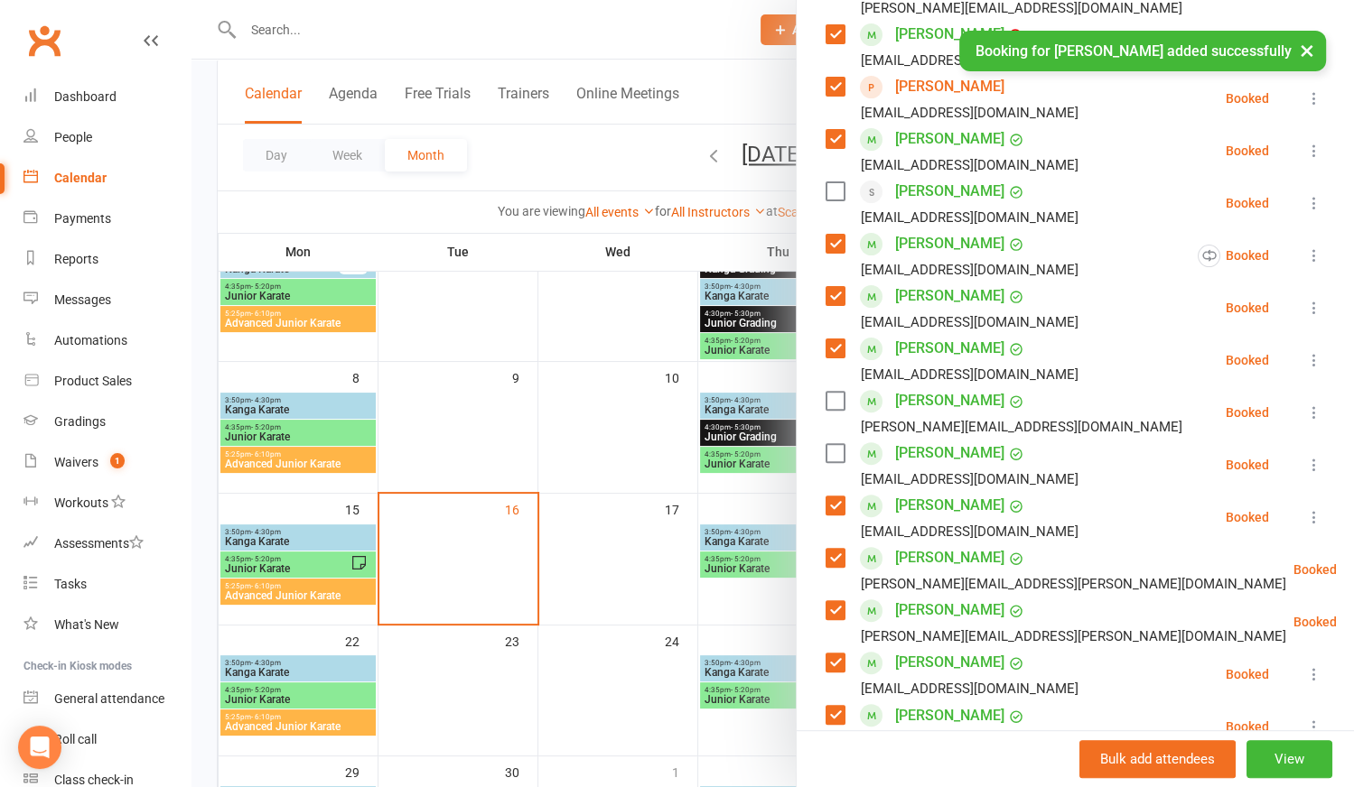
scroll to position [410, 0]
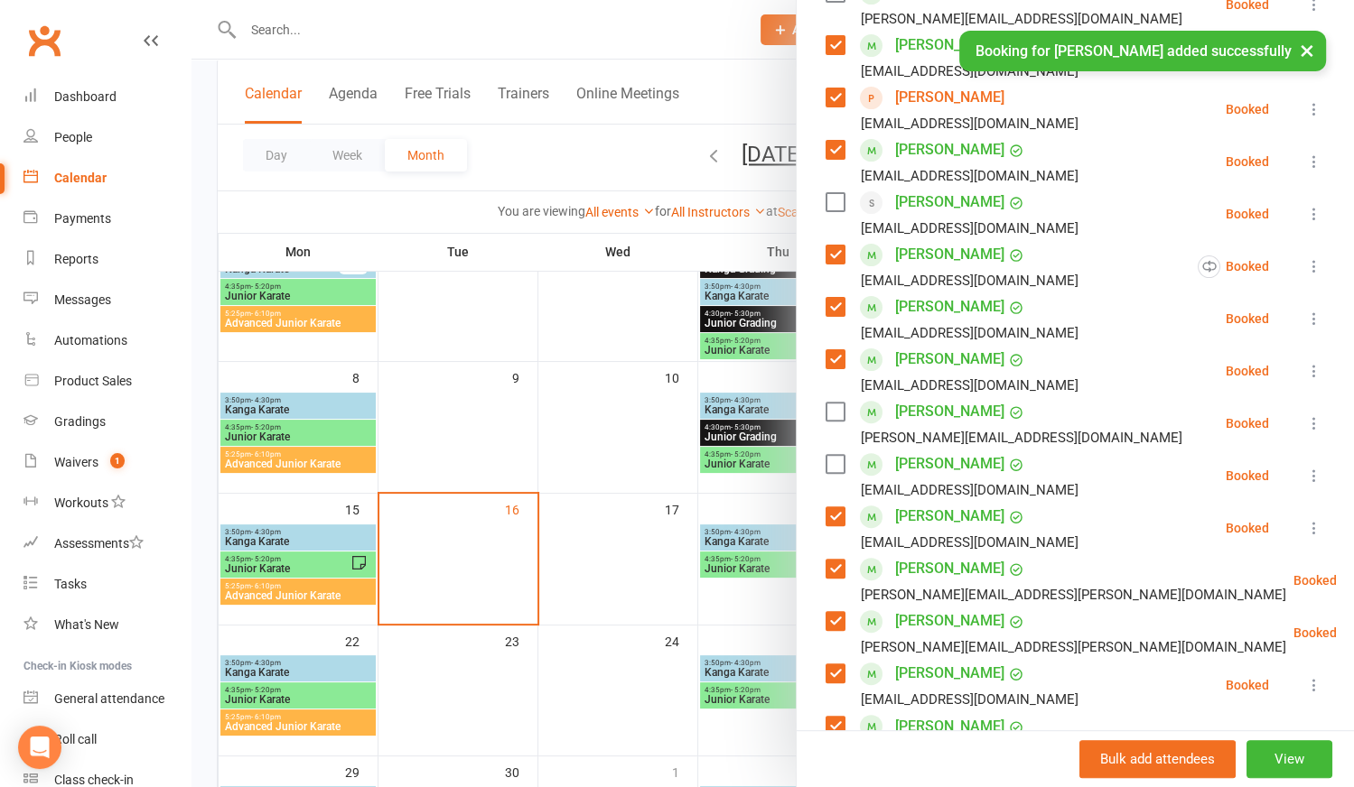
click at [827, 463] on label at bounding box center [834, 464] width 18 height 18
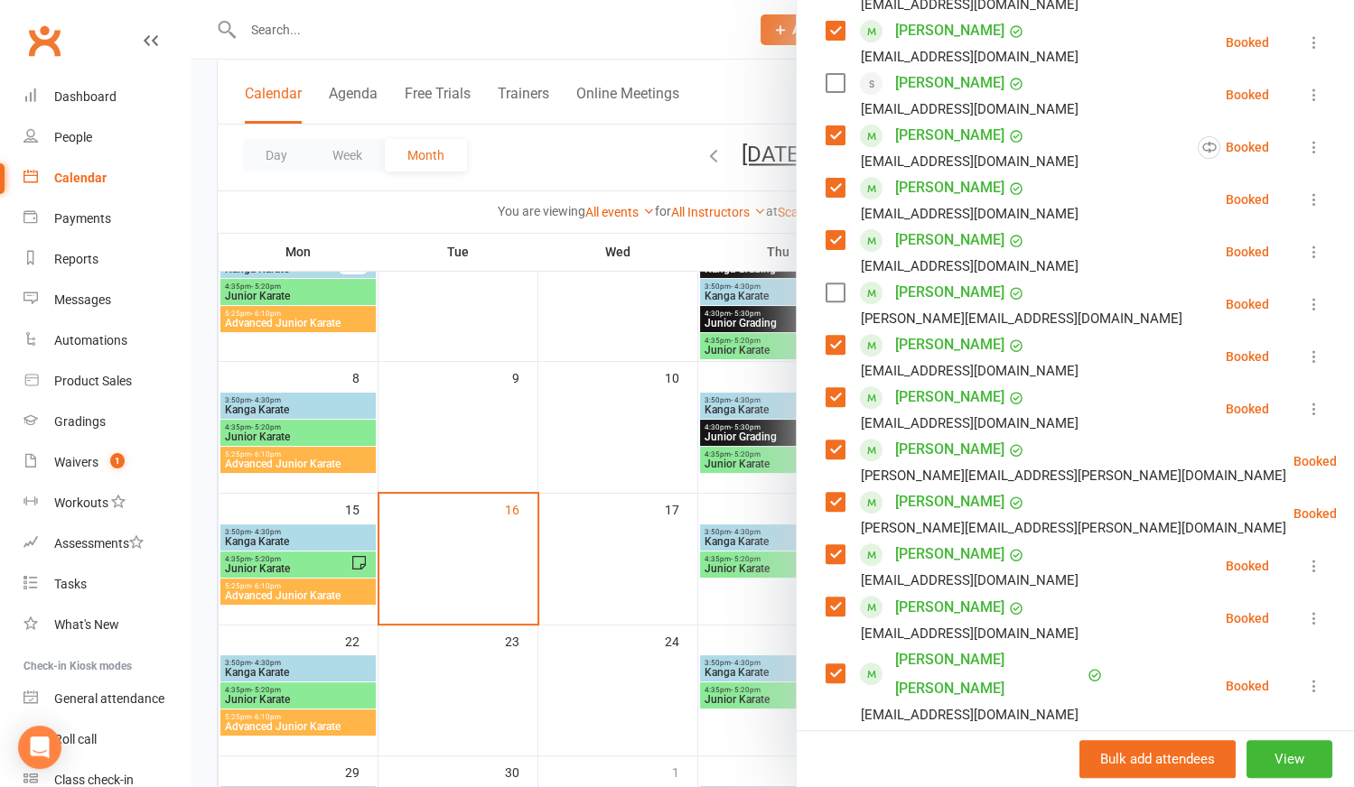
scroll to position [657, 0]
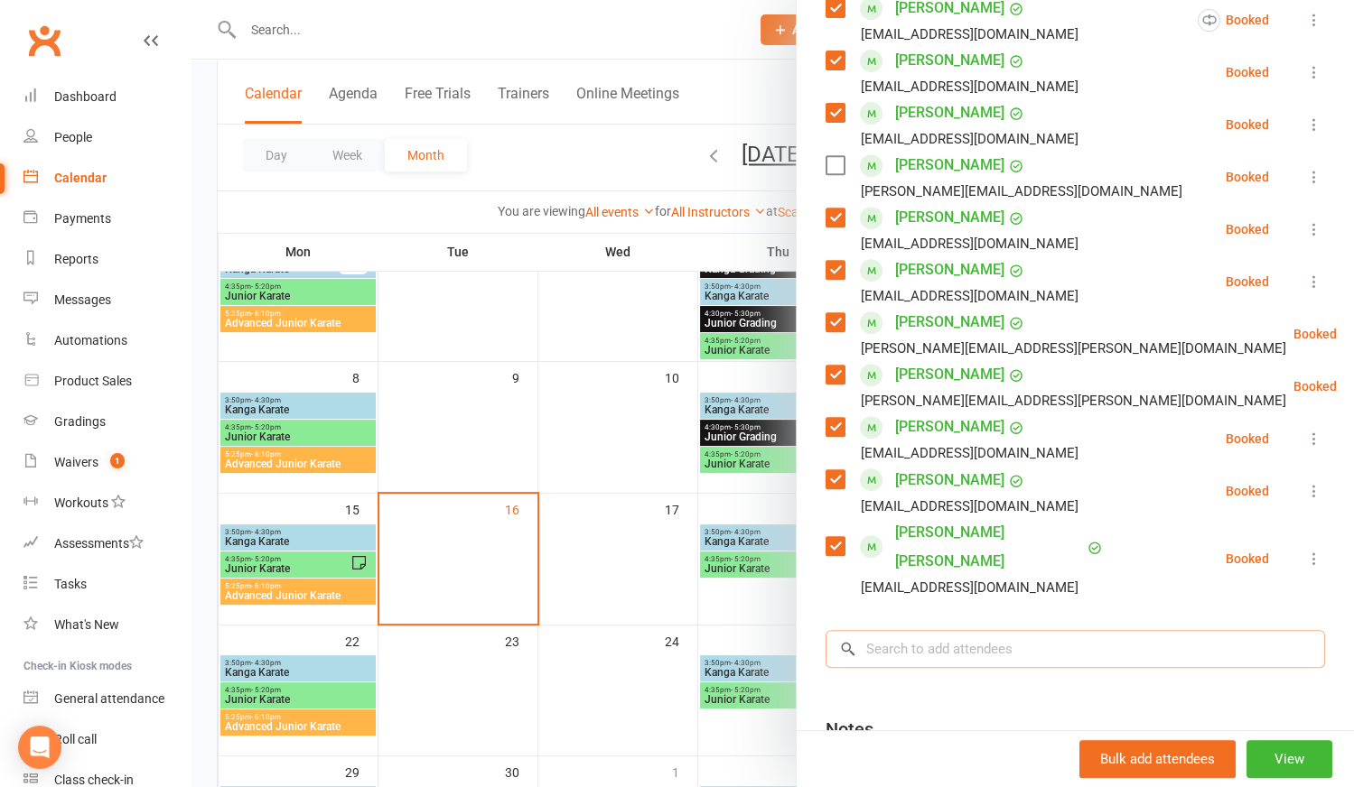
click at [891, 630] on input "search" at bounding box center [1074, 649] width 499 height 38
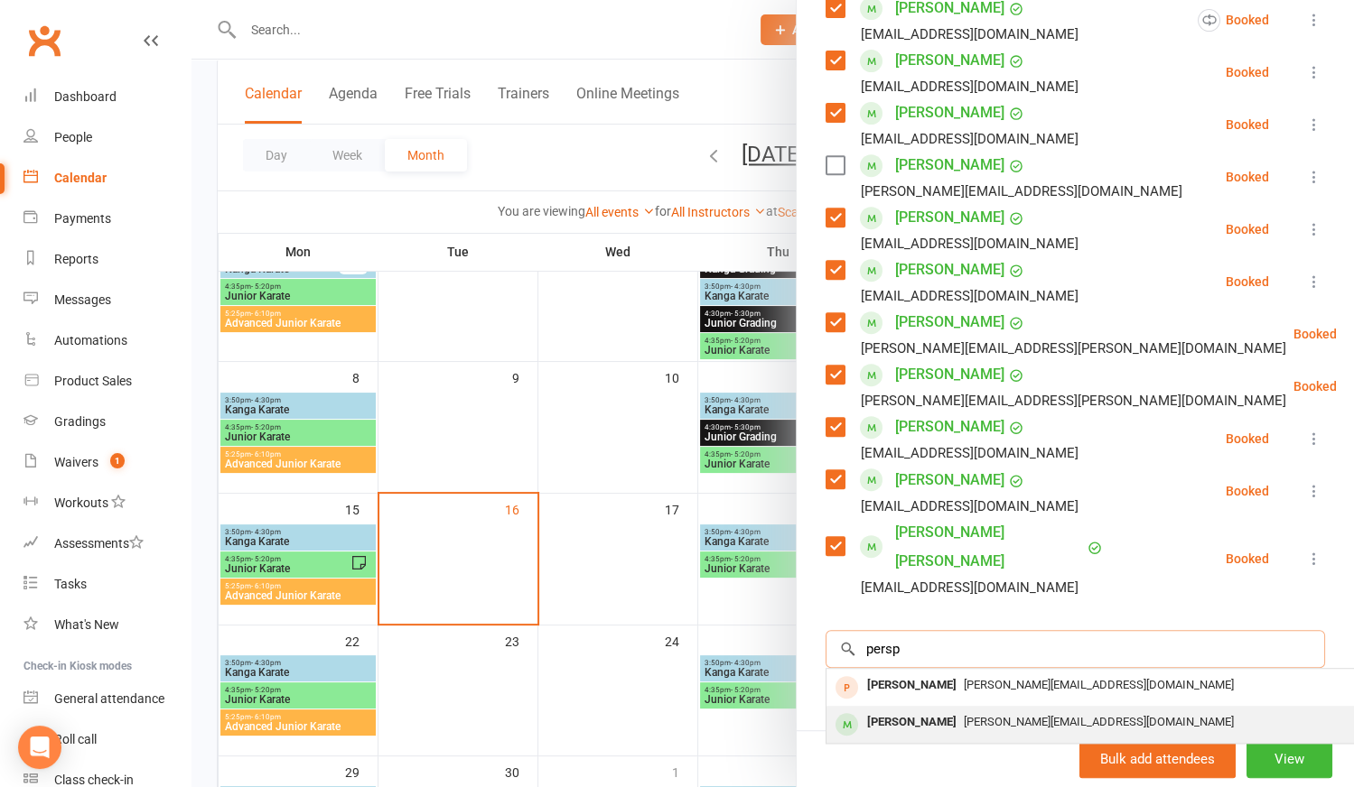
type input "persp"
click at [918, 710] on div "[PERSON_NAME]" at bounding box center [912, 723] width 104 height 26
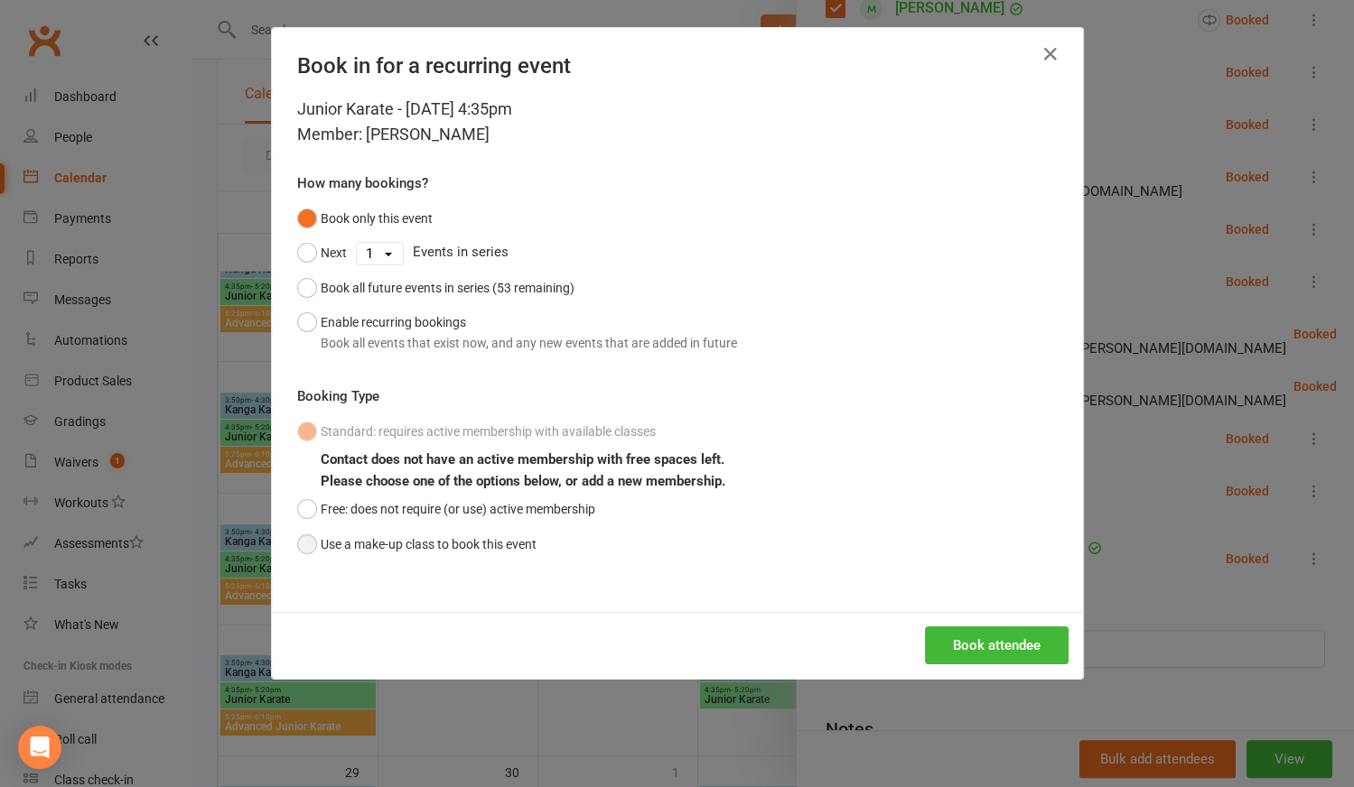
click at [301, 538] on button "Use a make-up class to book this event" at bounding box center [416, 544] width 239 height 34
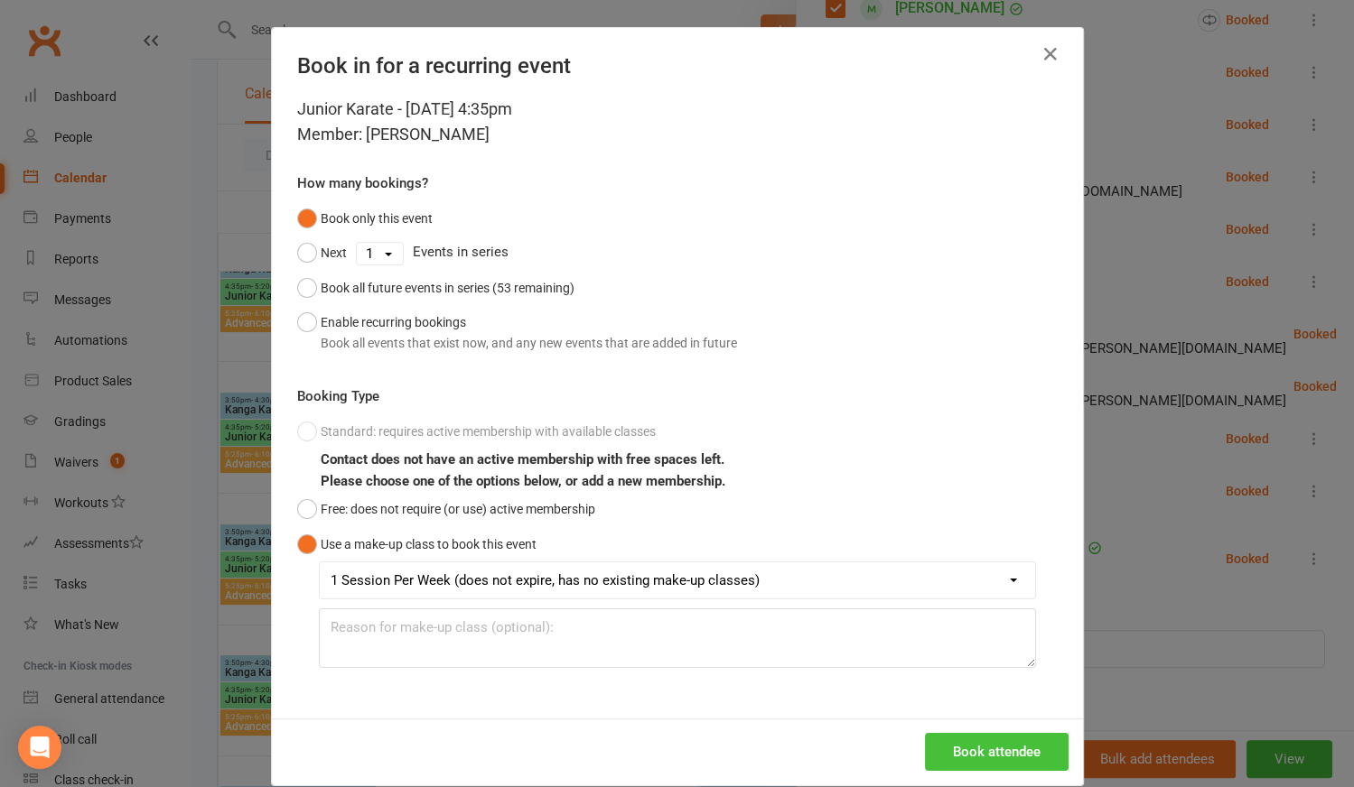
click at [984, 741] on button "Book attendee" at bounding box center [997, 752] width 144 height 38
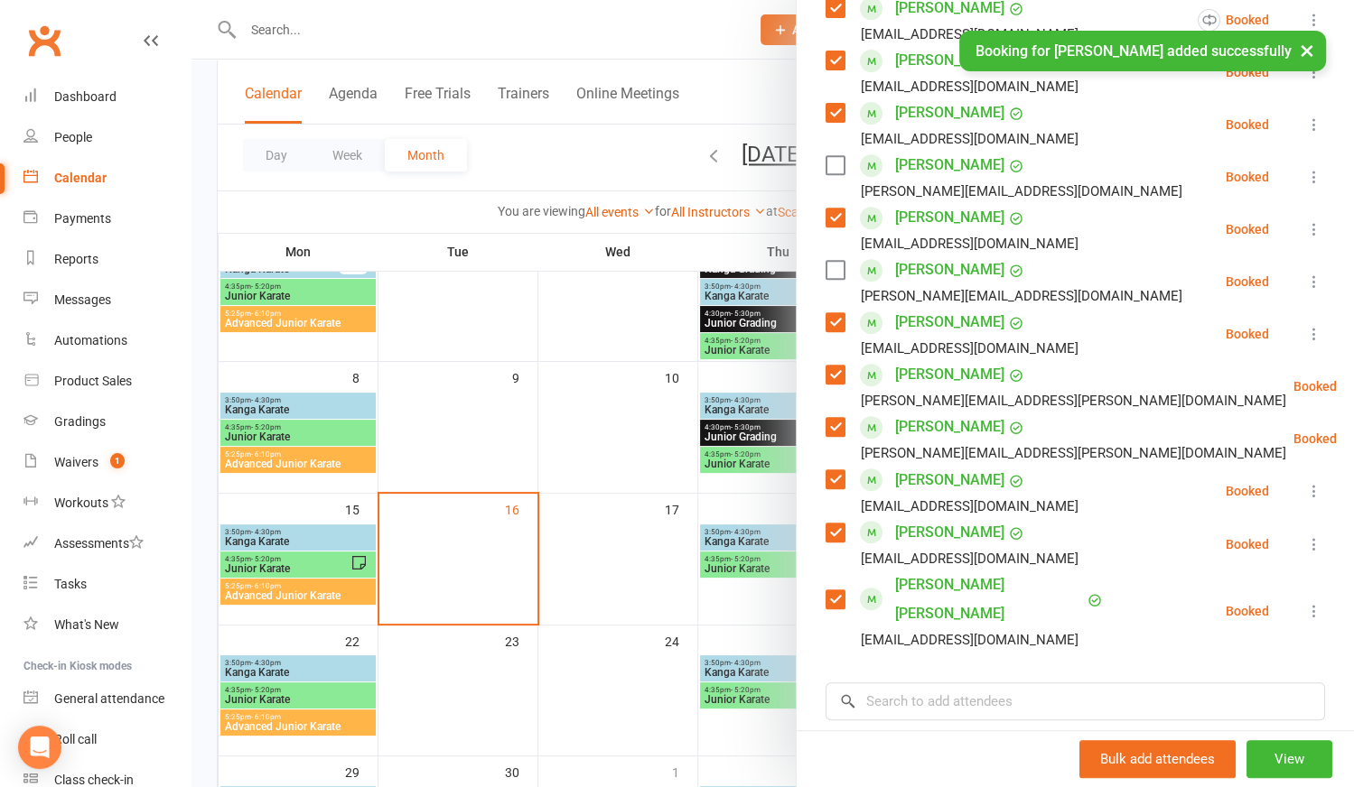
click at [831, 276] on label at bounding box center [834, 270] width 18 height 18
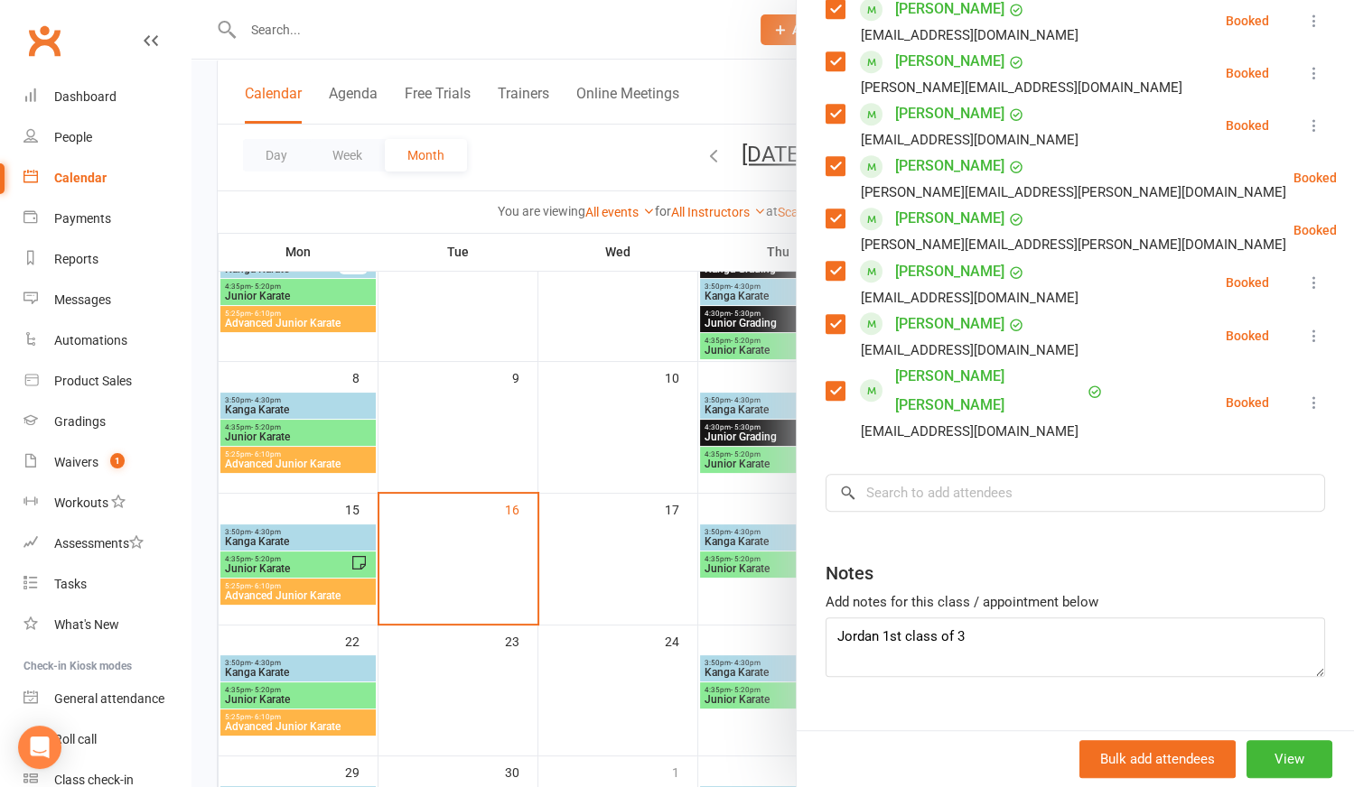
scroll to position [870, 0]
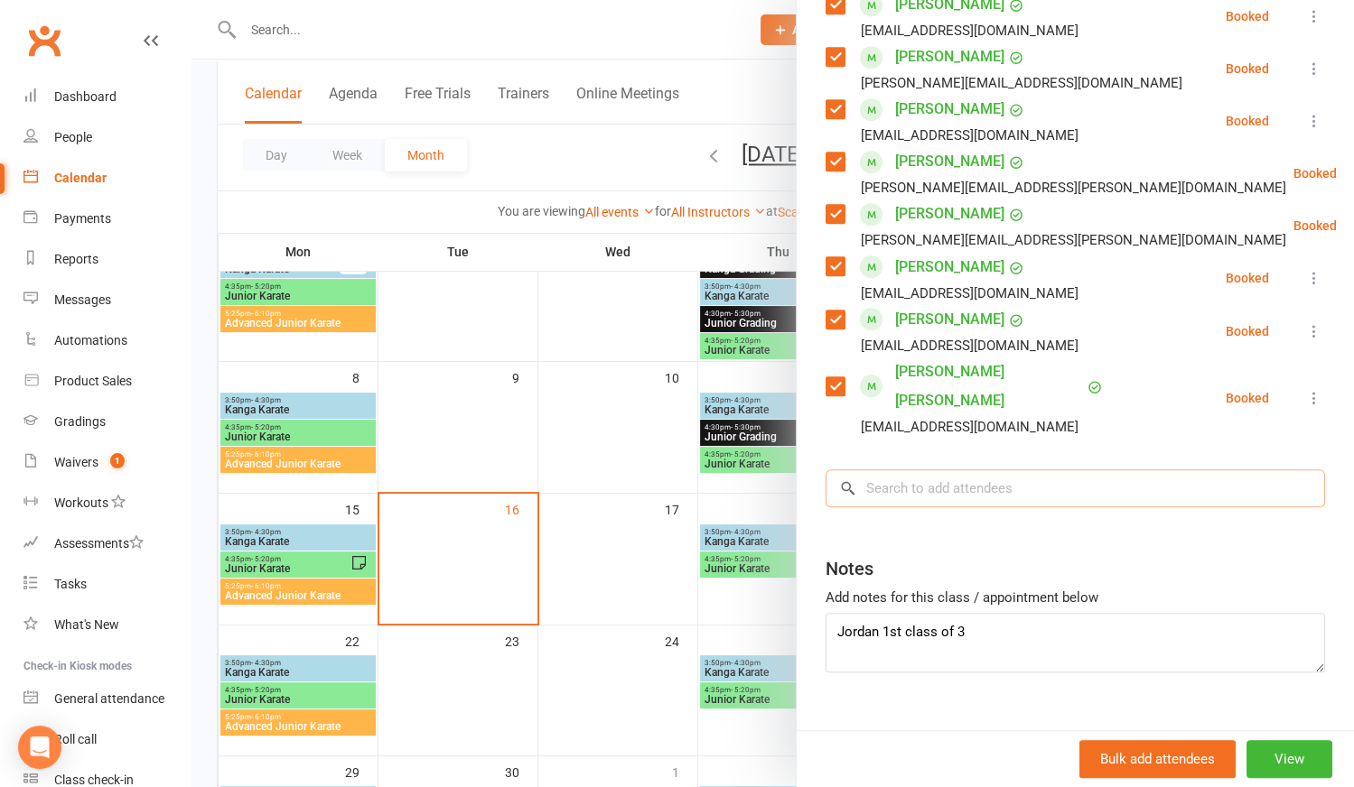
click at [1008, 470] on input "search" at bounding box center [1074, 489] width 499 height 38
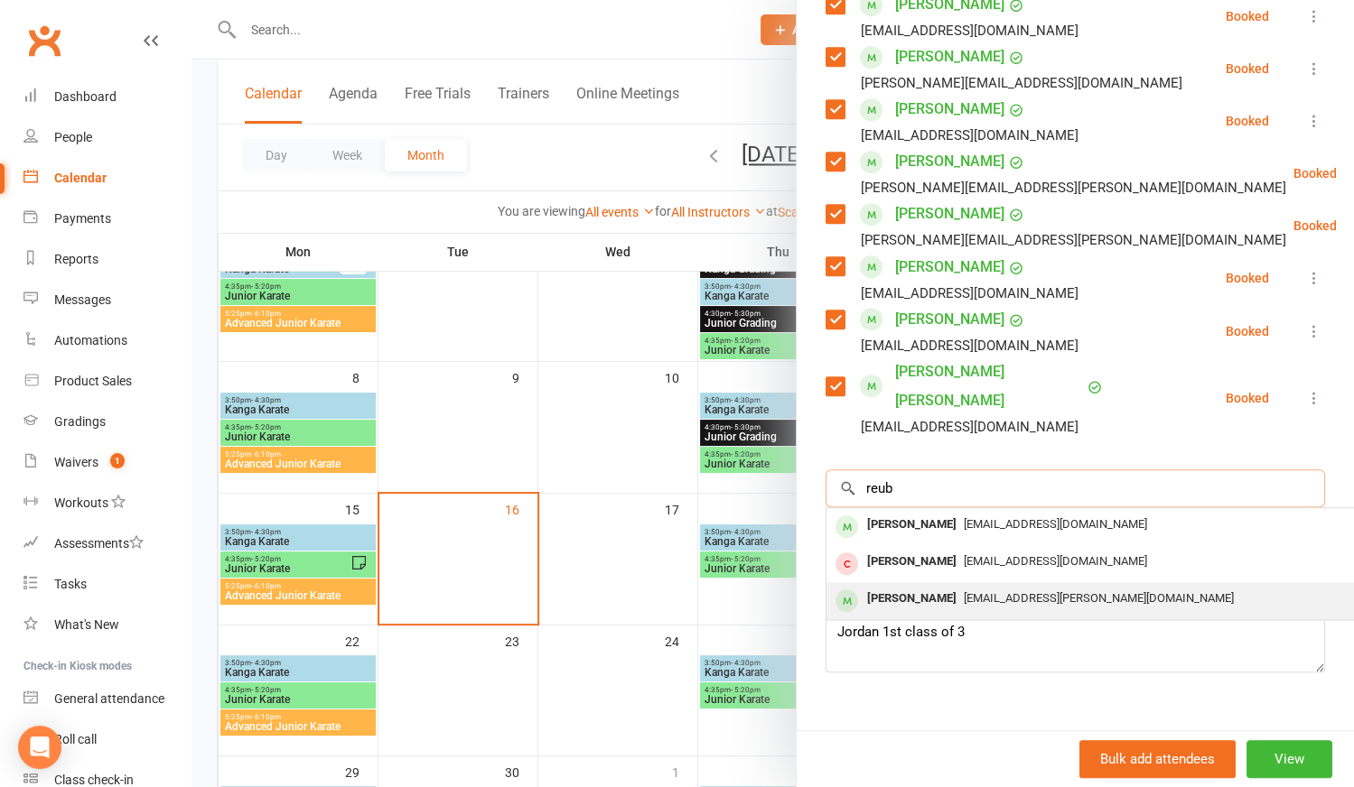
type input "reub"
click at [972, 592] on span "[EMAIL_ADDRESS][PERSON_NAME][DOMAIN_NAME]" at bounding box center [1099, 599] width 270 height 14
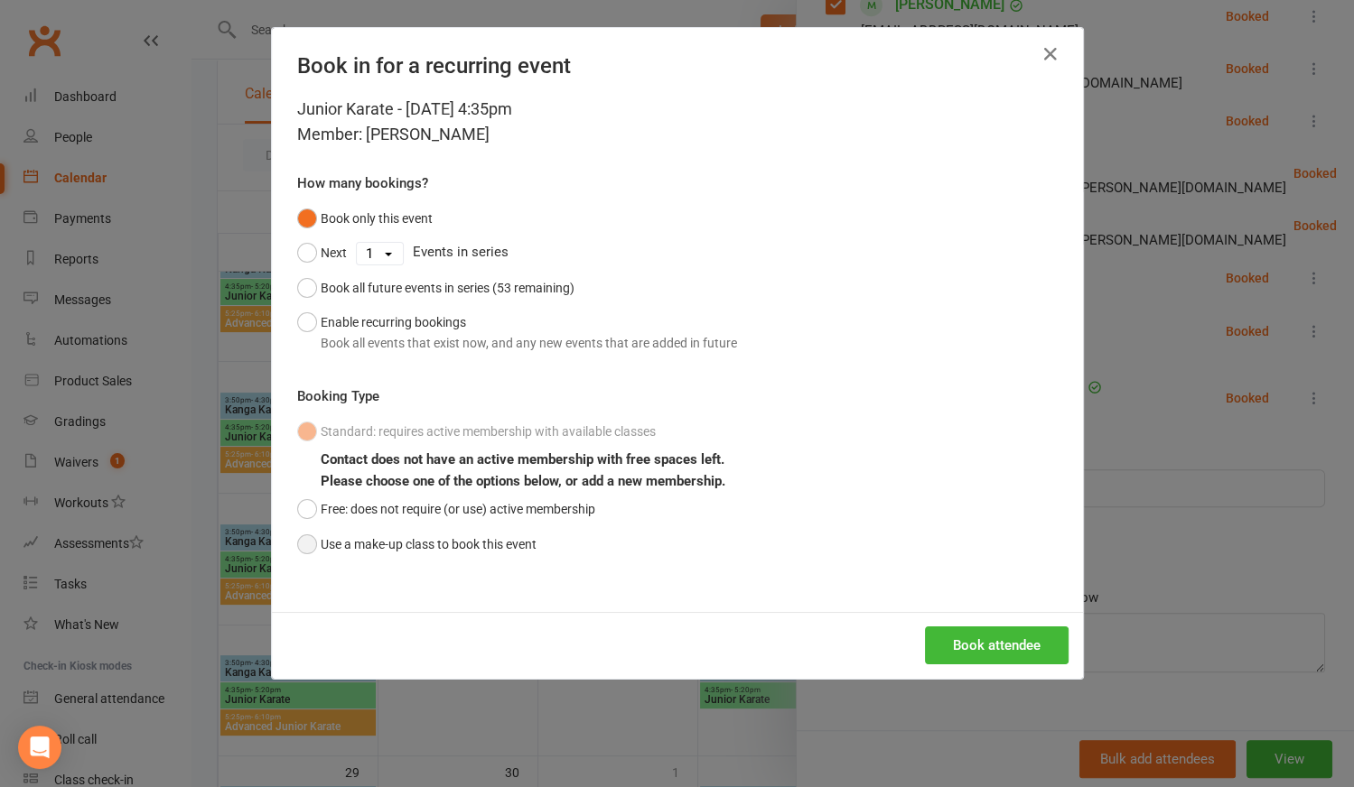
click at [298, 536] on button "Use a make-up class to book this event" at bounding box center [416, 544] width 239 height 34
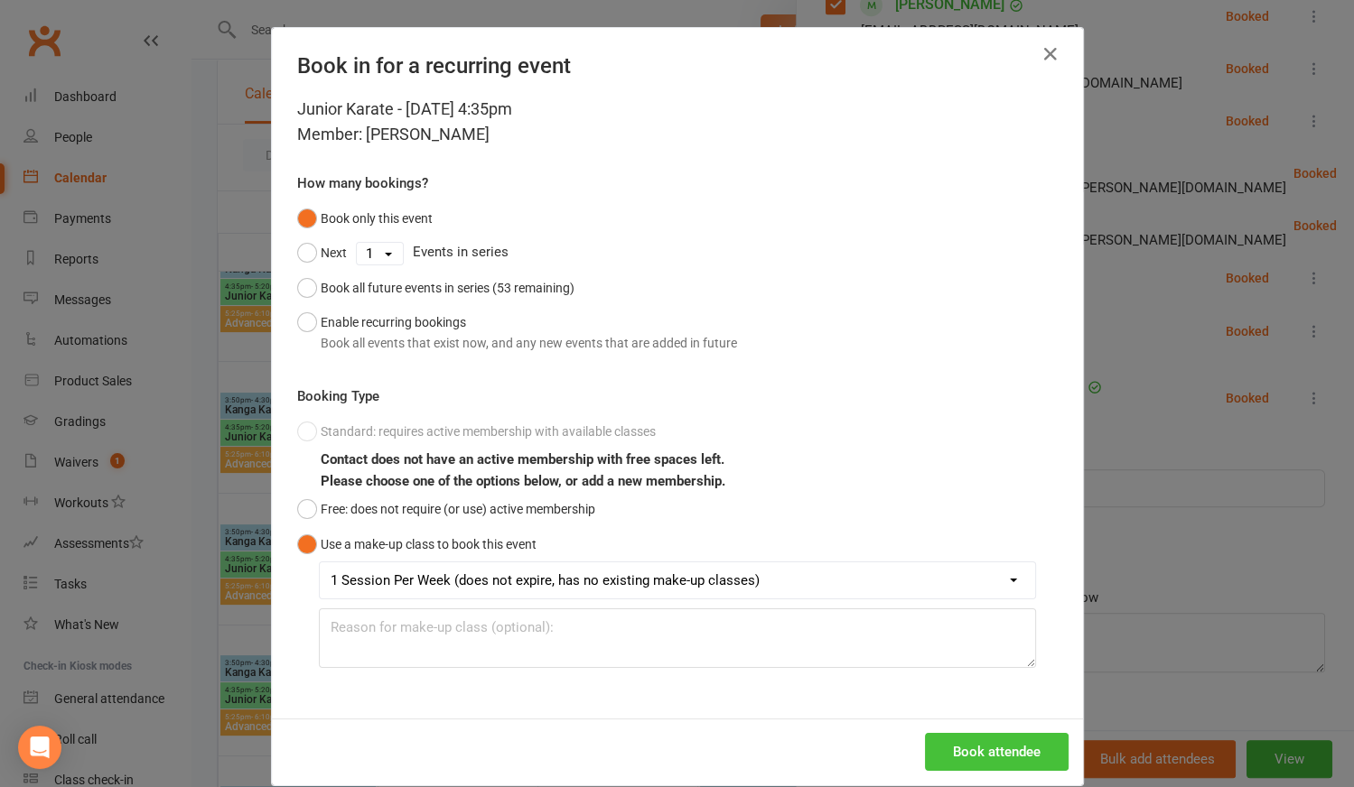
click at [994, 735] on button "Book attendee" at bounding box center [997, 752] width 144 height 38
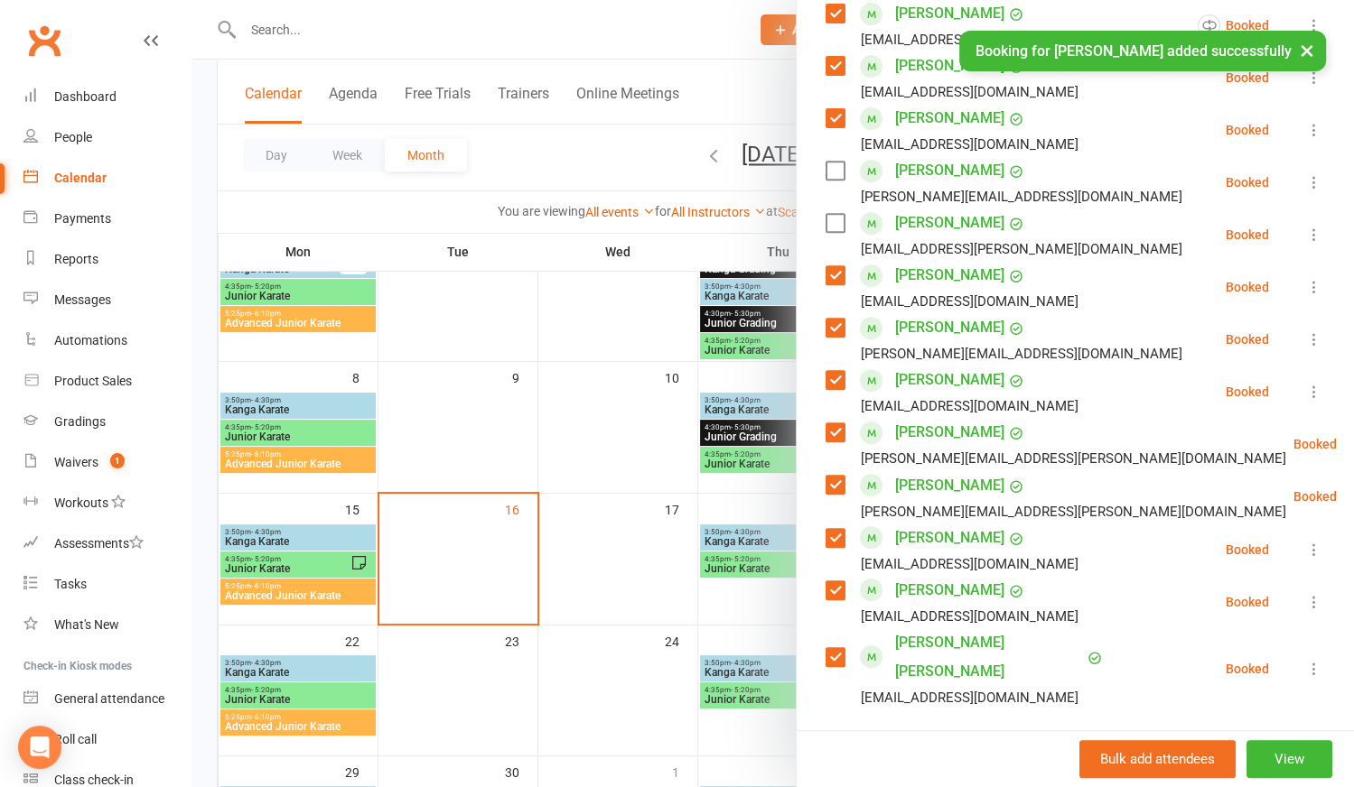
scroll to position [592, 0]
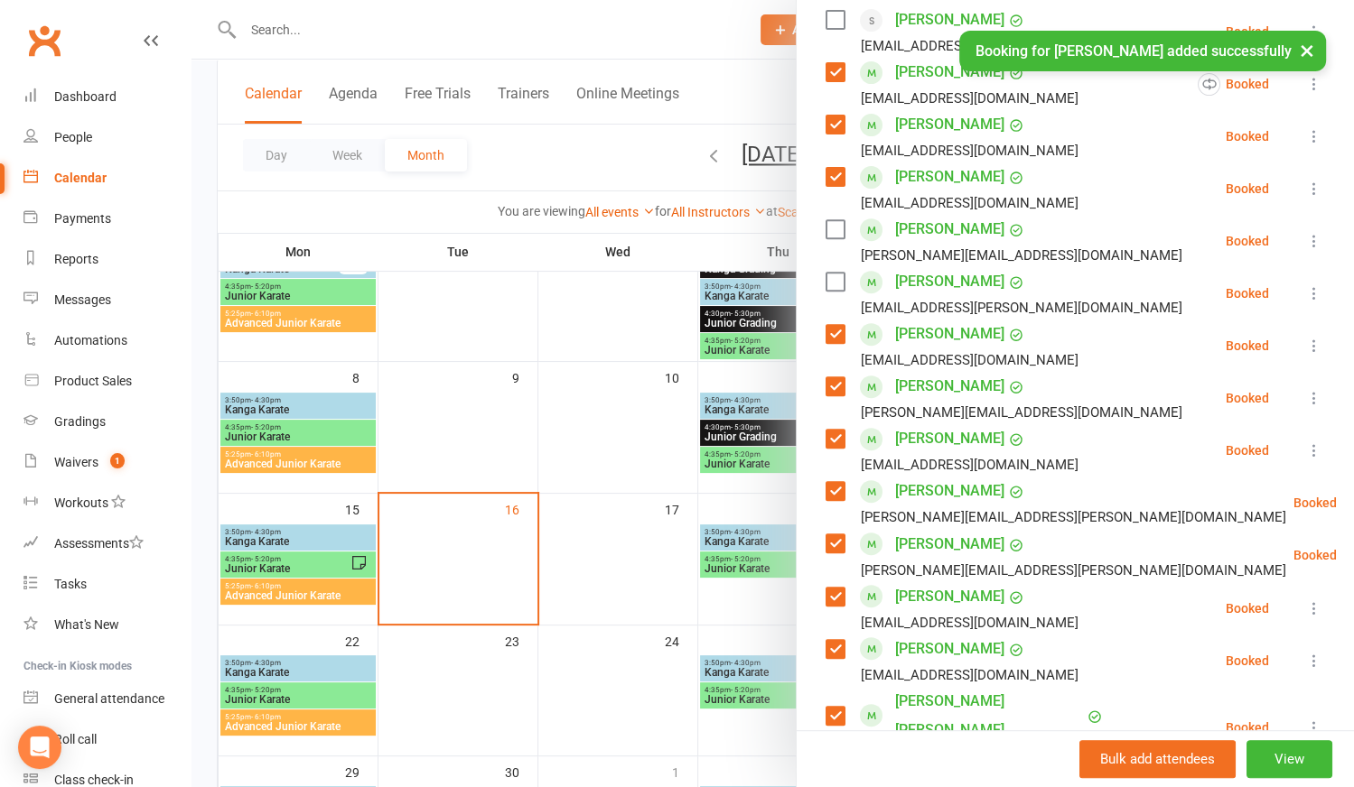
click at [834, 286] on label at bounding box center [834, 282] width 18 height 18
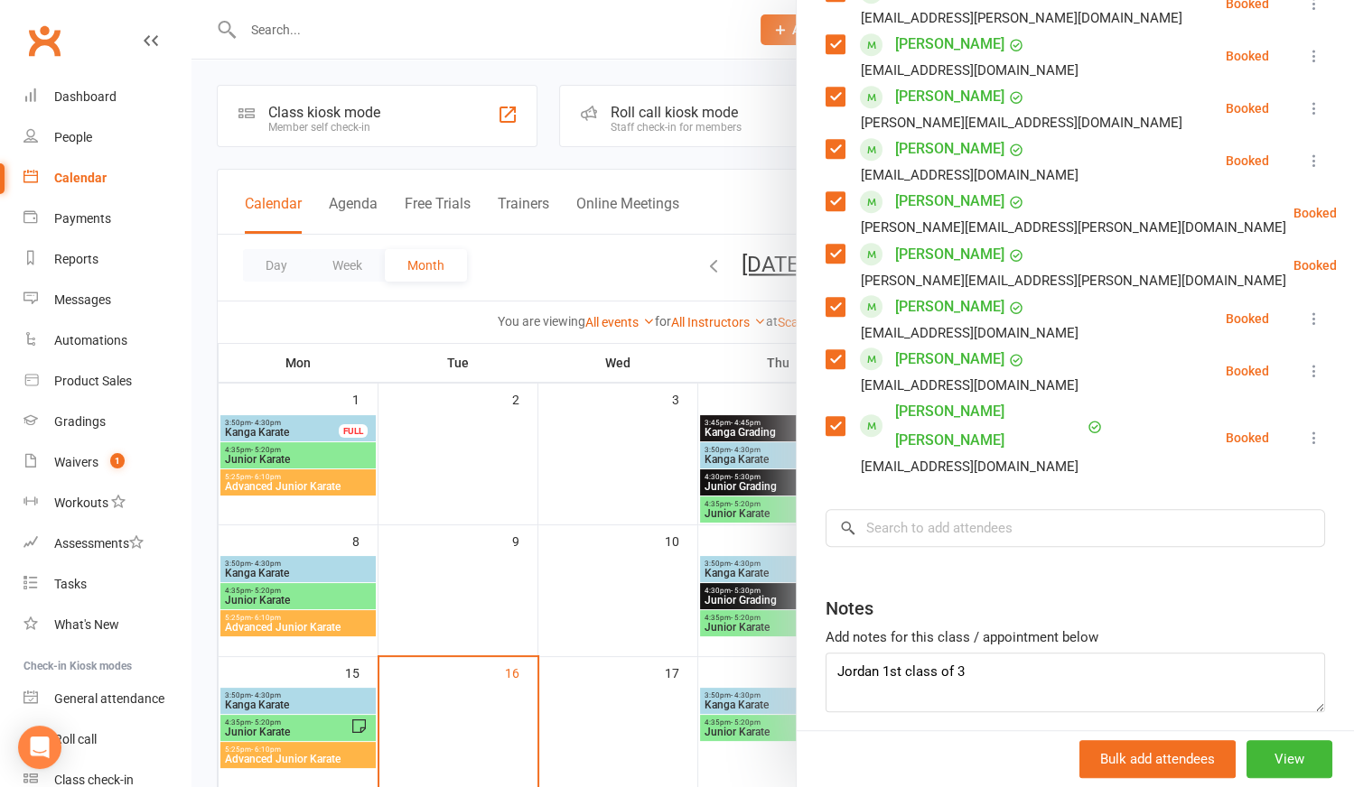
scroll to position [921, 0]
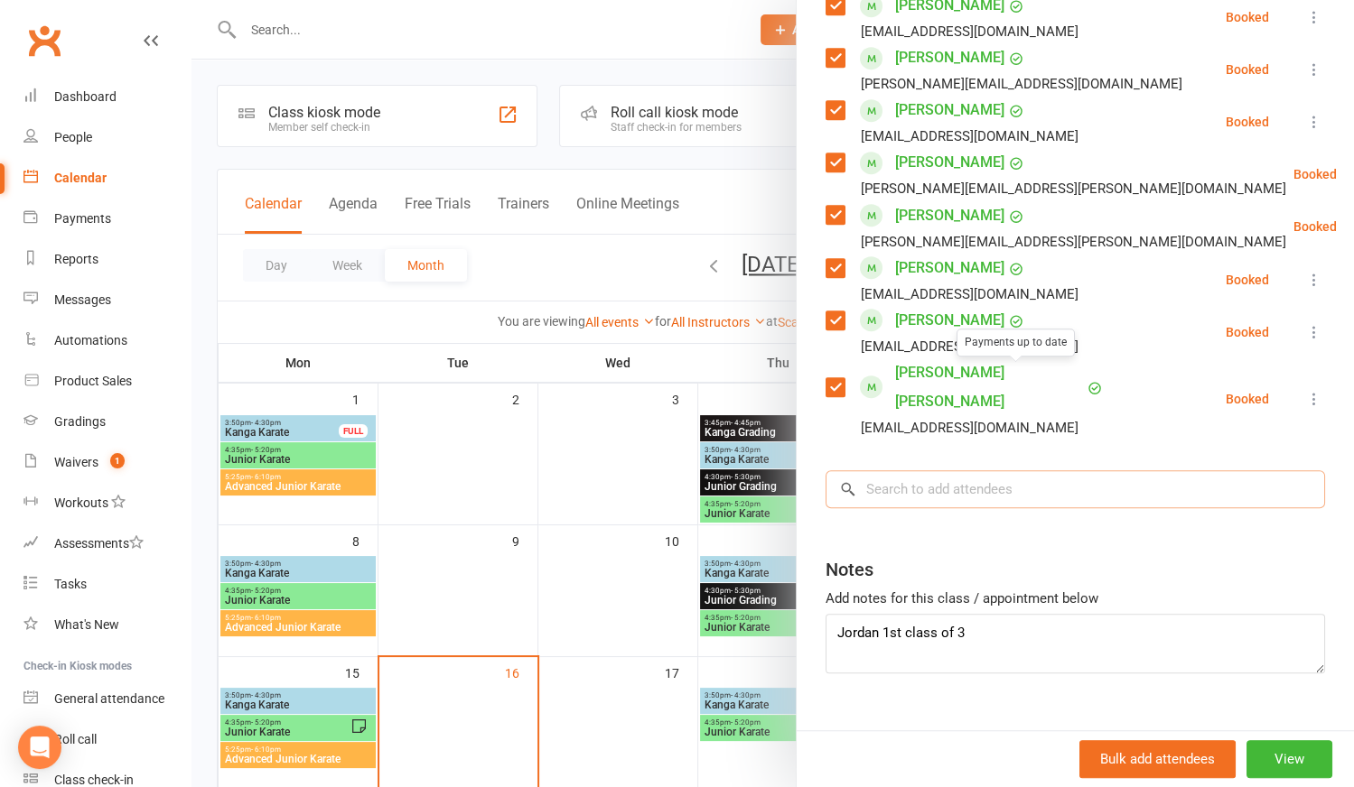
click at [966, 470] on input "search" at bounding box center [1074, 489] width 499 height 38
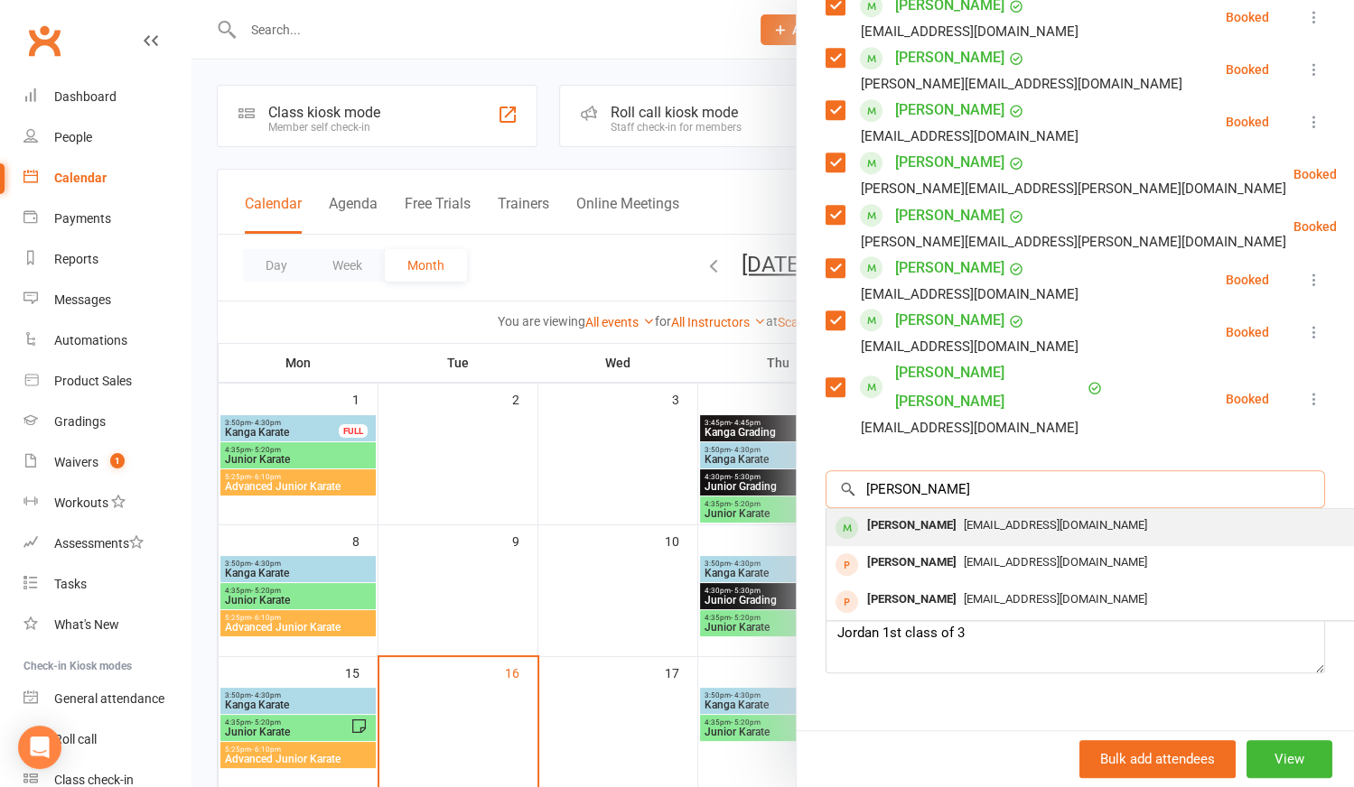
type input "[PERSON_NAME]"
click at [965, 518] on span "[EMAIL_ADDRESS][DOMAIN_NAME]" at bounding box center [1055, 525] width 183 height 14
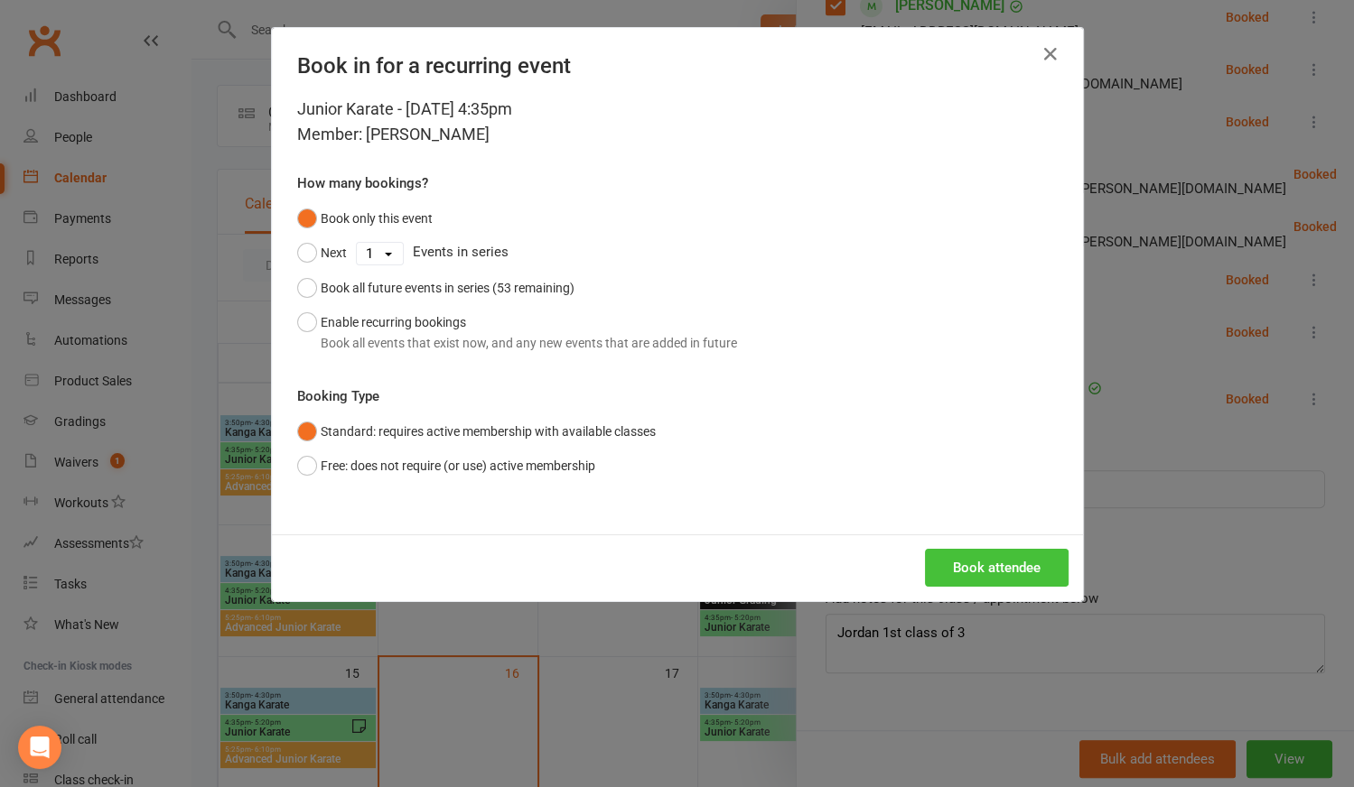
click at [995, 557] on button "Book attendee" at bounding box center [997, 568] width 144 height 38
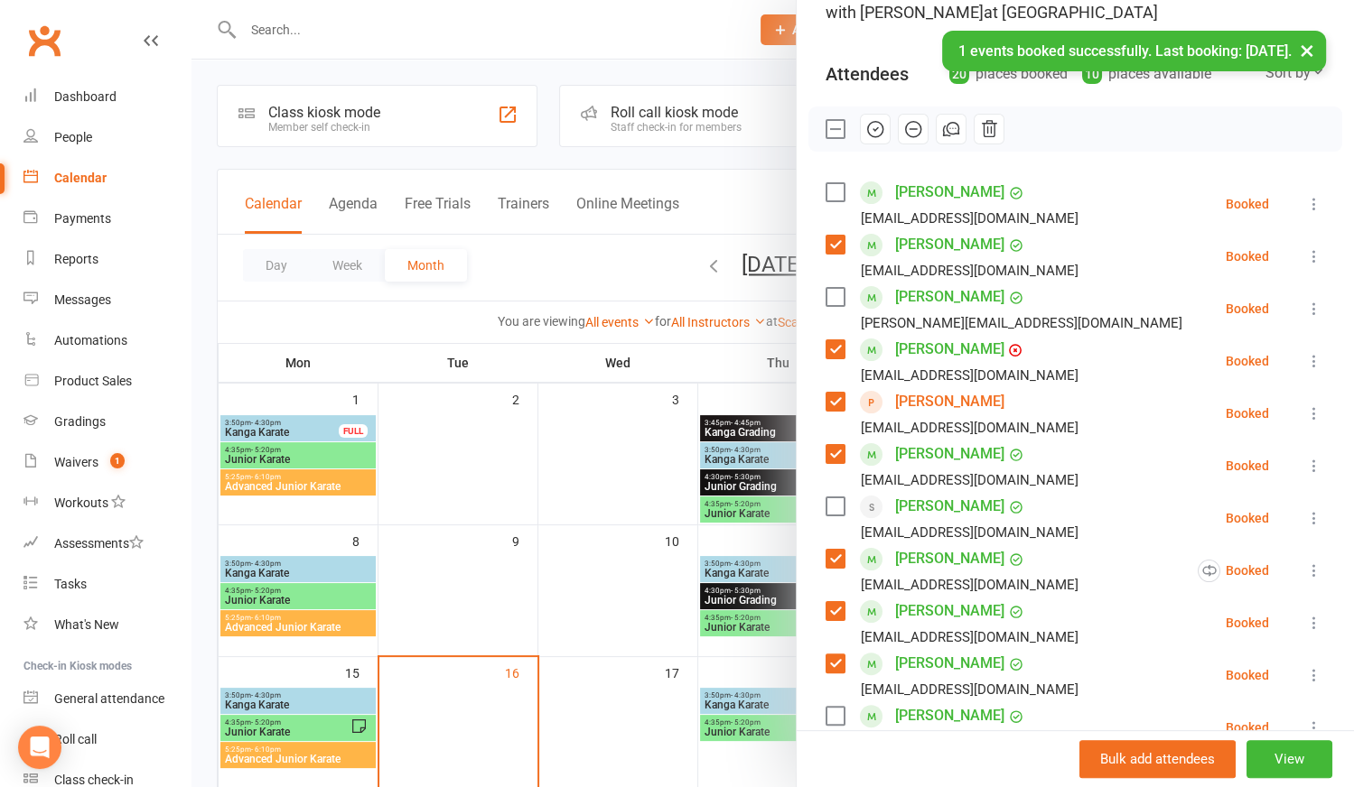
scroll to position [0, 0]
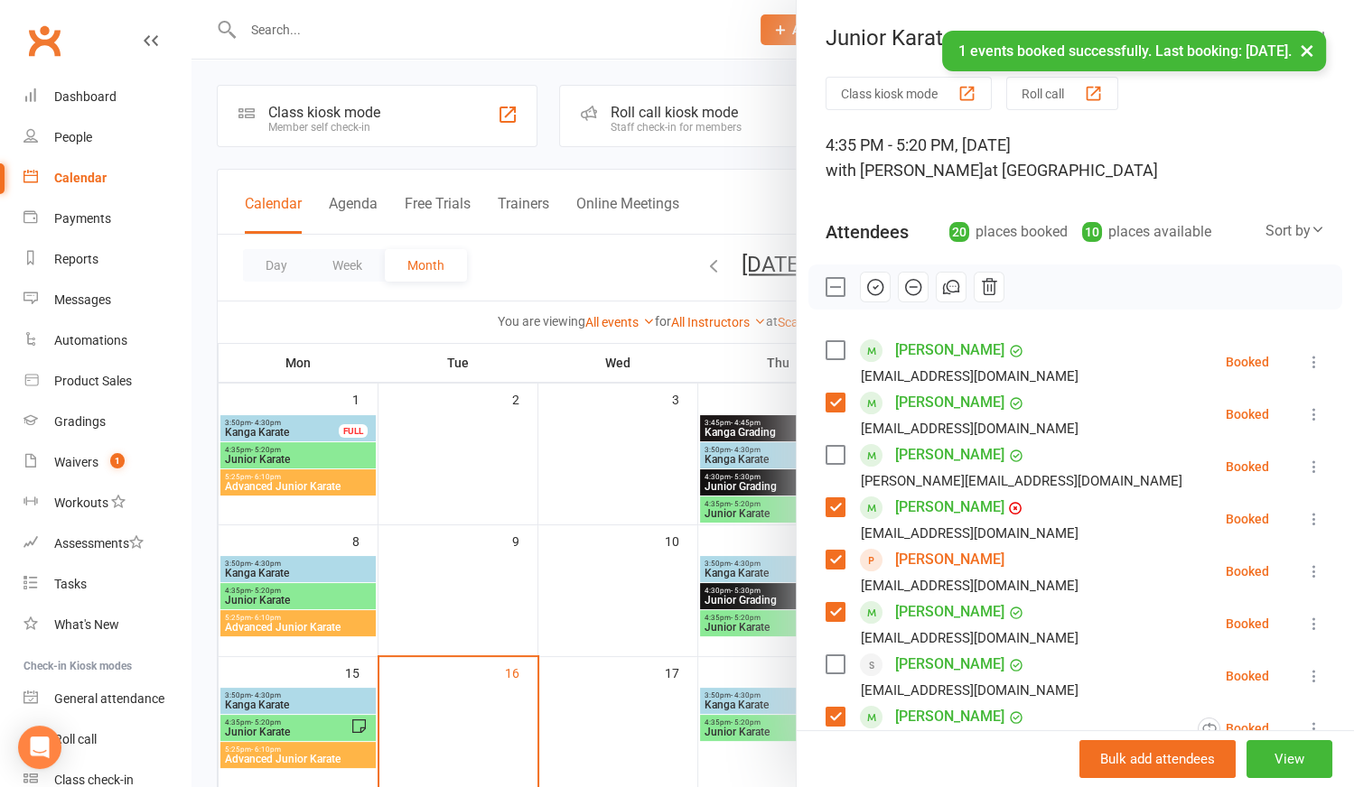
click at [833, 349] on label at bounding box center [834, 350] width 18 height 18
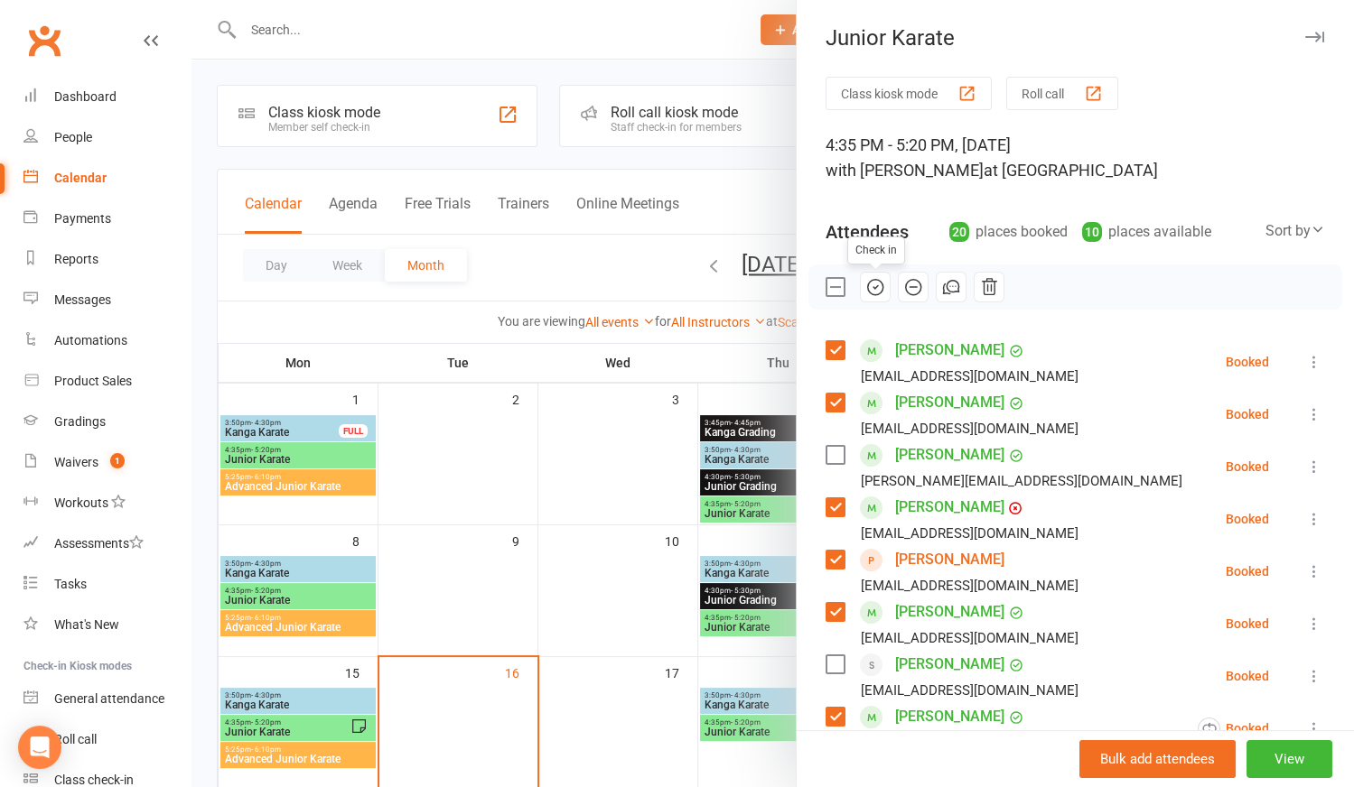
click at [867, 284] on icon "button" at bounding box center [875, 287] width 20 height 20
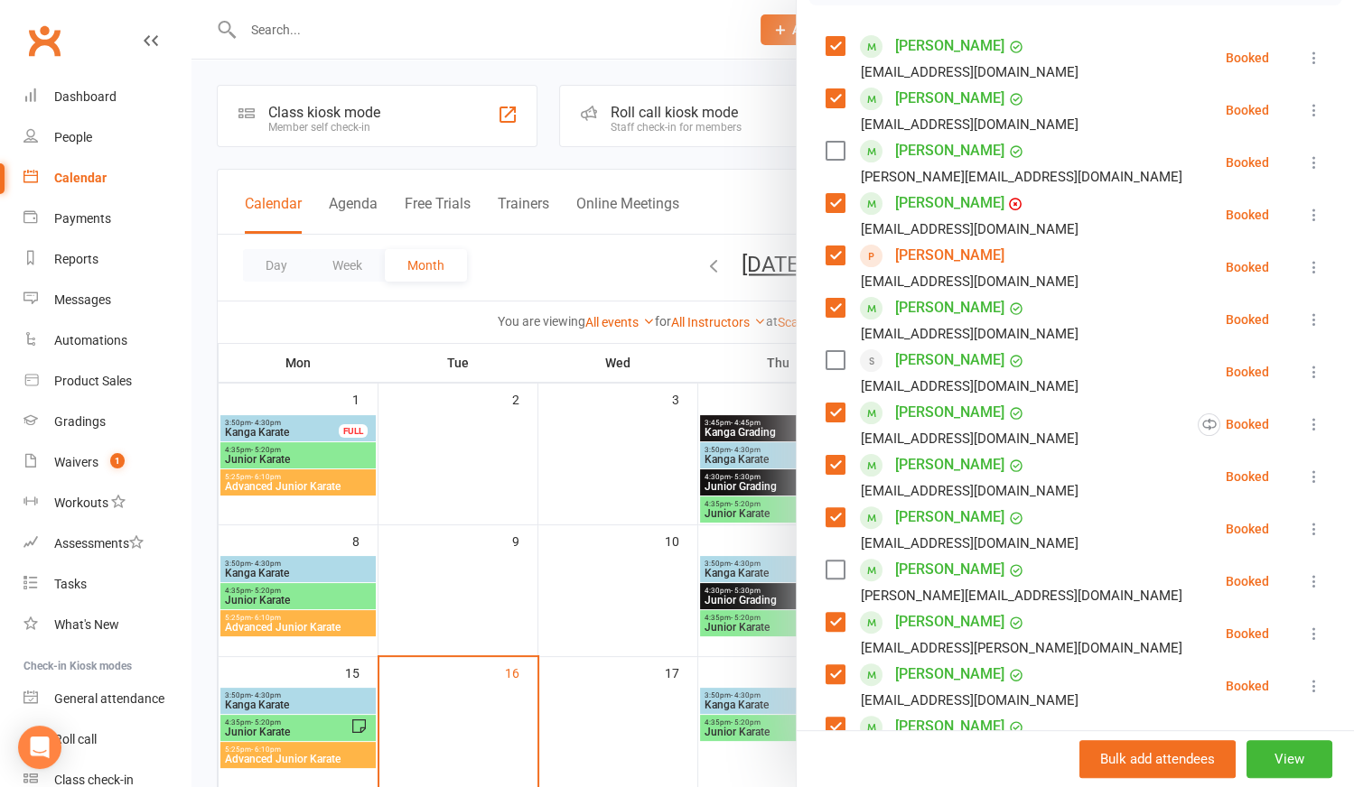
scroll to position [328, 0]
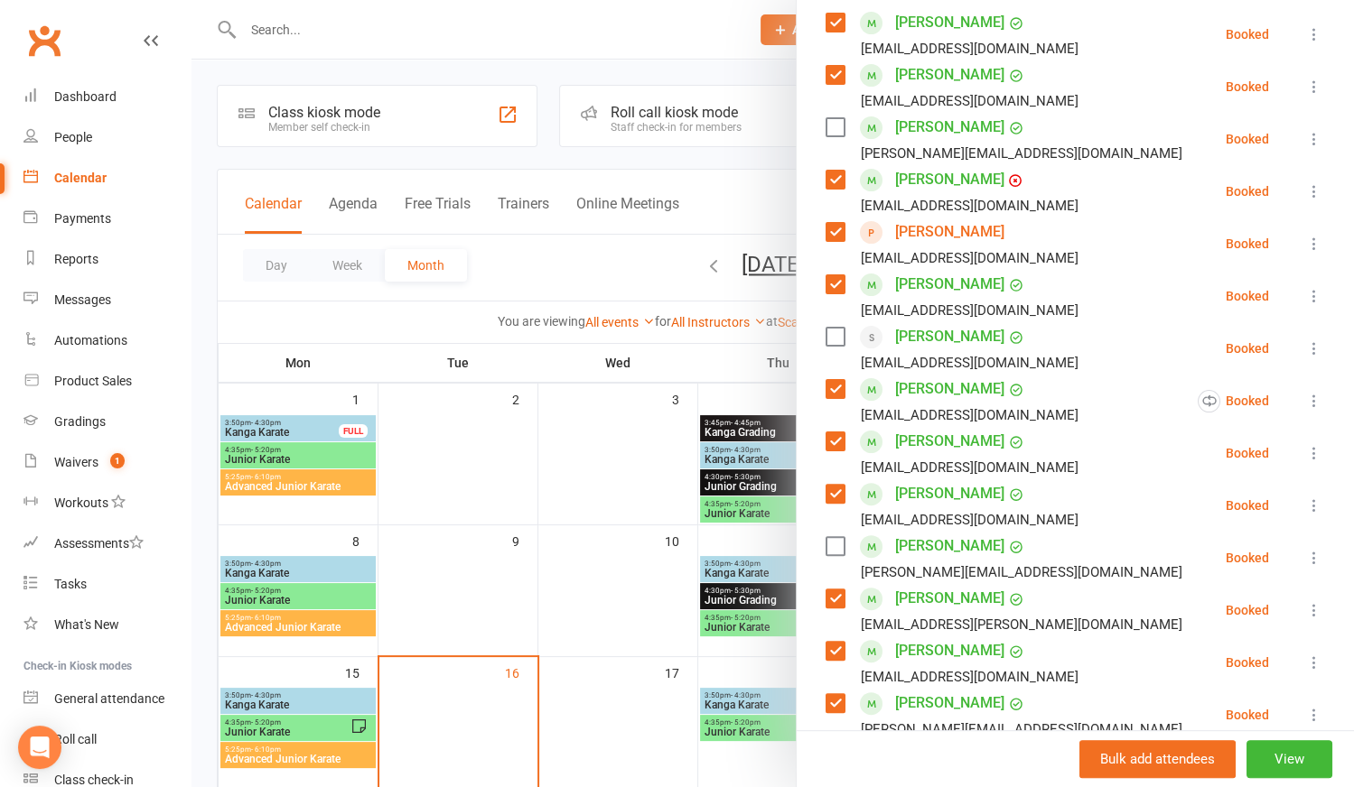
click at [825, 492] on label at bounding box center [834, 494] width 18 height 18
click at [1305, 508] on icon at bounding box center [1314, 506] width 18 height 18
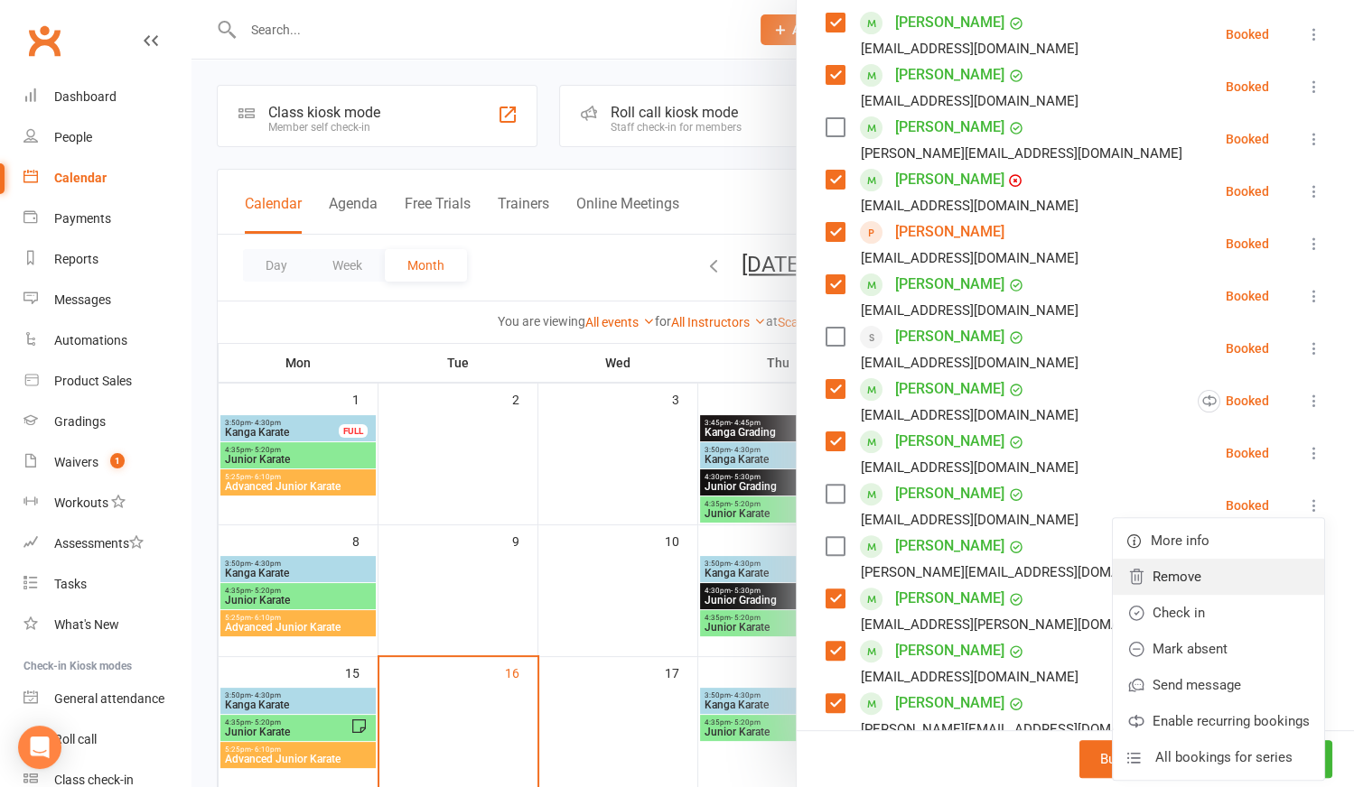
click at [1167, 580] on link "Remove" at bounding box center [1218, 577] width 211 height 36
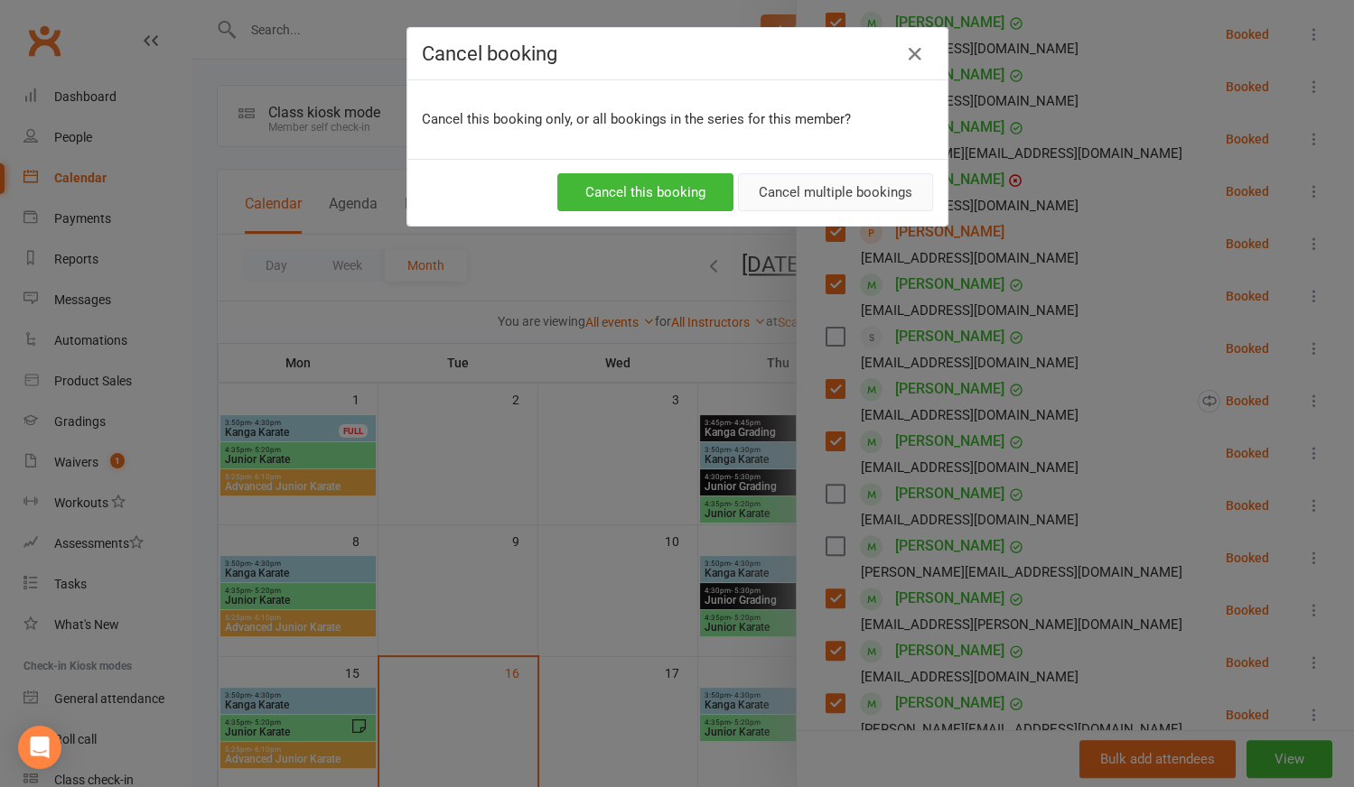
click at [792, 195] on button "Cancel multiple bookings" at bounding box center [835, 192] width 195 height 38
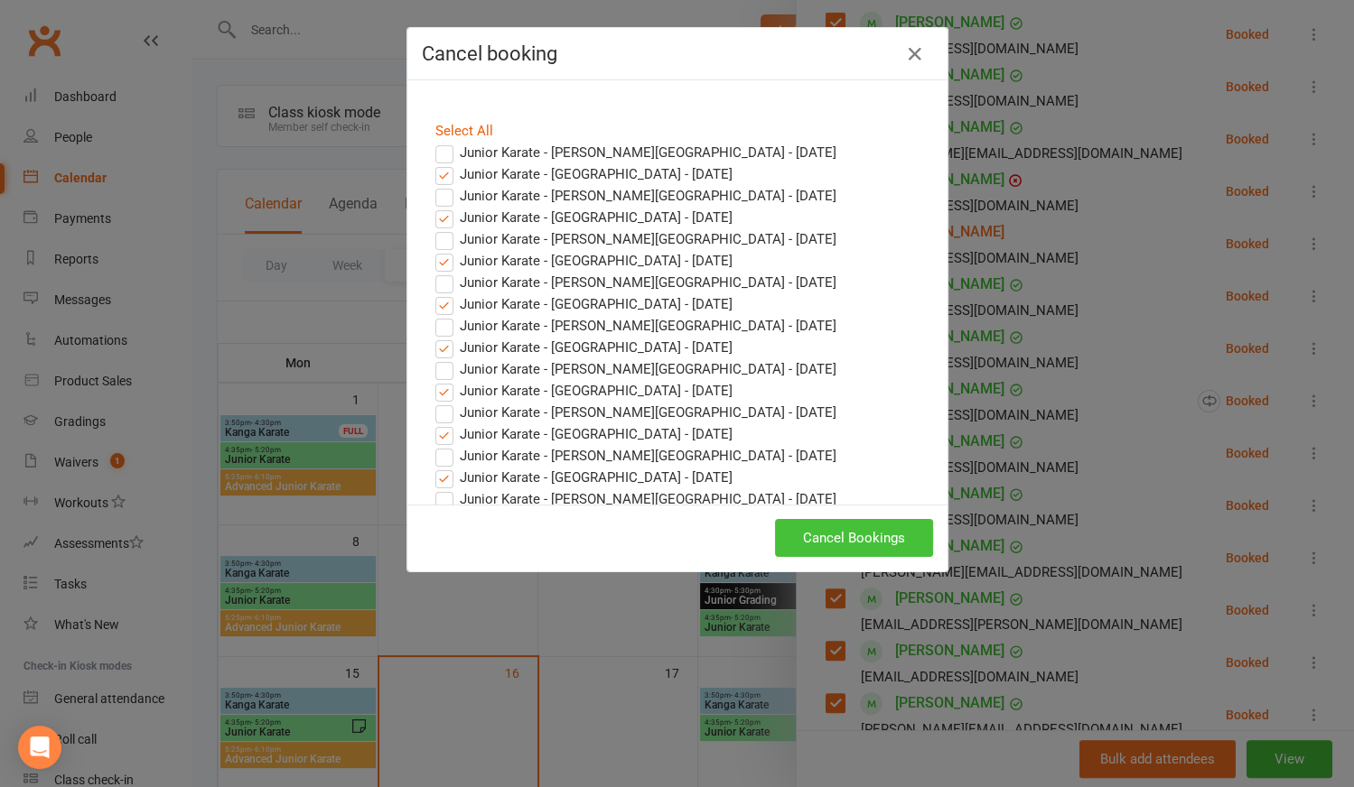
click at [819, 530] on button "Cancel Bookings" at bounding box center [854, 538] width 158 height 38
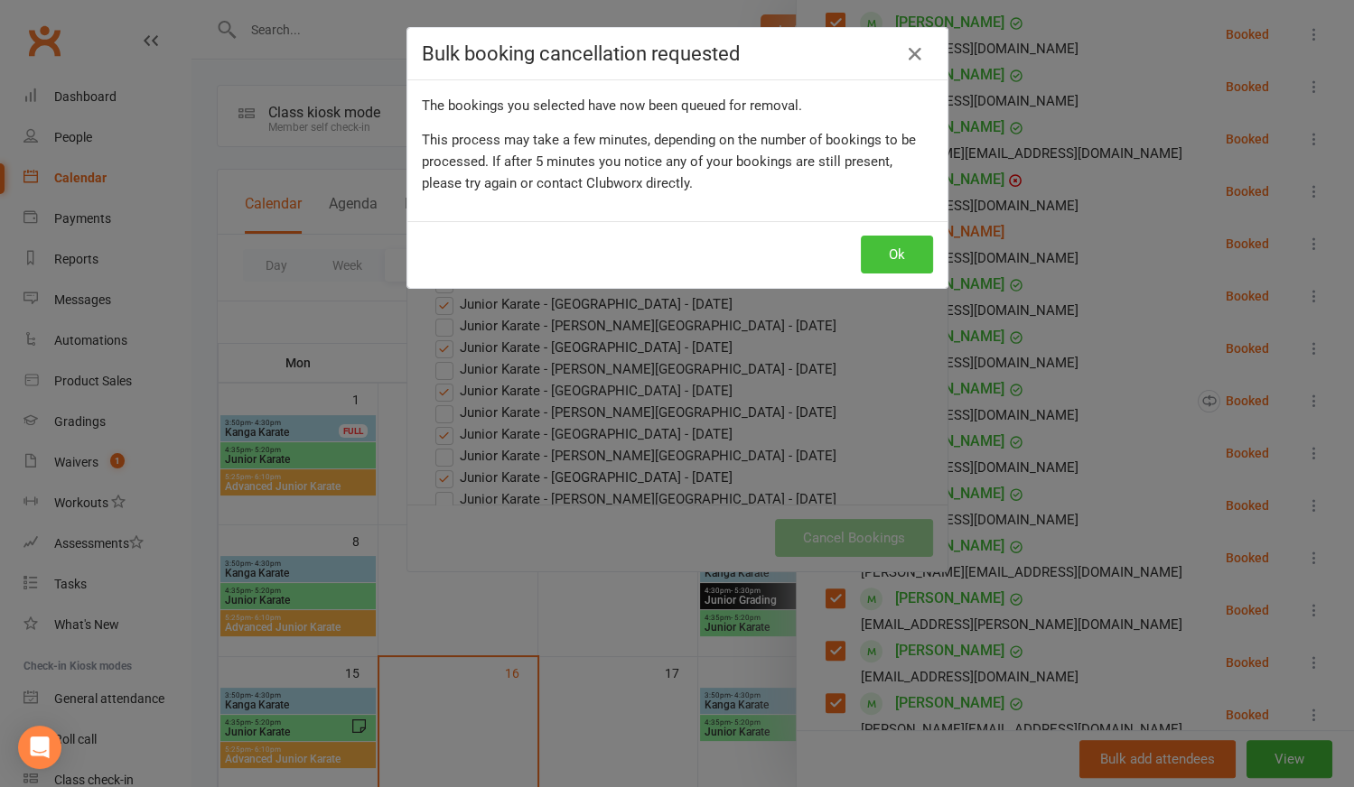
click at [900, 247] on button "Ok" at bounding box center [897, 255] width 72 height 38
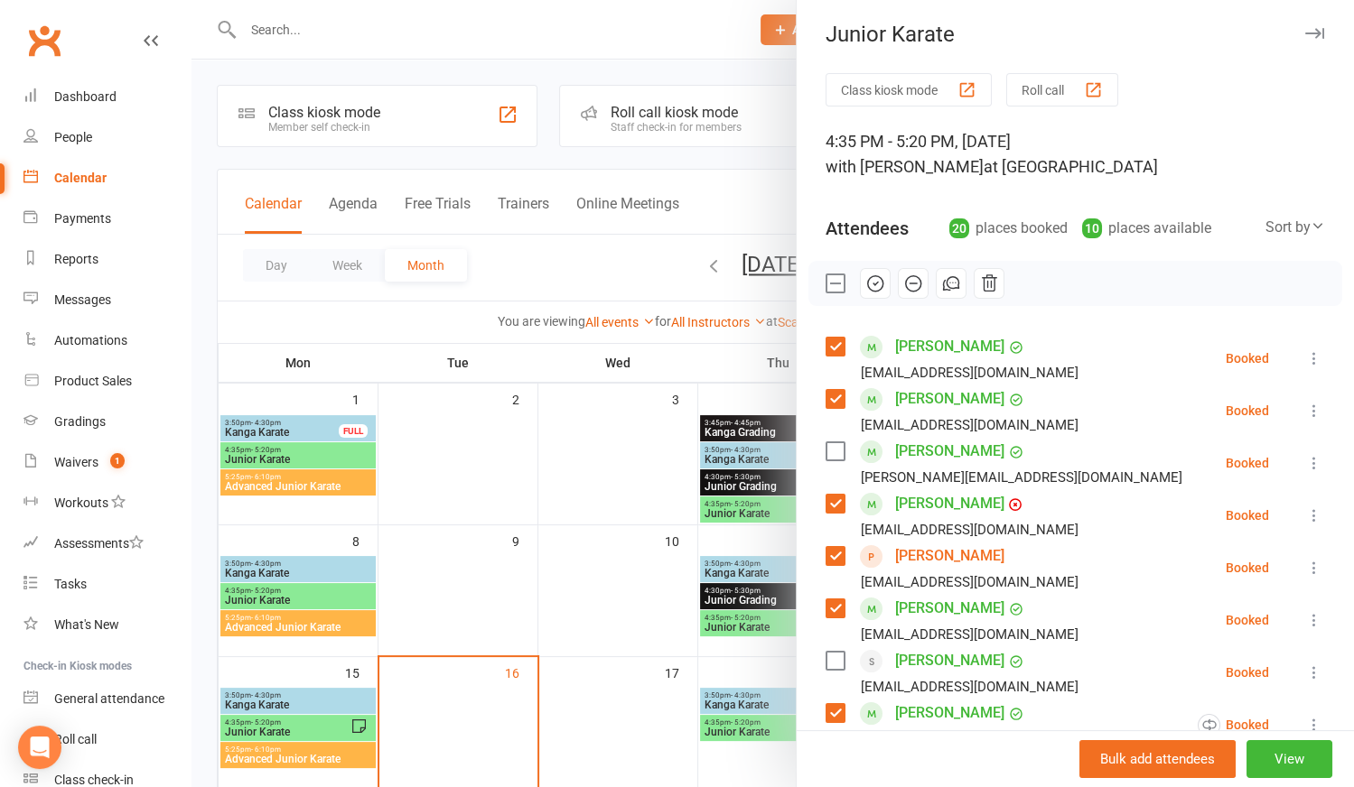
scroll to position [0, 0]
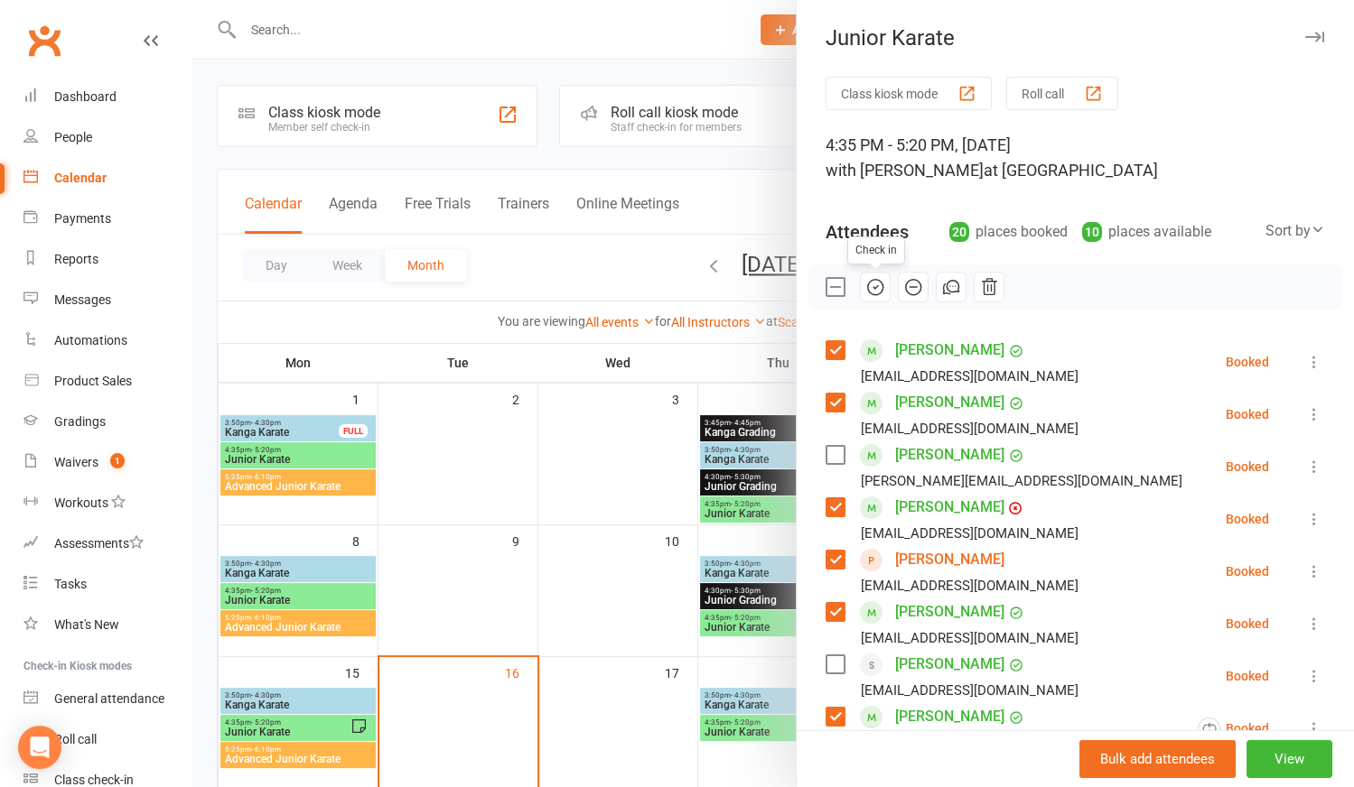
click at [870, 279] on icon "button" at bounding box center [875, 287] width 20 height 20
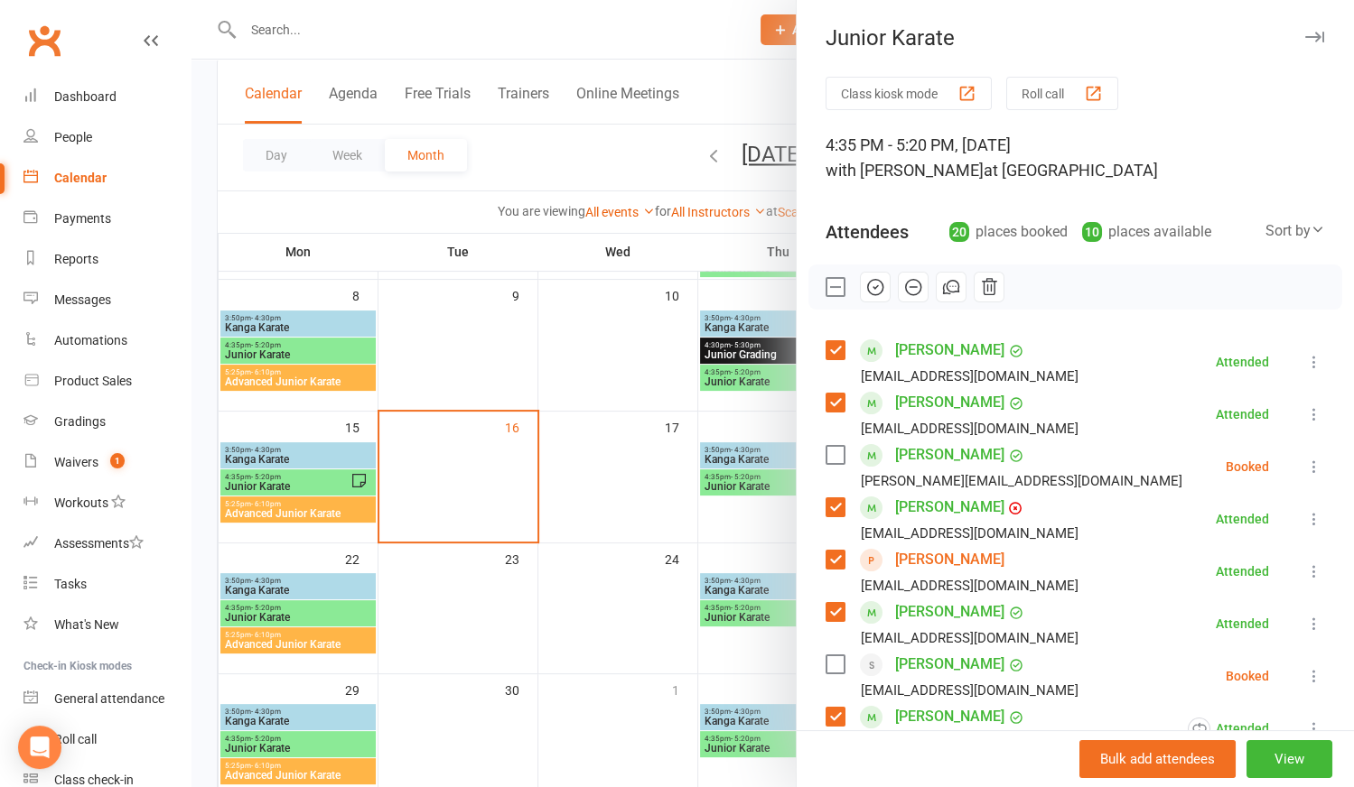
click at [288, 513] on div at bounding box center [772, 393] width 1162 height 787
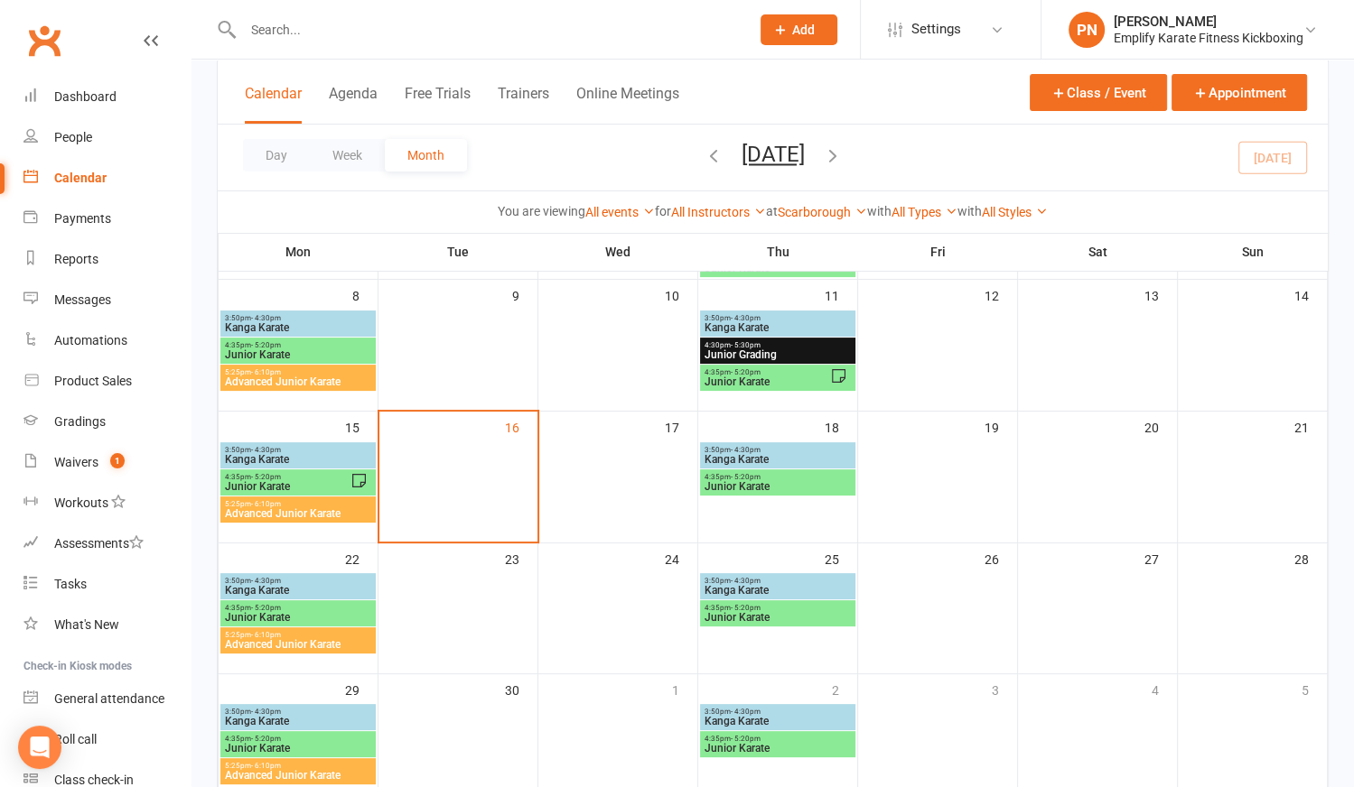
click at [290, 508] on span "Advanced Junior Karate" at bounding box center [298, 513] width 148 height 11
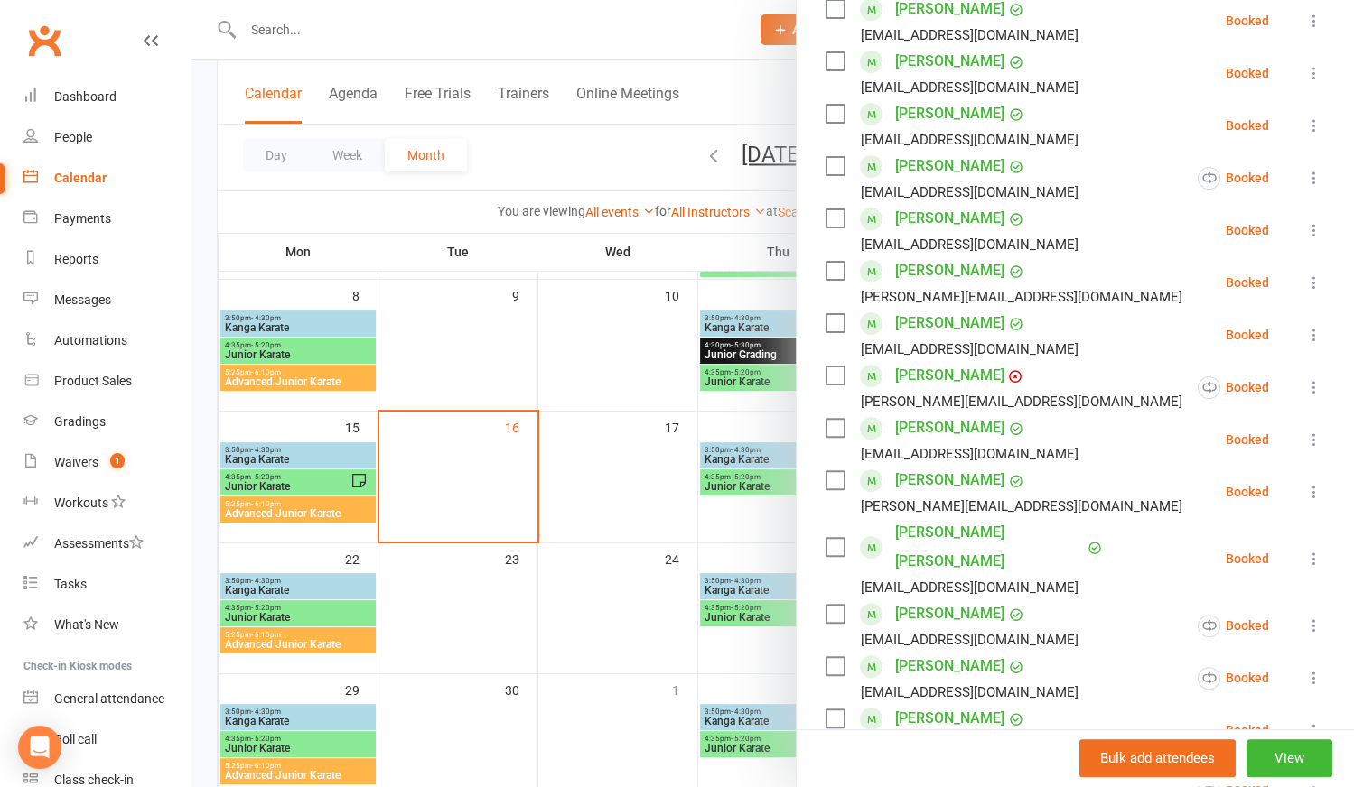
scroll to position [574, 0]
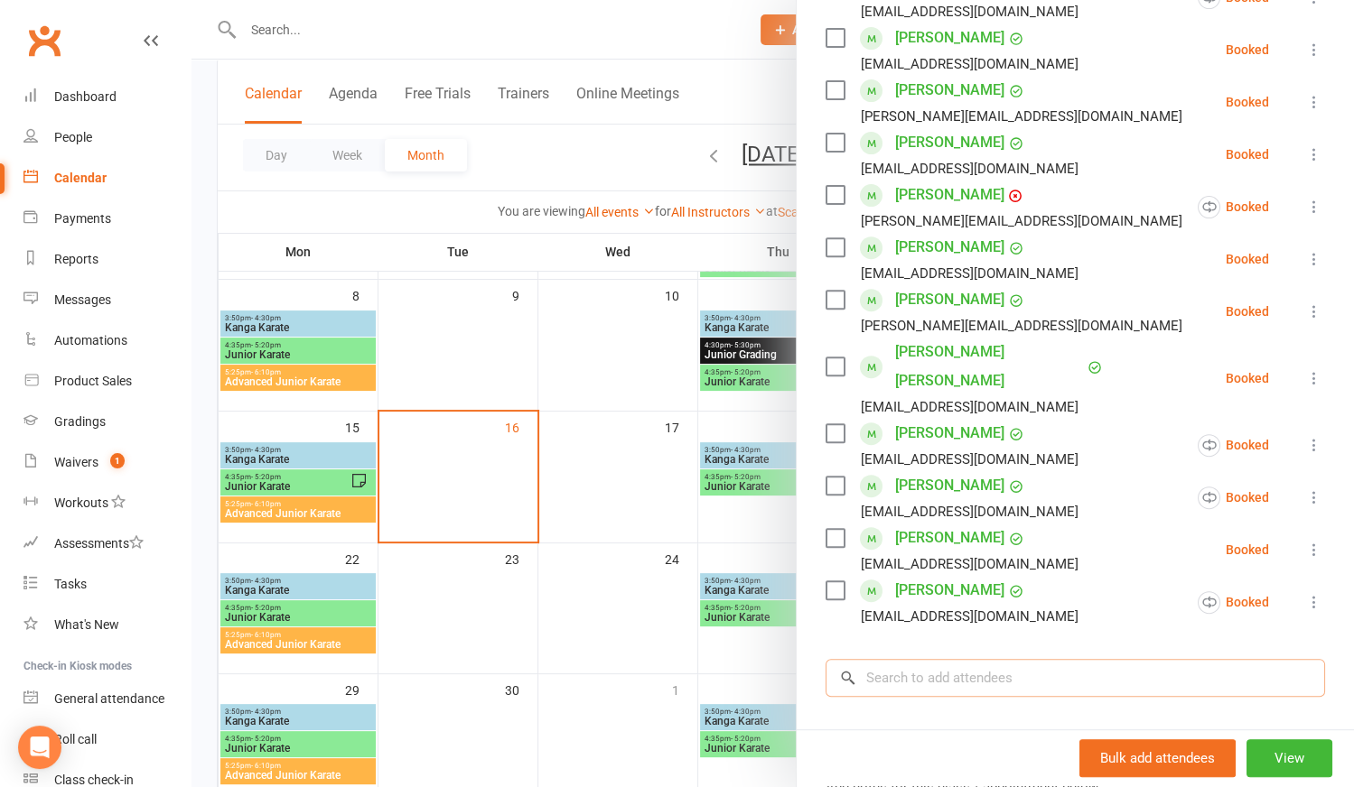
click at [919, 659] on input "search" at bounding box center [1074, 678] width 499 height 38
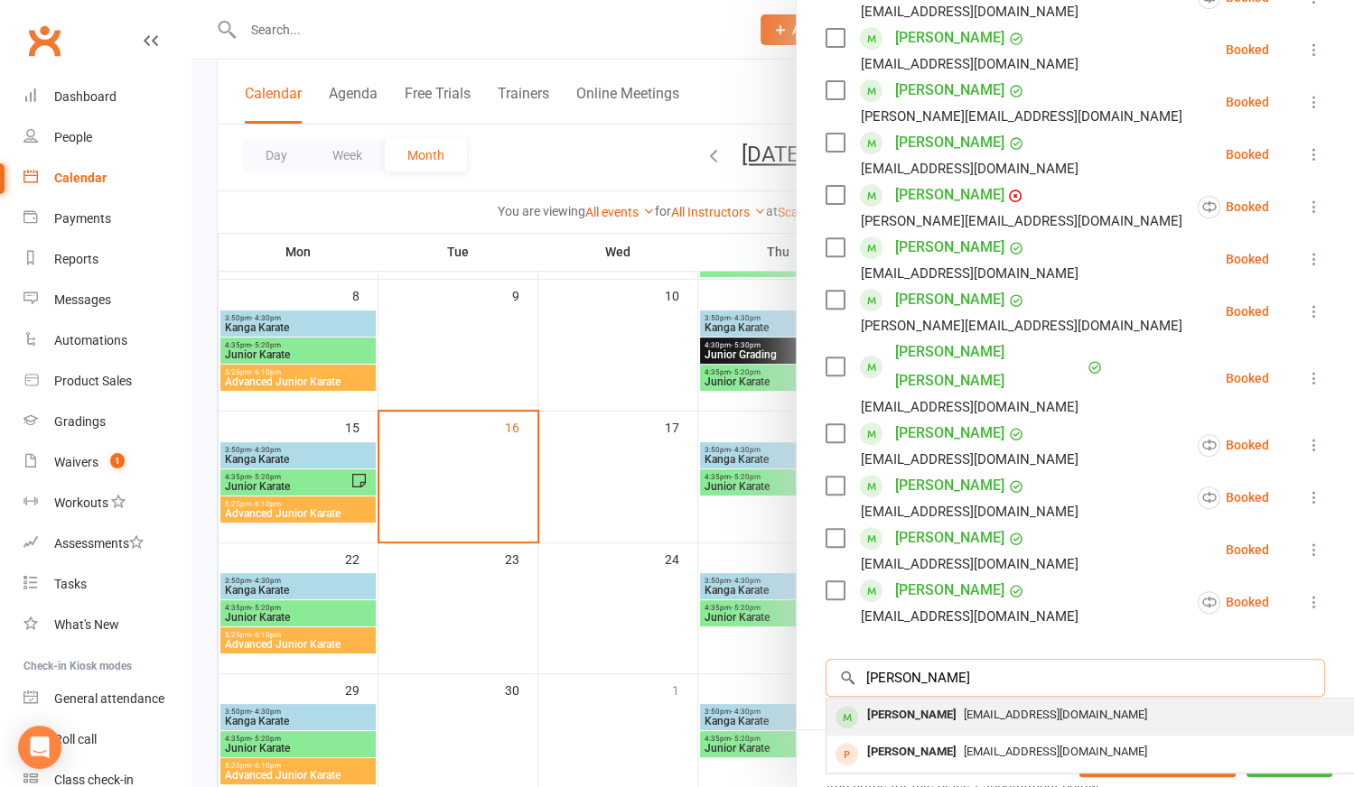
type input "[PERSON_NAME]"
click at [927, 703] on div "[PERSON_NAME]" at bounding box center [912, 716] width 104 height 26
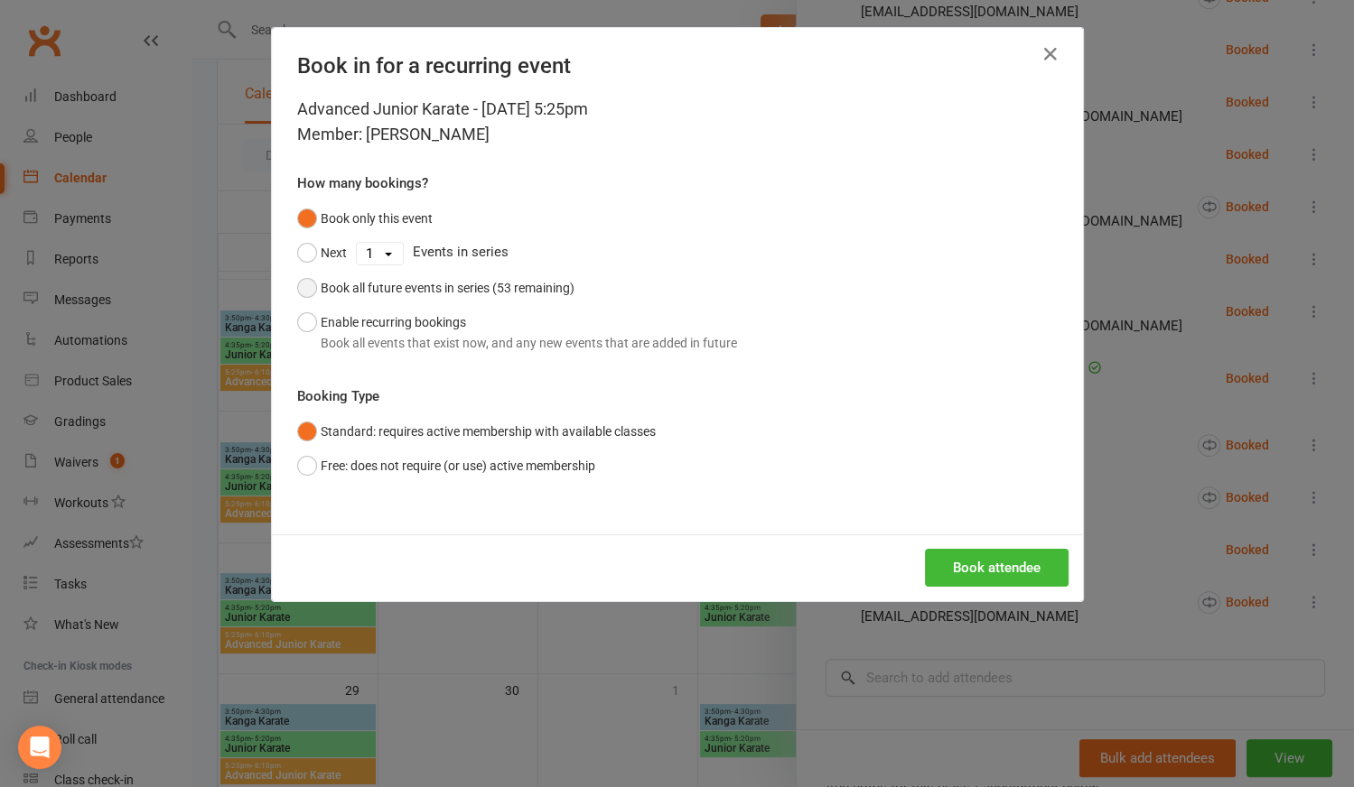
click at [302, 289] on button "Book all future events in series (53 remaining)" at bounding box center [435, 288] width 277 height 34
click at [930, 557] on button "Book attendee" at bounding box center [997, 568] width 144 height 38
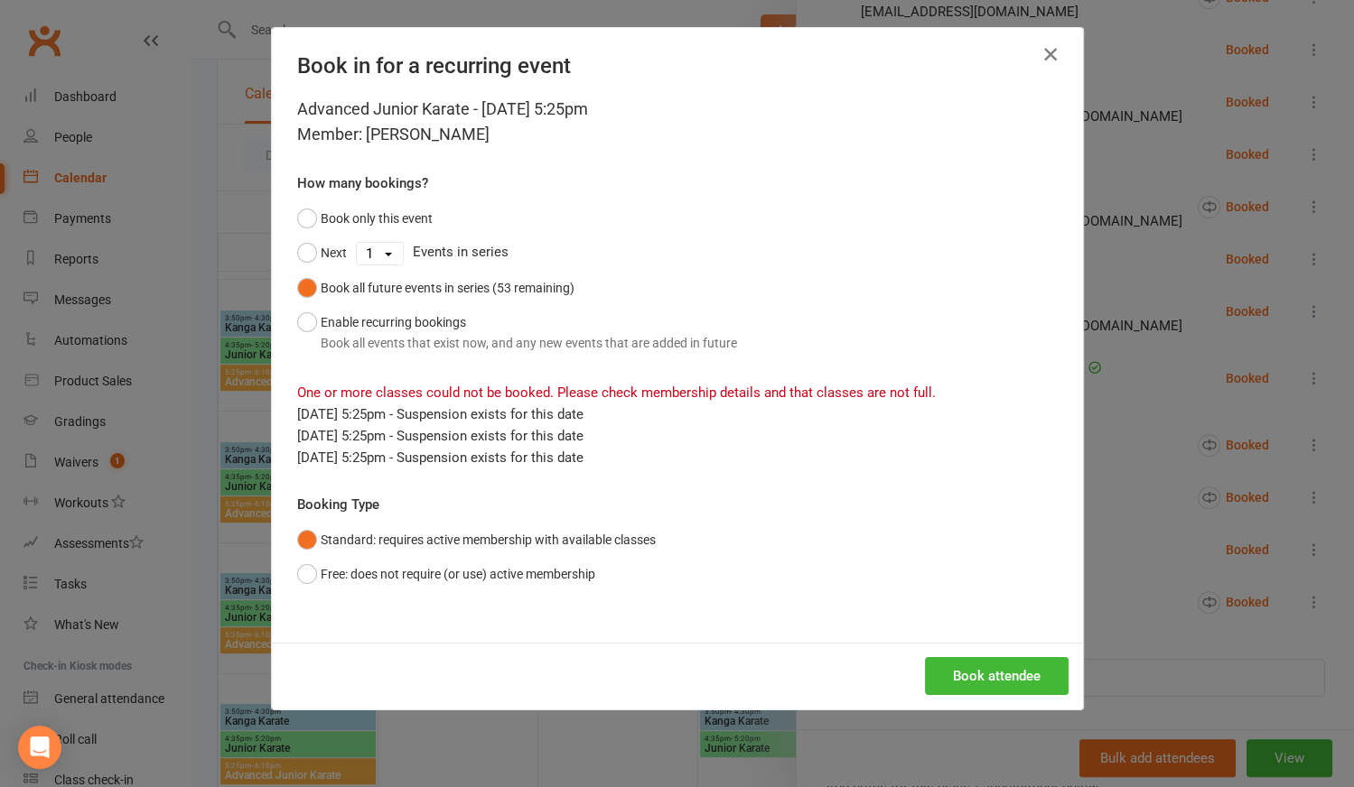
click at [1044, 53] on icon "button" at bounding box center [1050, 54] width 22 height 22
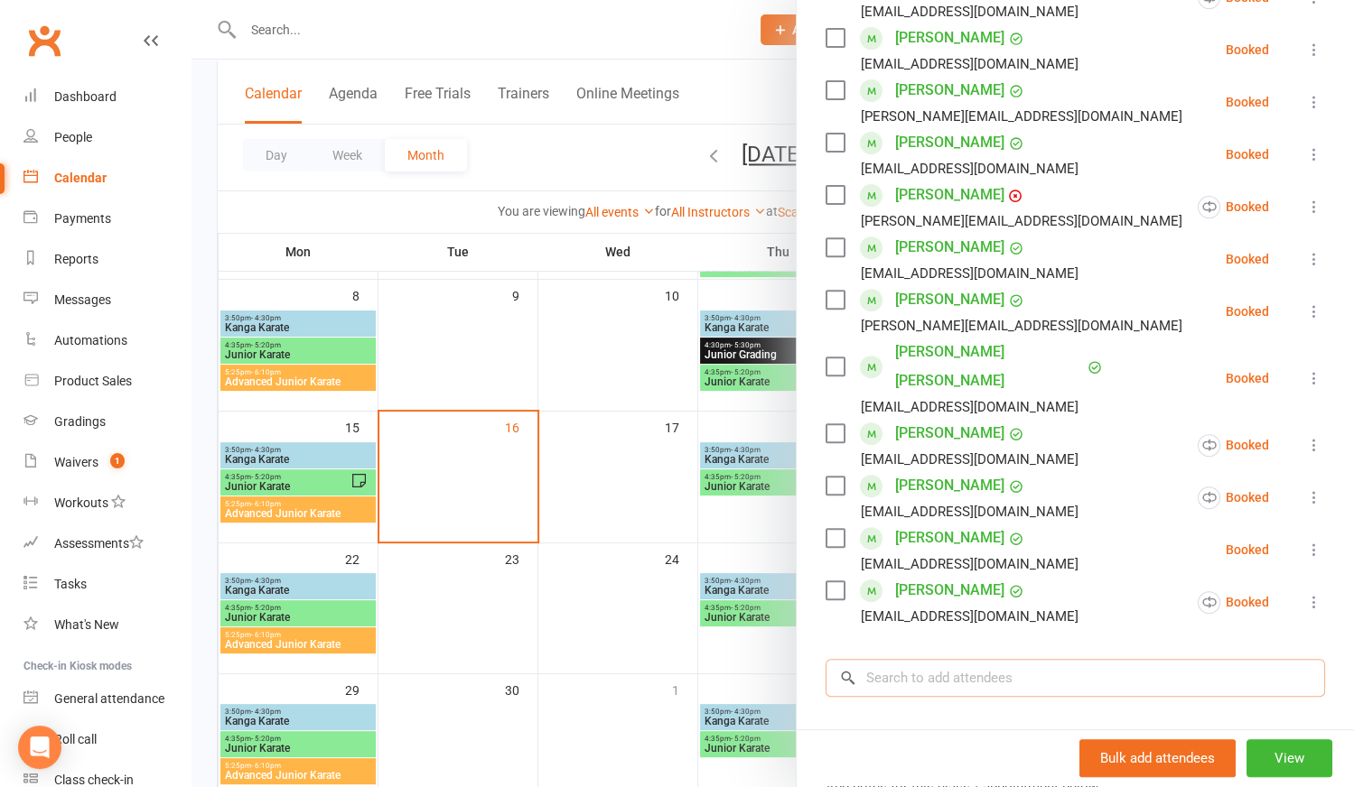
click at [979, 659] on input "search" at bounding box center [1074, 678] width 499 height 38
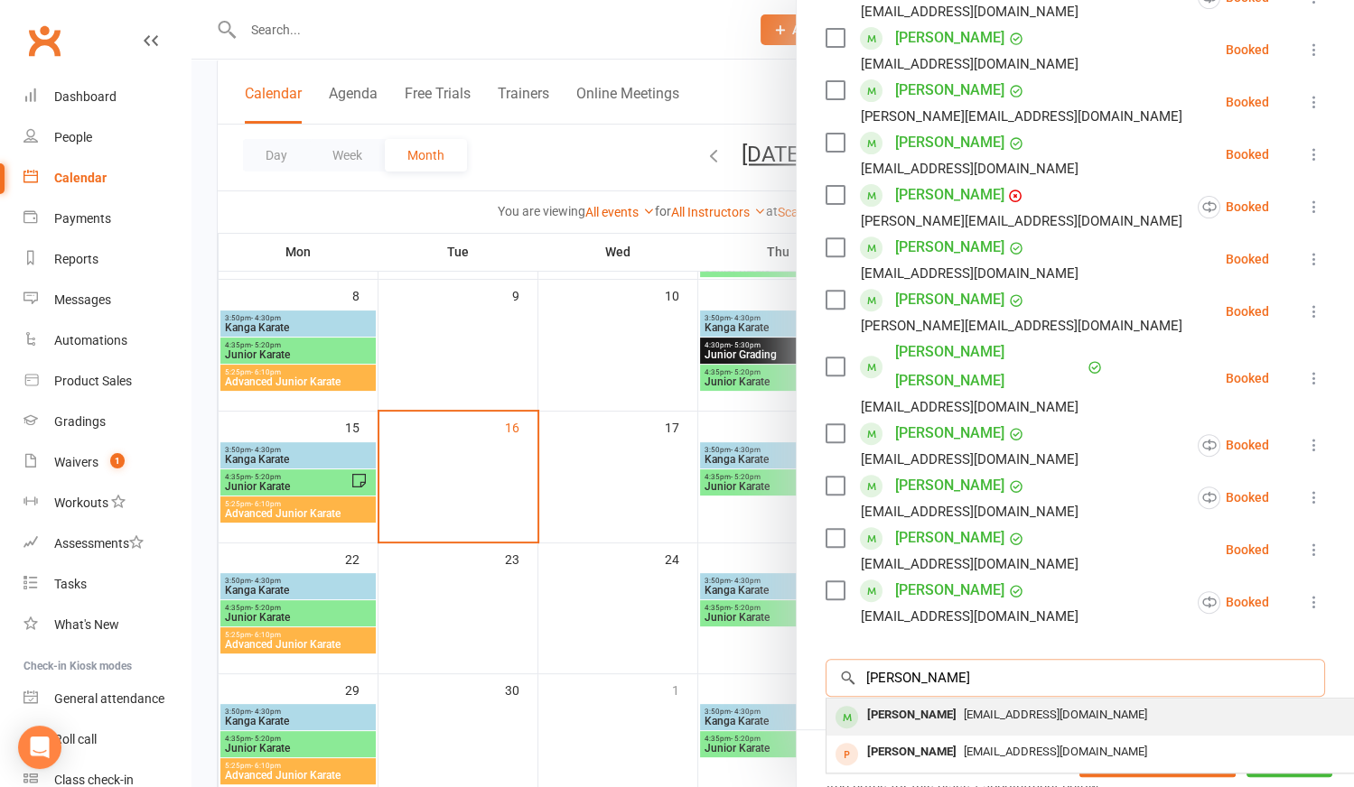
type input "[PERSON_NAME]"
click at [927, 703] on div "[PERSON_NAME]" at bounding box center [912, 716] width 104 height 26
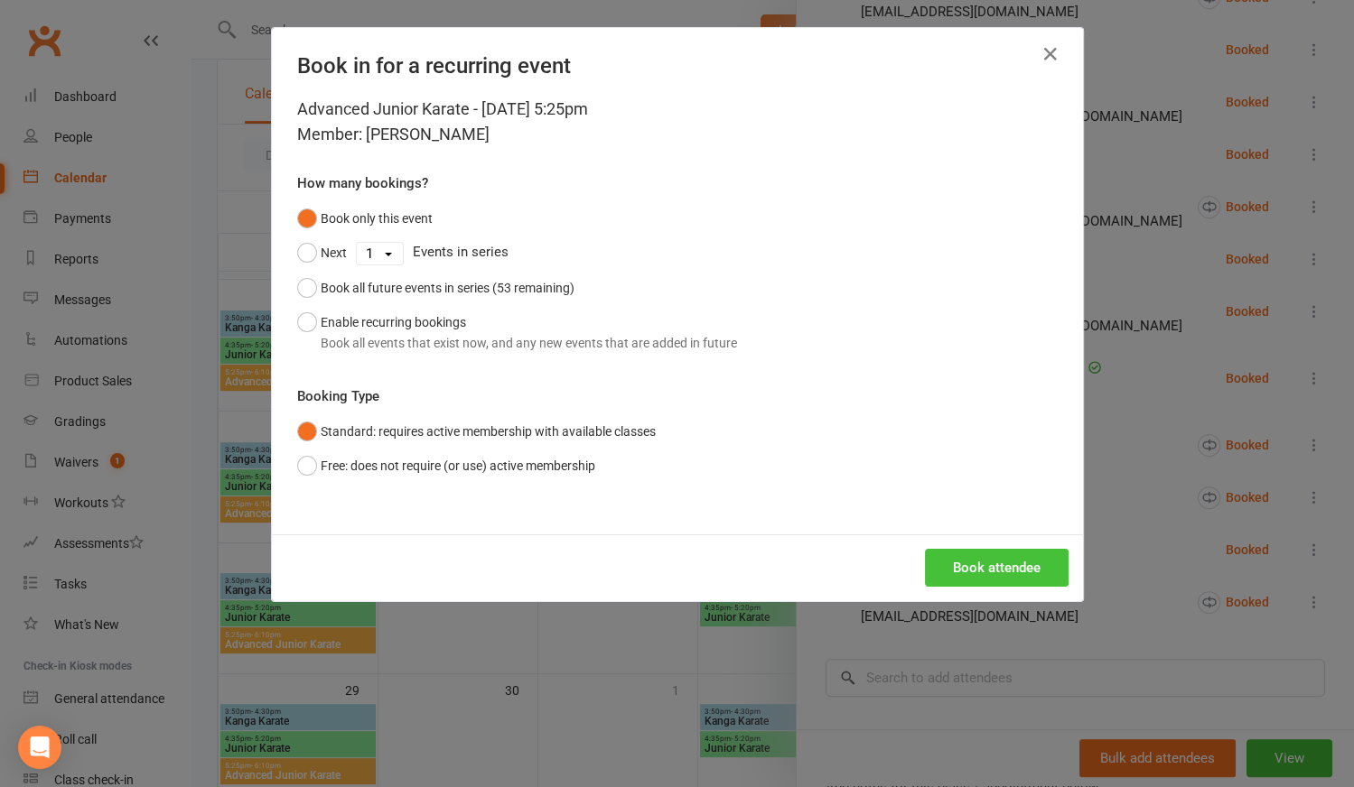
click at [970, 558] on button "Book attendee" at bounding box center [997, 568] width 144 height 38
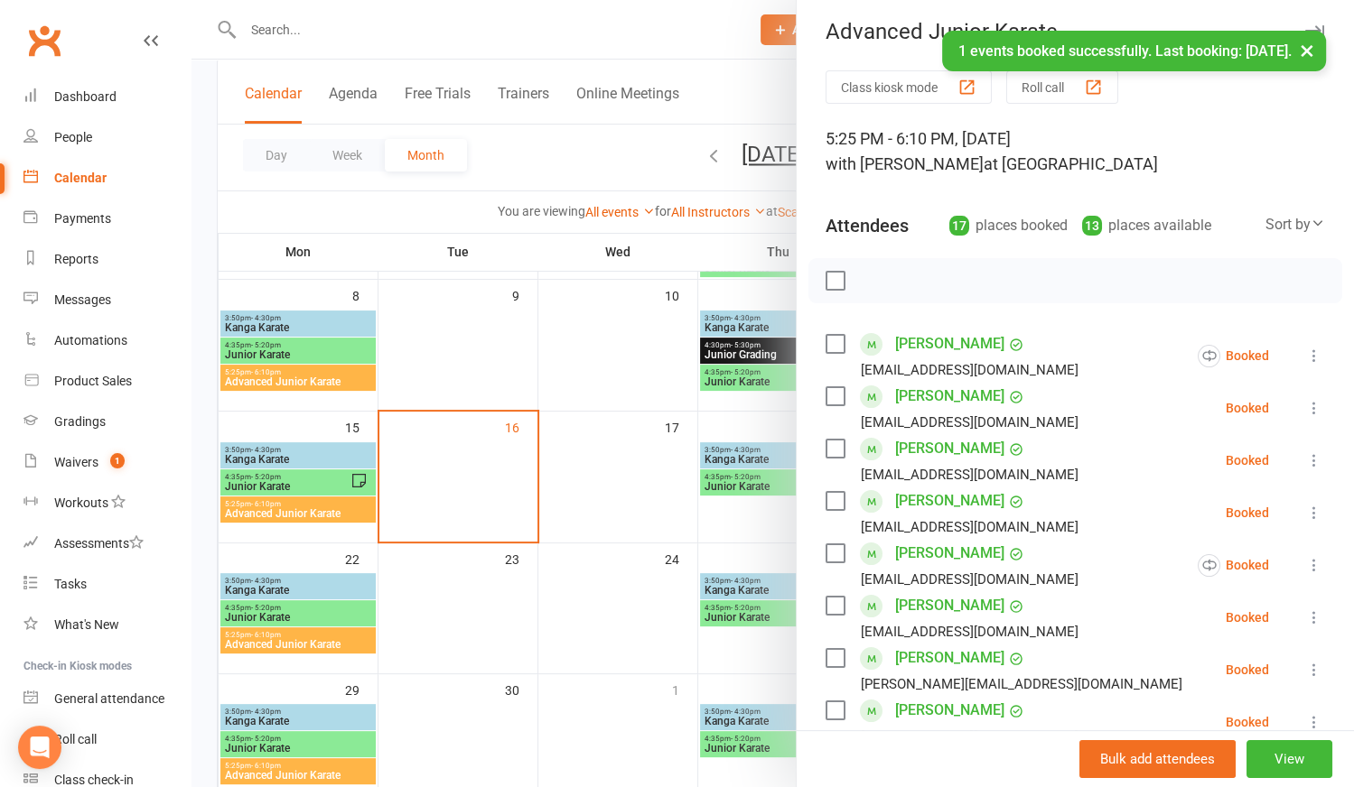
scroll to position [0, 0]
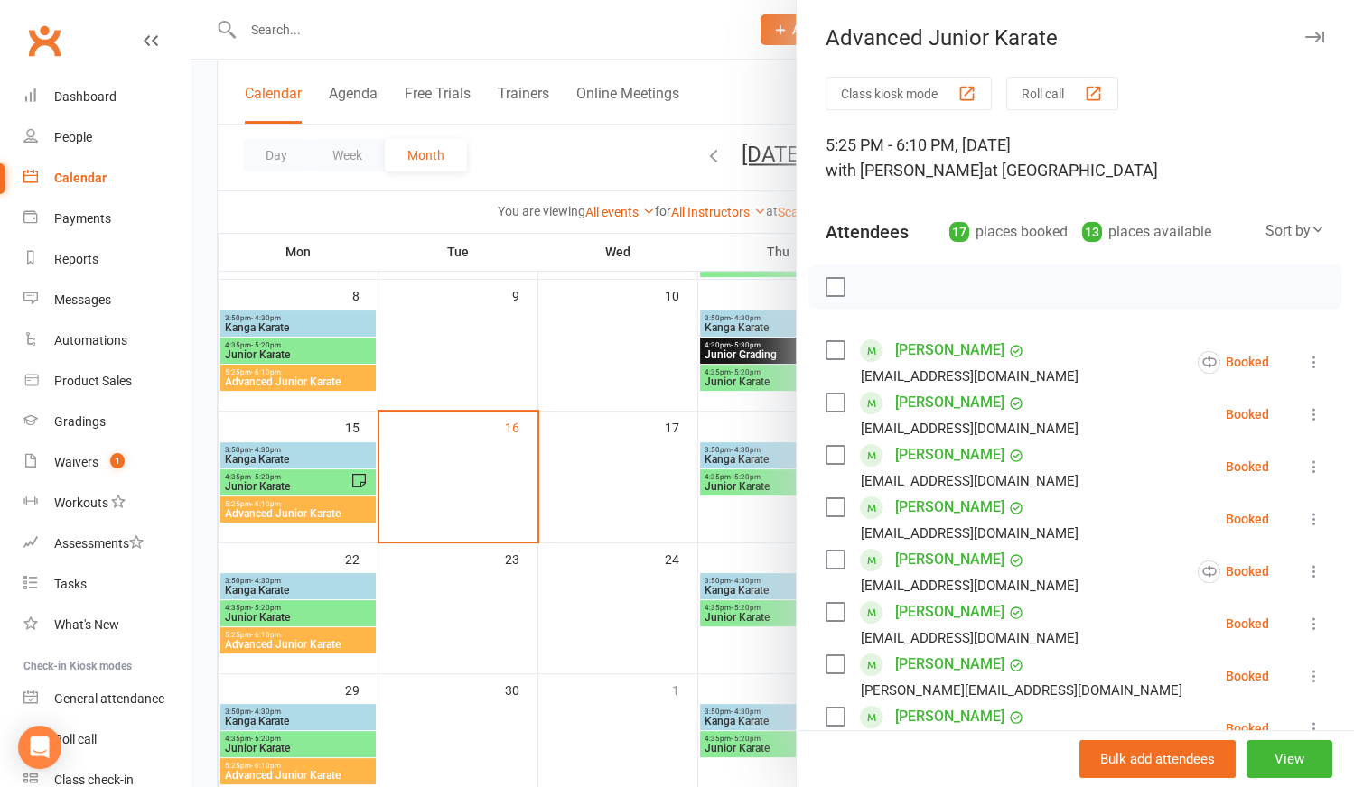
click at [829, 291] on label at bounding box center [834, 287] width 18 height 18
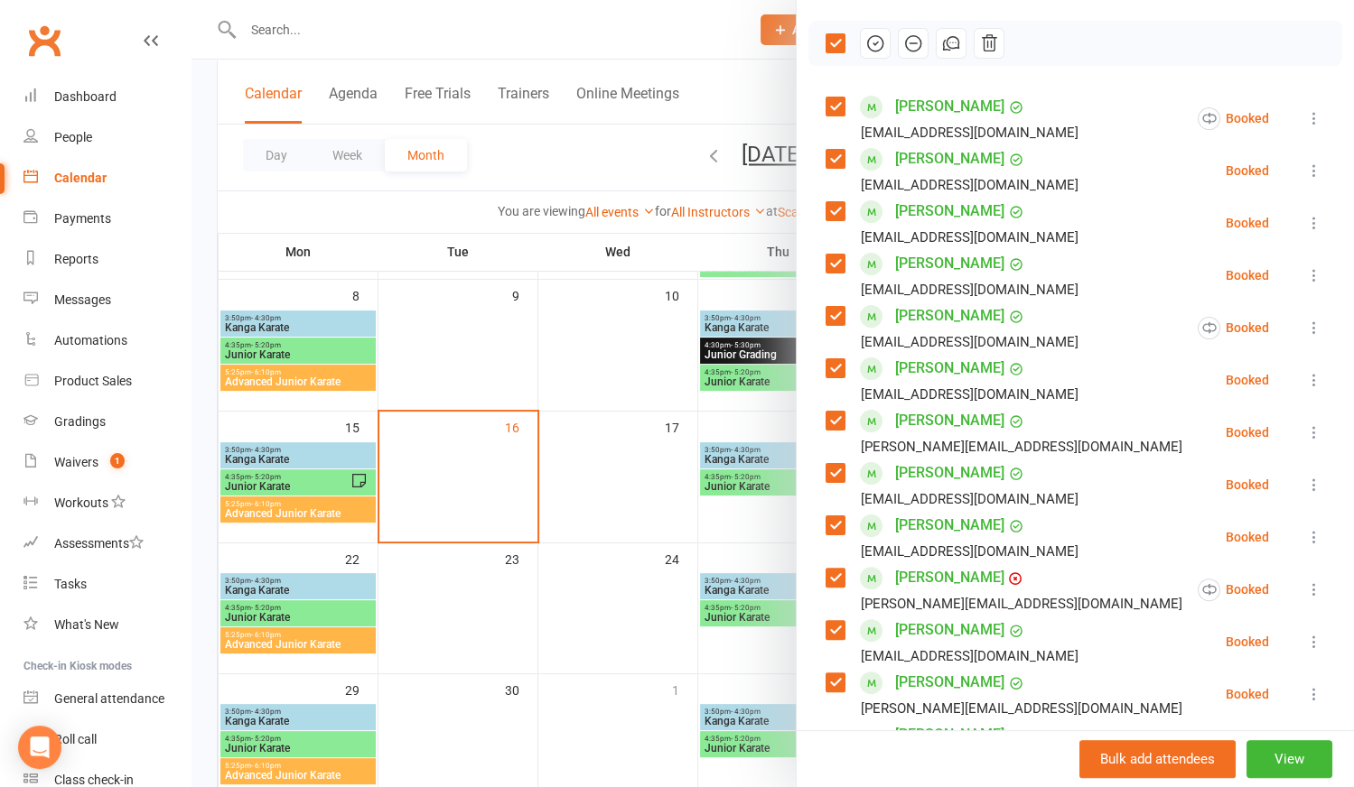
scroll to position [246, 0]
click at [834, 472] on label at bounding box center [834, 471] width 18 height 18
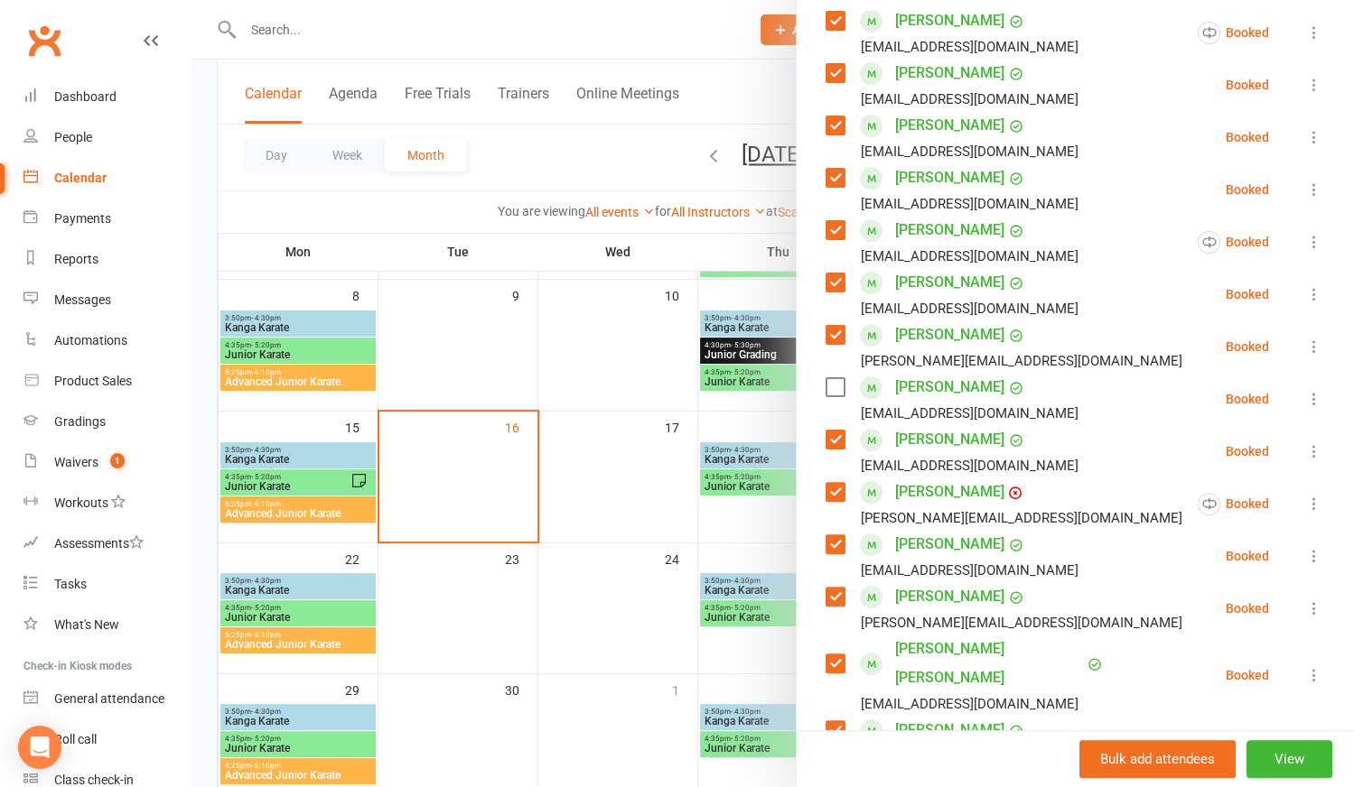
scroll to position [410, 0]
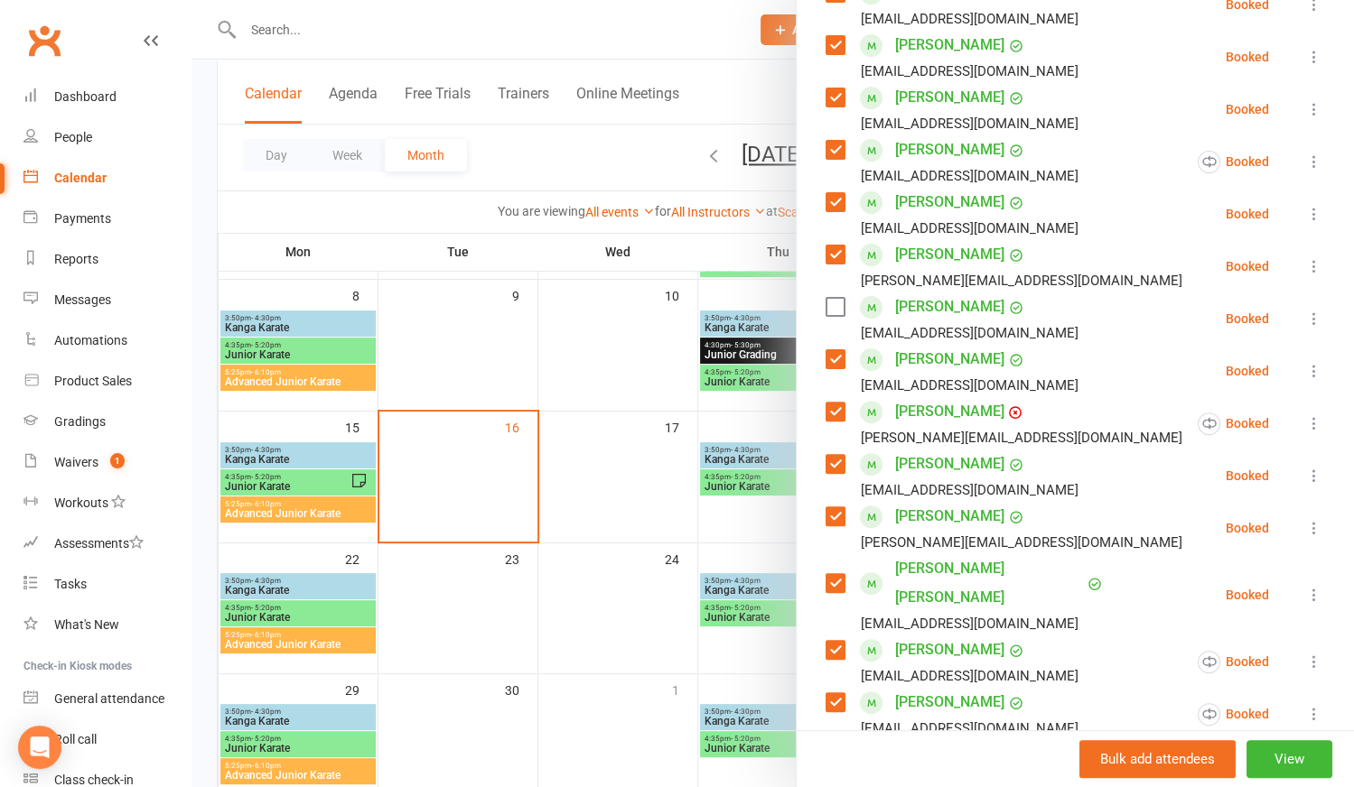
click at [829, 411] on label at bounding box center [834, 412] width 18 height 18
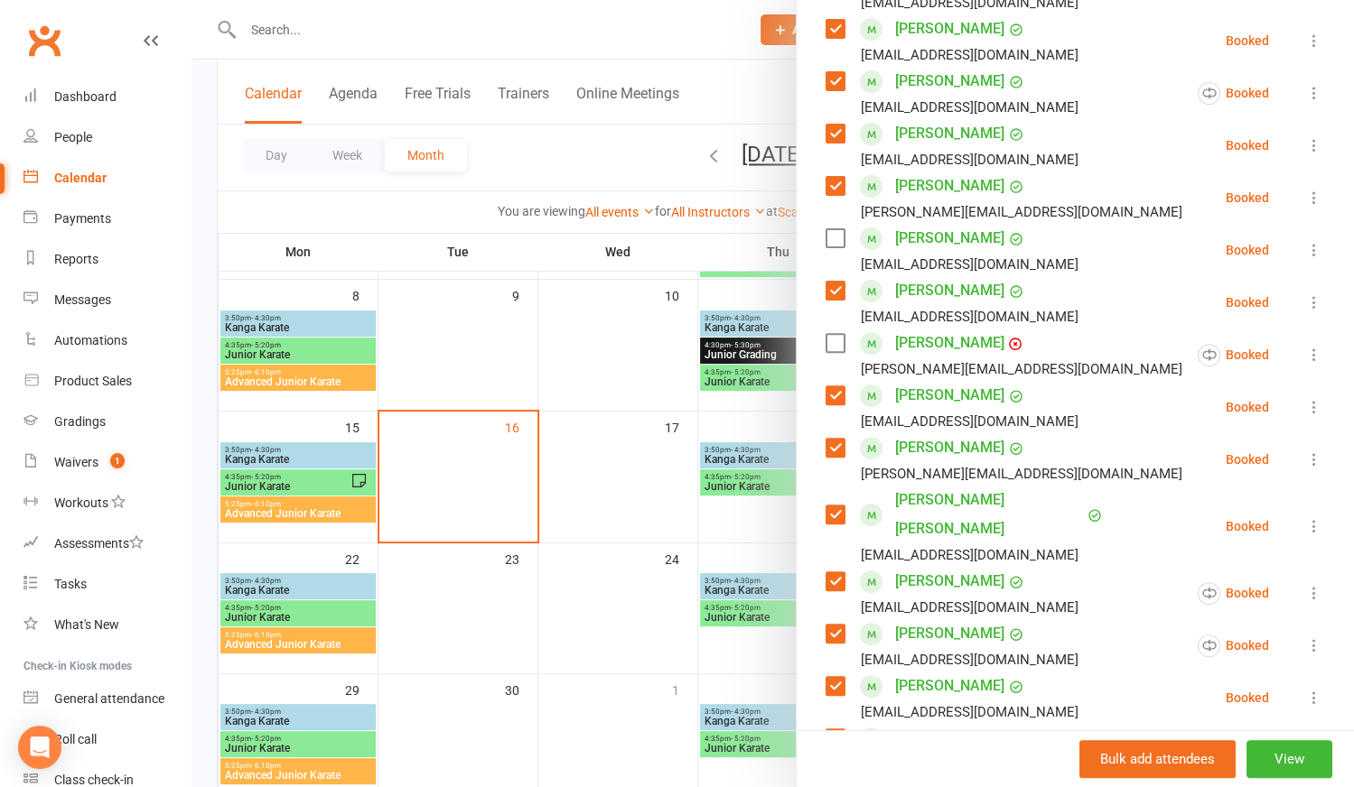
scroll to position [574, 0]
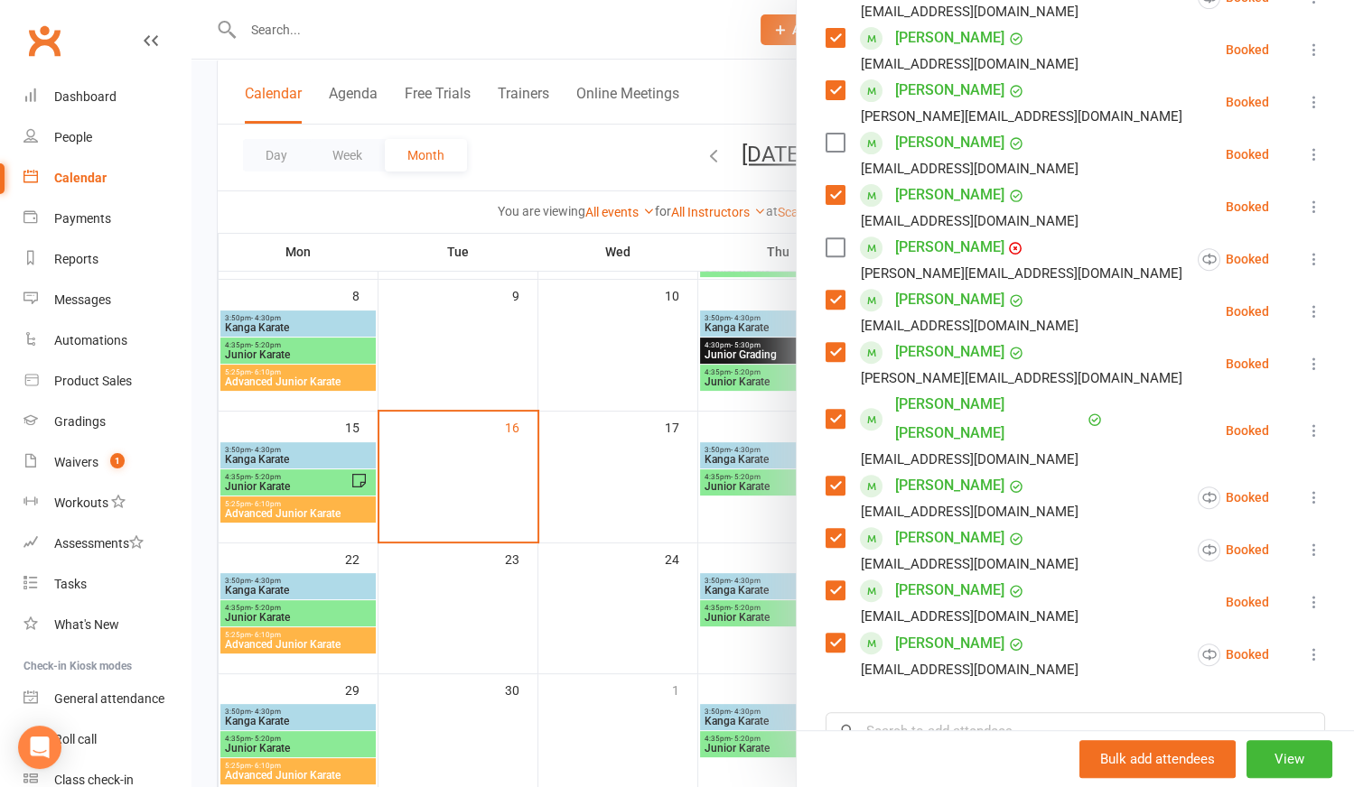
drag, startPoint x: 823, startPoint y: 454, endPoint x: 827, endPoint y: 470, distance: 16.0
click at [825, 477] on label at bounding box center [834, 486] width 18 height 18
click at [836, 529] on label at bounding box center [834, 538] width 18 height 18
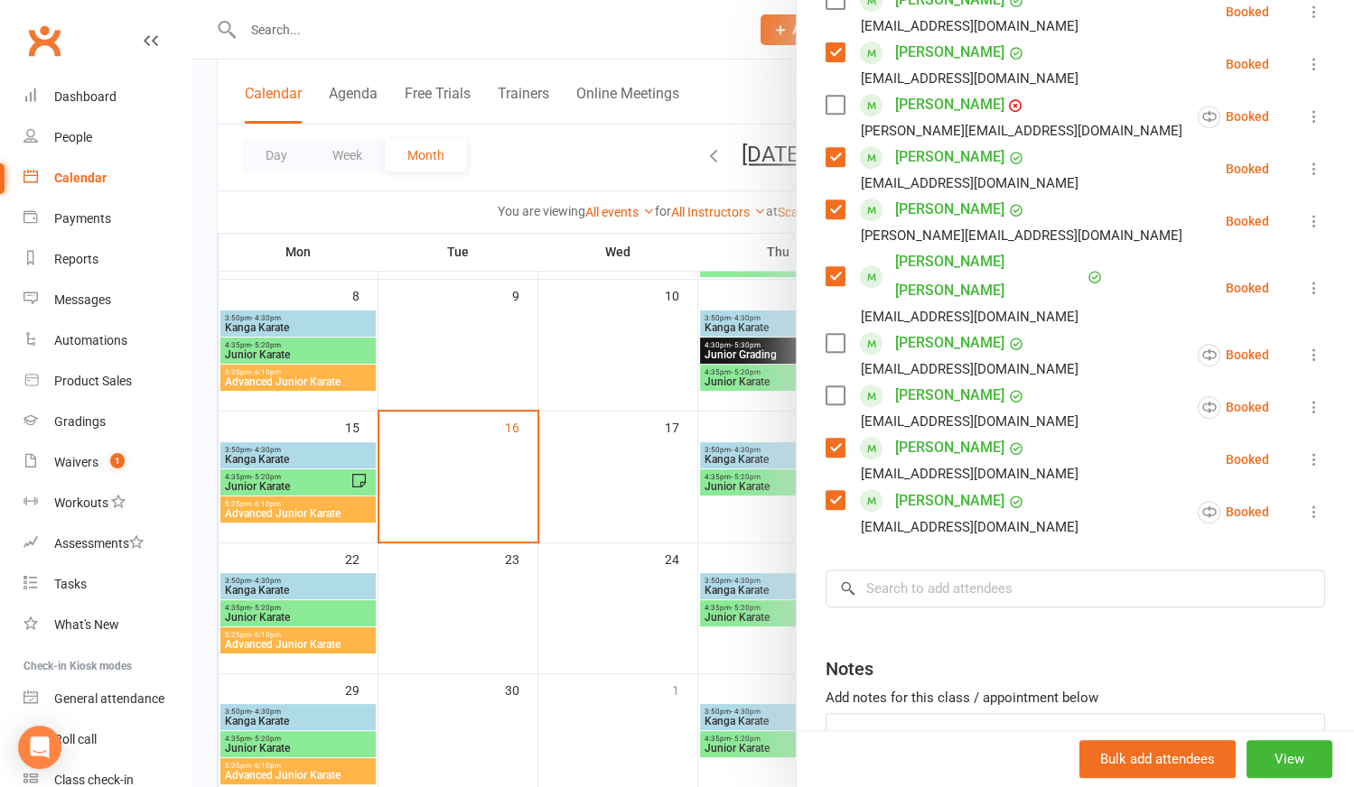
scroll to position [739, 0]
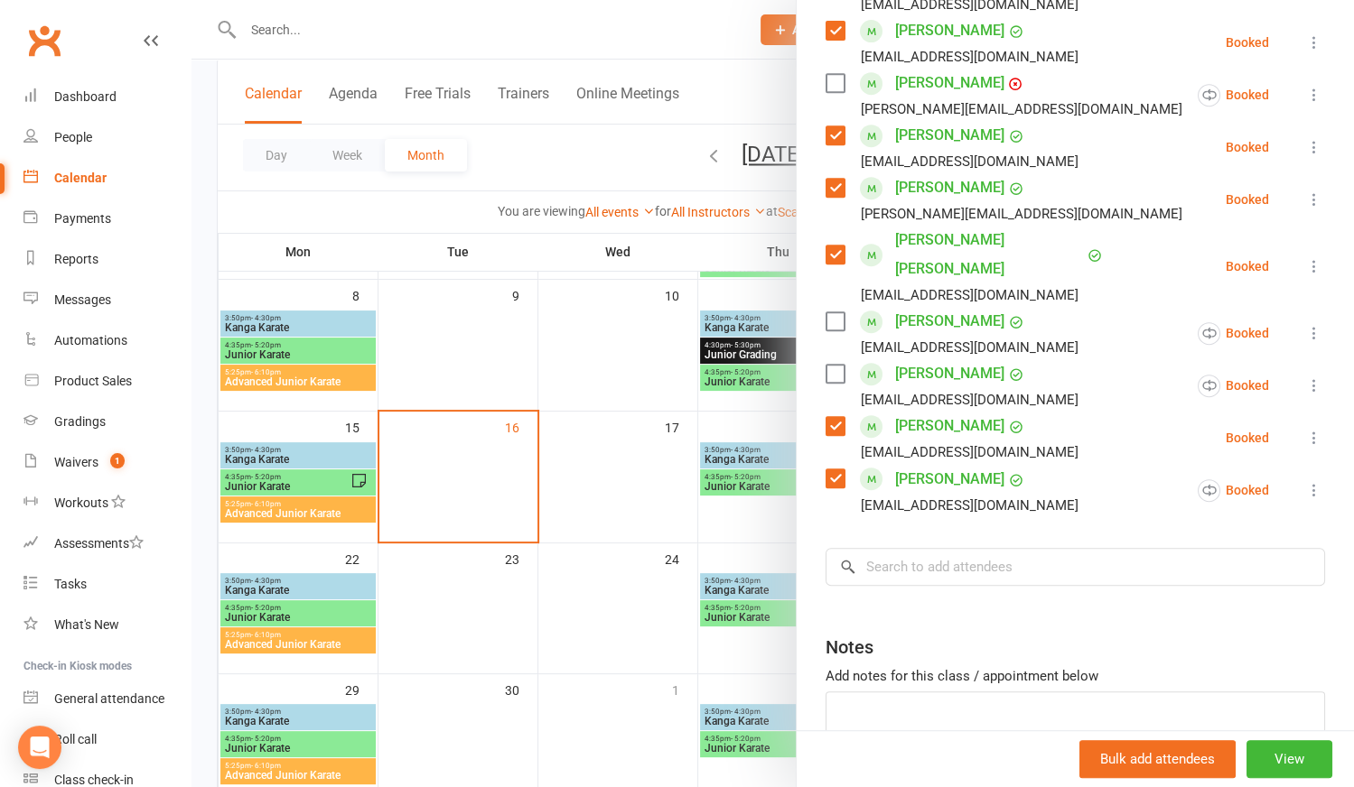
click at [830, 417] on label at bounding box center [834, 426] width 18 height 18
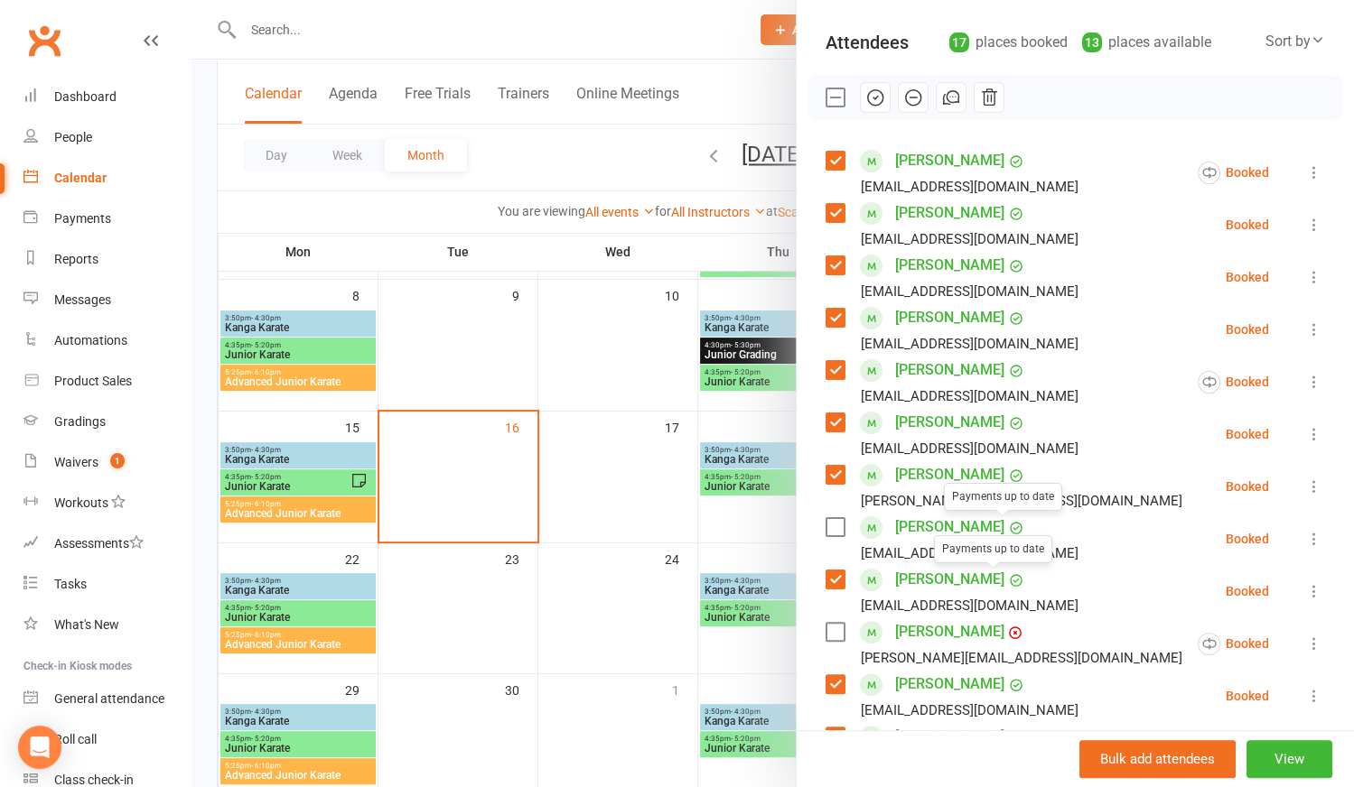
scroll to position [163, 0]
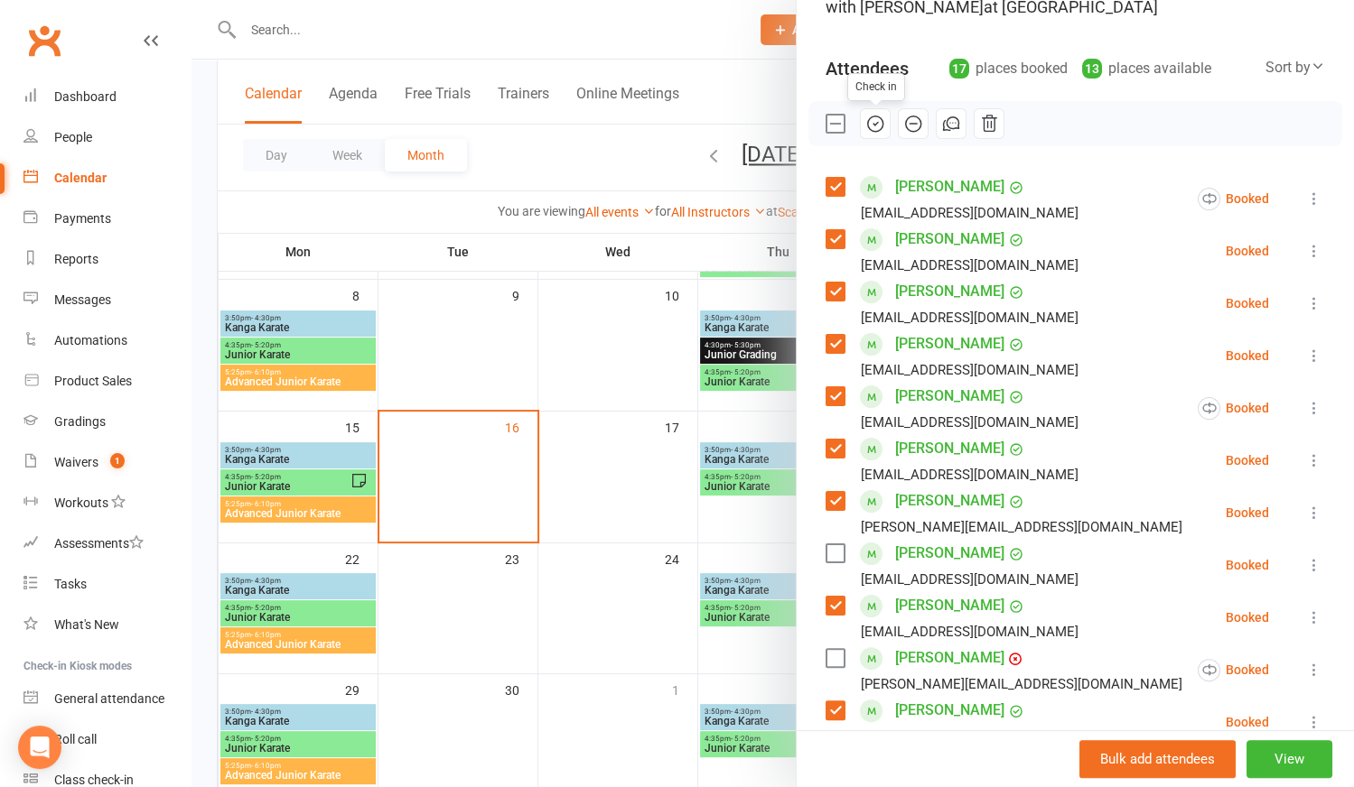
click at [868, 121] on icon "button" at bounding box center [875, 124] width 20 height 20
click at [835, 123] on label at bounding box center [834, 124] width 18 height 18
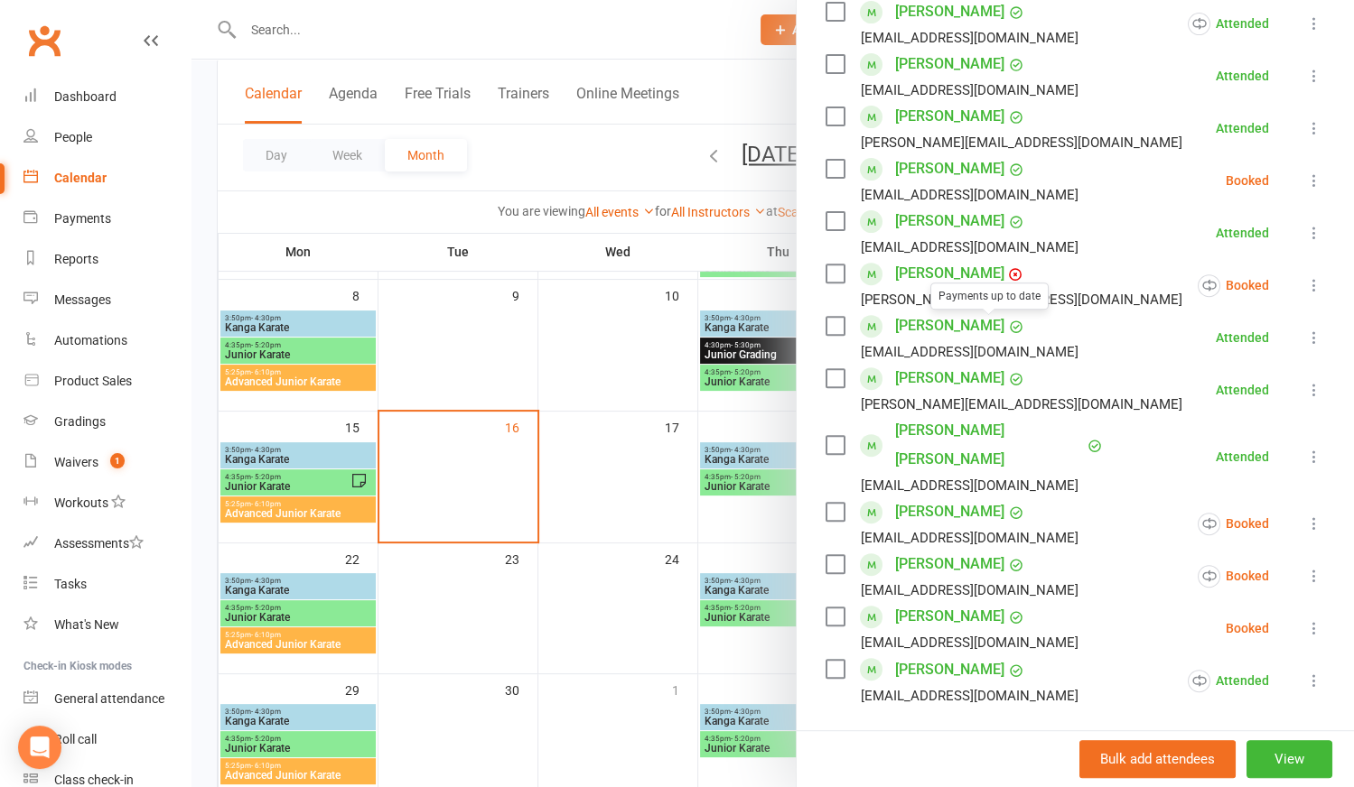
scroll to position [574, 0]
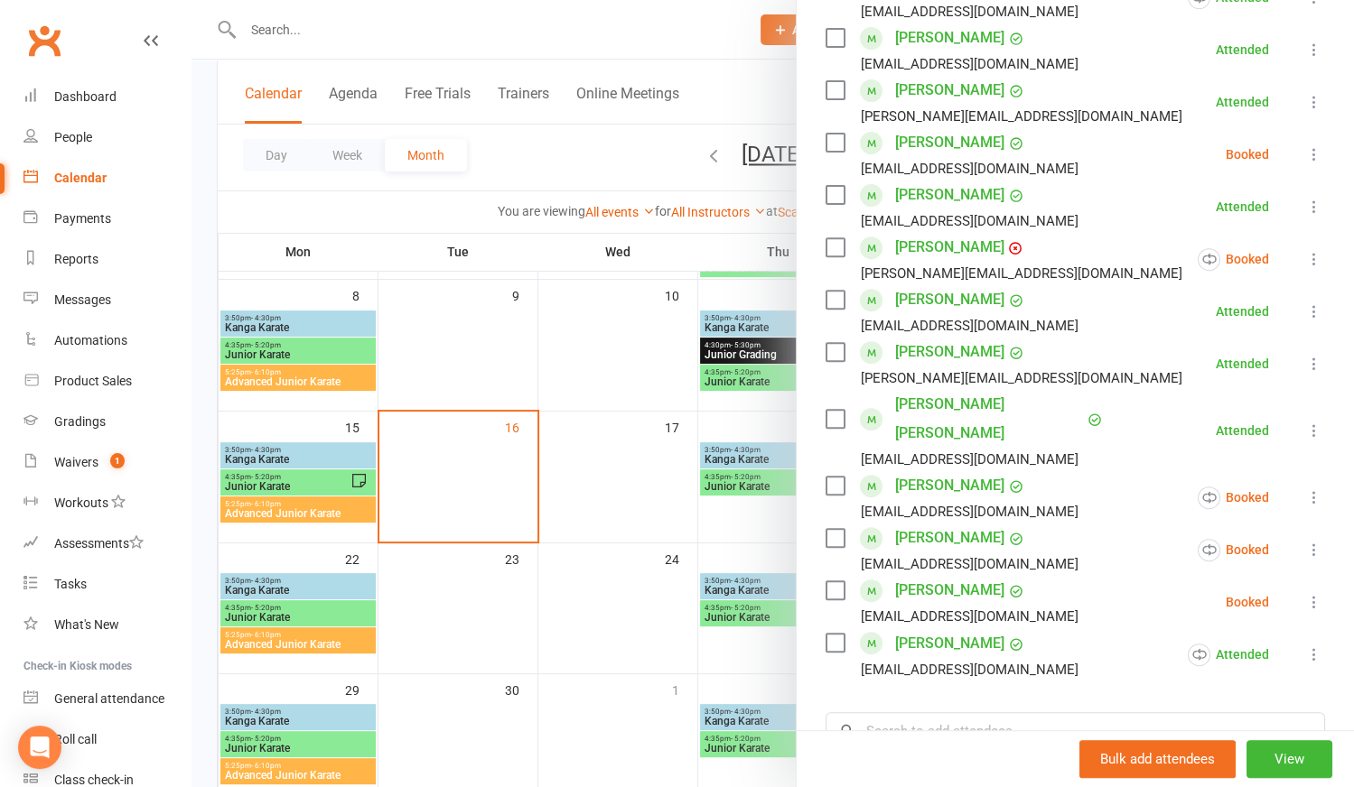
click at [616, 482] on div at bounding box center [772, 393] width 1162 height 787
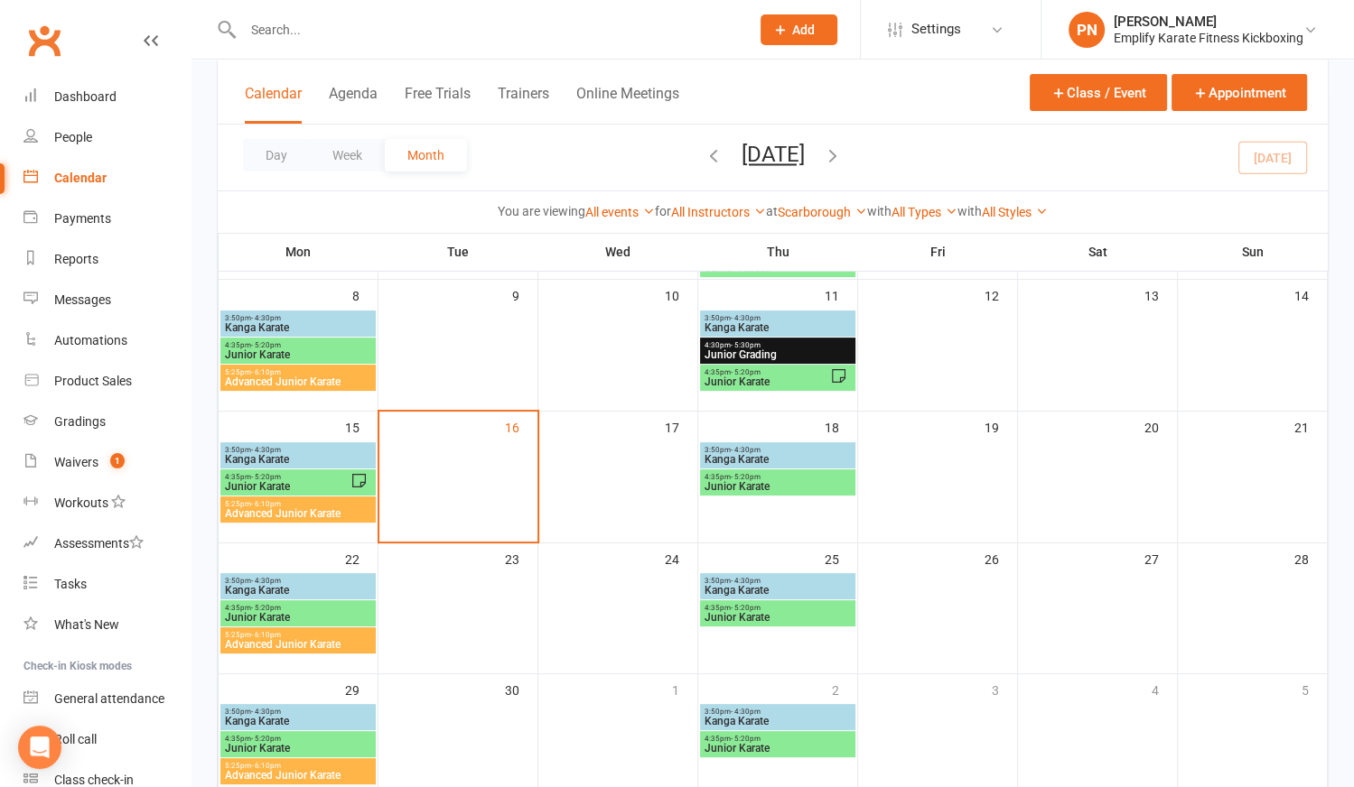
click at [296, 457] on span "Kanga Karate" at bounding box center [298, 459] width 148 height 11
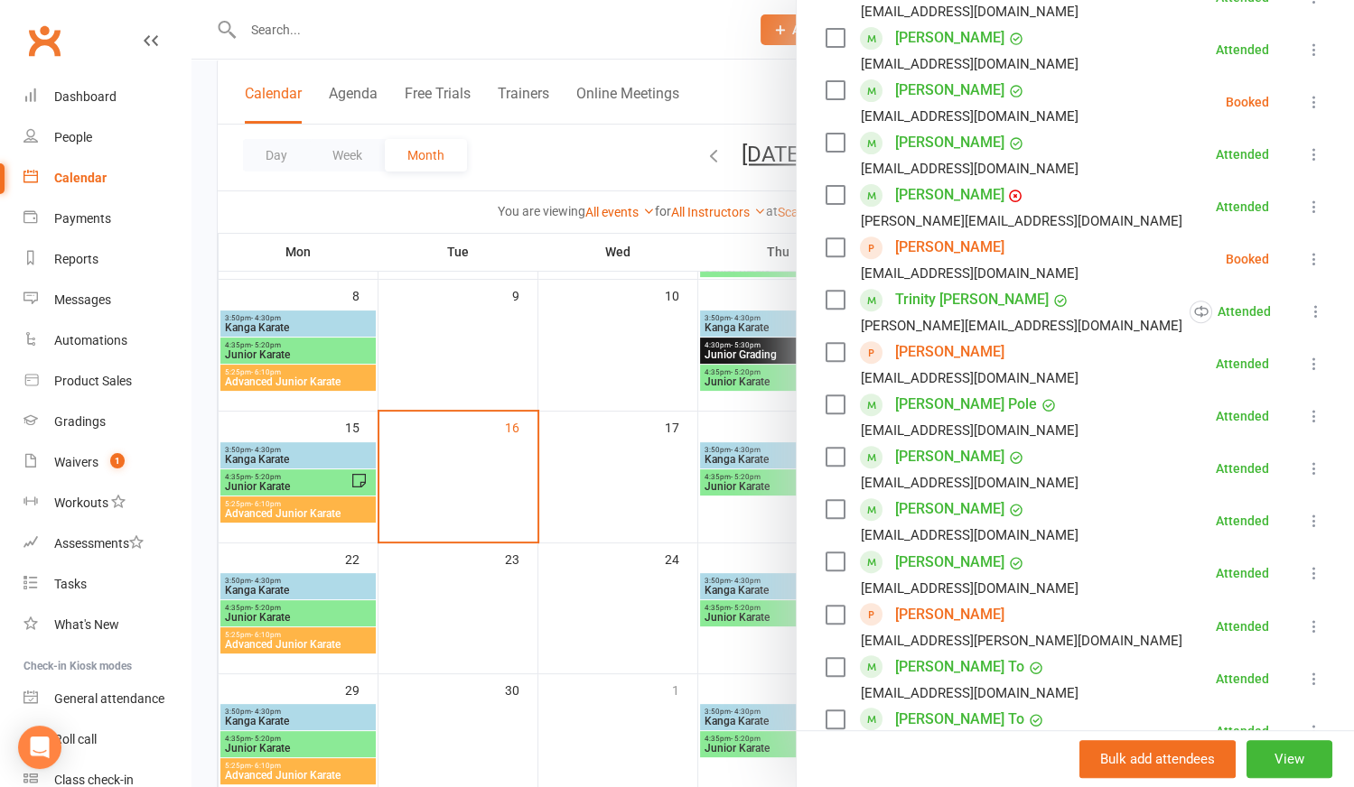
click at [936, 509] on link "[PERSON_NAME]" at bounding box center [949, 509] width 109 height 29
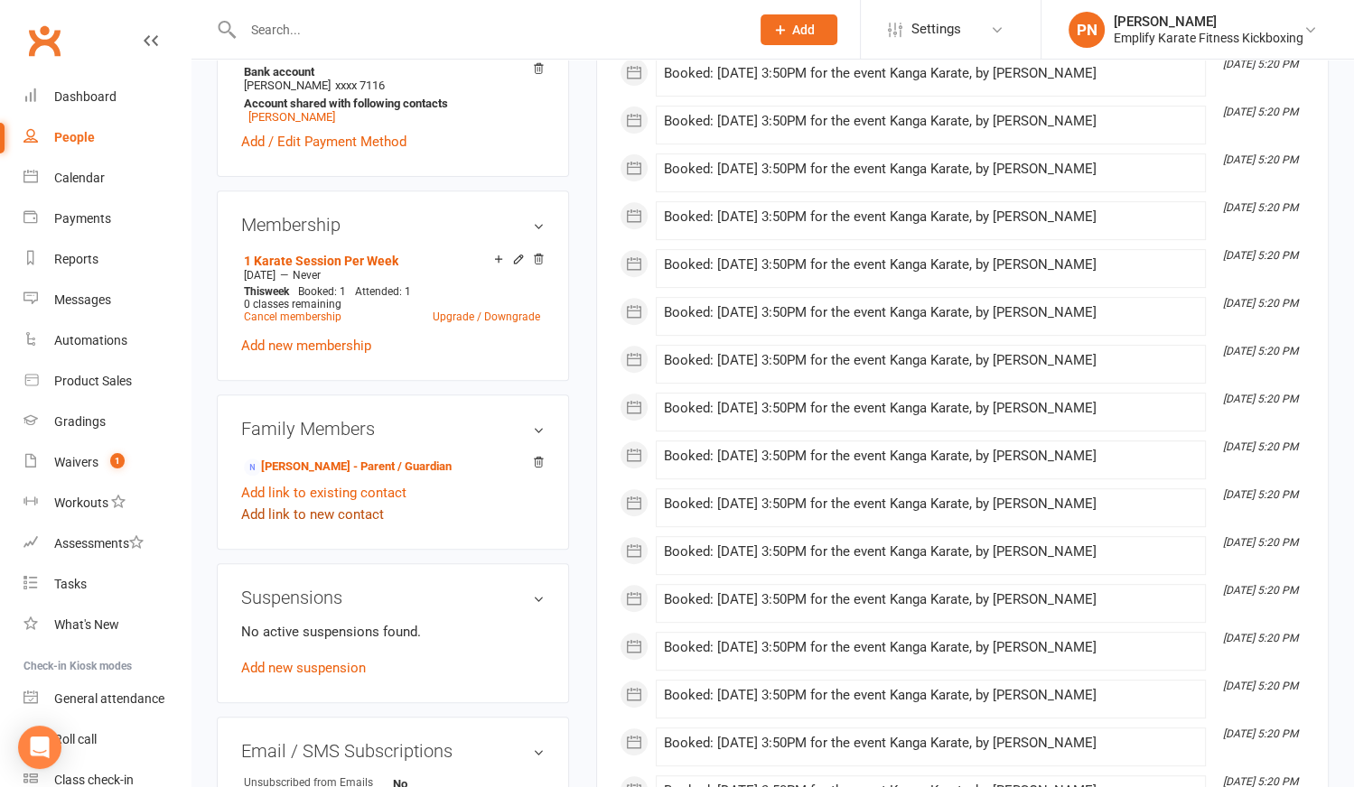
scroll to position [739, 0]
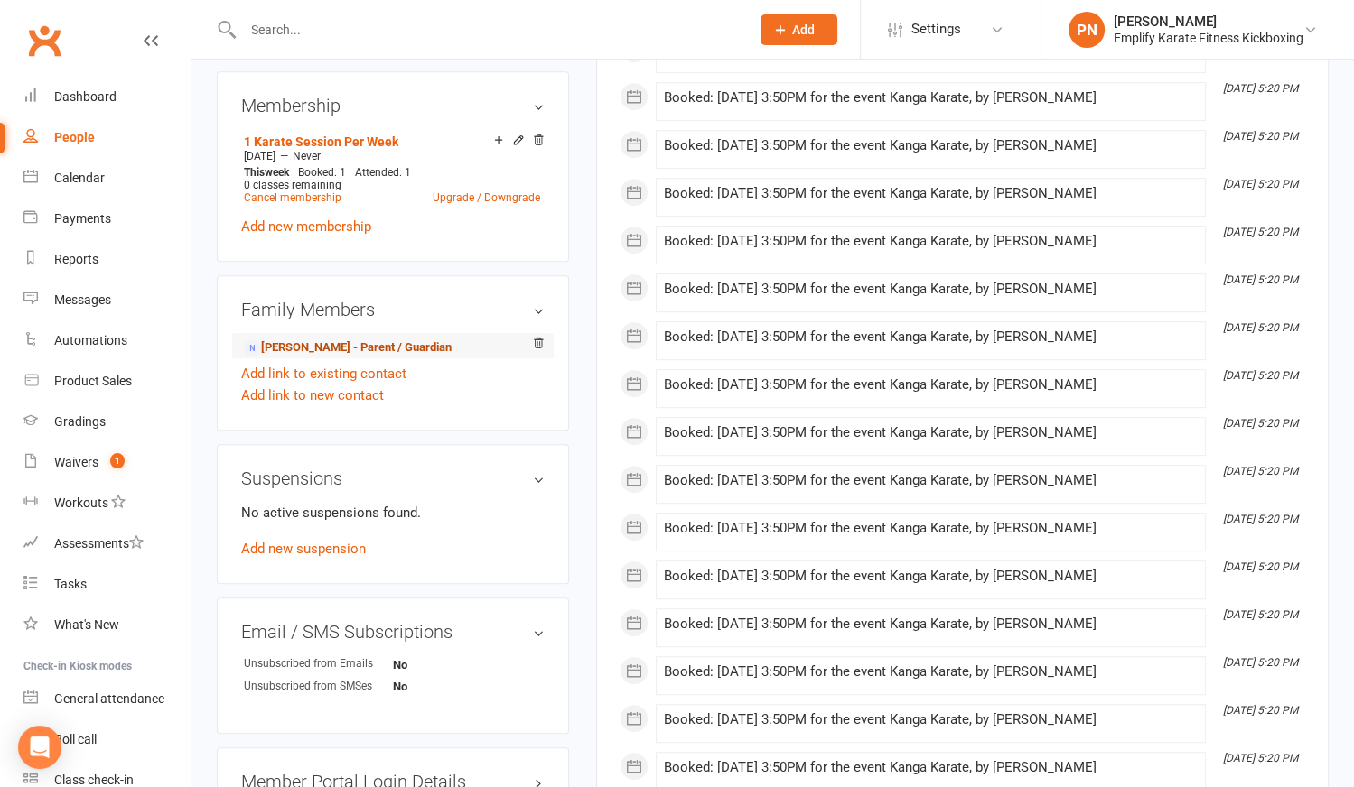
click at [337, 358] on link "[PERSON_NAME] - Parent / Guardian" at bounding box center [348, 348] width 208 height 19
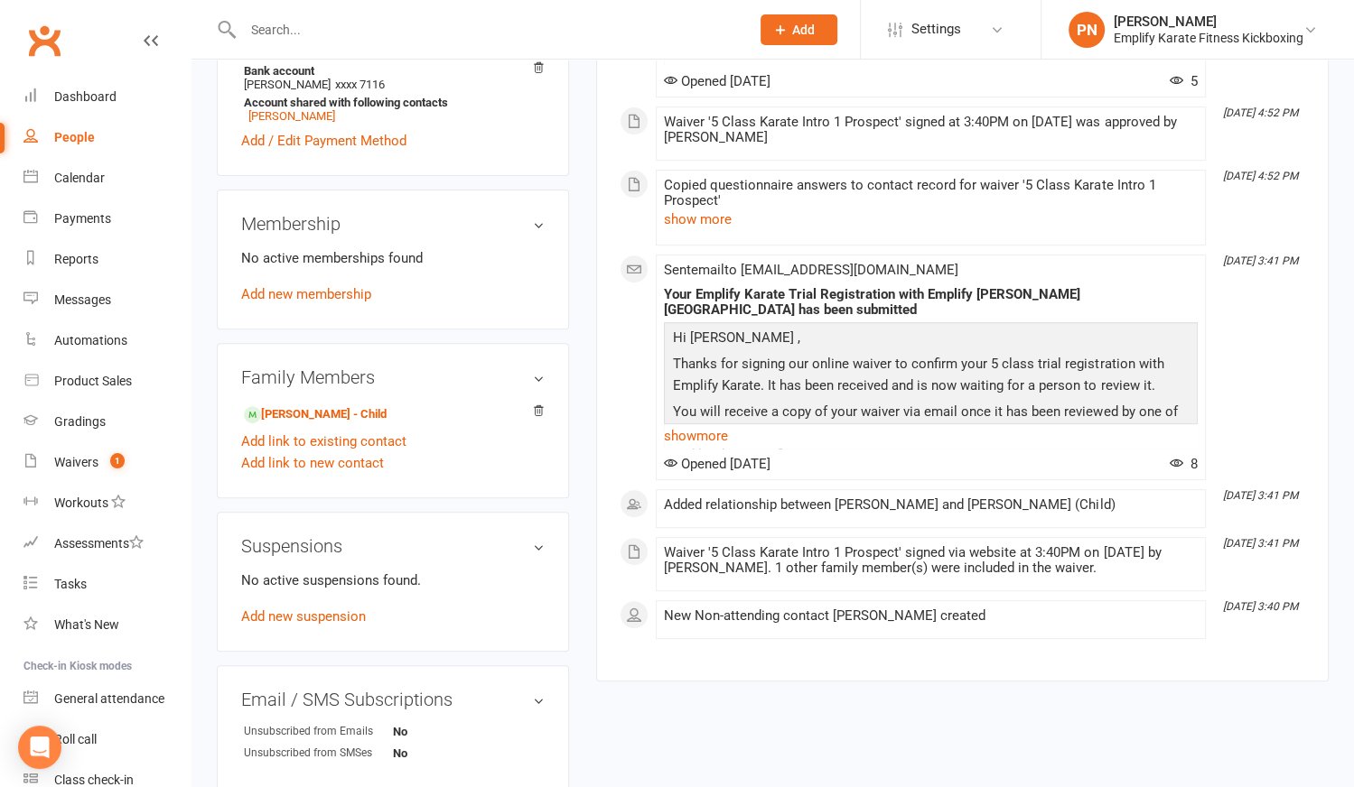
scroll to position [574, 0]
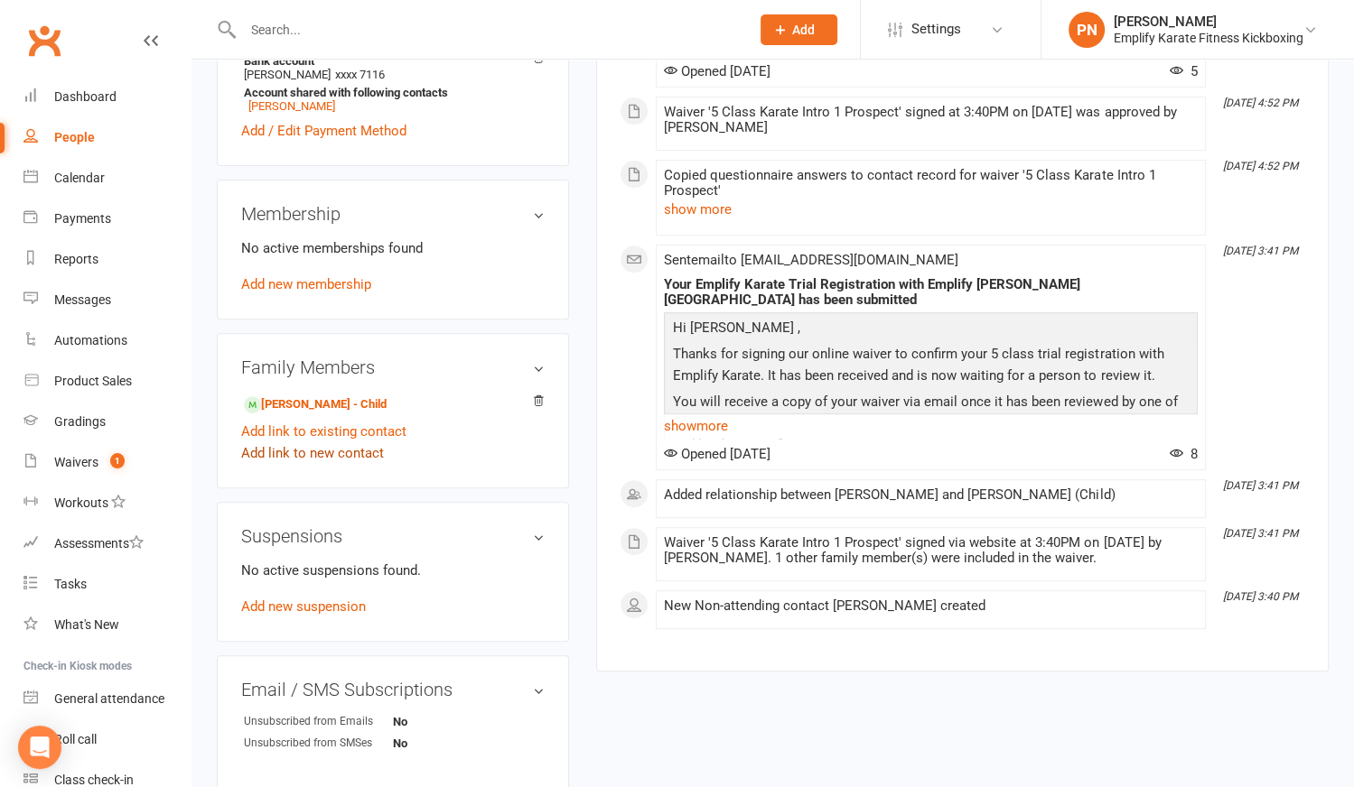
click at [323, 464] on link "Add link to new contact" at bounding box center [312, 453] width 143 height 22
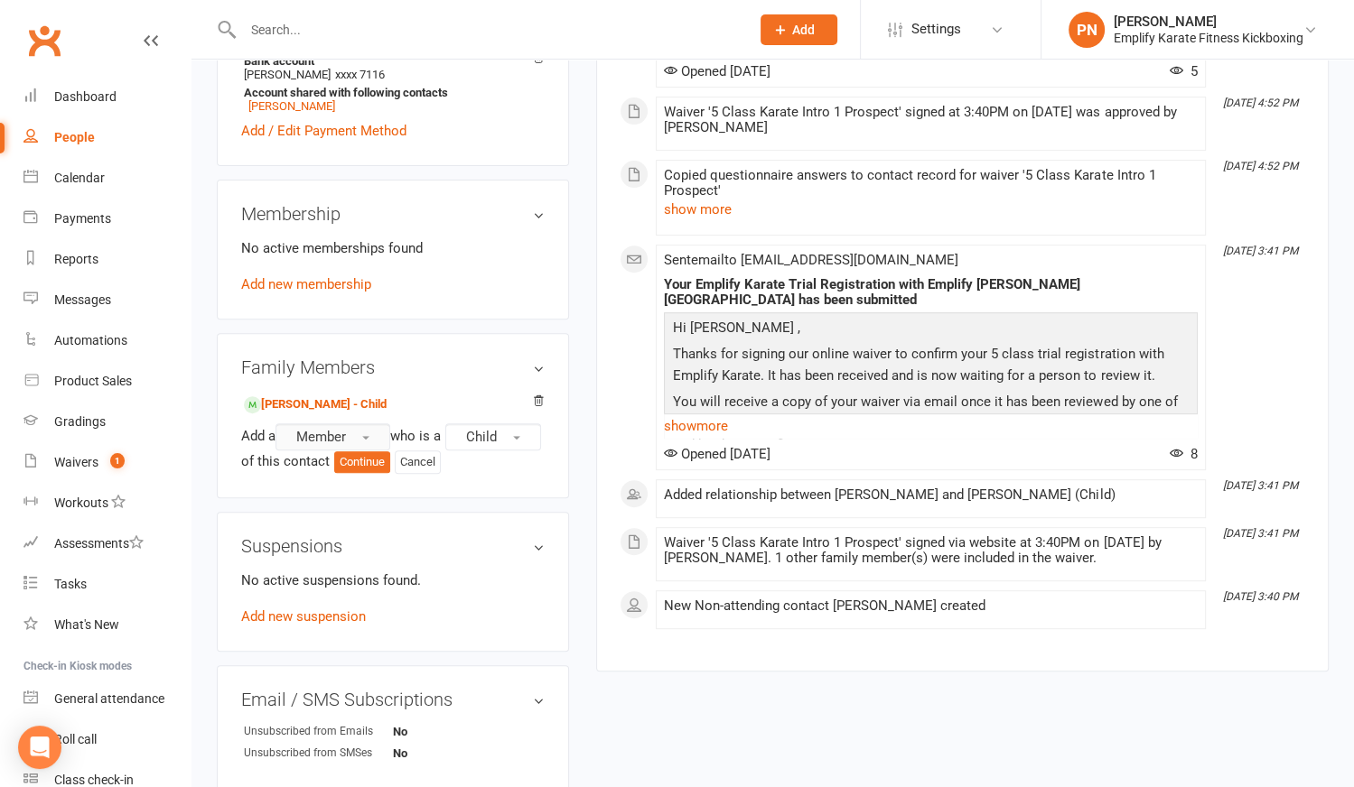
click at [328, 445] on span "Member" at bounding box center [321, 437] width 50 height 16
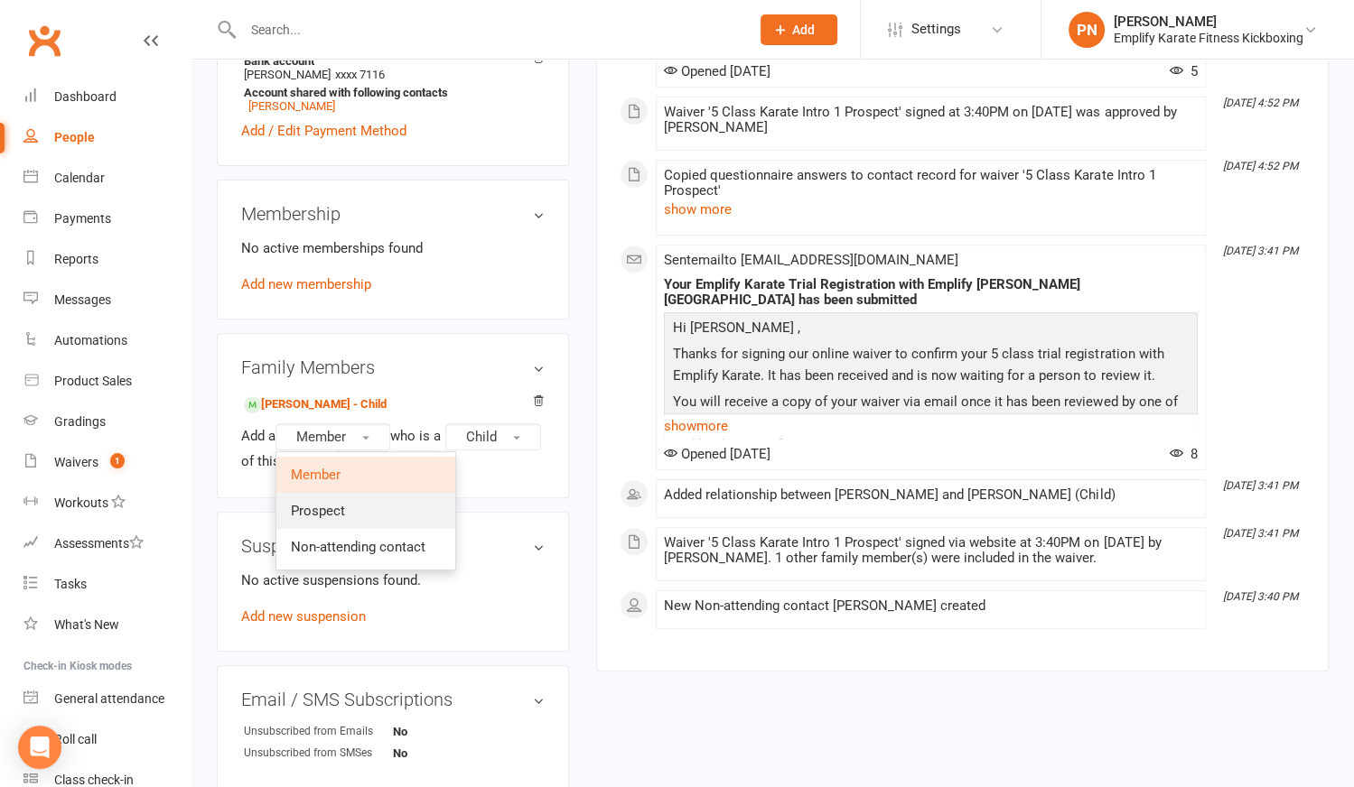
click at [323, 517] on span "Prospect" at bounding box center [318, 511] width 54 height 16
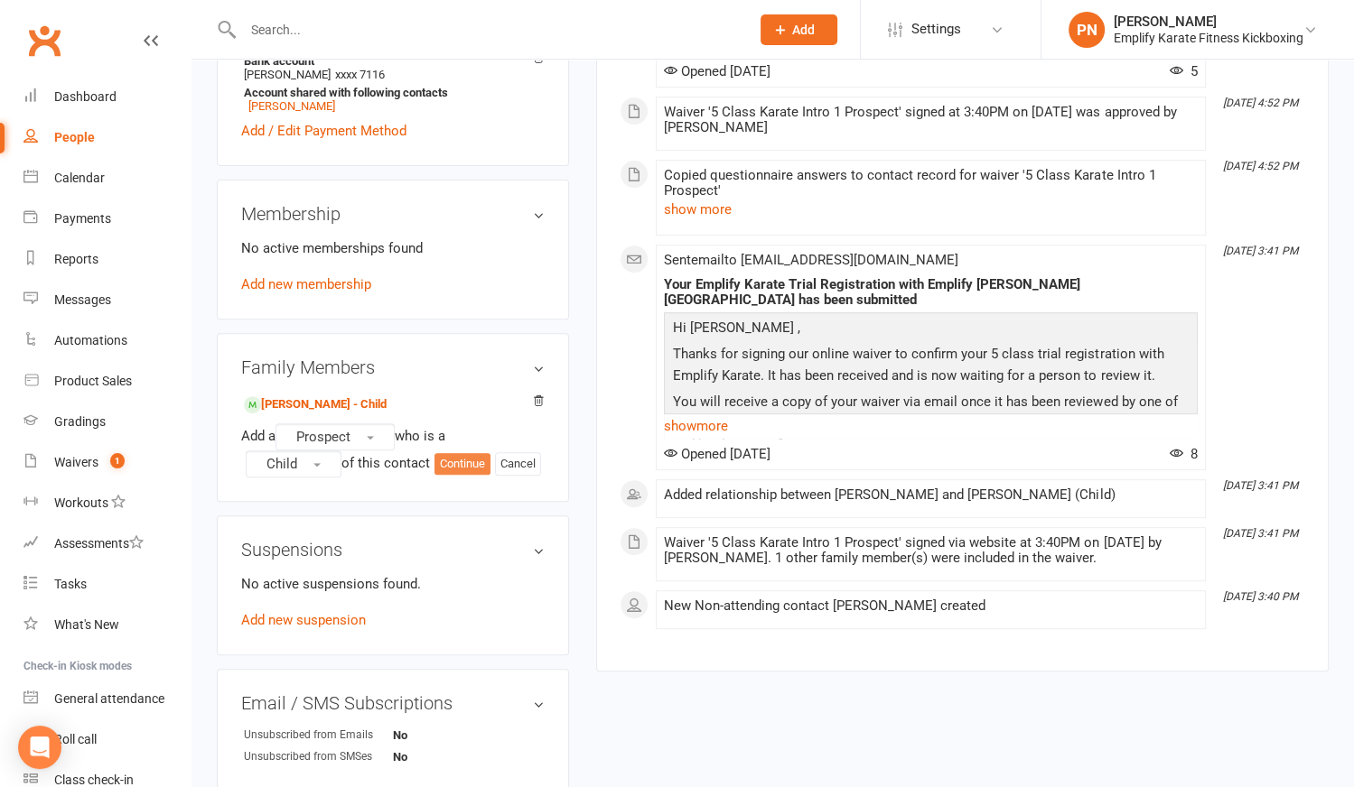
click at [454, 475] on button "Continue" at bounding box center [462, 464] width 56 height 22
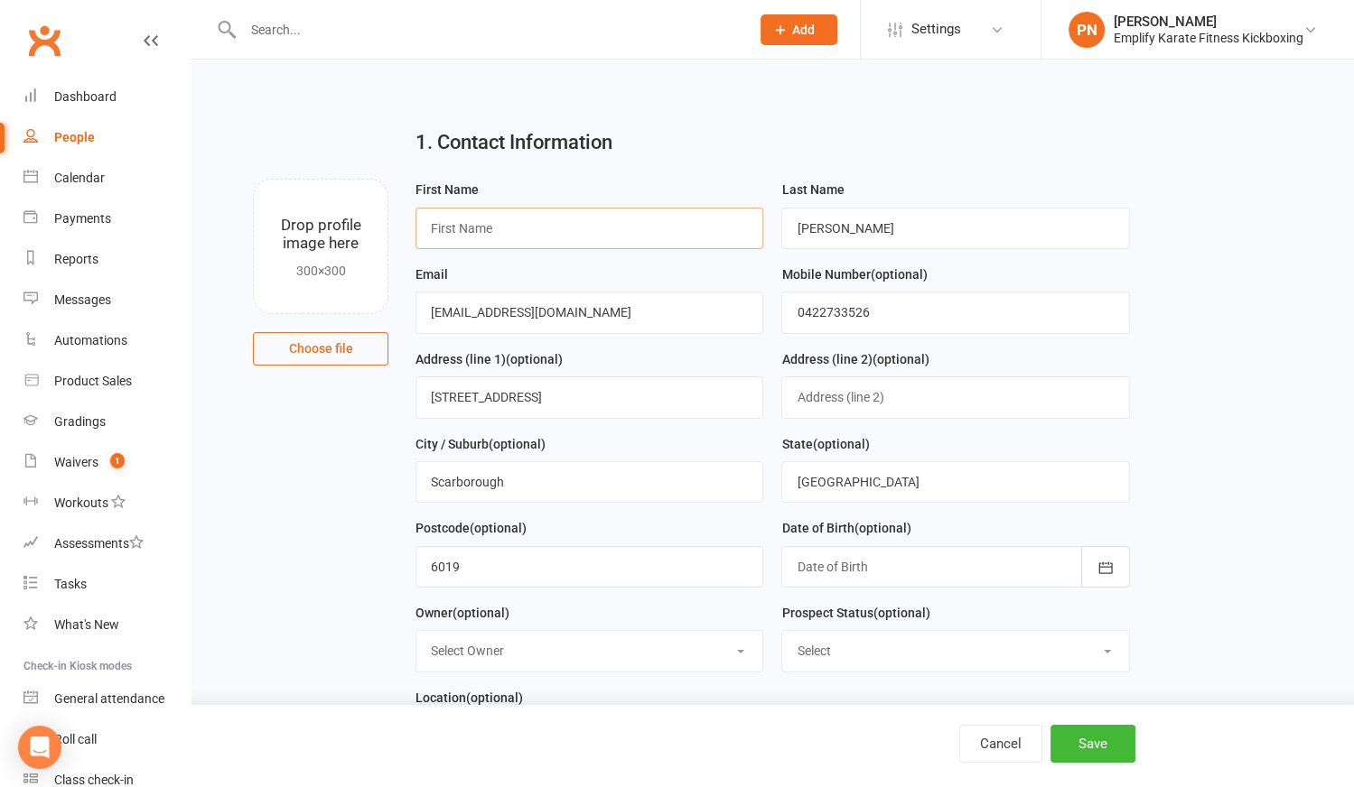
click at [480, 220] on input "text" at bounding box center [589, 229] width 348 height 42
type input "[PERSON_NAME]"
click at [1112, 563] on icon "button" at bounding box center [1105, 568] width 14 height 12
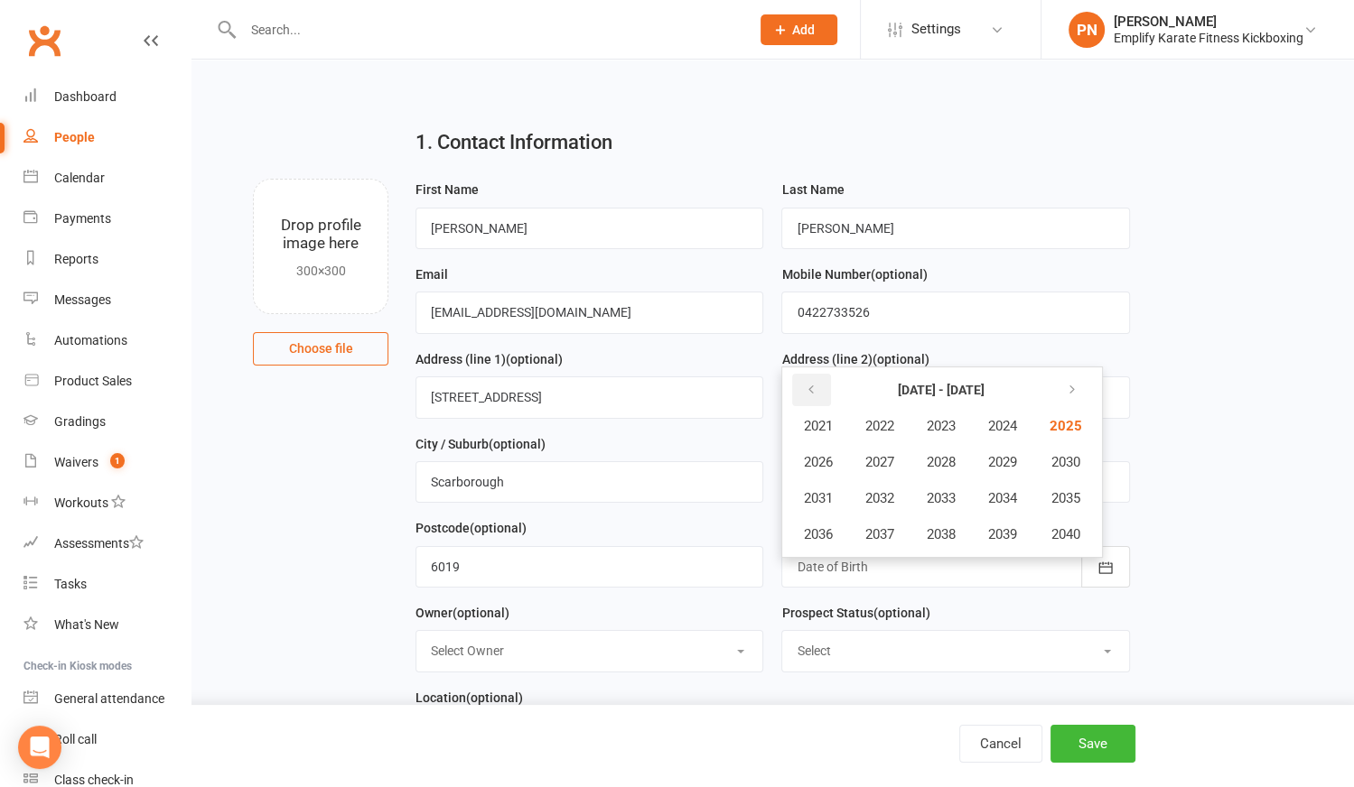
click at [812, 394] on icon "button" at bounding box center [810, 390] width 13 height 14
click at [1006, 532] on span "2019" at bounding box center [1001, 534] width 29 height 16
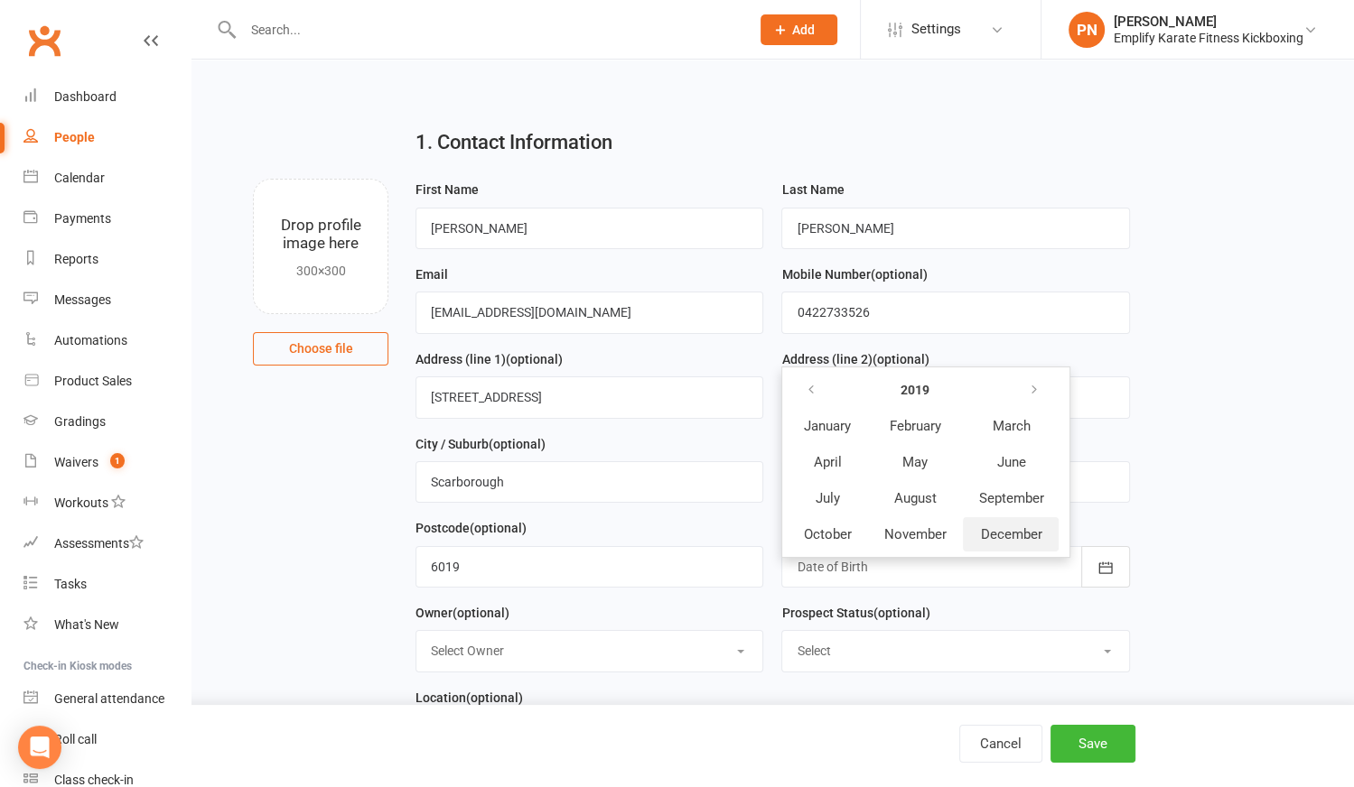
click at [1044, 527] on button "December" at bounding box center [1011, 534] width 96 height 34
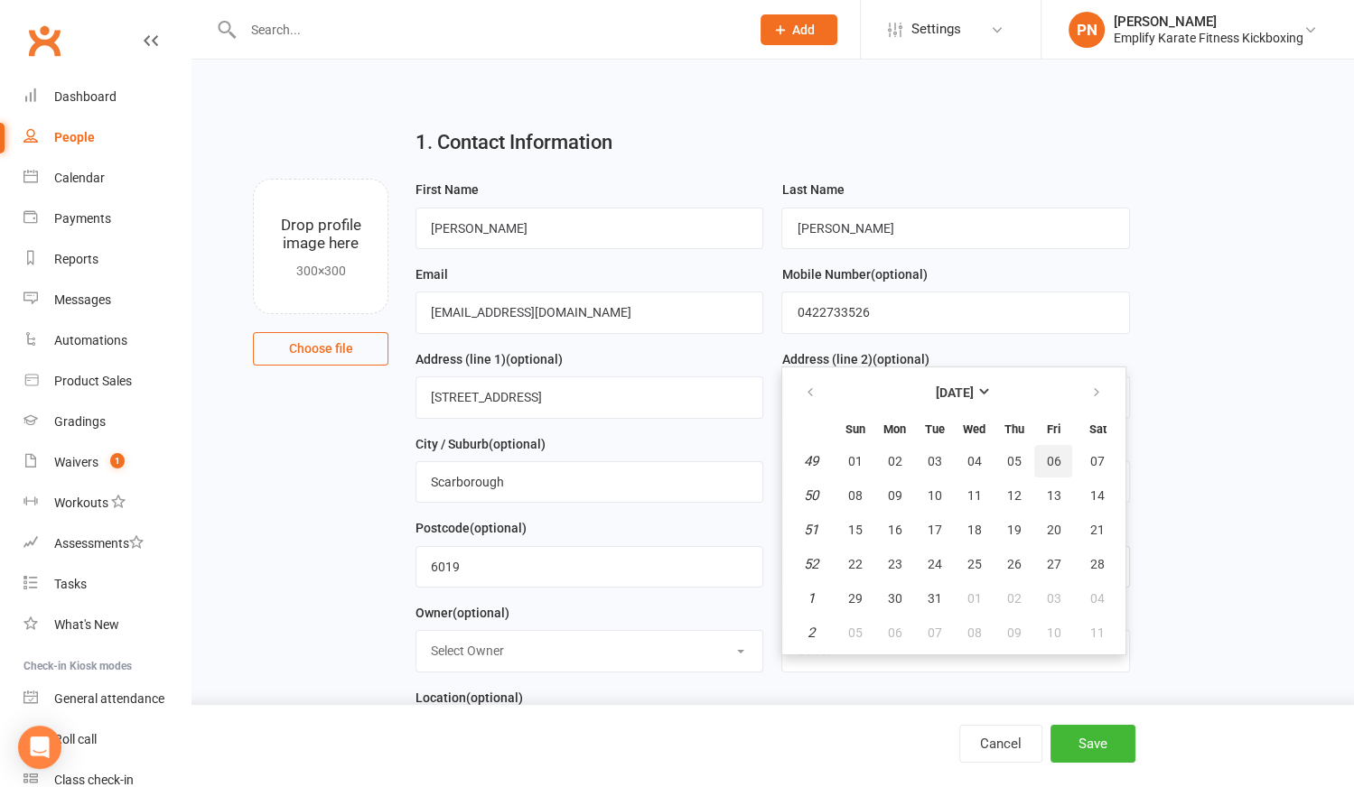
click at [1056, 455] on span "06" at bounding box center [1053, 461] width 14 height 14
type input "[DATE]"
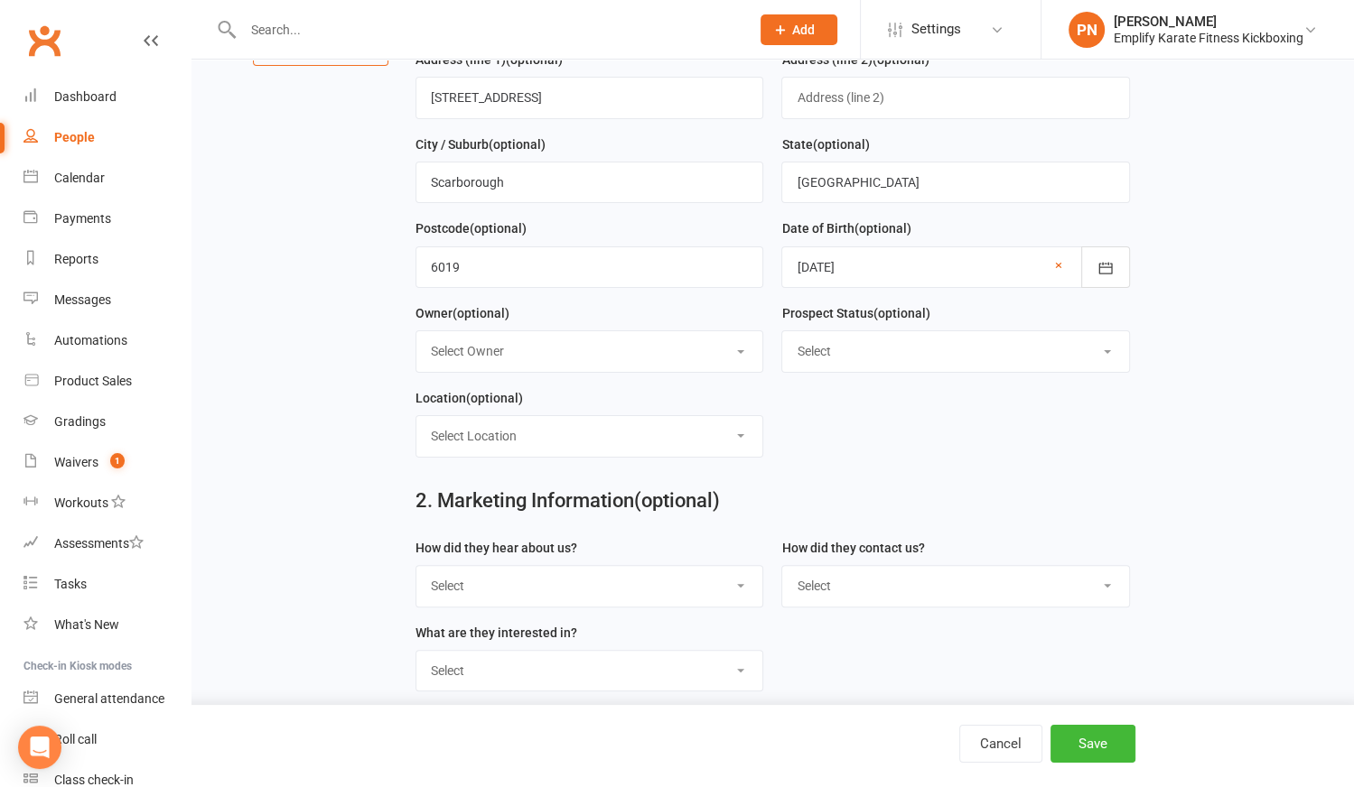
scroll to position [328, 0]
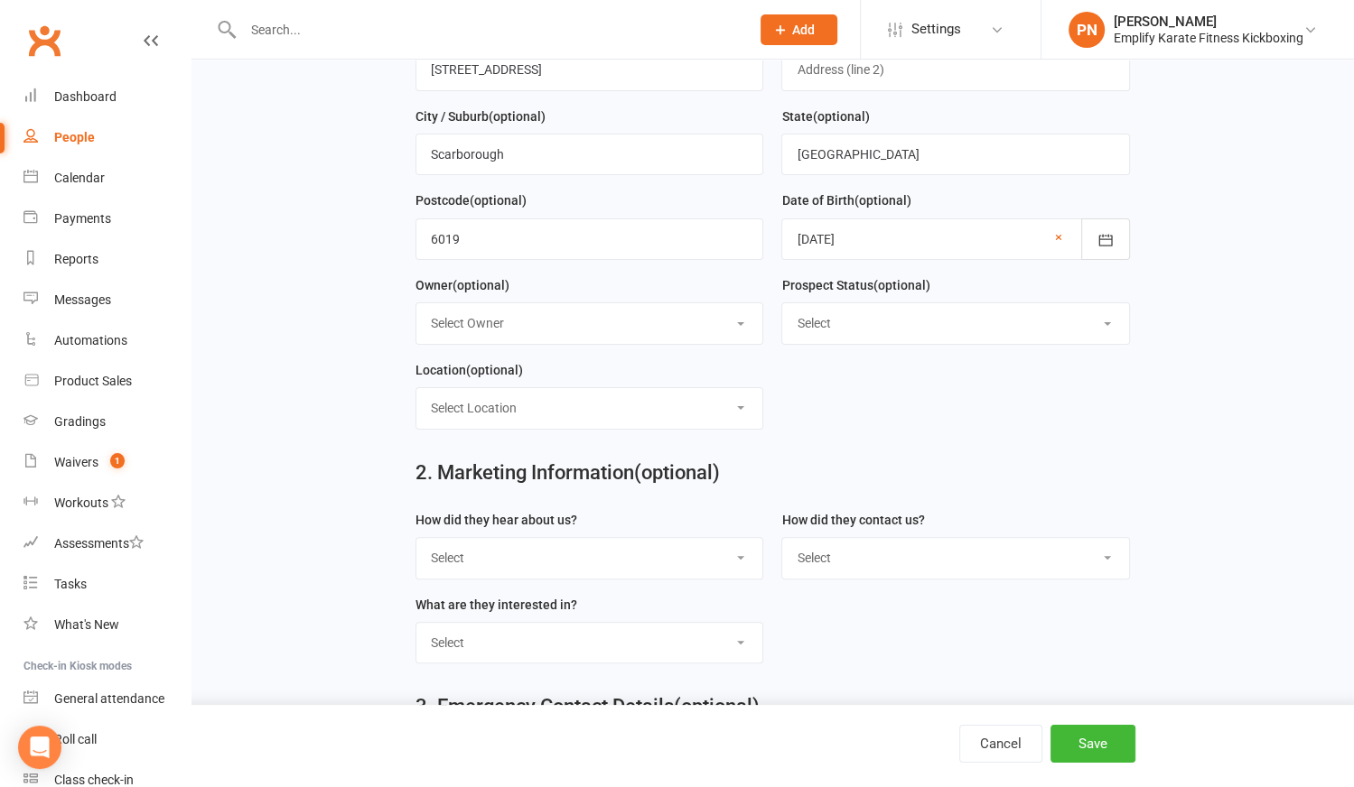
click at [744, 407] on select "Select Location [PERSON_NAME][GEOGRAPHIC_DATA] [PERSON_NAME]" at bounding box center [589, 408] width 346 height 40
select select "2"
click at [416, 388] on select "Select Location [PERSON_NAME][GEOGRAPHIC_DATA] [PERSON_NAME]" at bounding box center [589, 408] width 346 height 40
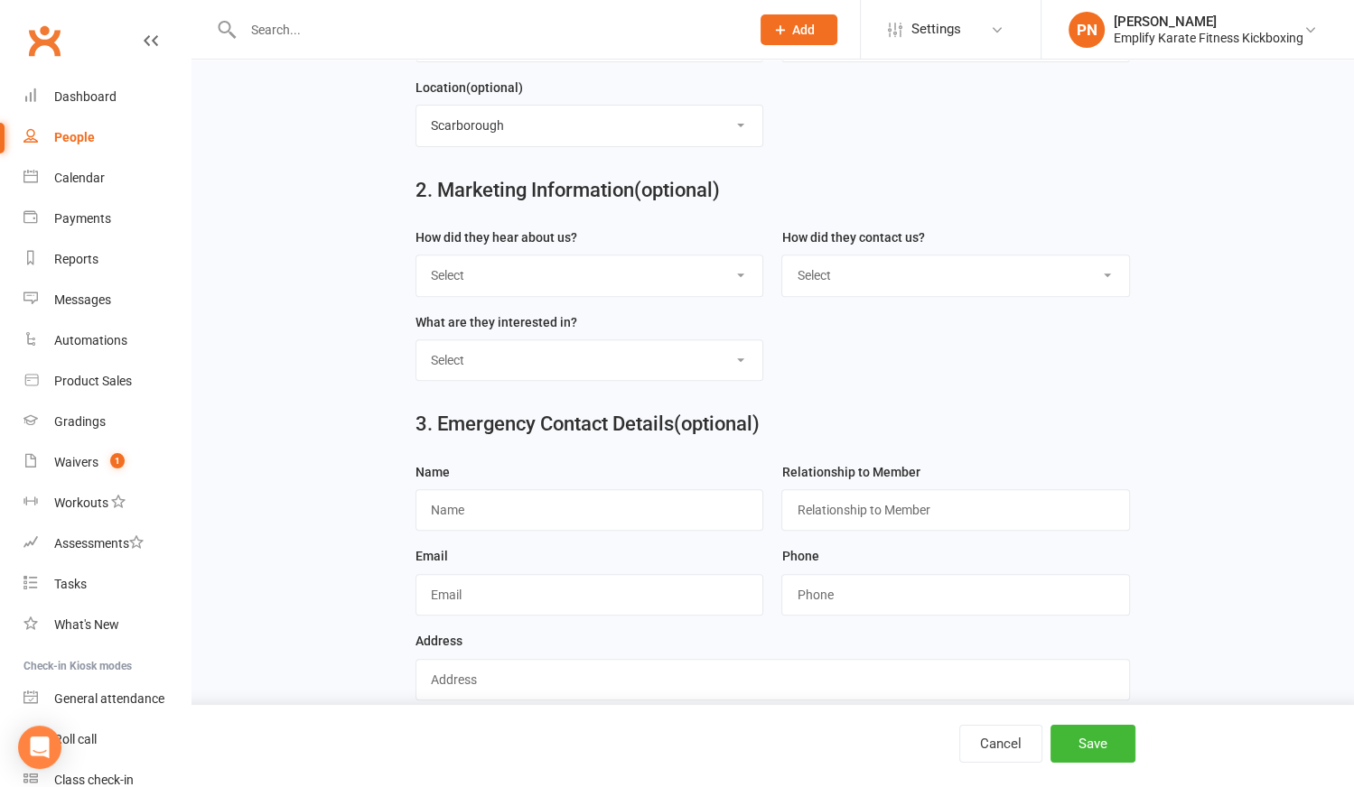
scroll to position [631, 0]
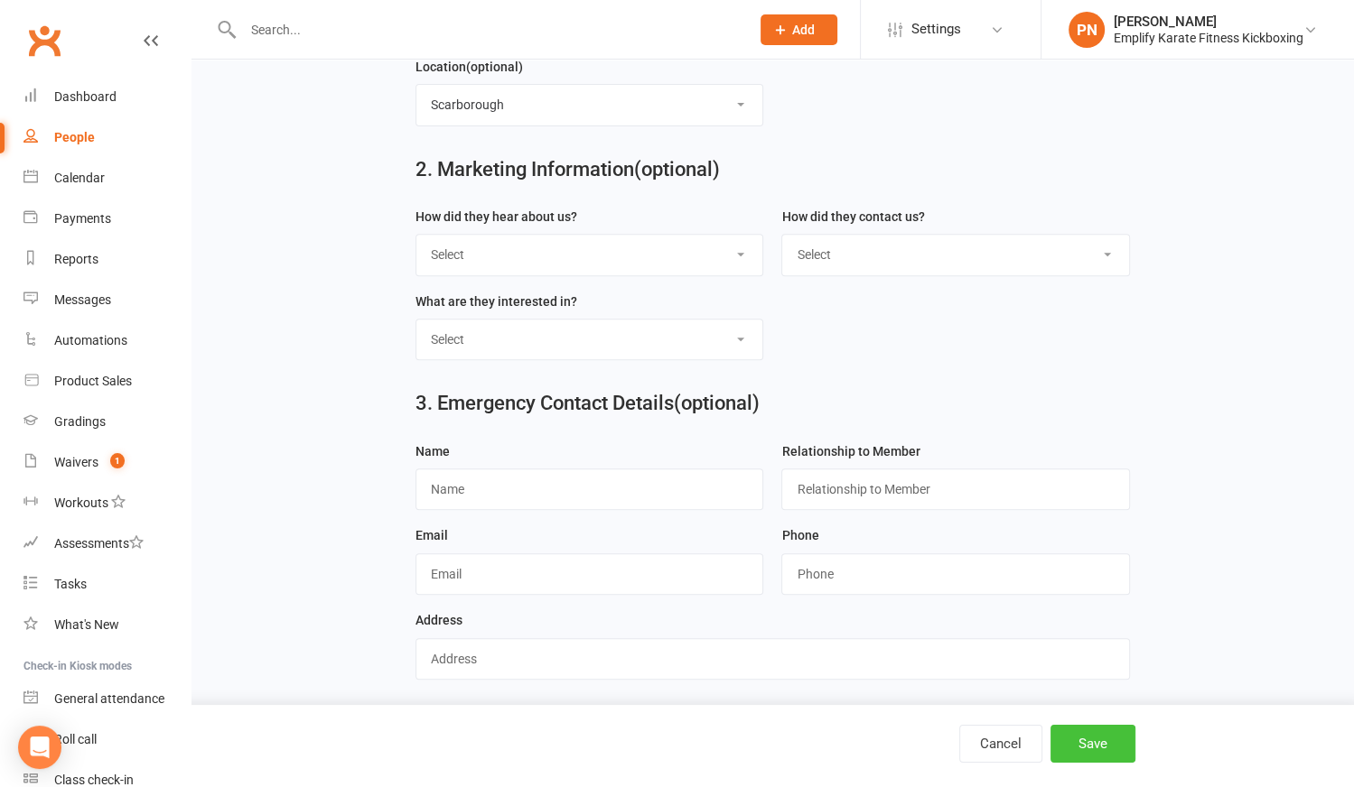
click at [1085, 758] on button "Save" at bounding box center [1092, 744] width 85 height 38
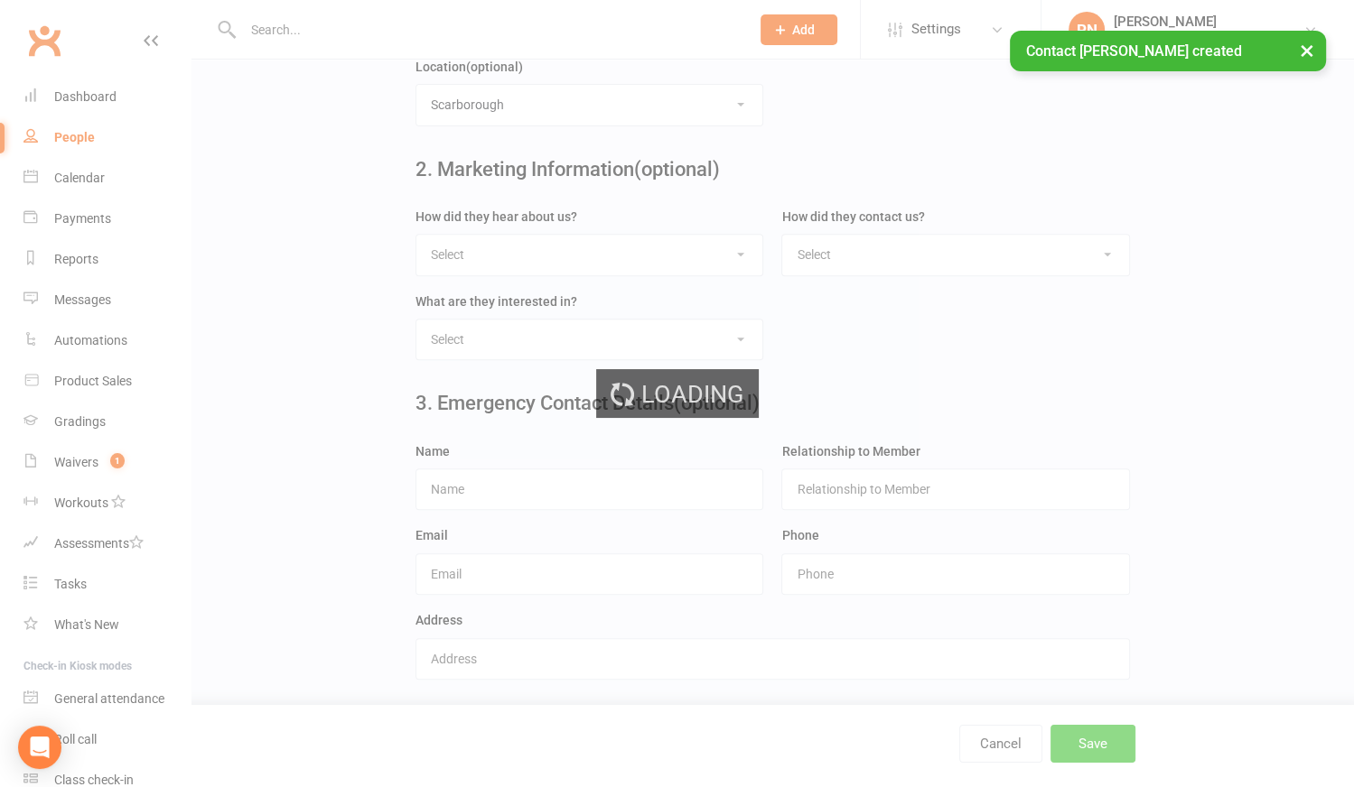
scroll to position [0, 0]
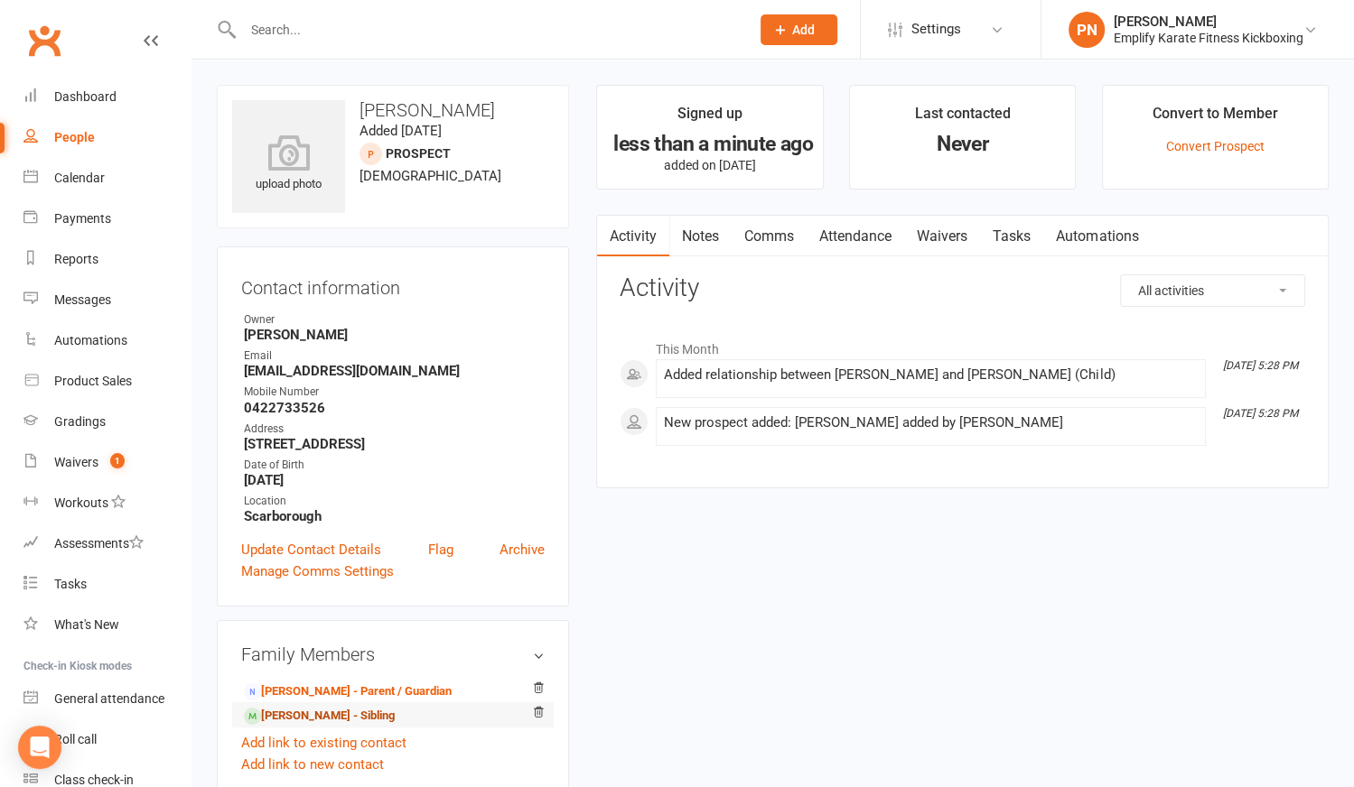
click at [349, 726] on link "[PERSON_NAME] - Sibling" at bounding box center [319, 716] width 151 height 19
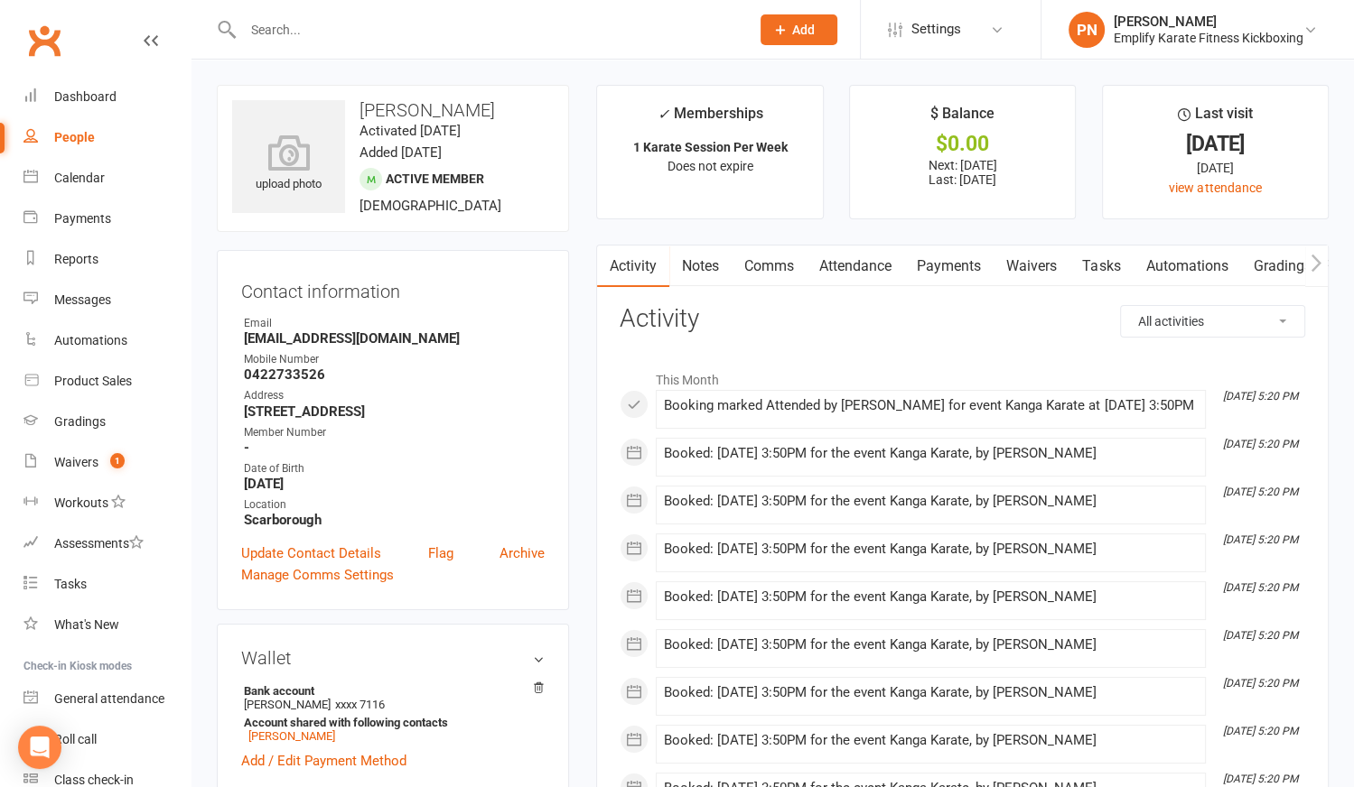
click at [933, 267] on link "Payments" at bounding box center [948, 267] width 89 height 42
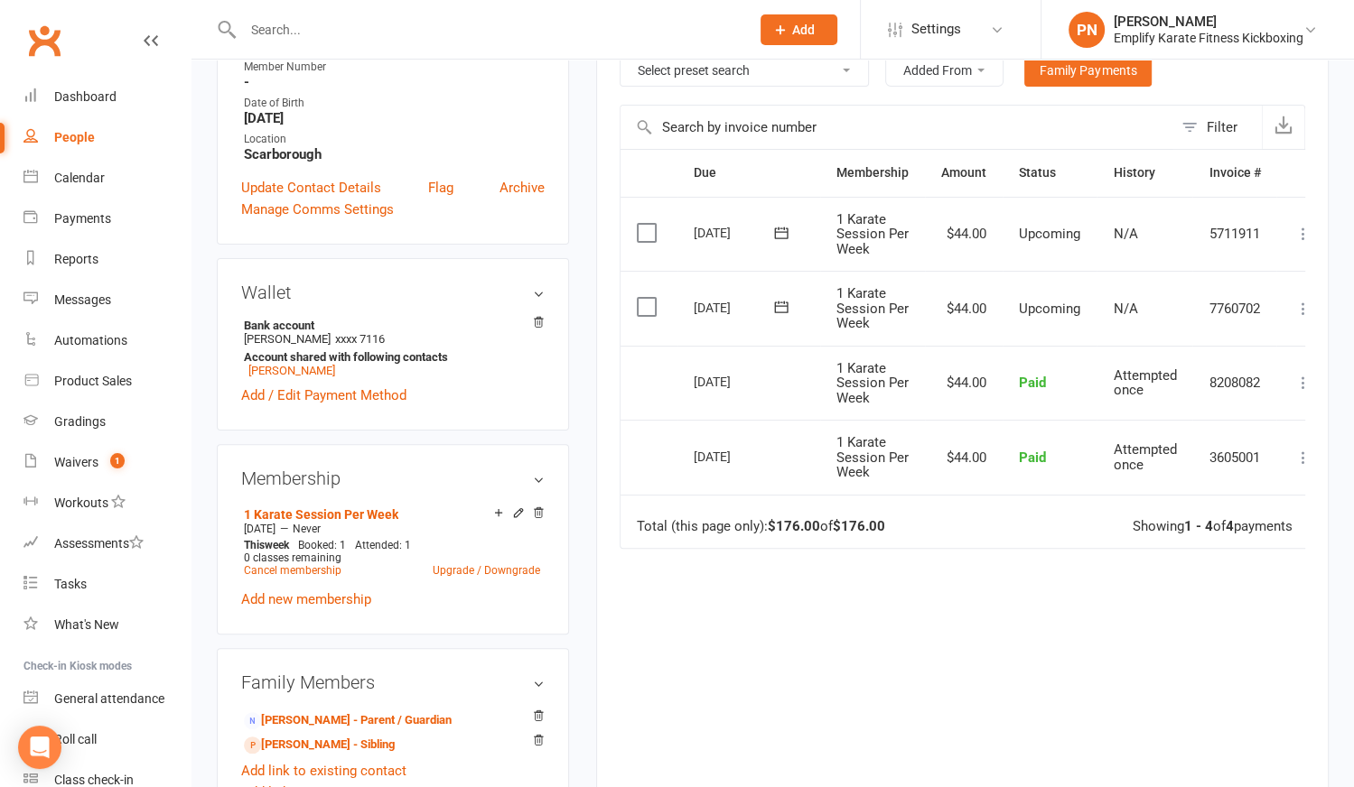
scroll to position [328, 0]
